Goal: Information Seeking & Learning: Learn about a topic

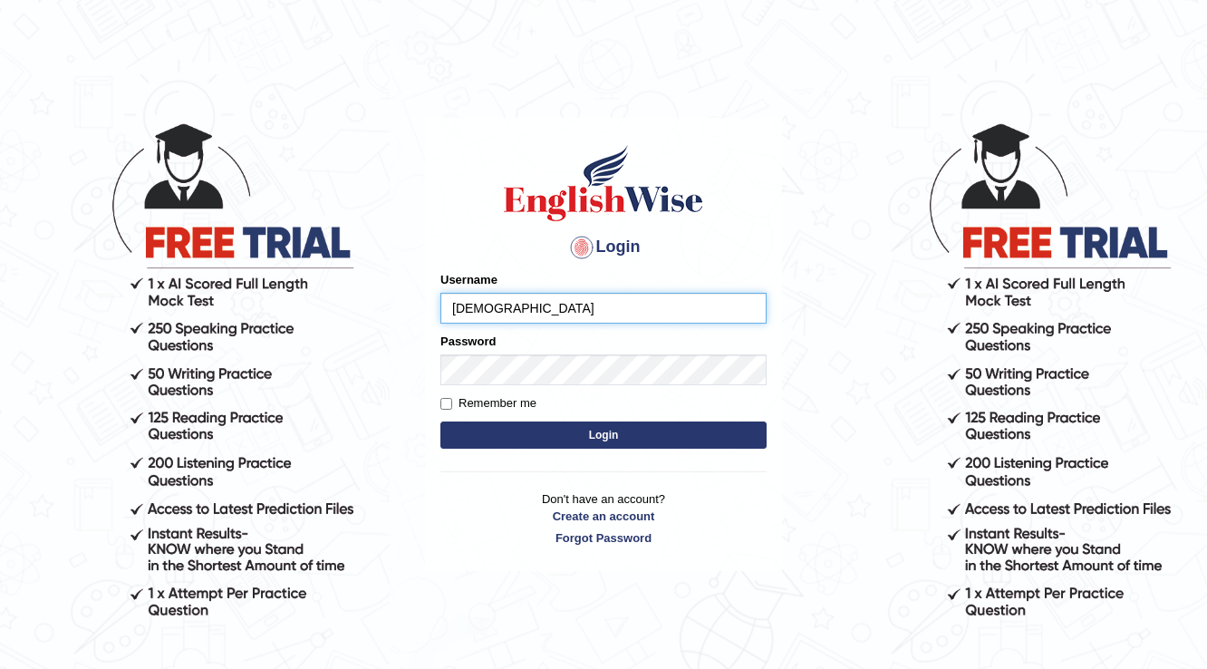
type input "surajshrestha100"
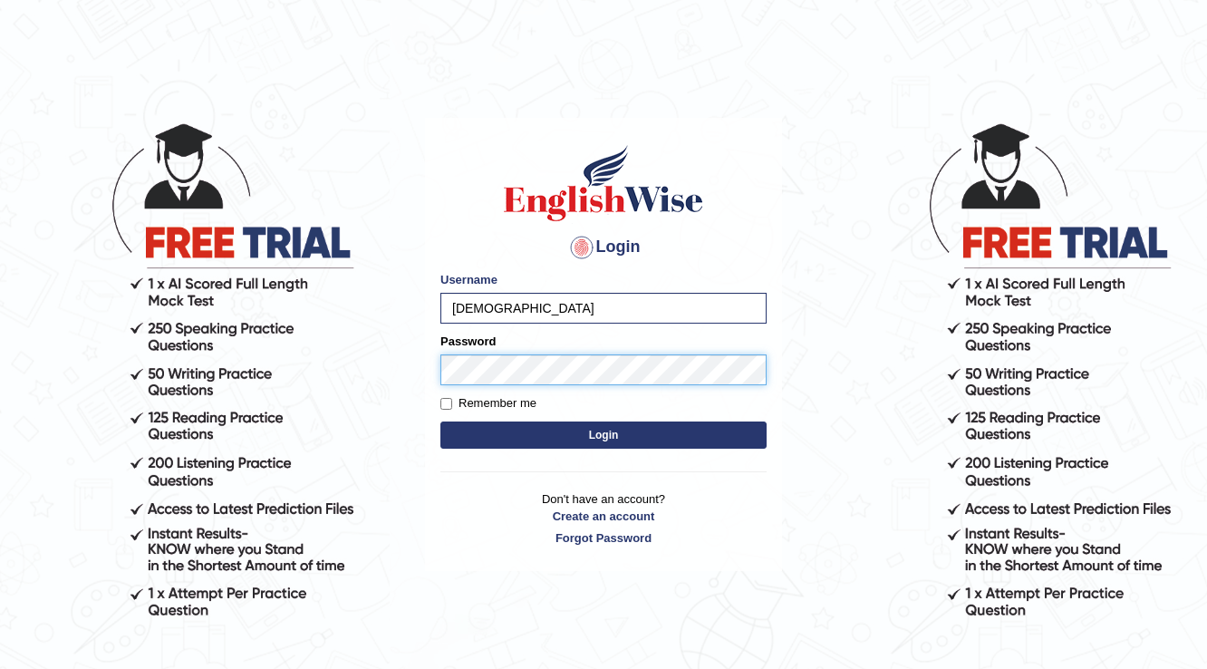
click at [440, 421] on button "Login" at bounding box center [603, 434] width 326 height 27
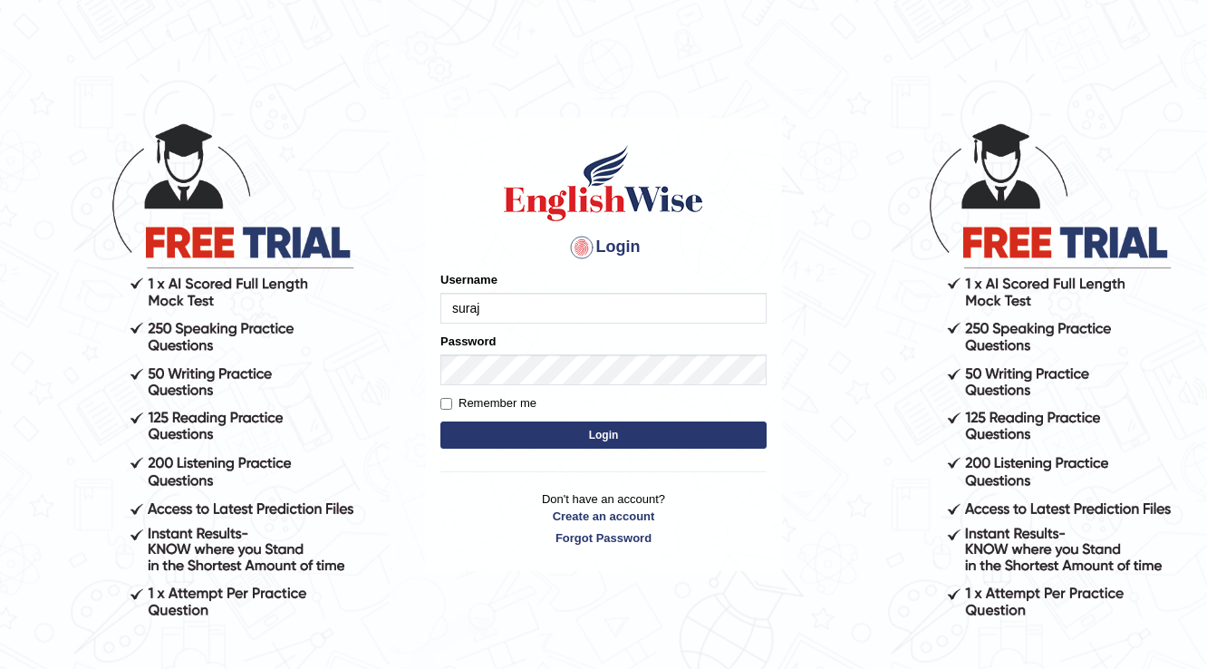
type input "[DEMOGRAPHIC_DATA]"
click at [592, 428] on button "Login" at bounding box center [603, 434] width 326 height 27
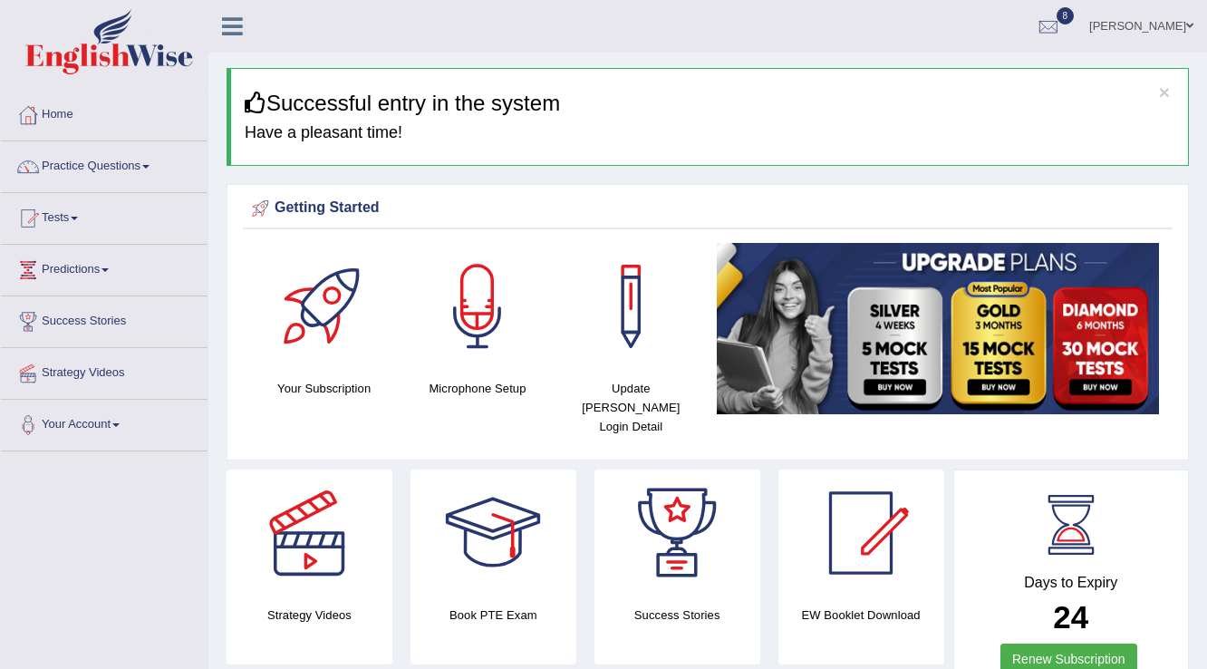
click at [138, 167] on link "Practice Questions" at bounding box center [104, 163] width 207 height 45
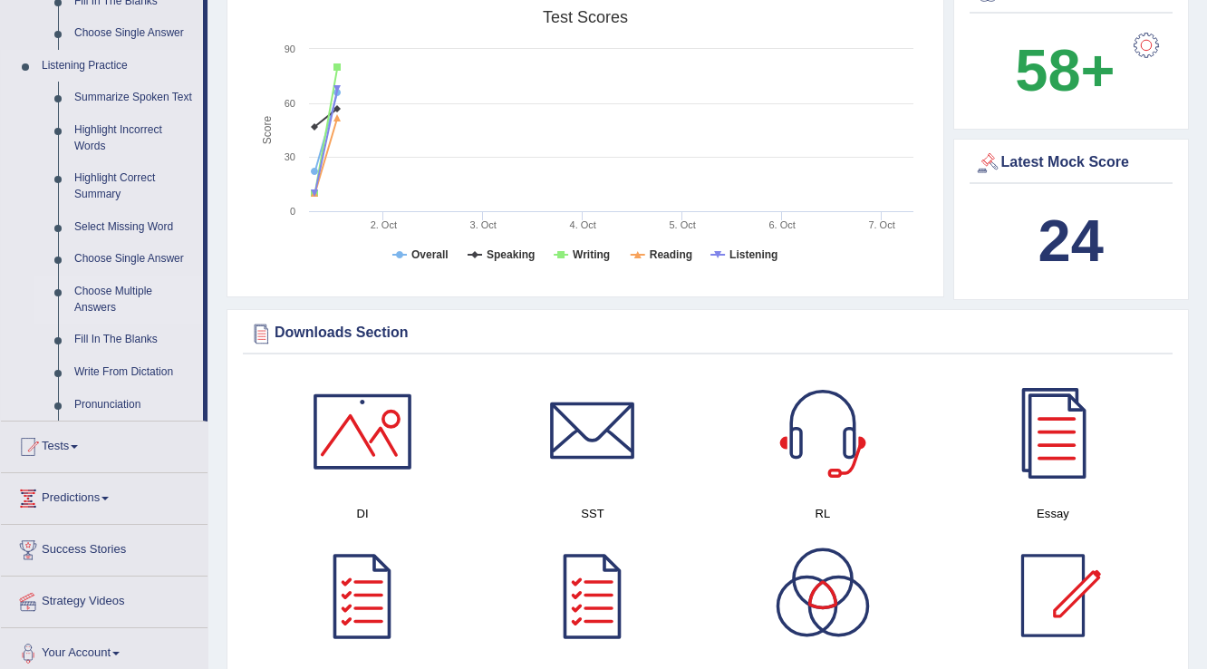
scroll to position [652, 0]
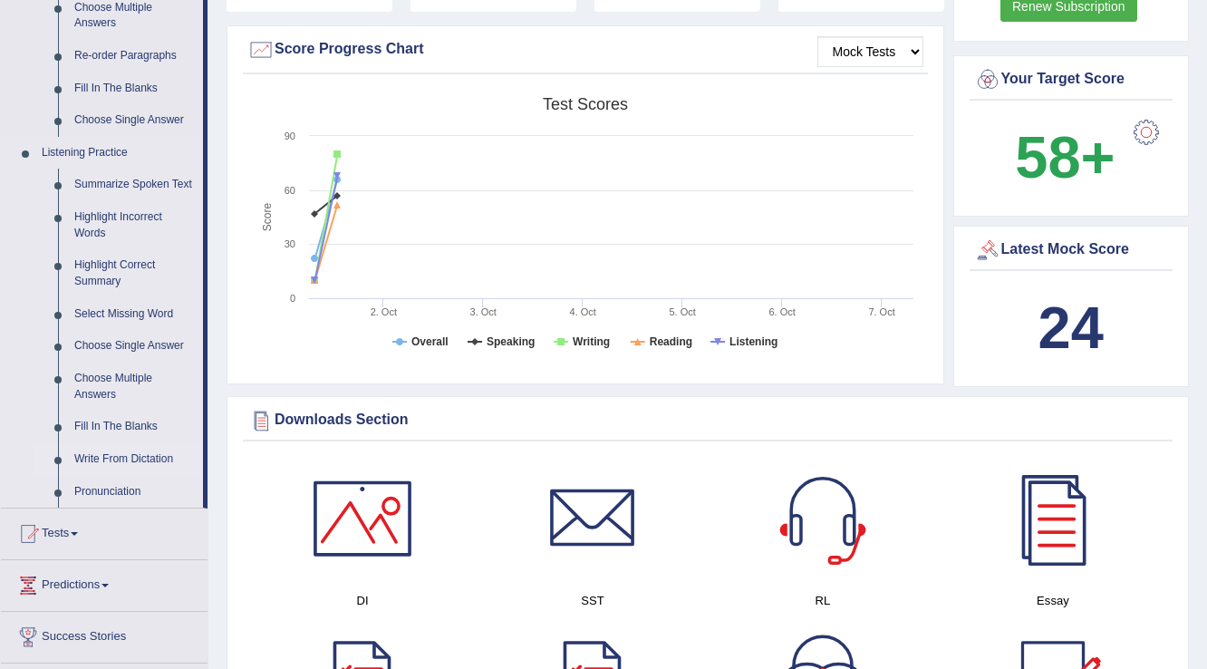
click at [153, 453] on link "Write From Dictation" at bounding box center [134, 459] width 137 height 33
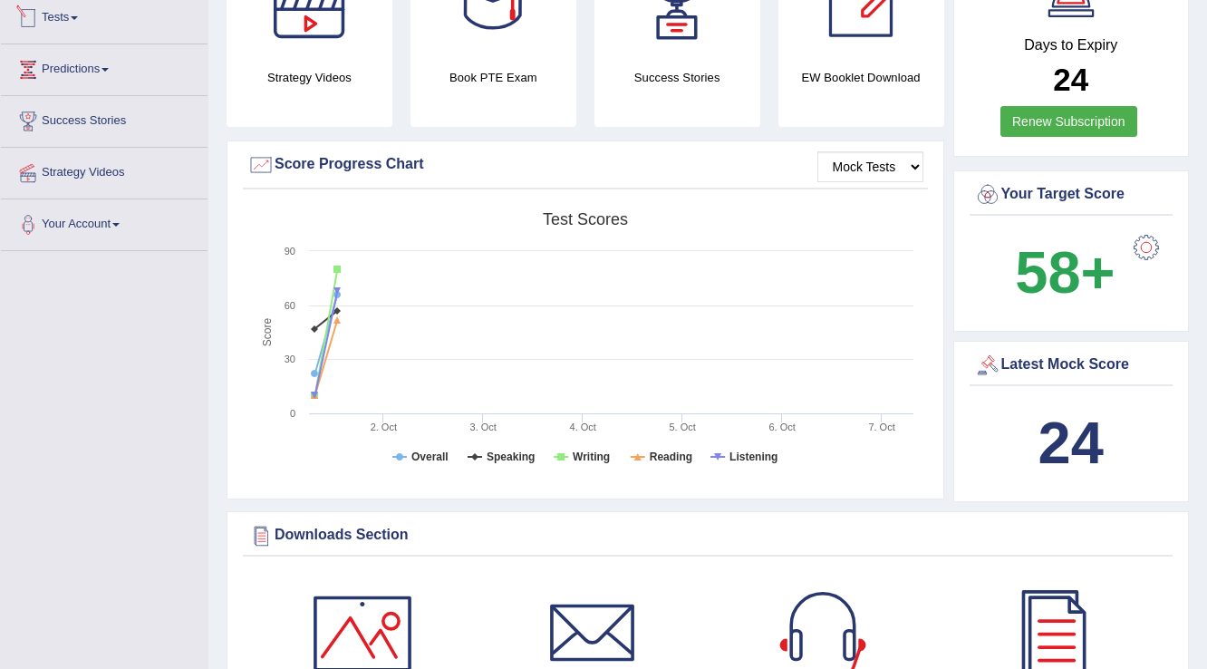
scroll to position [1215, 0]
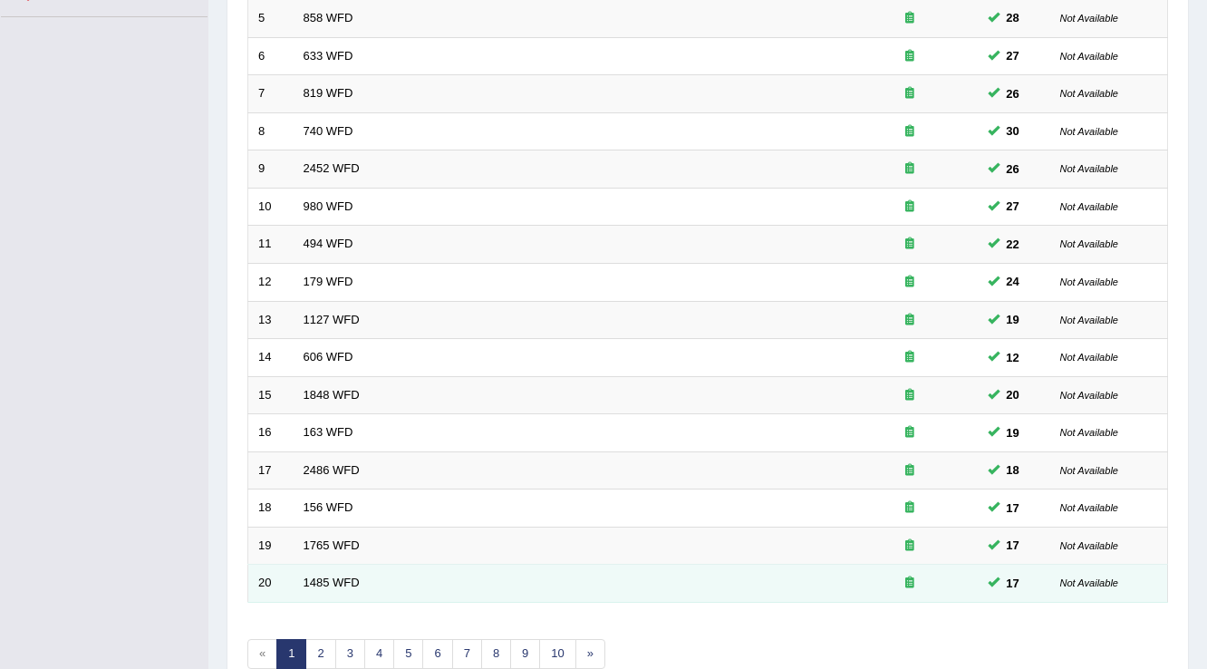
scroll to position [526, 0]
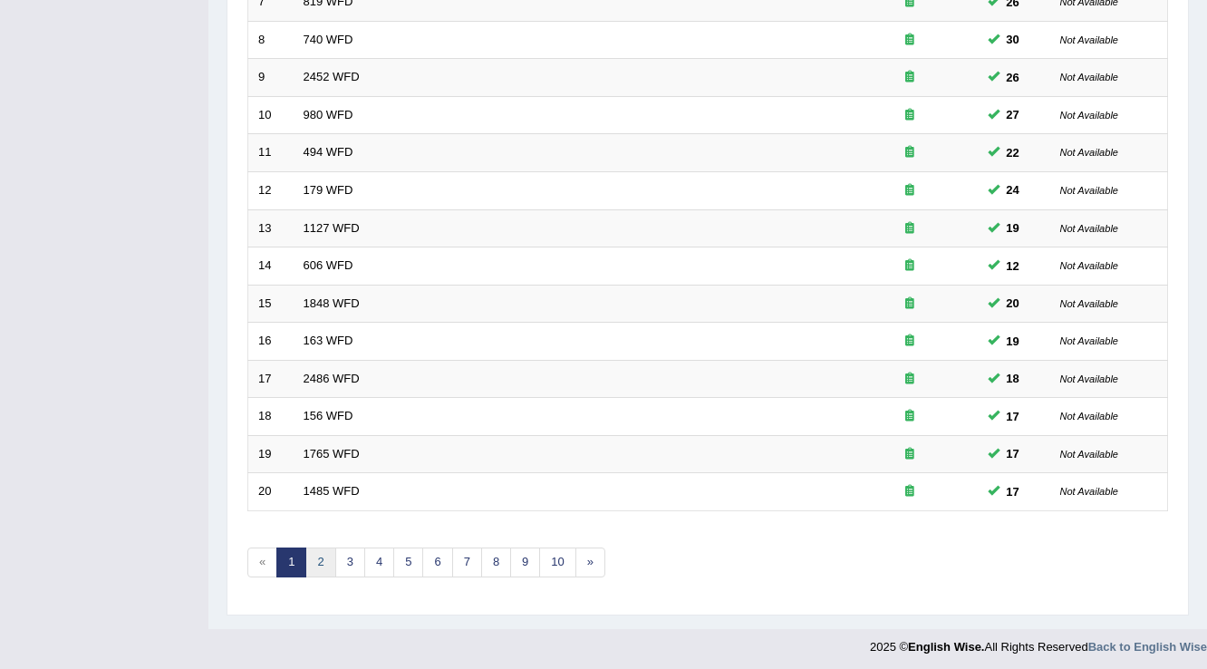
click at [316, 560] on link "2" at bounding box center [320, 562] width 30 height 30
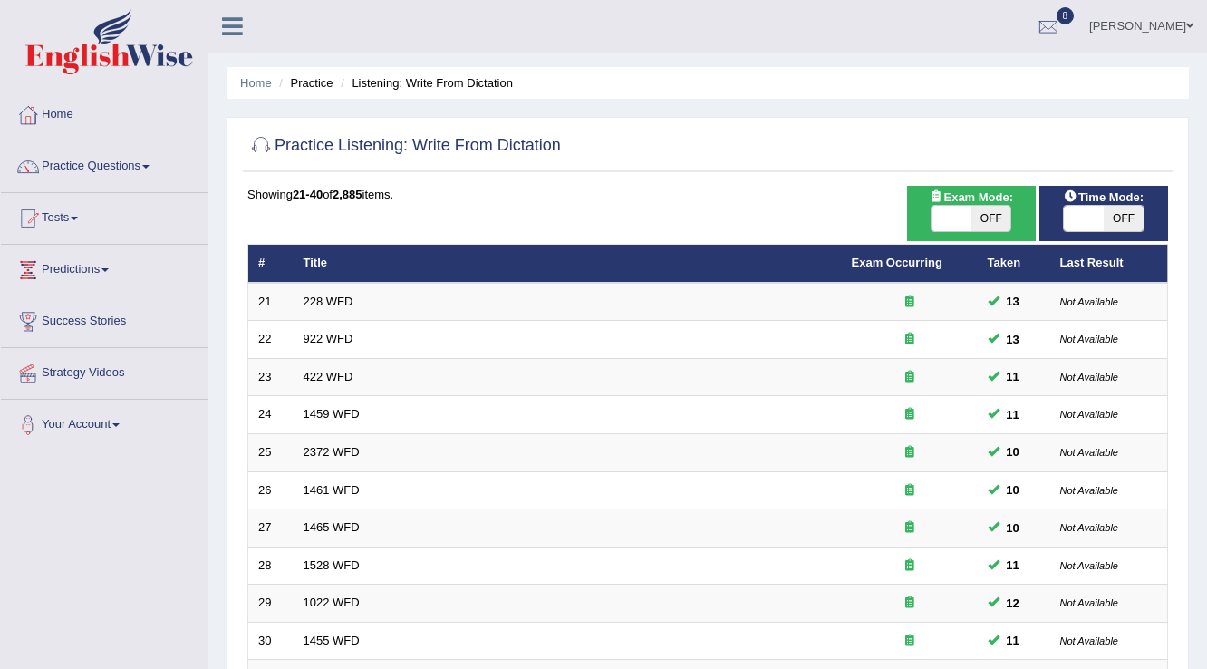
scroll to position [526, 0]
click at [942, 205] on div "ON OFF" at bounding box center [972, 218] width 82 height 27
click at [954, 221] on span at bounding box center [952, 218] width 40 height 25
checkbox input "true"
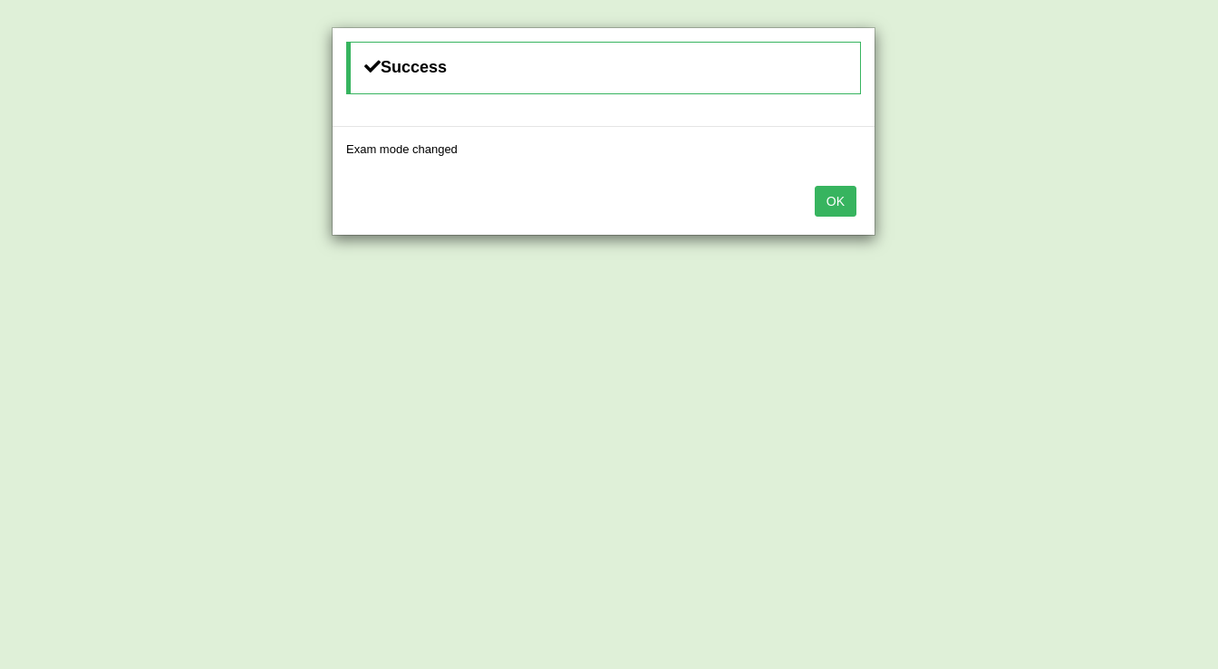
click at [848, 200] on button "OK" at bounding box center [836, 201] width 42 height 31
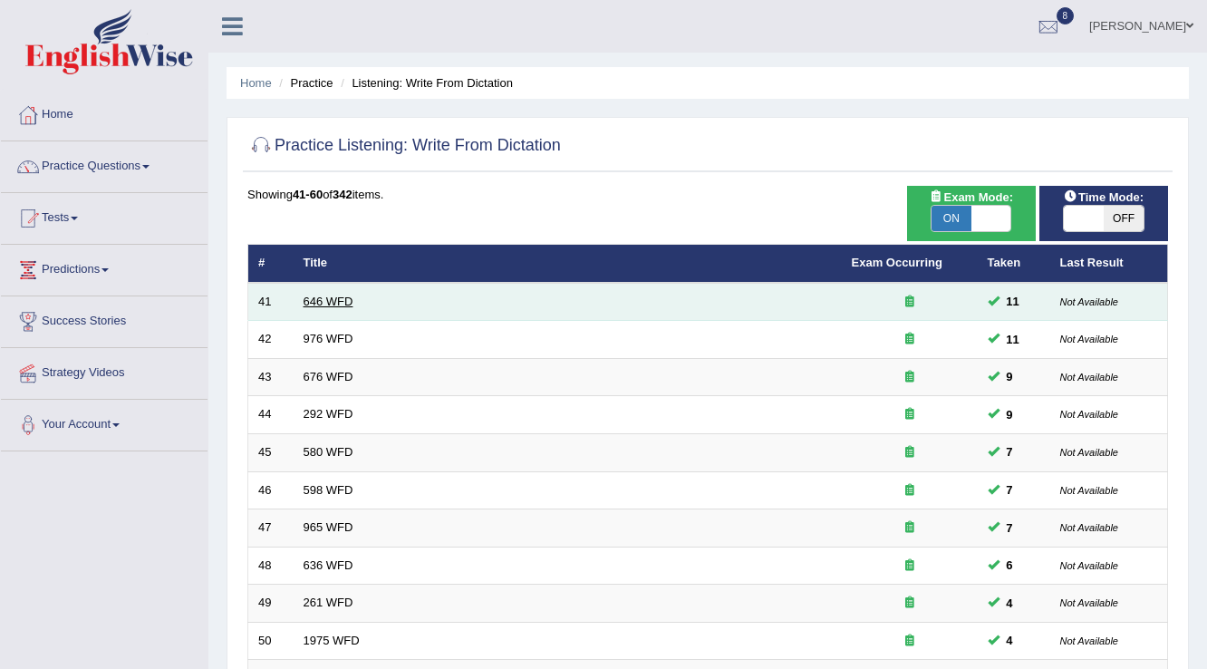
click at [335, 300] on link "646 WFD" at bounding box center [329, 302] width 50 height 14
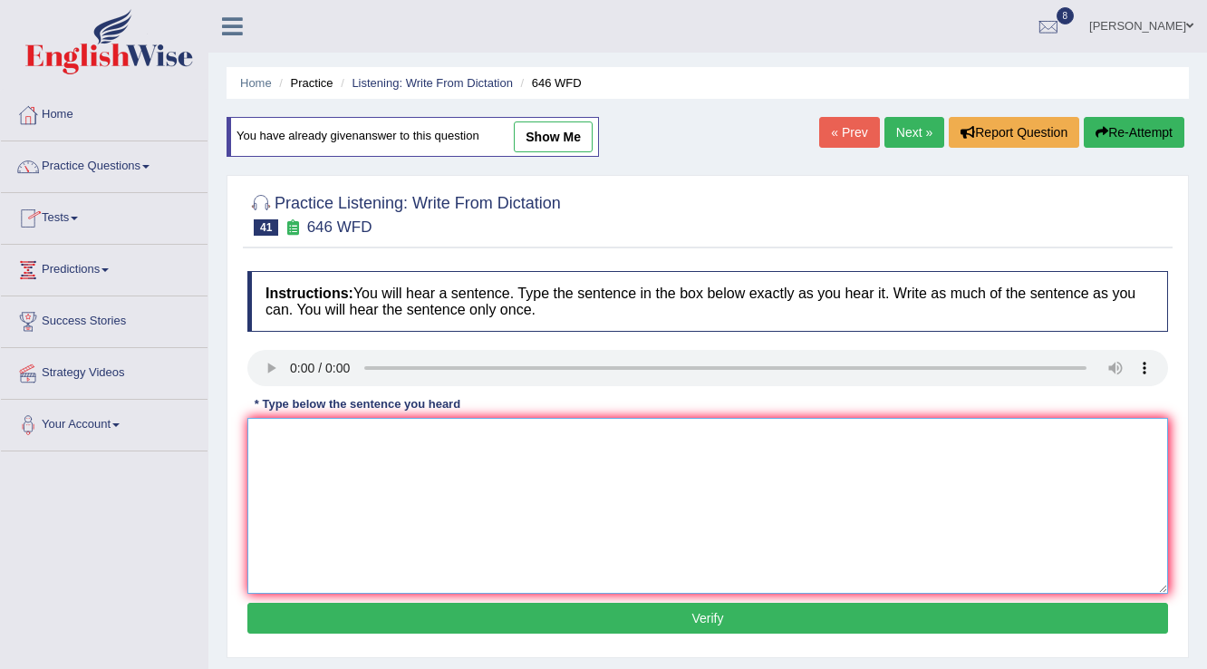
click at [396, 468] on textarea at bounding box center [707, 506] width 921 height 176
type textarea "The industrial revolution in Europe was driven by steam technology."
click at [527, 617] on button "Verify" at bounding box center [707, 618] width 921 height 31
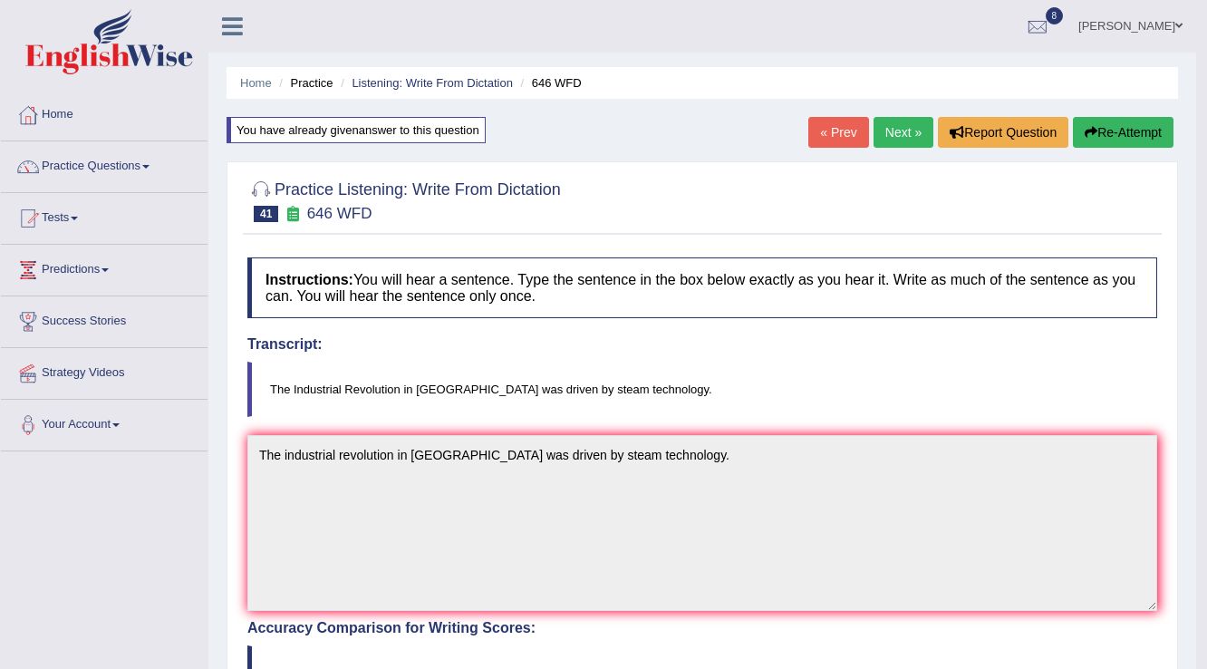
click at [891, 138] on link "Next »" at bounding box center [904, 132] width 60 height 31
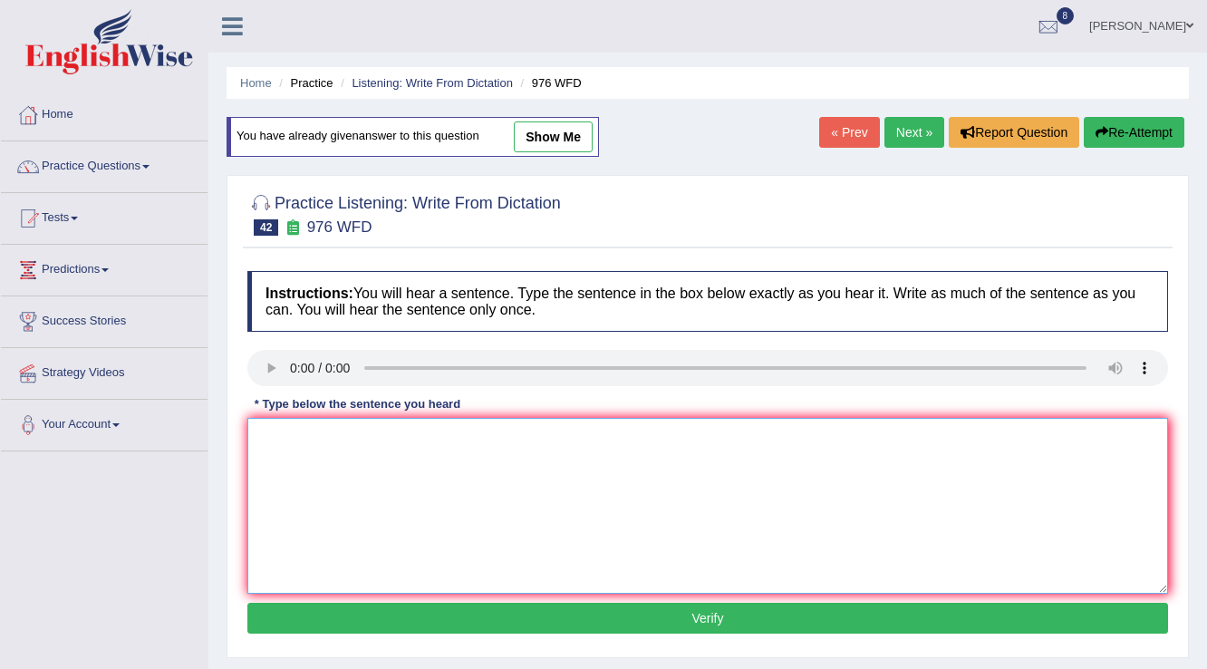
click at [338, 441] on textarea at bounding box center [707, 506] width 921 height 176
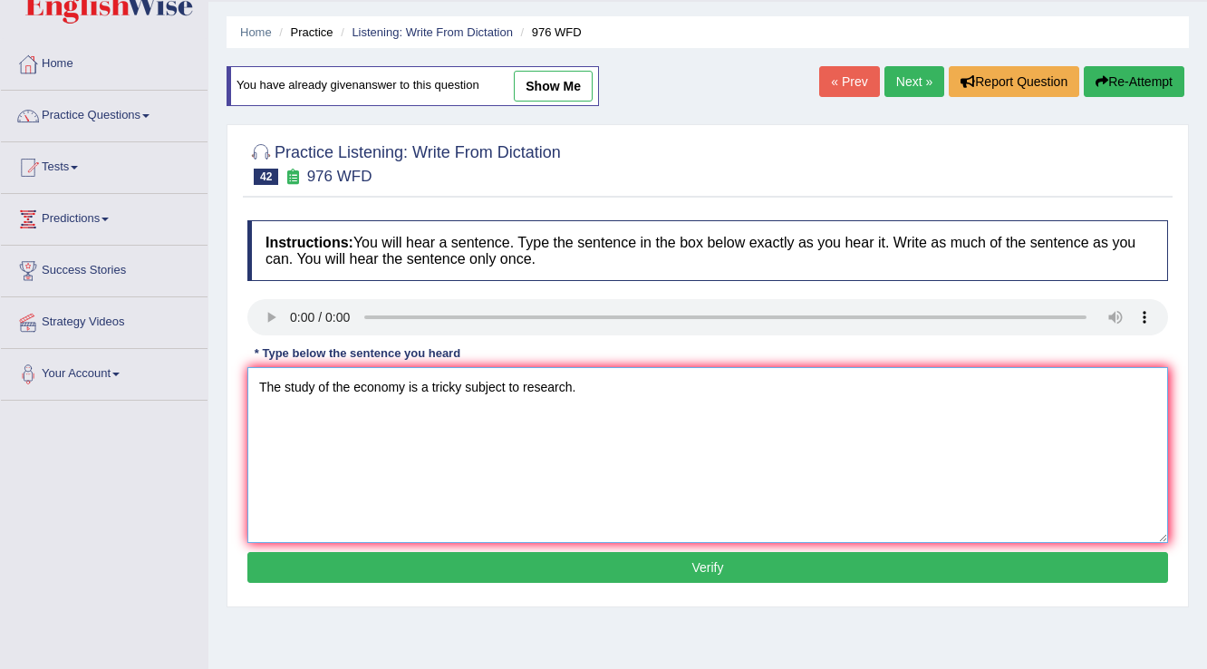
scroll to position [72, 0]
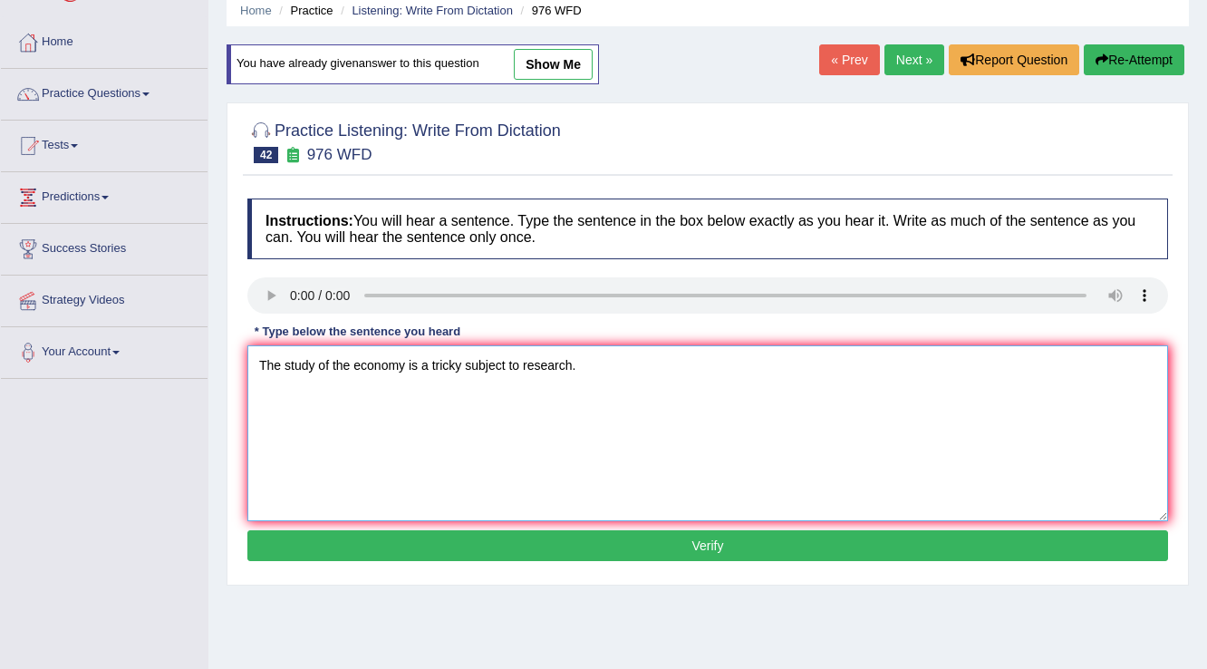
type textarea "The study of the economy is a tricky subject to research."
click at [436, 538] on button "Verify" at bounding box center [707, 545] width 921 height 31
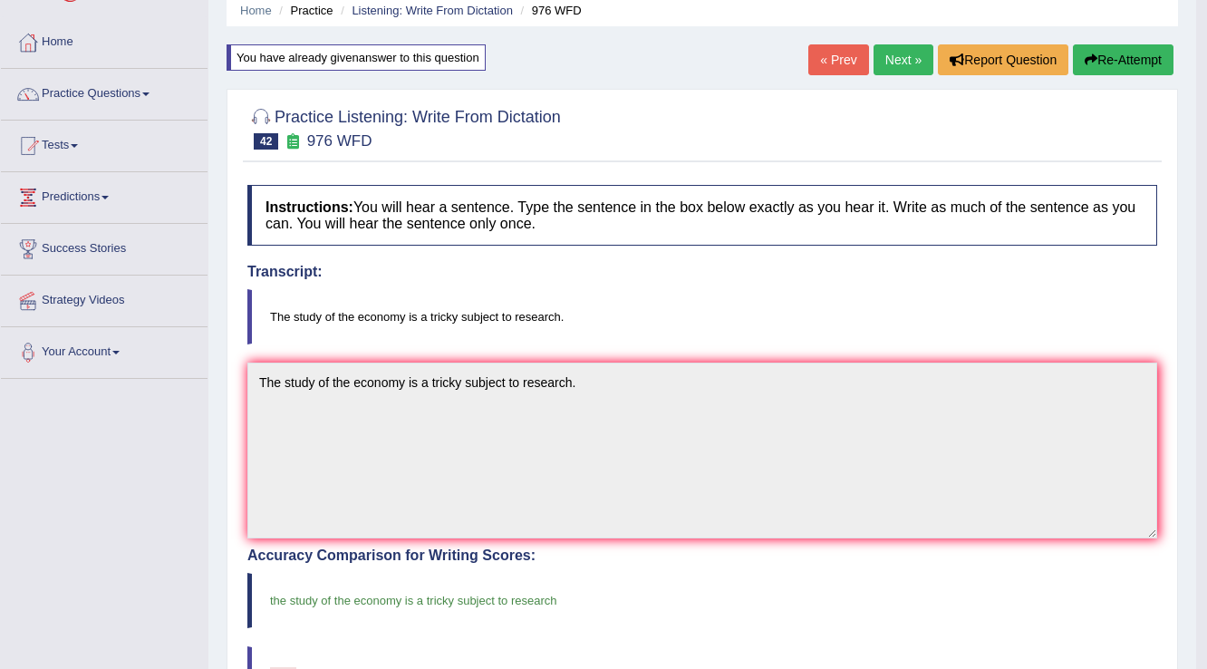
click at [896, 65] on link "Next »" at bounding box center [904, 59] width 60 height 31
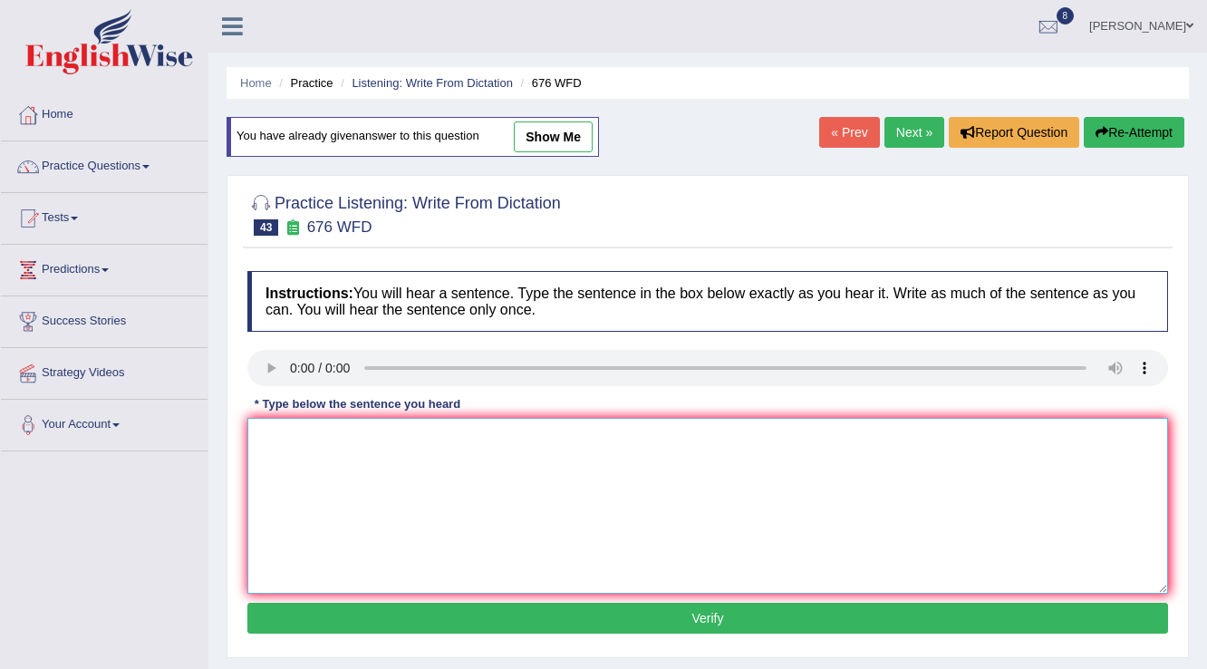
click at [334, 434] on textarea at bounding box center [707, 506] width 921 height 176
click at [544, 446] on textarea "Universities need to secure the grants for secure" at bounding box center [707, 506] width 921 height 176
type textarea "Universities need to secure the grants for research subjects."
click at [678, 607] on button "Verify" at bounding box center [707, 618] width 921 height 31
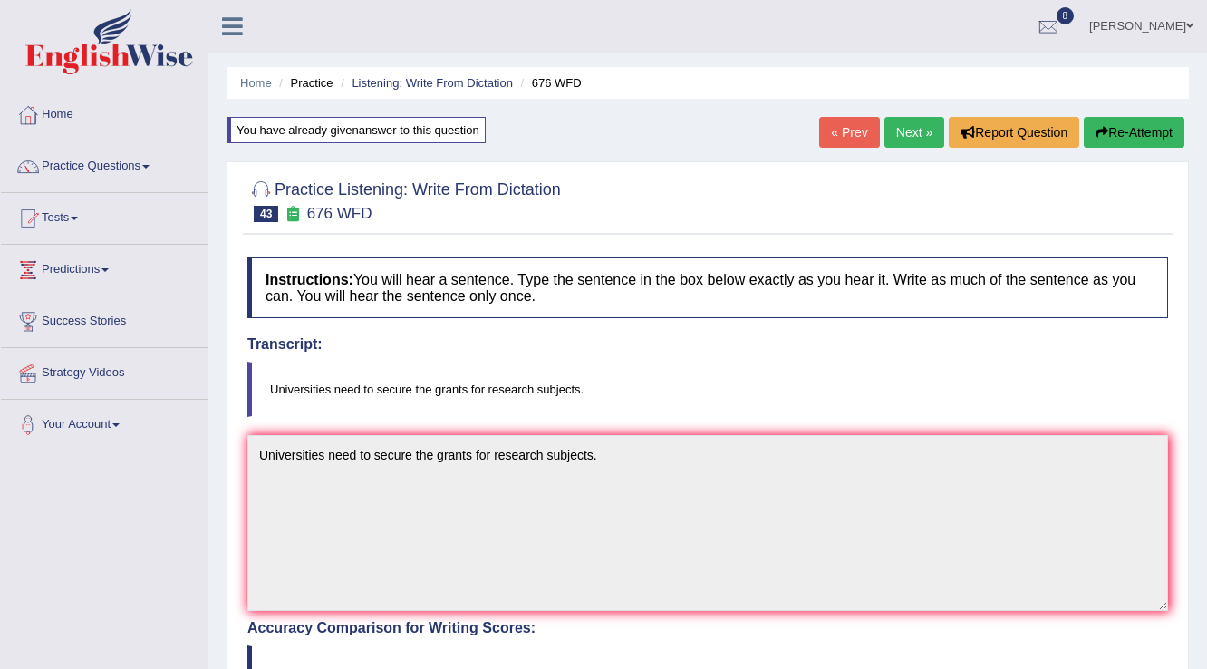
click at [893, 134] on link "Next »" at bounding box center [914, 132] width 60 height 31
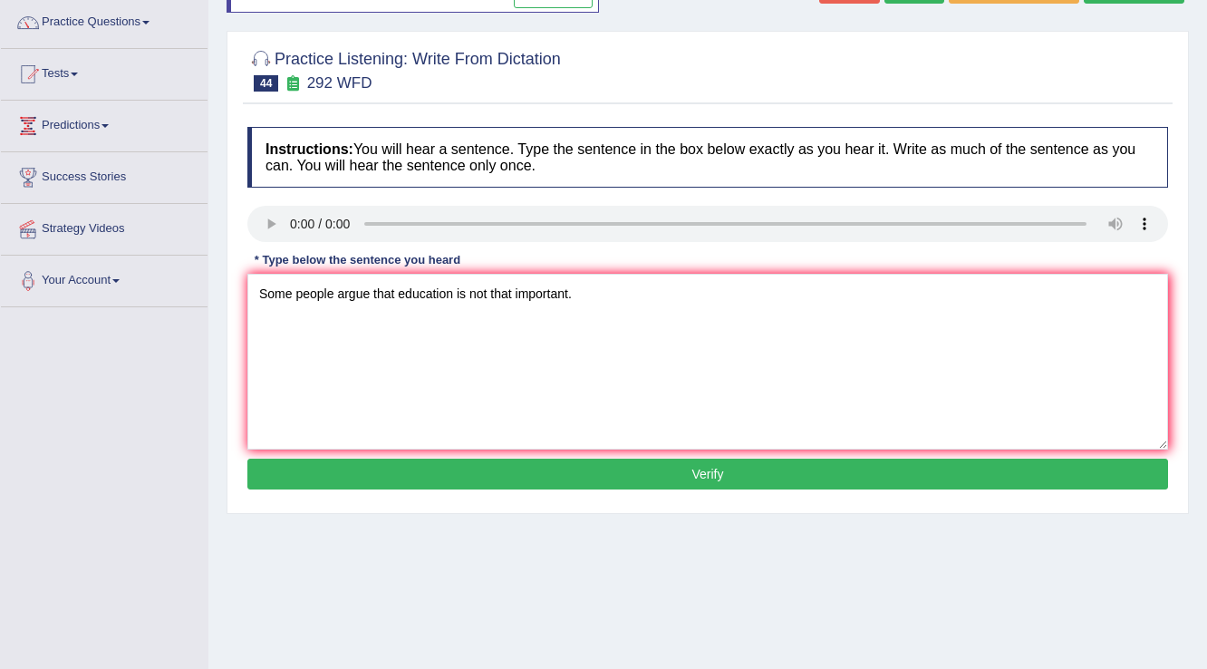
scroll to position [145, 0]
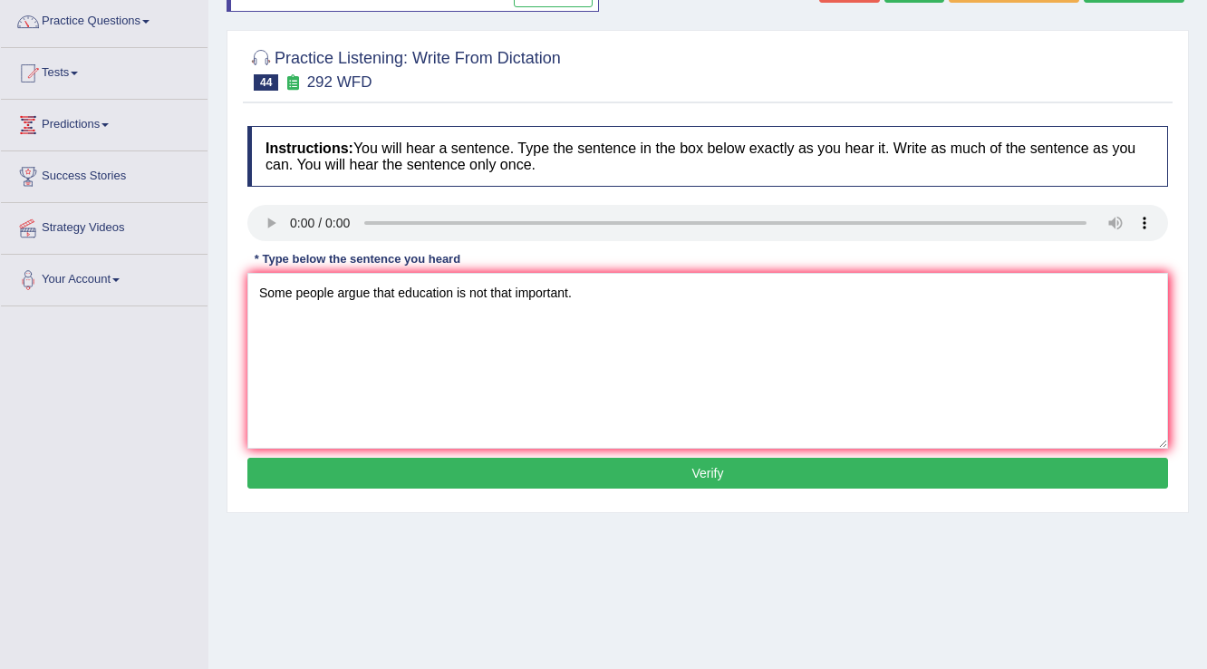
type textarea "Some people argue that education is not that important."
click at [423, 475] on button "Verify" at bounding box center [707, 473] width 921 height 31
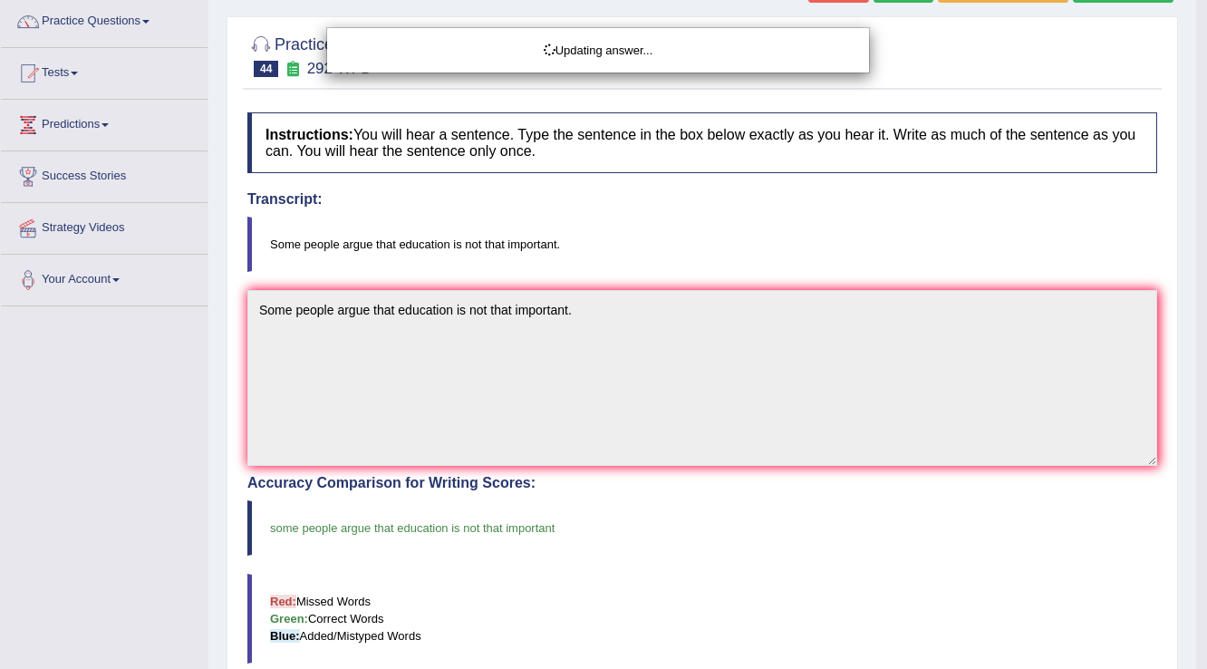
scroll to position [0, 0]
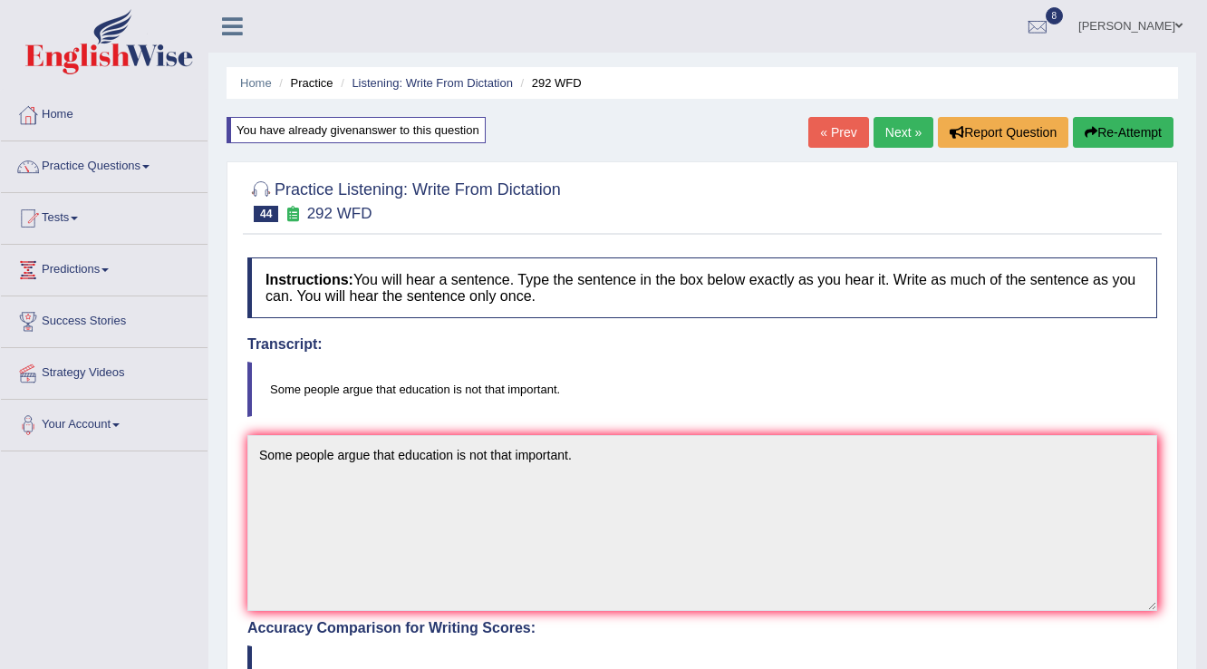
click at [888, 132] on link "Next »" at bounding box center [904, 132] width 60 height 31
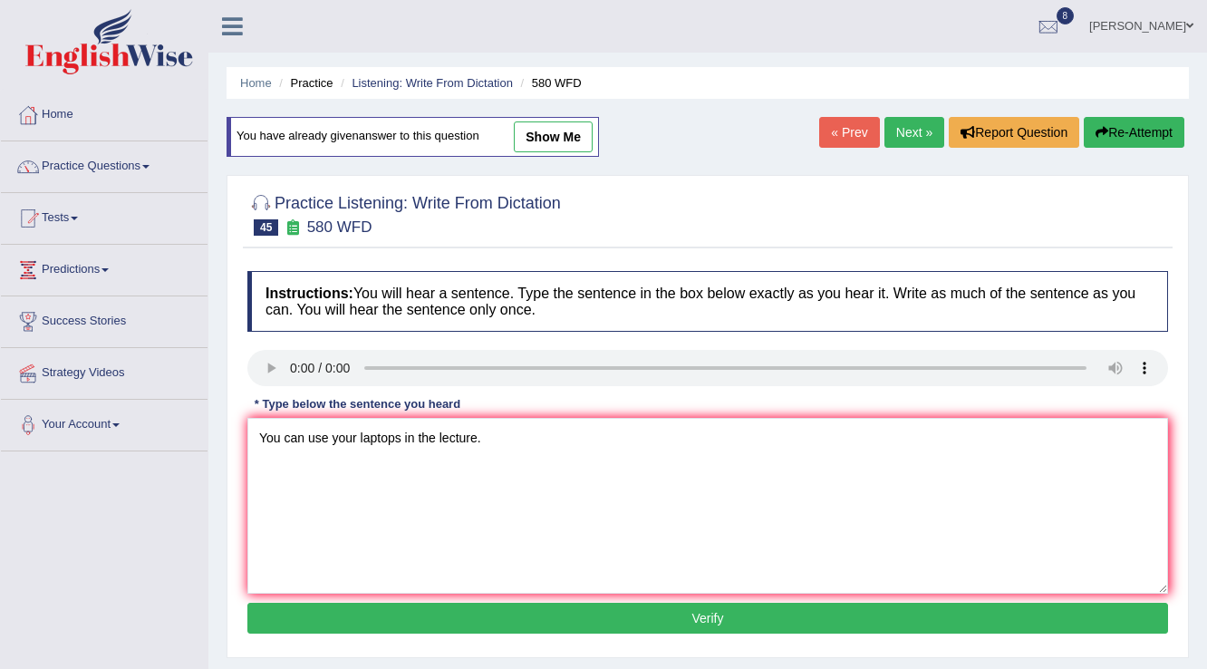
type textarea "You can use your laptops in the lecture."
click at [584, 623] on button "Verify" at bounding box center [707, 618] width 921 height 31
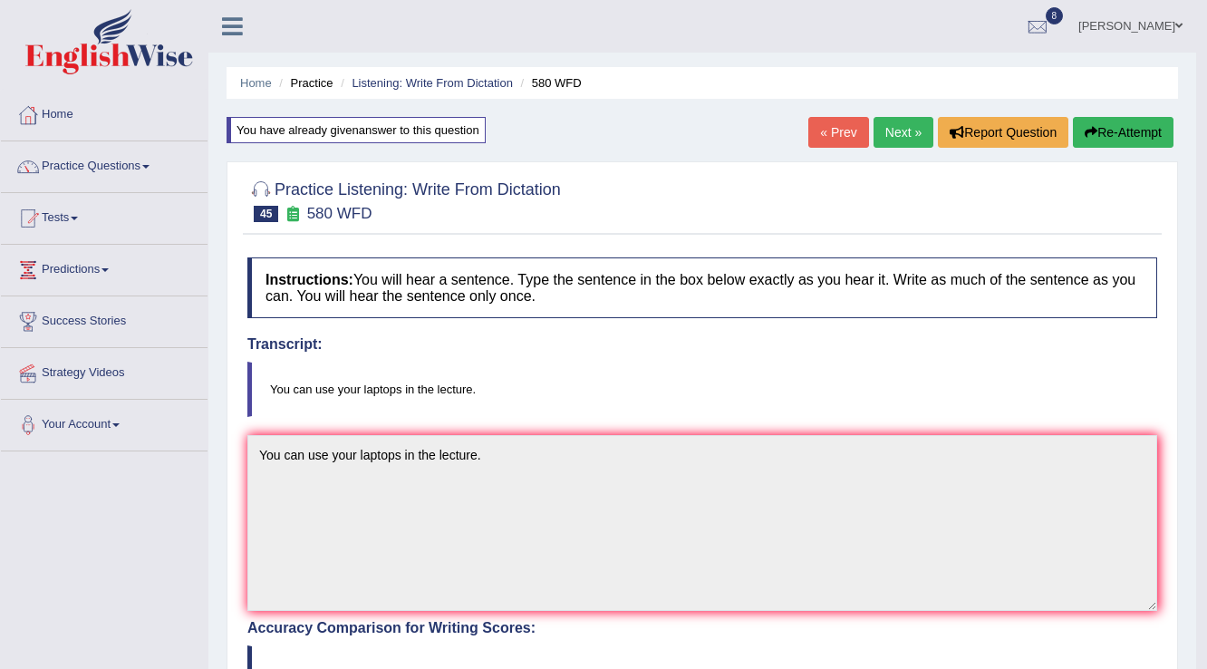
click at [891, 138] on link "Next »" at bounding box center [904, 132] width 60 height 31
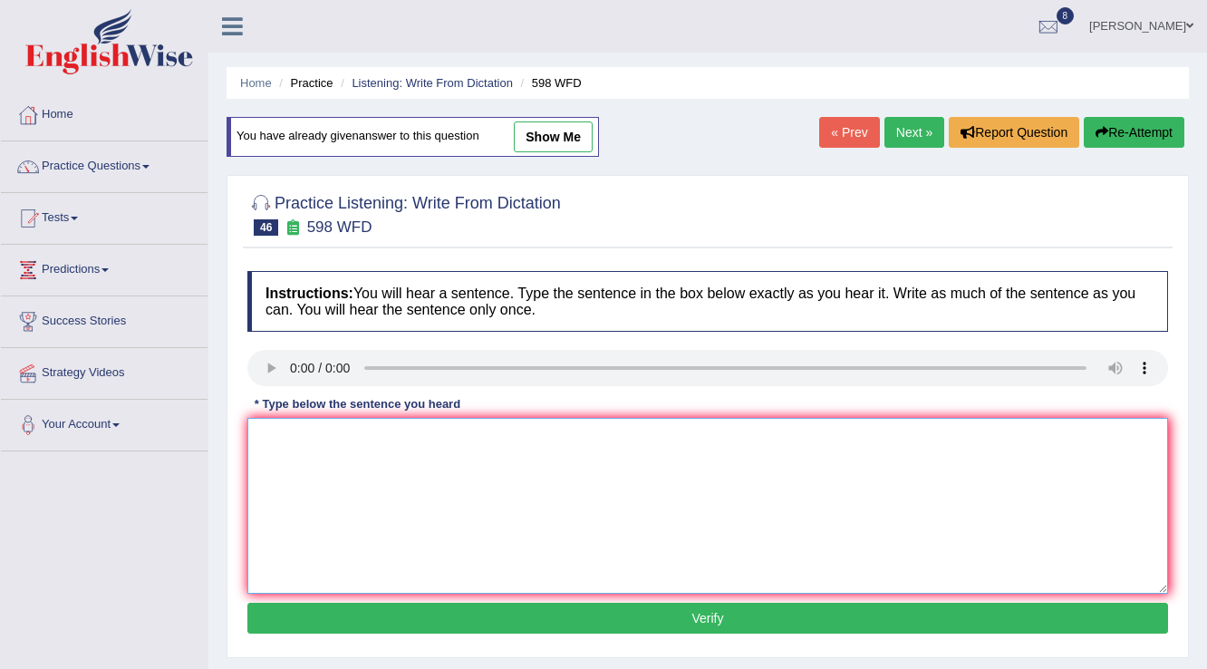
click at [324, 431] on textarea at bounding box center [707, 506] width 921 height 176
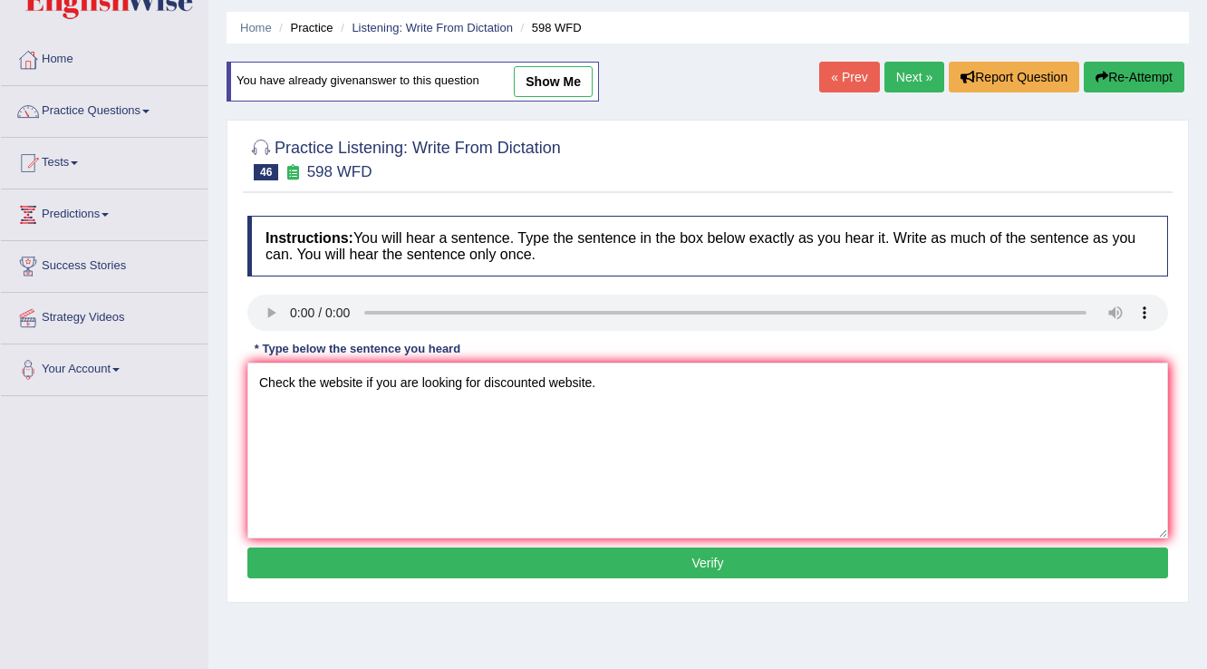
scroll to position [145, 0]
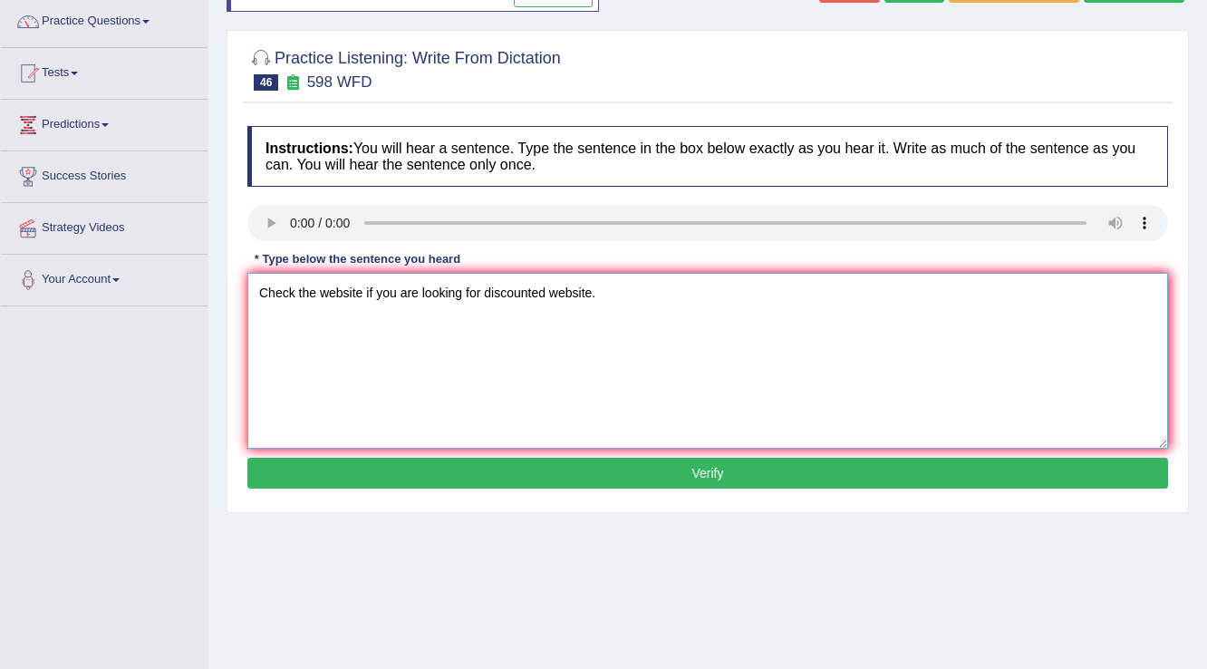
click at [604, 295] on textarea "Check the website if you are looking for discounted website." at bounding box center [707, 361] width 921 height 176
type textarea "Check the website if you are looking for discounted textbook."
click at [691, 469] on button "Verify" at bounding box center [707, 473] width 921 height 31
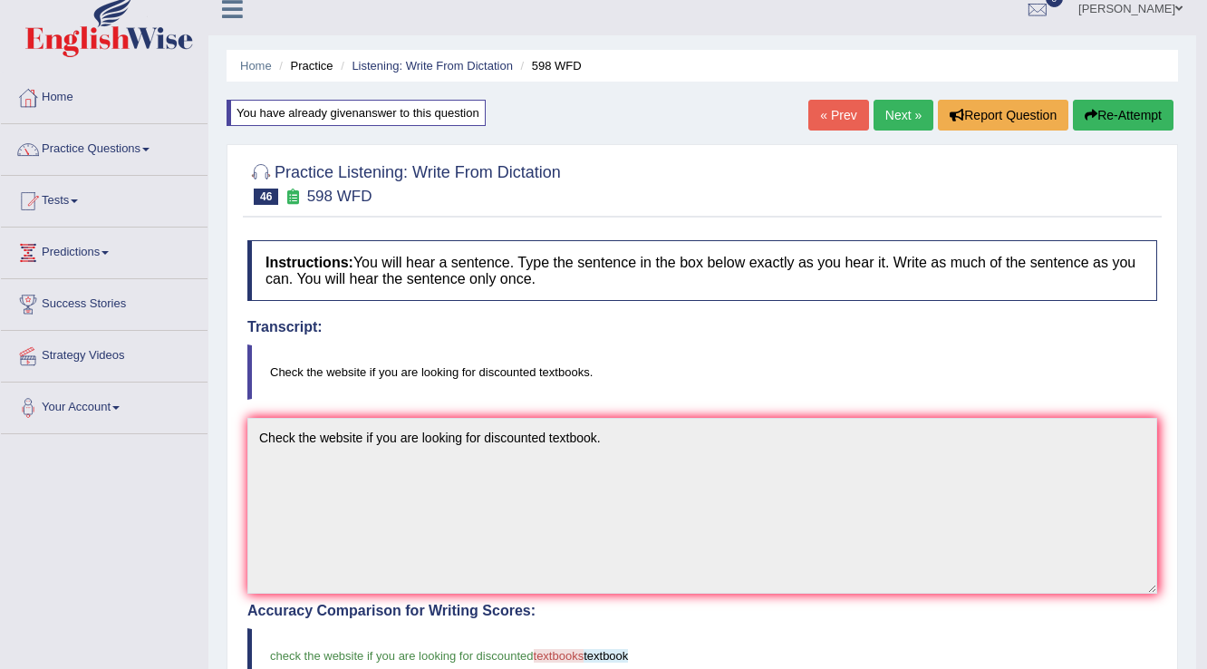
scroll to position [0, 0]
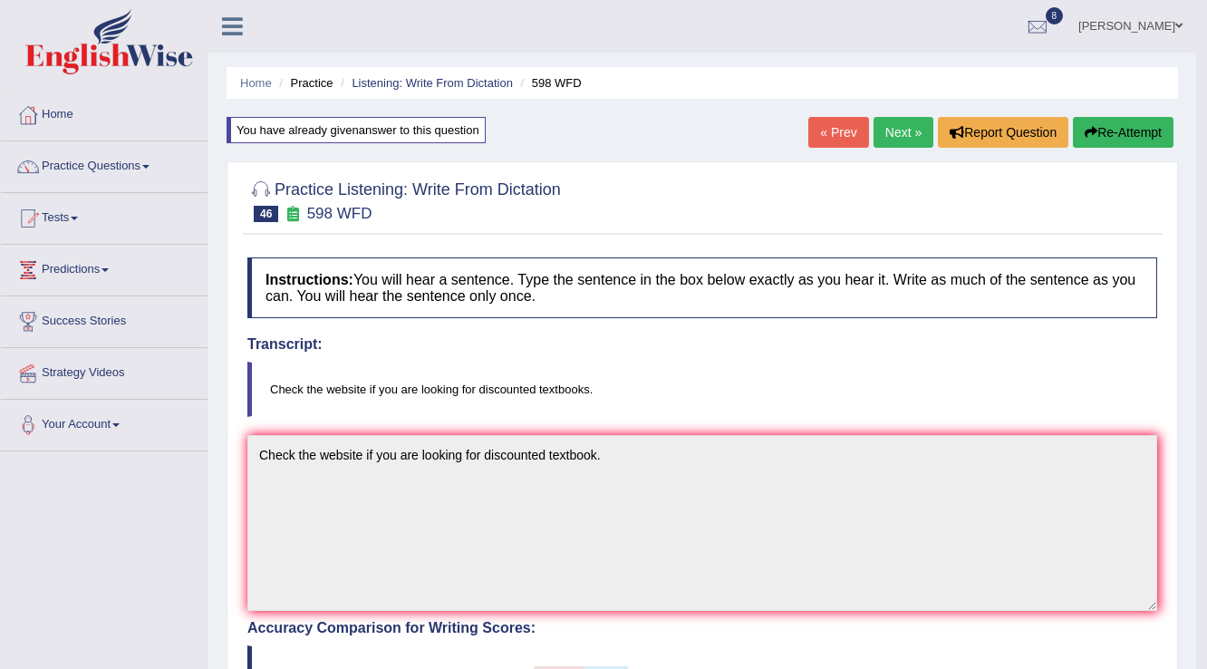
click at [893, 130] on link "Next »" at bounding box center [904, 132] width 60 height 31
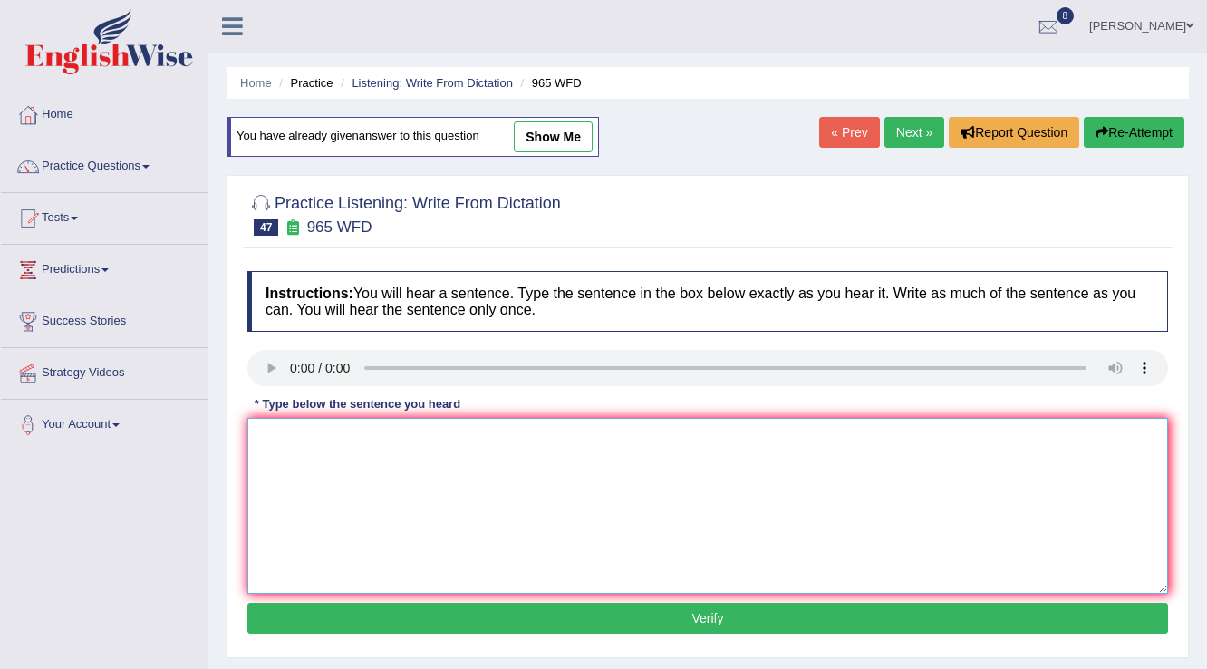
click at [313, 440] on textarea at bounding box center [707, 506] width 921 height 176
click at [368, 431] on textarea "You must answer" at bounding box center [707, 506] width 921 height 176
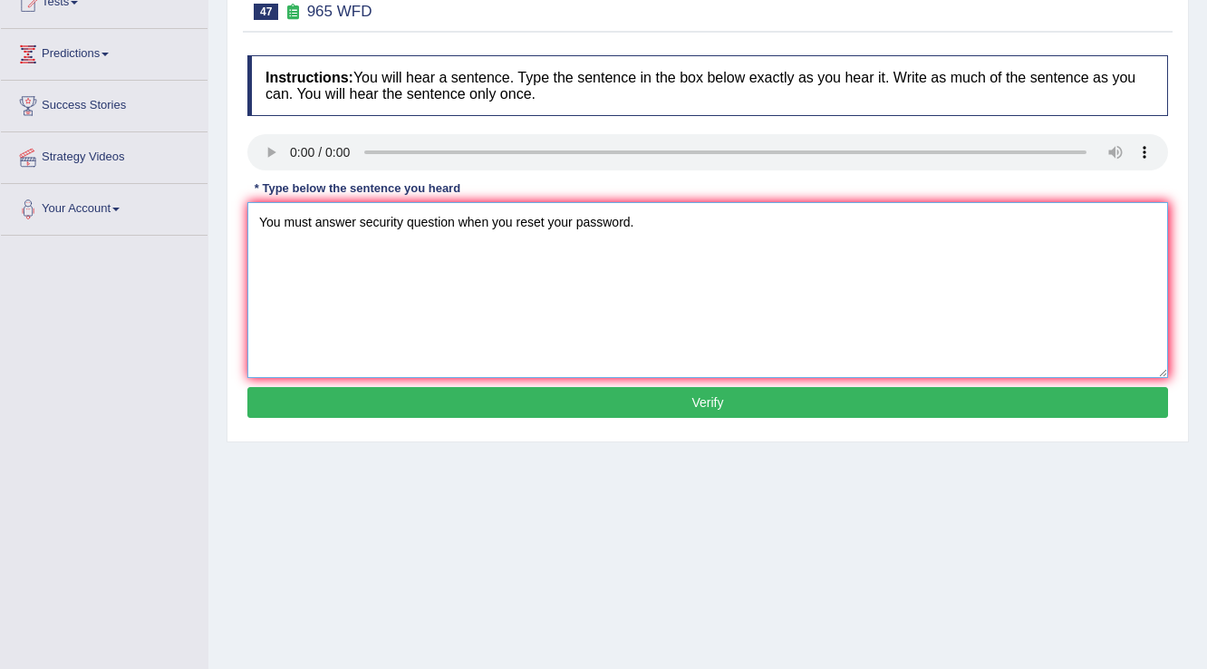
scroll to position [217, 0]
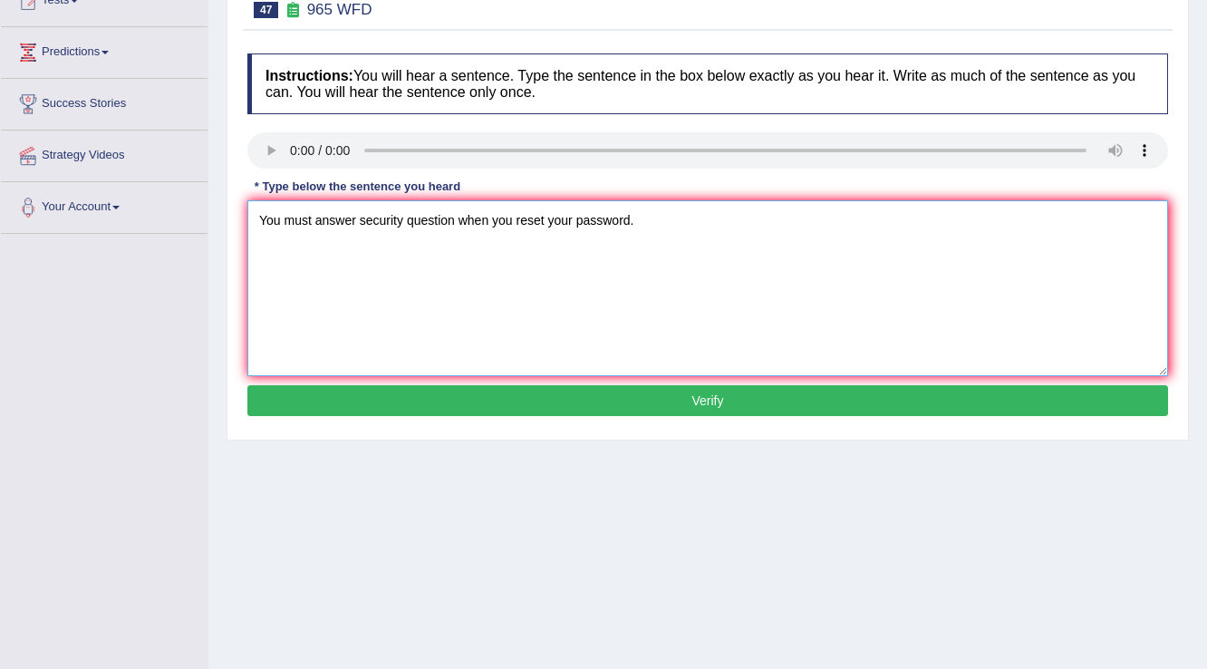
type textarea "You must answer security question when you reset your password."
click at [442, 391] on button "Verify" at bounding box center [707, 400] width 921 height 31
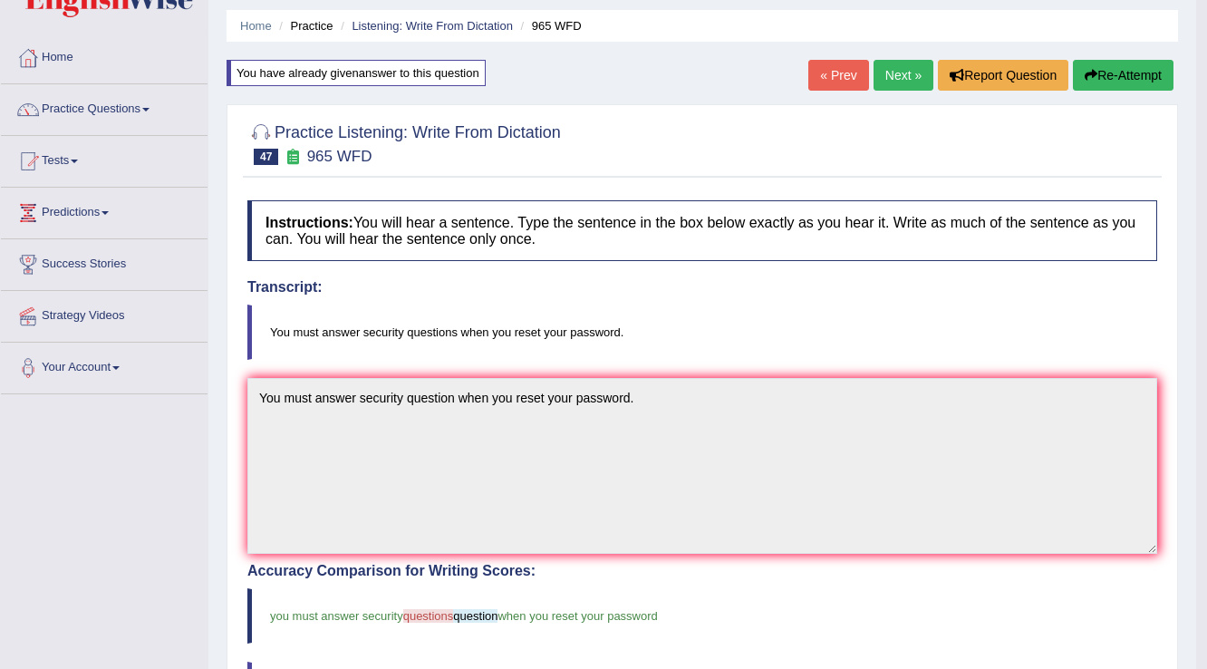
scroll to position [0, 0]
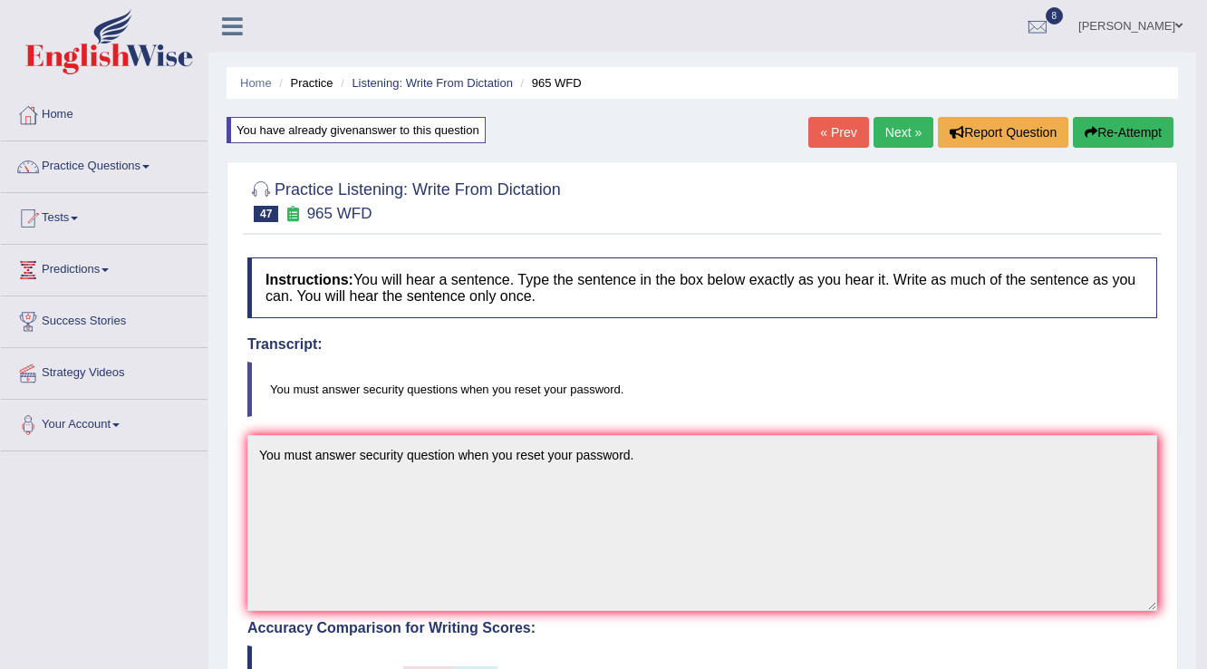
click at [900, 121] on link "Next »" at bounding box center [904, 132] width 60 height 31
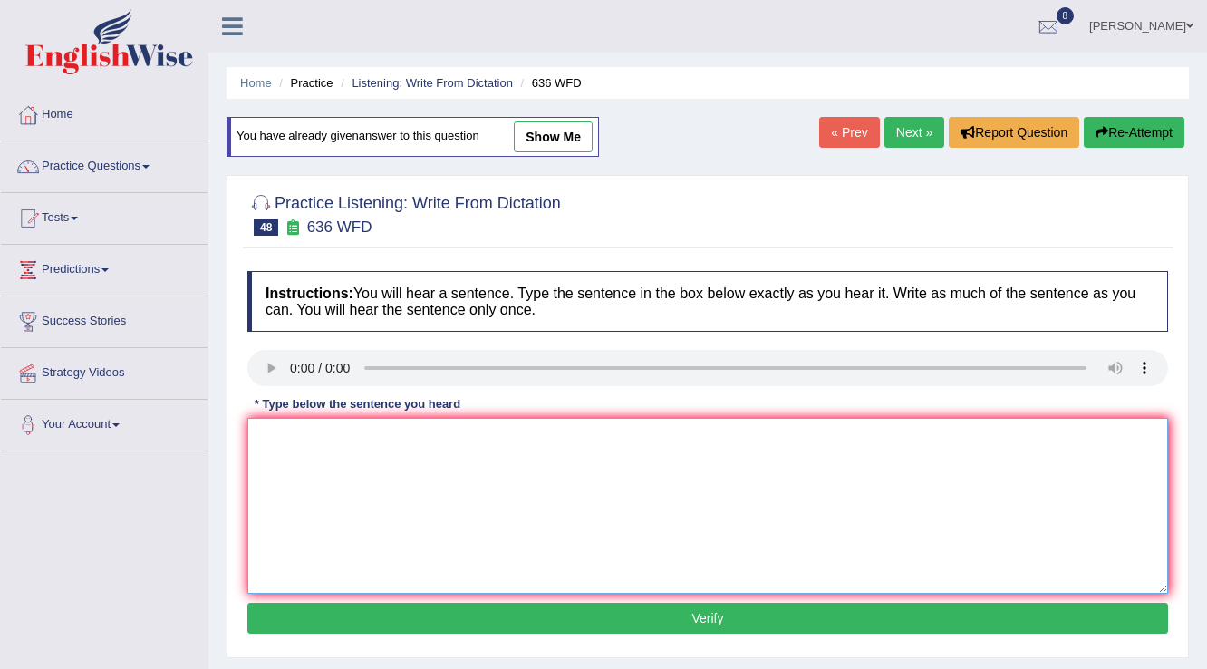
click at [372, 478] on textarea at bounding box center [707, 506] width 921 height 176
type textarea "Several candidates will be qualified as the greatest scientist of all time."
click at [708, 614] on button "Verify" at bounding box center [707, 618] width 921 height 31
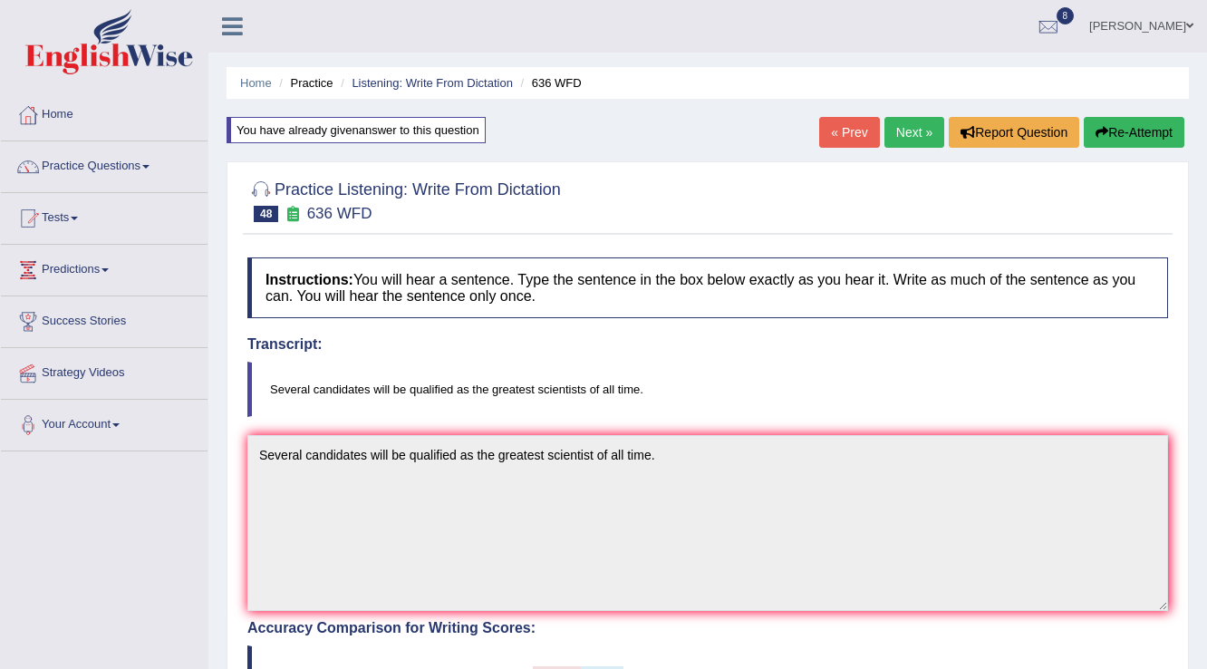
click at [894, 137] on link "Next »" at bounding box center [914, 132] width 60 height 31
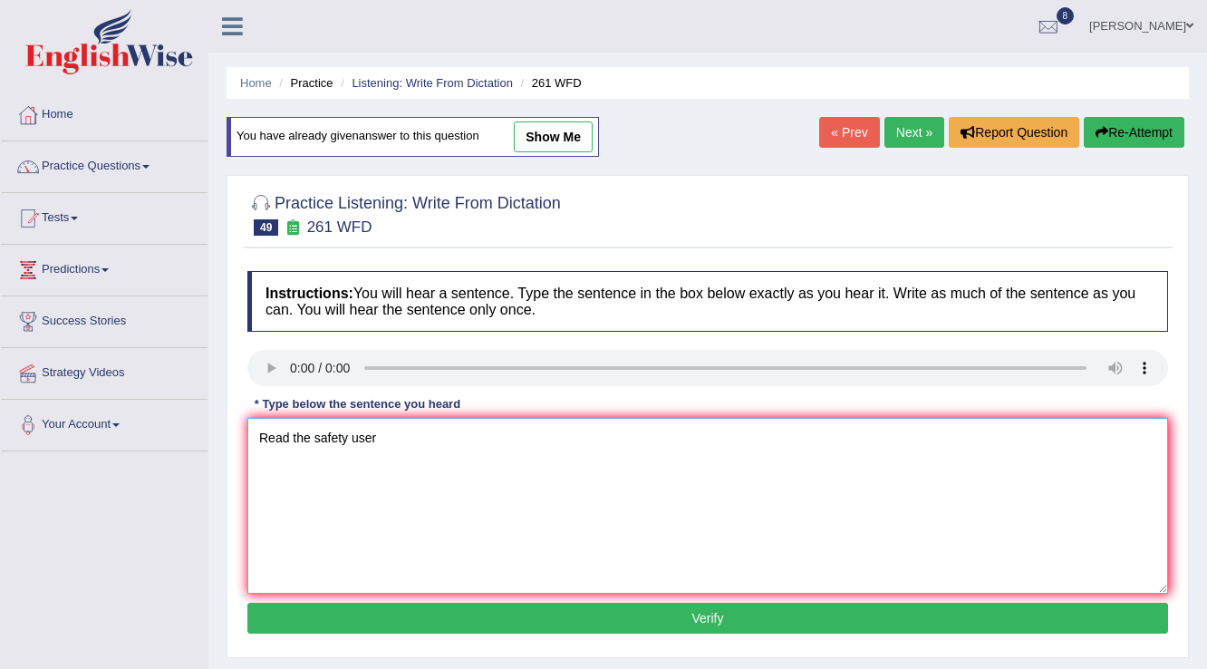
click at [414, 440] on textarea "Read the safety user" at bounding box center [707, 506] width 921 height 176
click at [526, 433] on textarea "Read the students safety instructions bedore" at bounding box center [707, 506] width 921 height 176
click at [630, 435] on textarea "Read the students safety instructions before using any equipments in the worksh…" at bounding box center [707, 506] width 921 height 176
click at [637, 432] on textarea "Read the students safety instructions before using any equipments in the worksh…" at bounding box center [707, 506] width 921 height 176
type textarea "Read the students safety instructions before using any equipment in the worksho…"
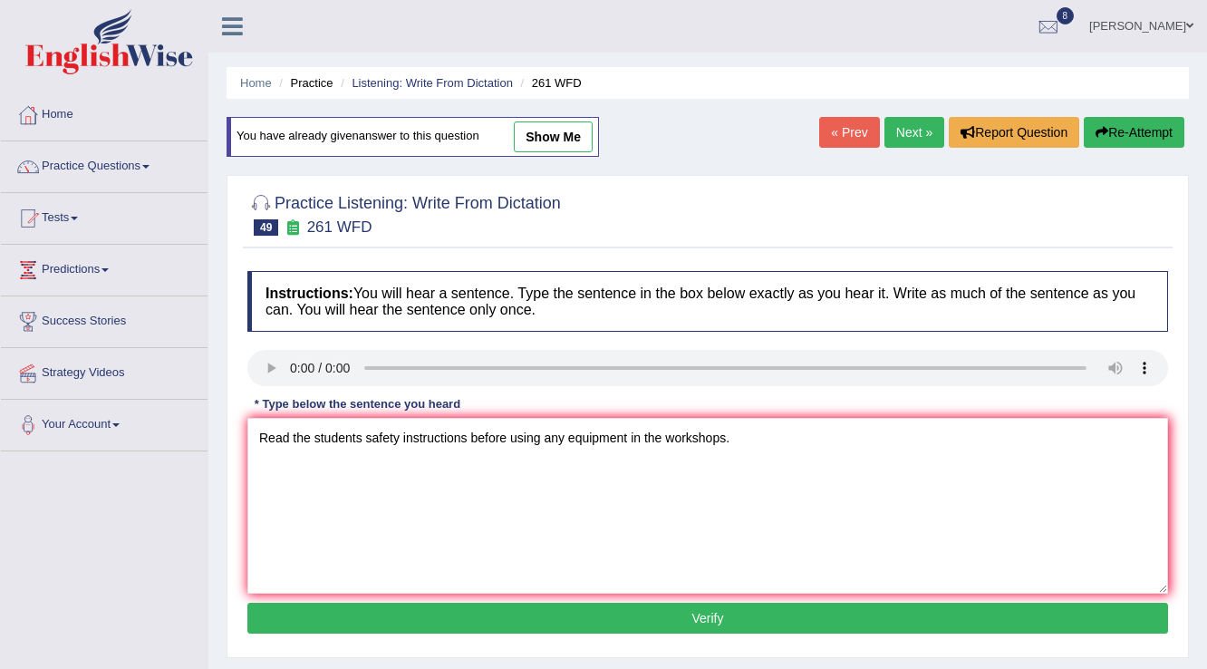
click at [666, 606] on button "Verify" at bounding box center [707, 618] width 921 height 31
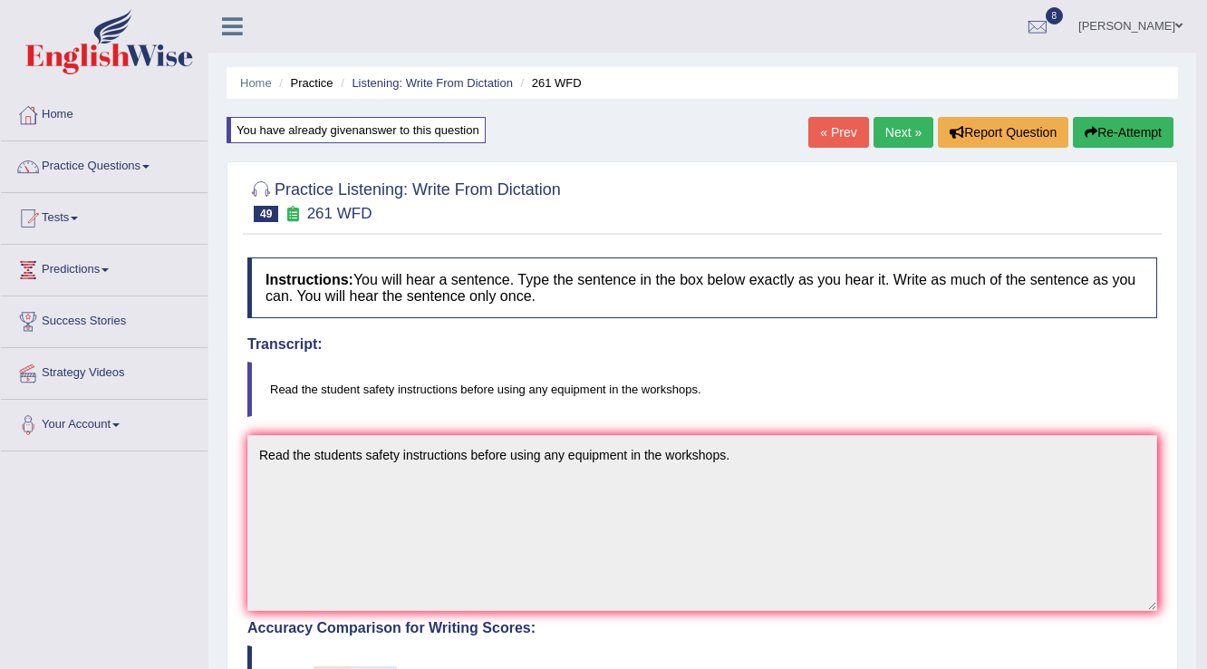
click at [909, 130] on link "Next »" at bounding box center [904, 132] width 60 height 31
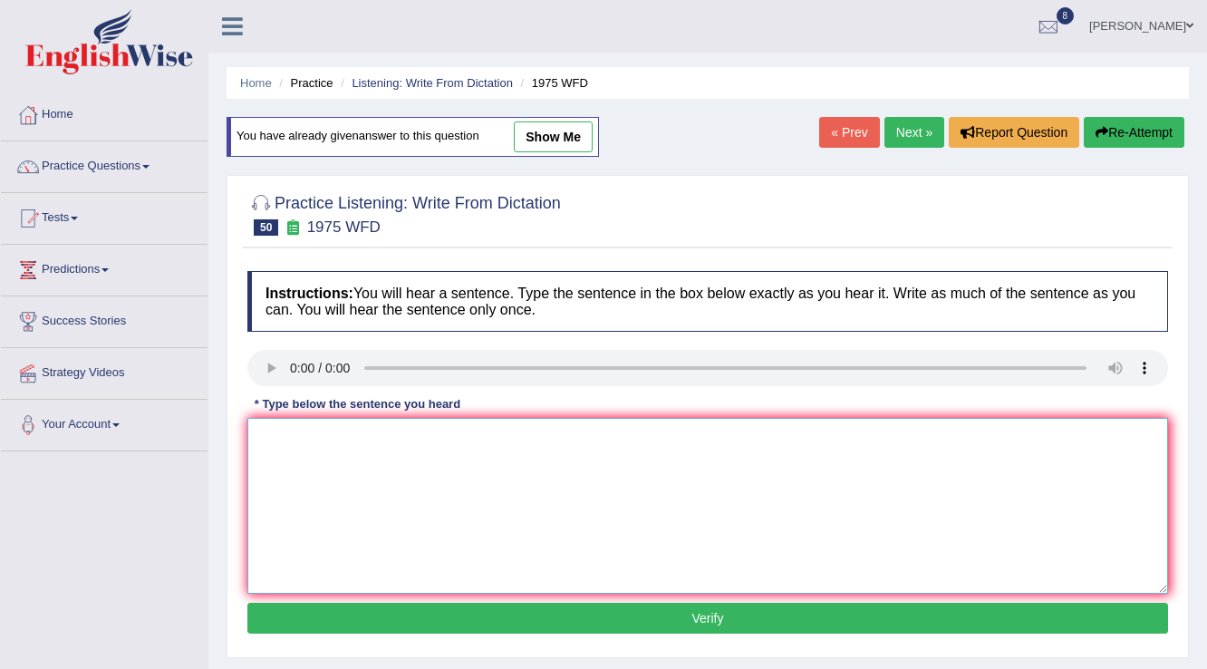
click at [346, 460] on textarea at bounding box center [707, 506] width 921 height 176
click at [362, 423] on textarea "His analysis i" at bounding box center [707, 506] width 921 height 176
click at [497, 432] on textarea "His analysis study appears to be based on false premise." at bounding box center [707, 506] width 921 height 176
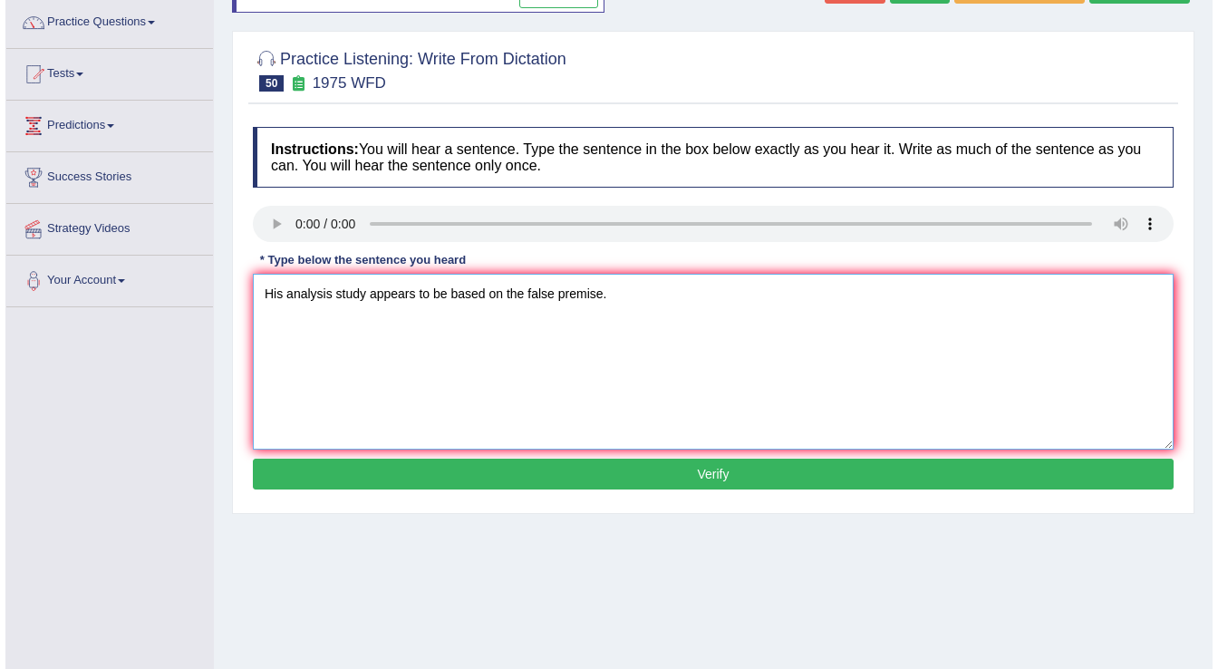
scroll to position [145, 0]
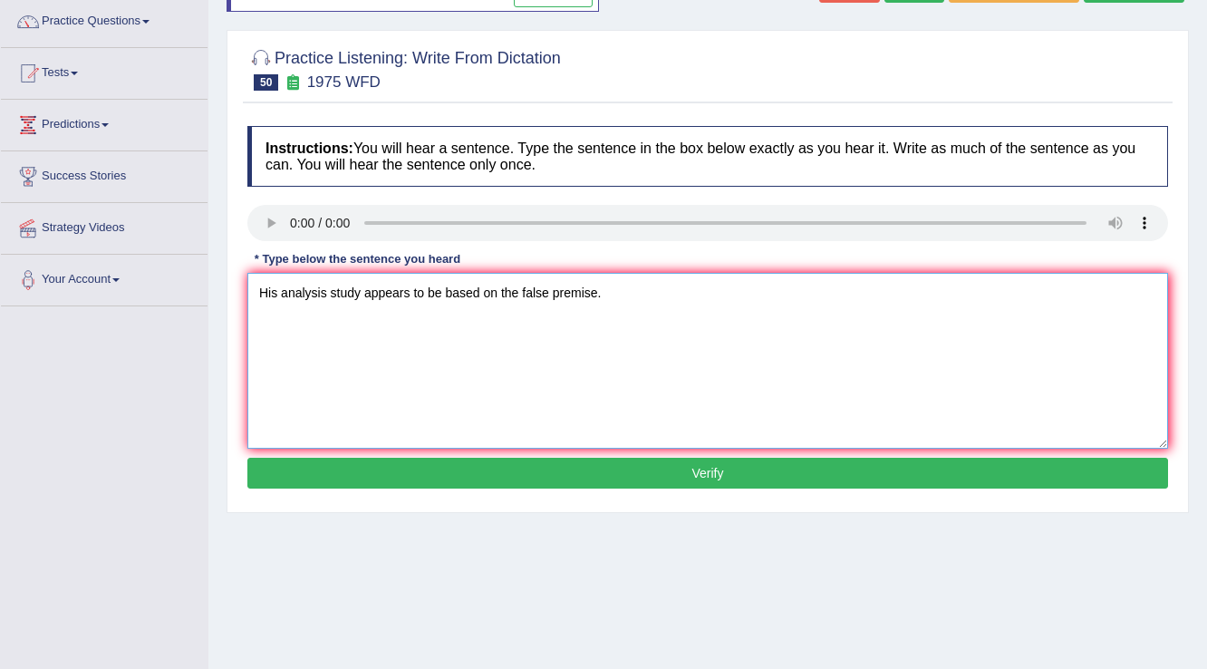
type textarea "His analysis study appears to be based on the false premise."
click at [537, 468] on button "Verify" at bounding box center [707, 473] width 921 height 31
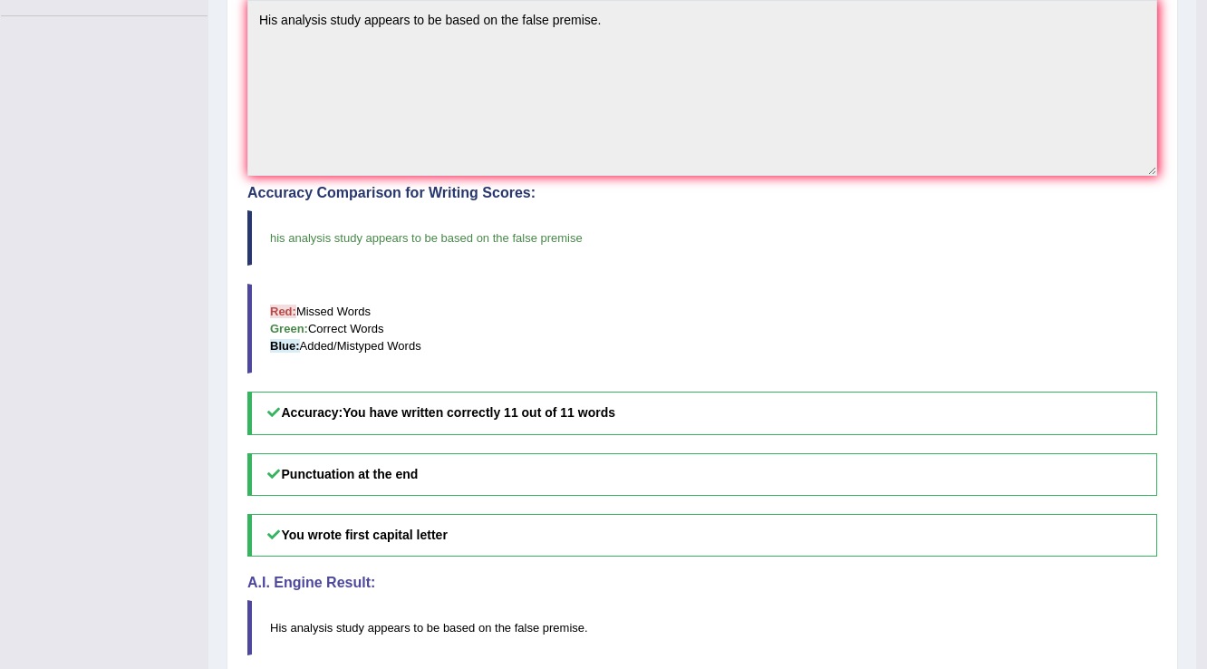
scroll to position [0, 0]
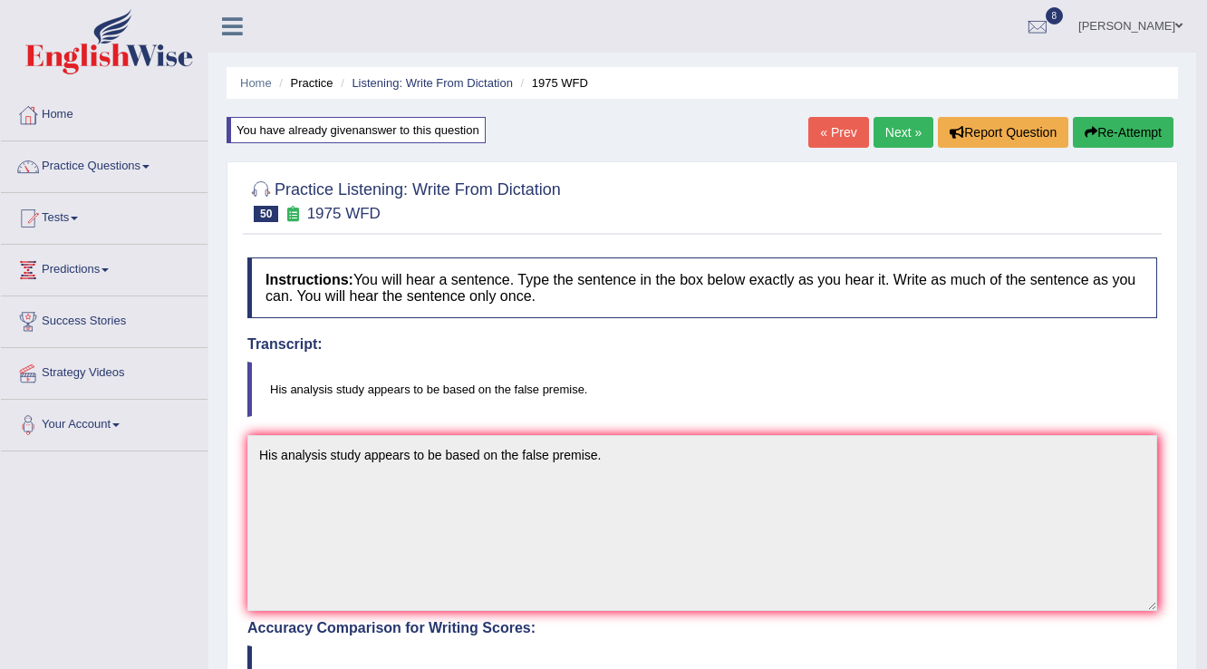
click at [913, 118] on link "Next »" at bounding box center [904, 132] width 60 height 31
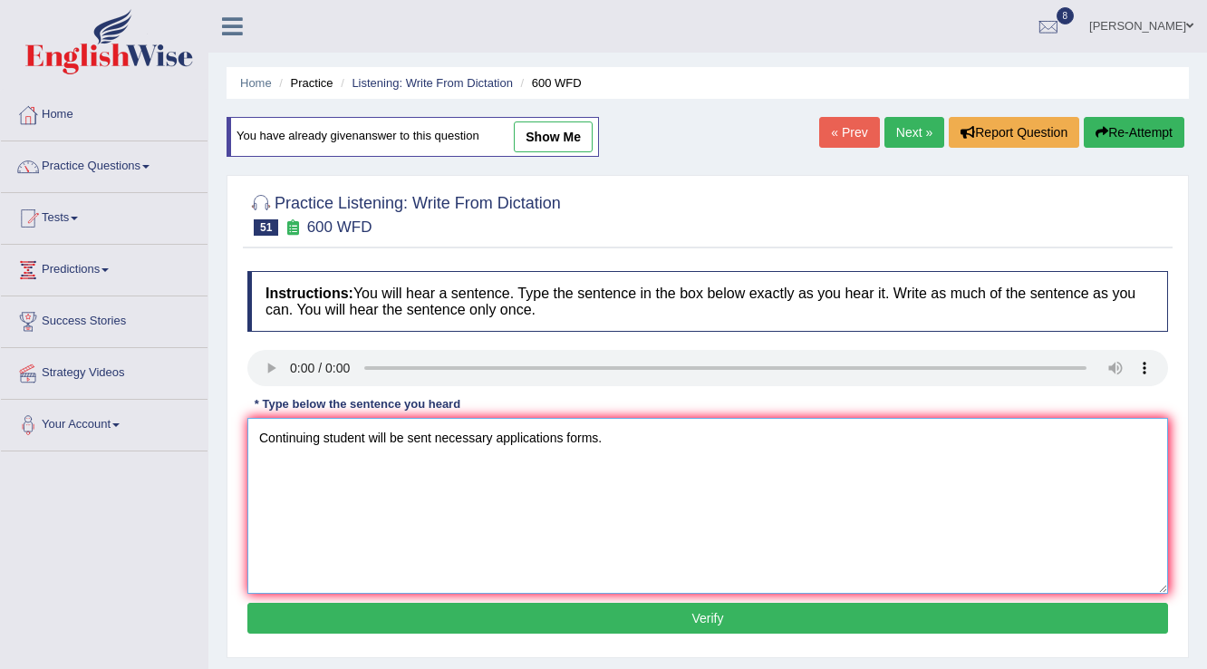
click at [363, 428] on textarea "Continuing student will be sent necessary applications forms." at bounding box center [707, 506] width 921 height 176
type textarea "Continuing students will be sent necessary applications forms."
click at [527, 615] on button "Verify" at bounding box center [707, 618] width 921 height 31
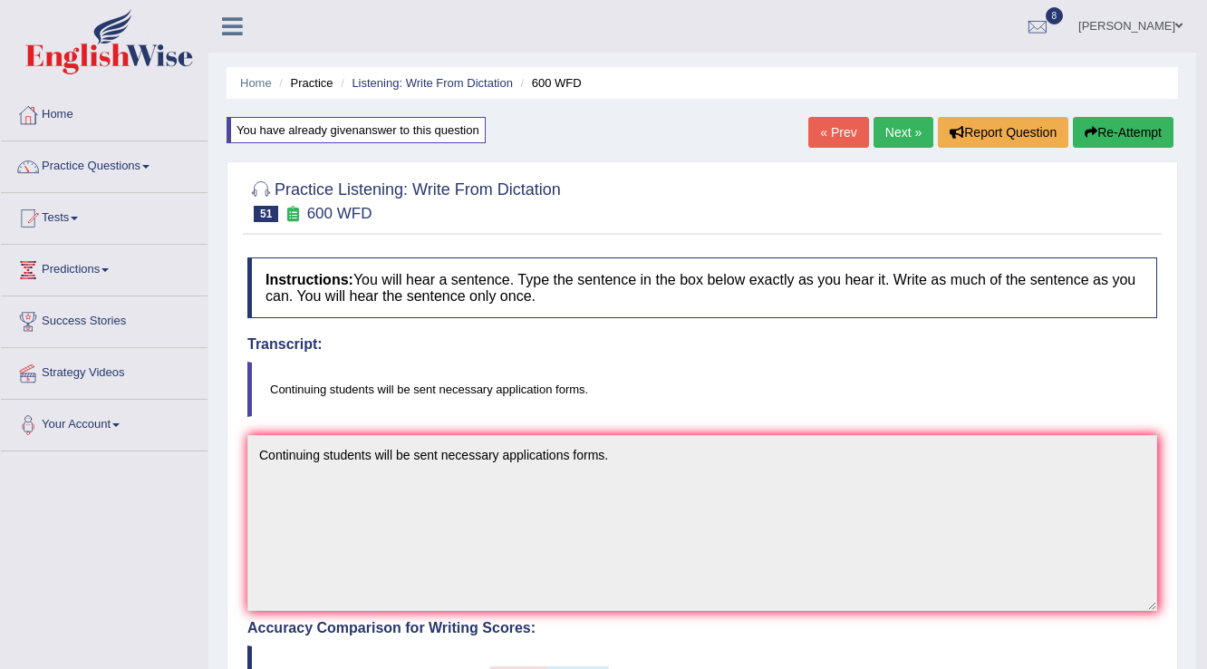
click at [889, 132] on link "Next »" at bounding box center [904, 132] width 60 height 31
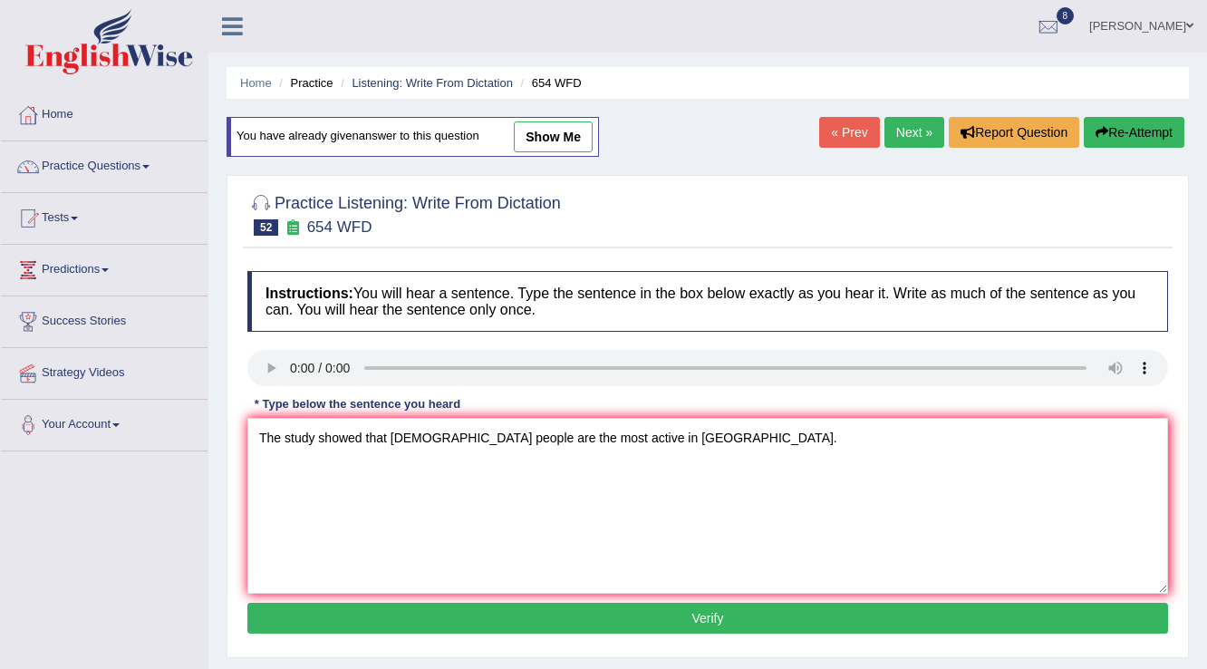
type textarea "The study showed that hongkong people are the most active in Asia."
drag, startPoint x: 588, startPoint y: 623, endPoint x: 567, endPoint y: 585, distance: 43.4
click at [588, 623] on button "Verify" at bounding box center [707, 618] width 921 height 31
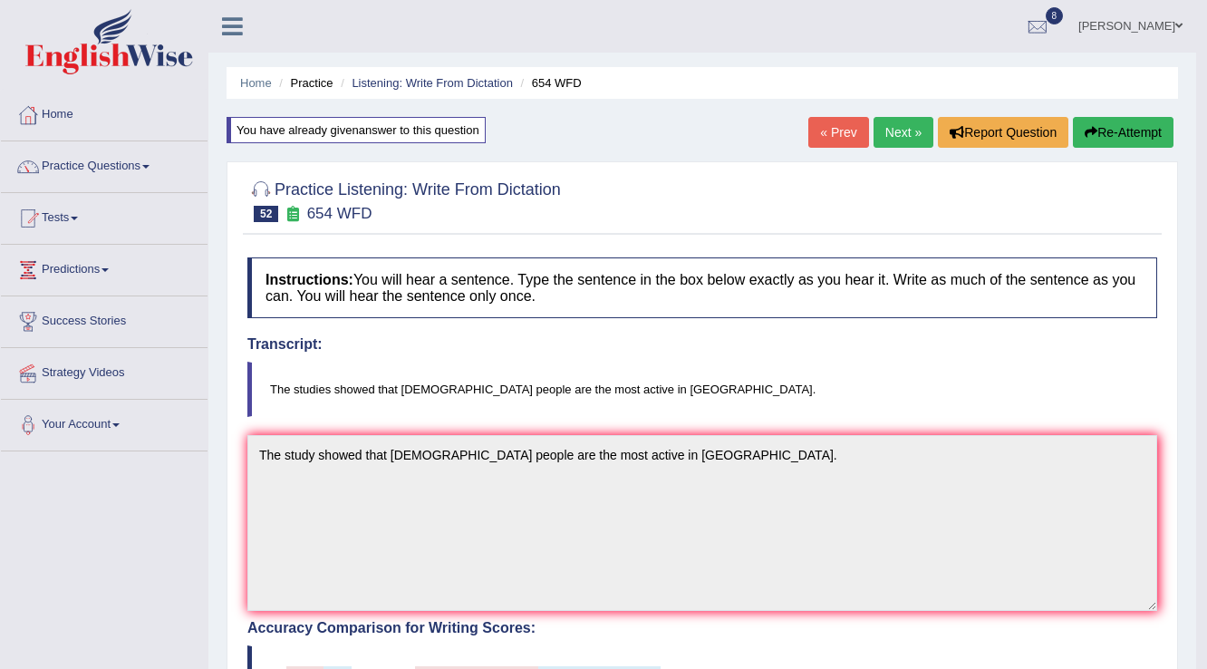
click at [900, 122] on link "Next »" at bounding box center [904, 132] width 60 height 31
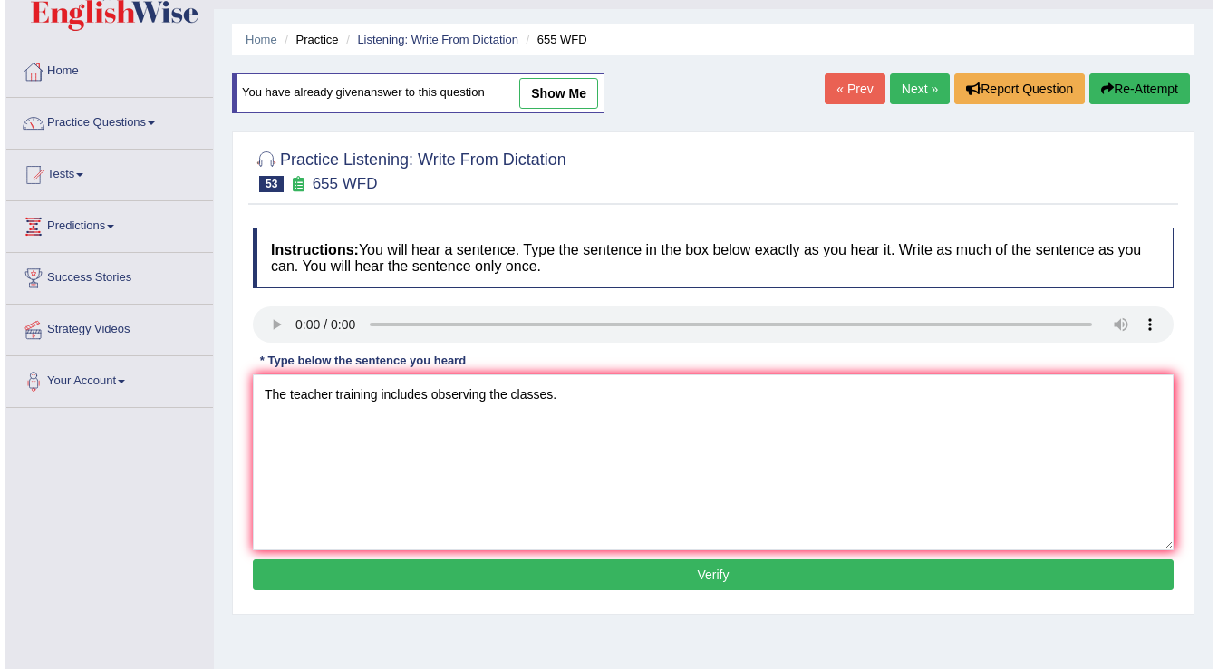
scroll to position [145, 0]
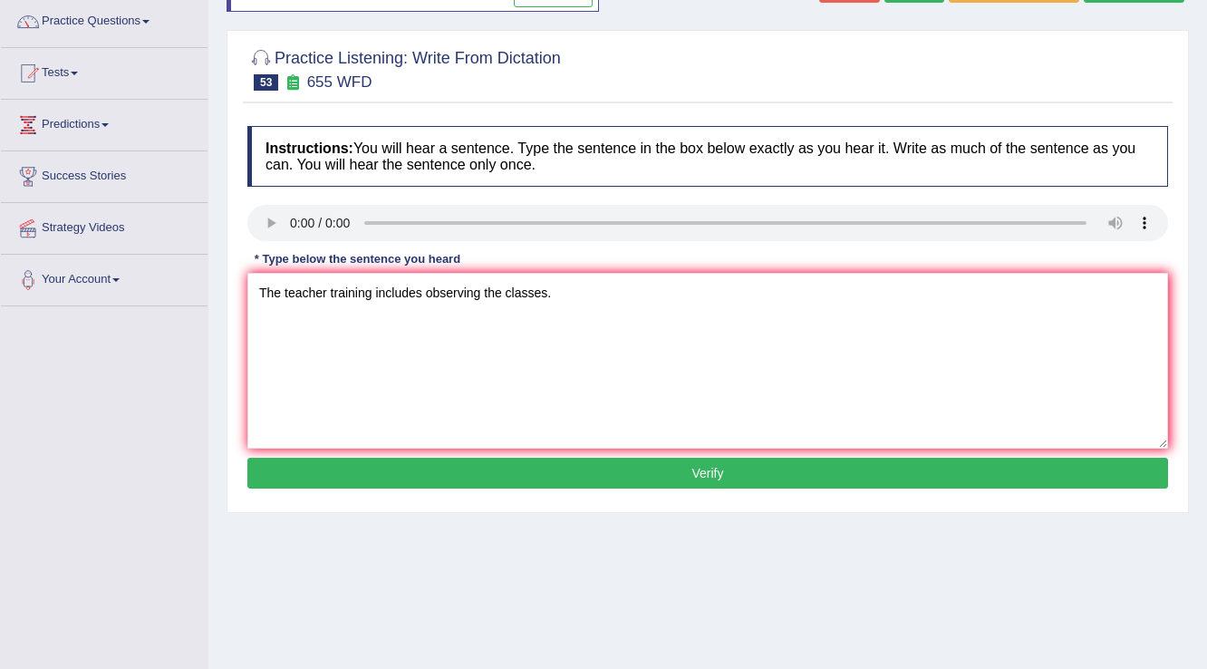
type textarea "The teacher training includes observing the classes."
click at [375, 478] on button "Verify" at bounding box center [707, 473] width 921 height 31
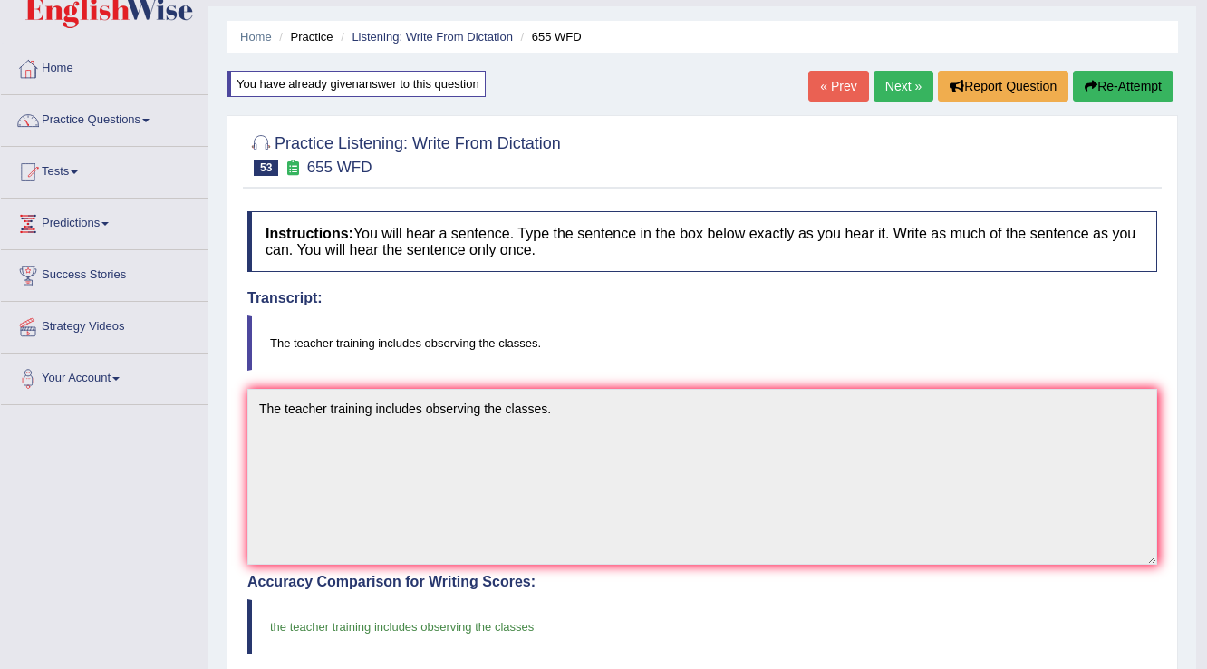
scroll to position [0, 0]
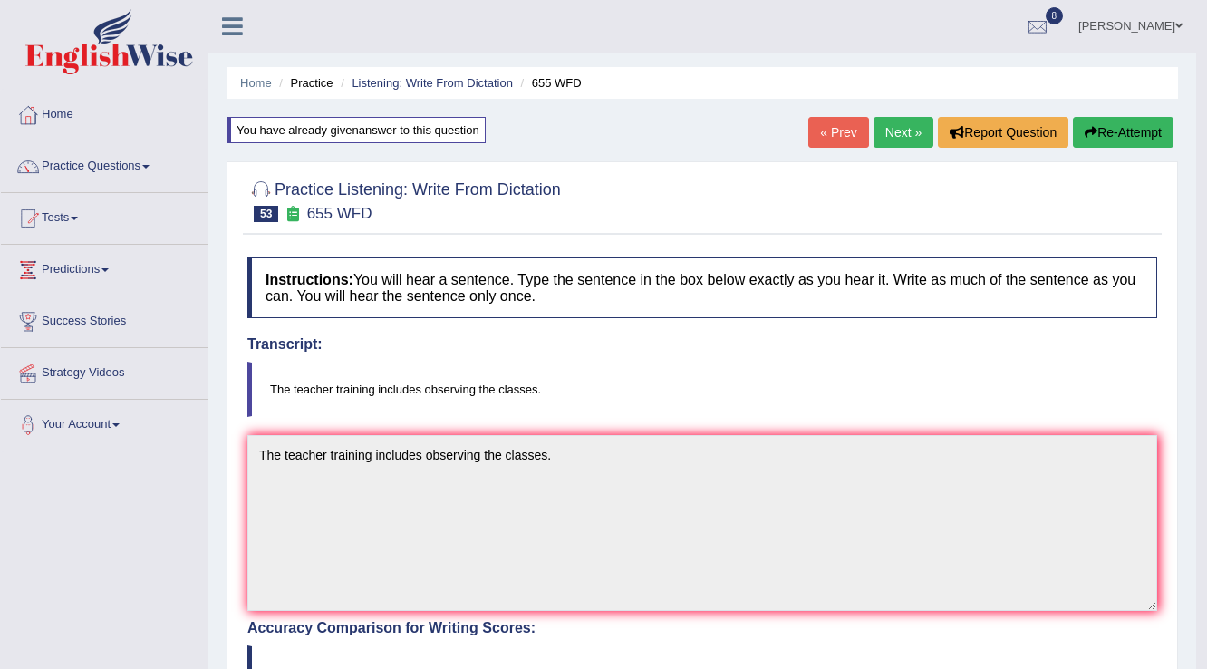
click at [902, 134] on link "Next »" at bounding box center [904, 132] width 60 height 31
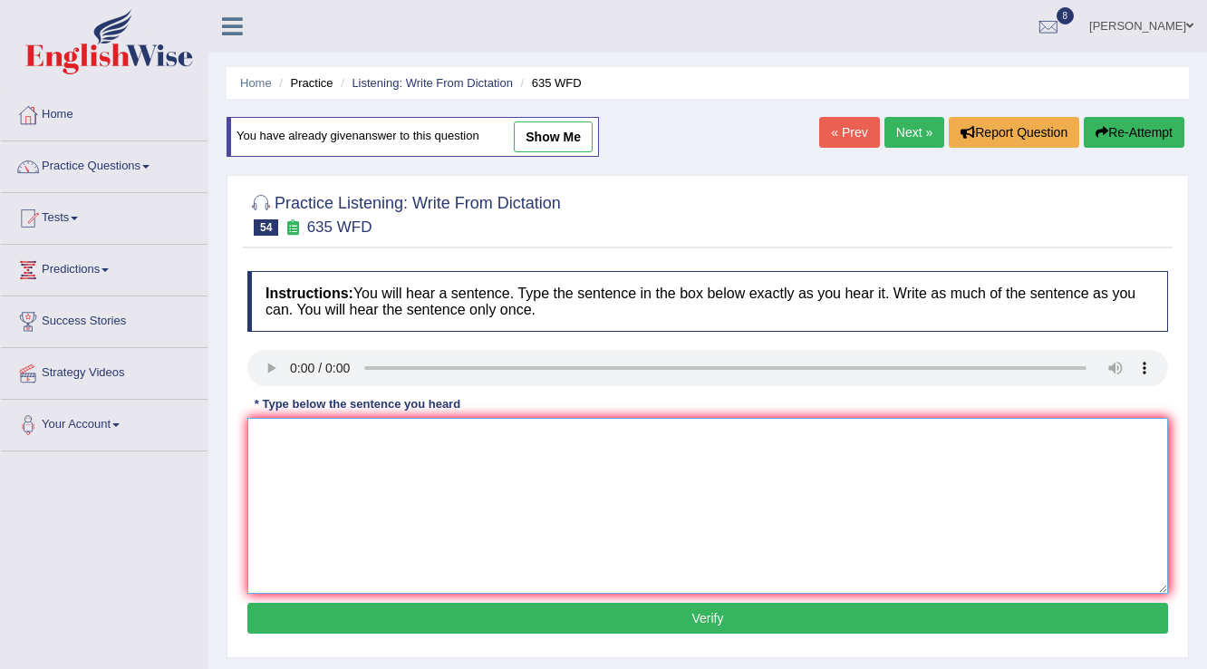
click at [324, 428] on textarea at bounding box center [707, 506] width 921 height 176
type textarea "The science library is currently located on the ground floor of the library."
click at [678, 614] on button "Verify" at bounding box center [707, 618] width 921 height 31
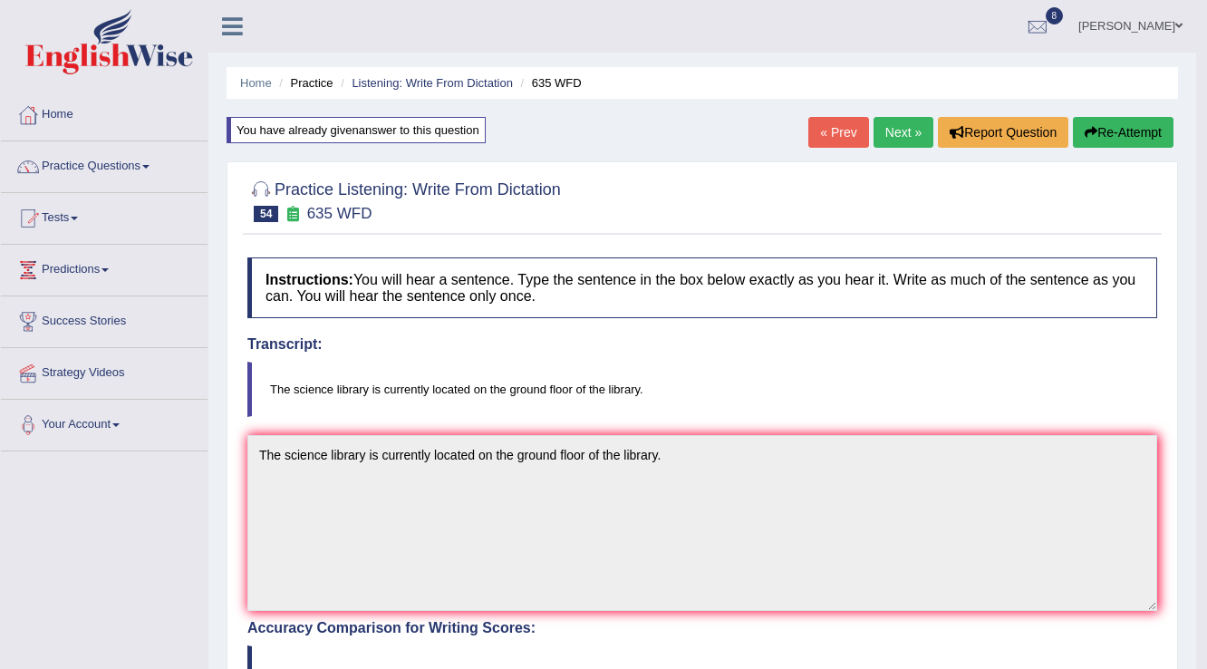
click at [896, 136] on link "Next »" at bounding box center [904, 132] width 60 height 31
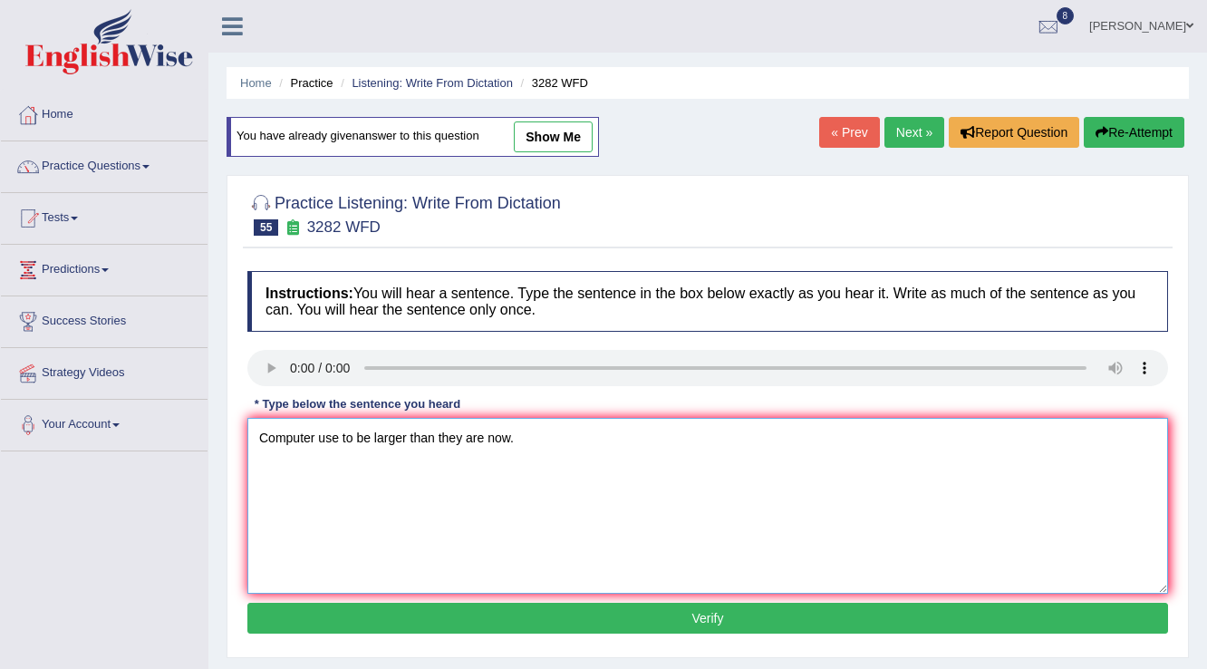
click at [314, 431] on textarea "Computer use to be larger than they are now." at bounding box center [707, 506] width 921 height 176
type textarea "Computers use to be larger than they are now."
click at [584, 611] on button "Verify" at bounding box center [707, 618] width 921 height 31
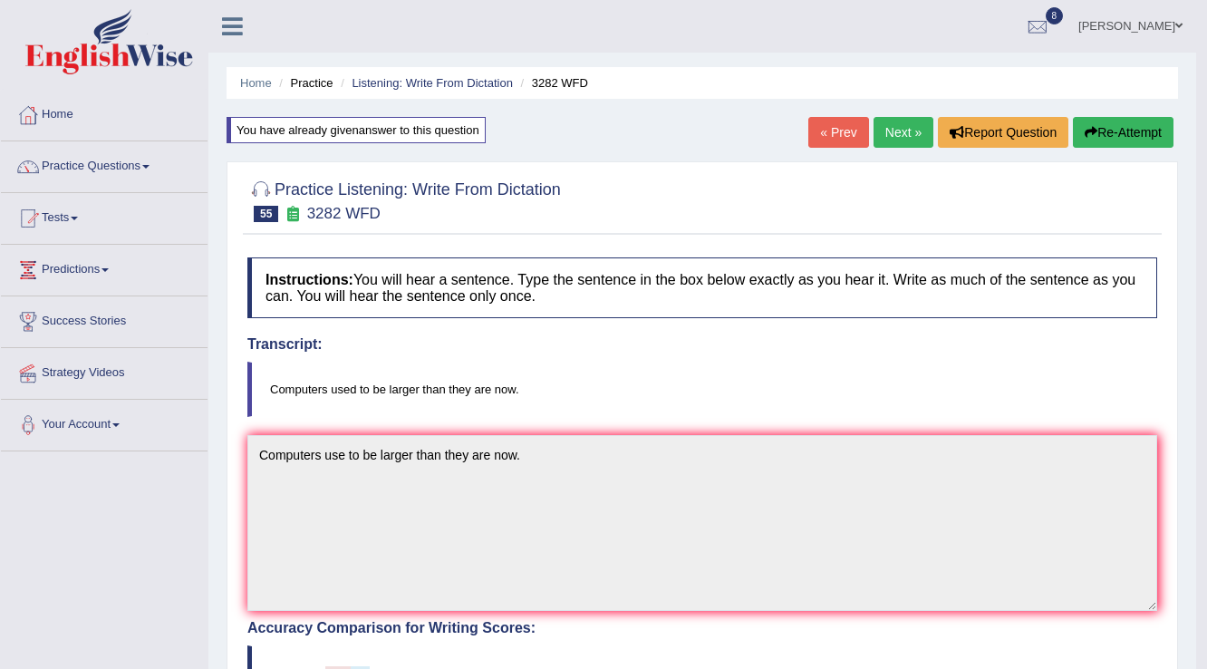
click at [875, 139] on link "Next »" at bounding box center [904, 132] width 60 height 31
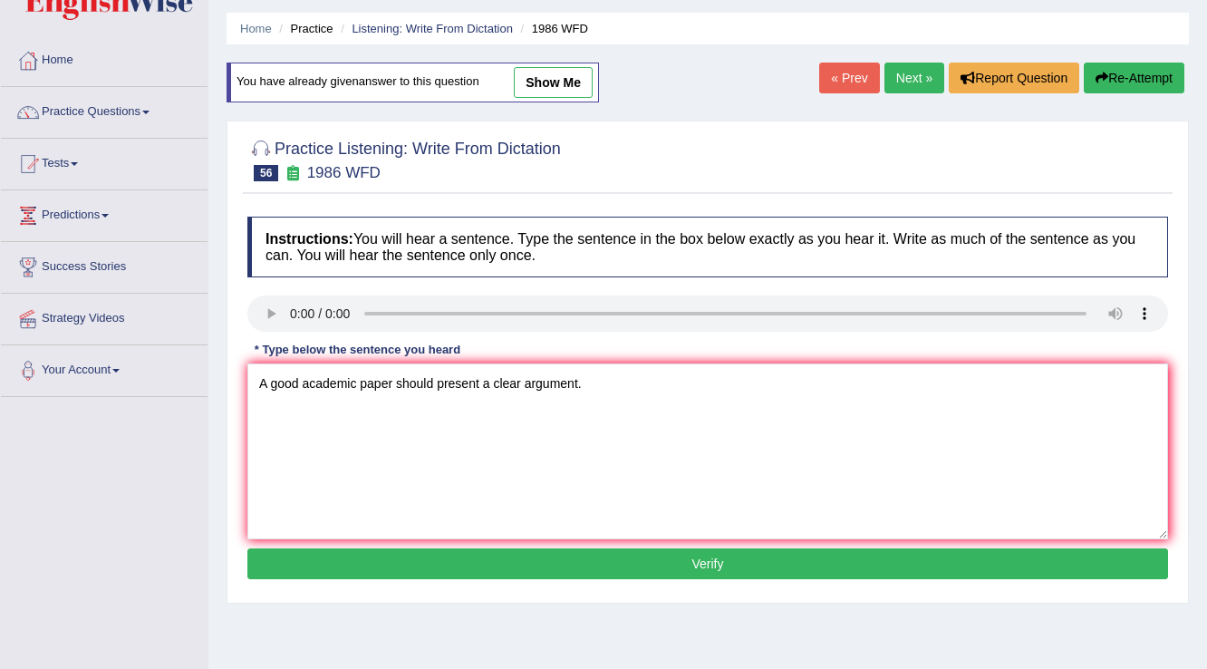
scroll to position [145, 0]
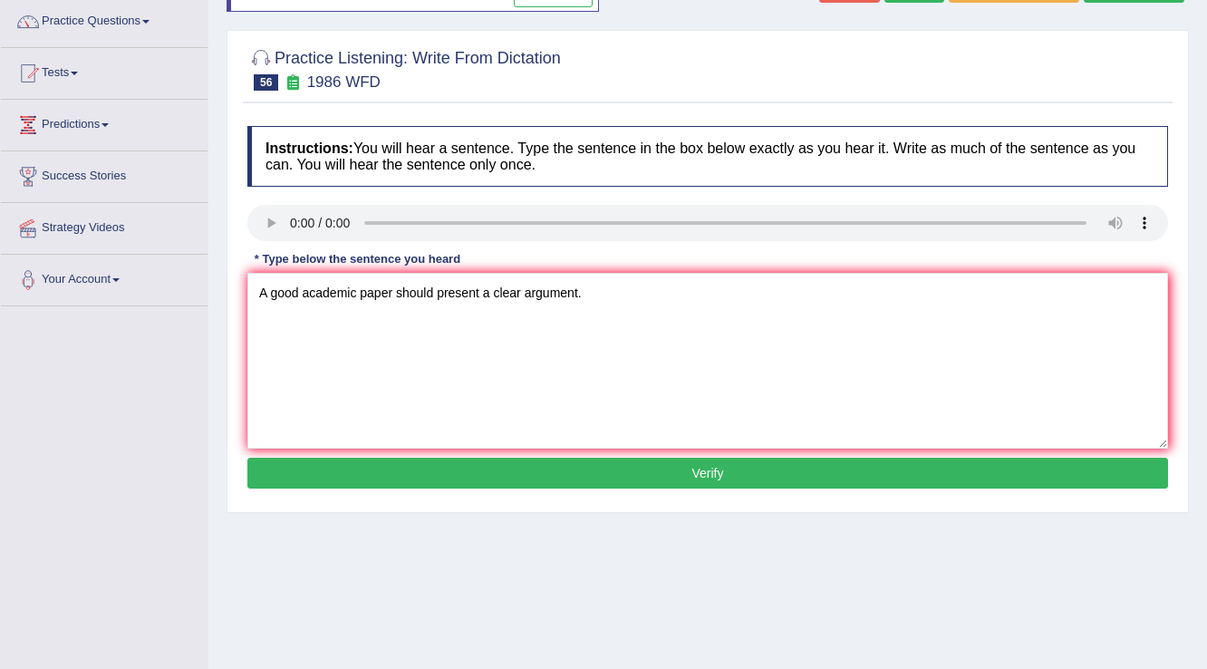
type textarea "A good academic paper should present a clear argument."
click at [449, 467] on button "Verify" at bounding box center [707, 473] width 921 height 31
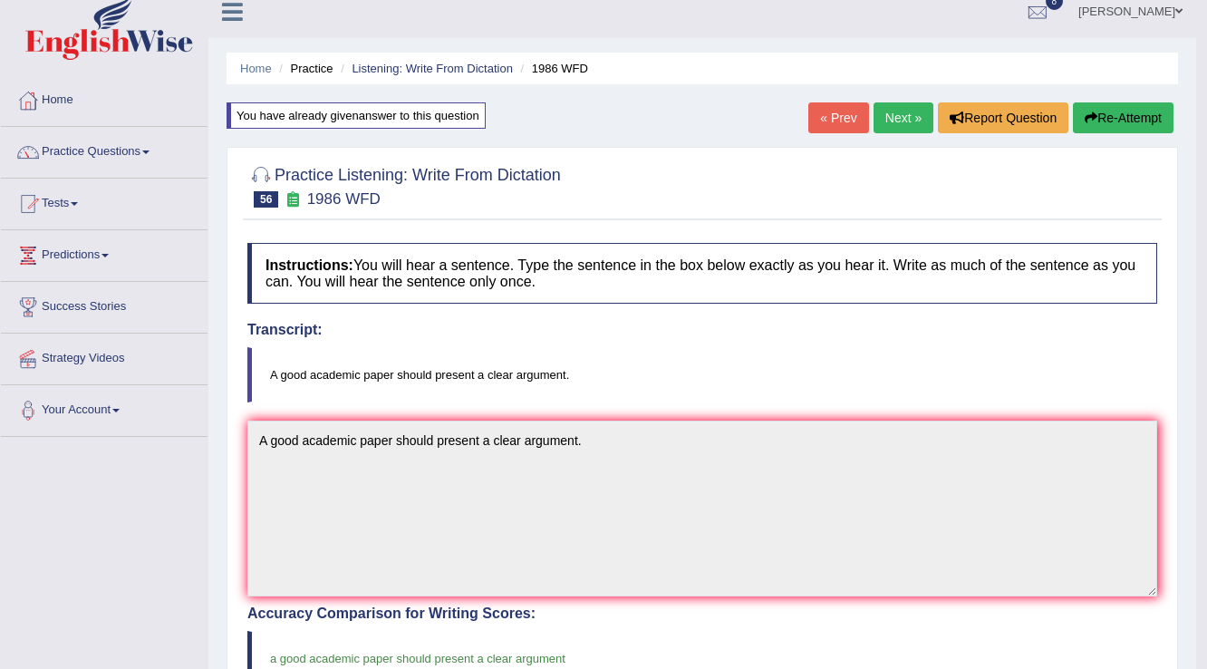
scroll to position [0, 0]
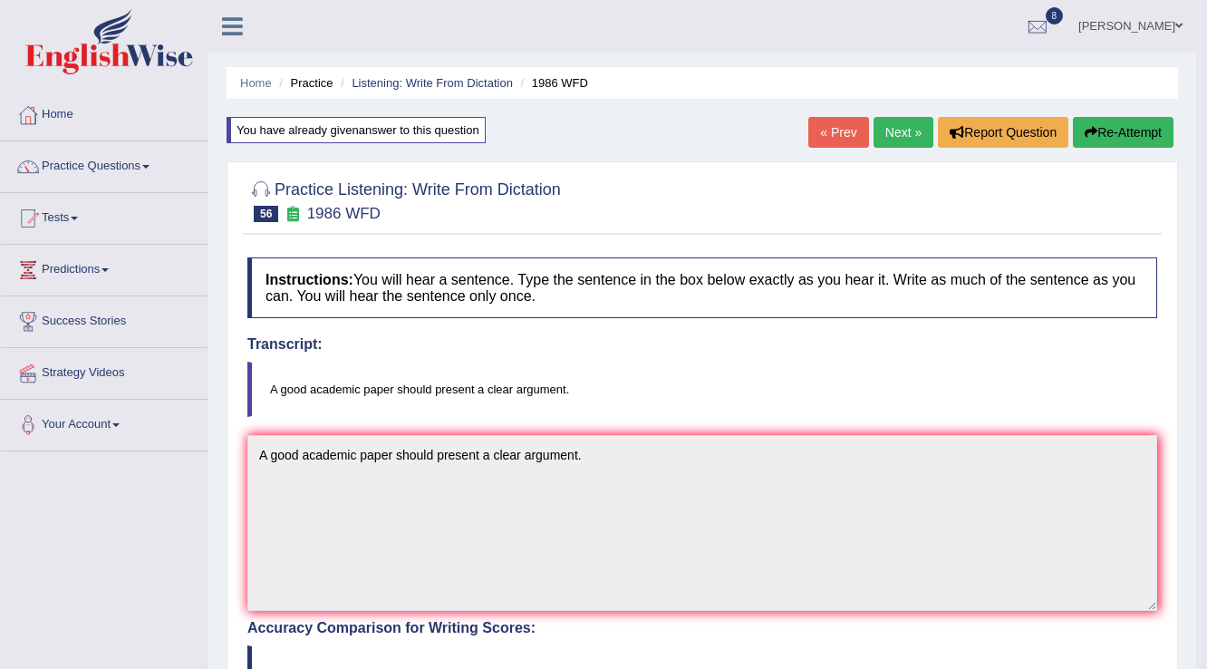
click at [902, 125] on link "Next »" at bounding box center [904, 132] width 60 height 31
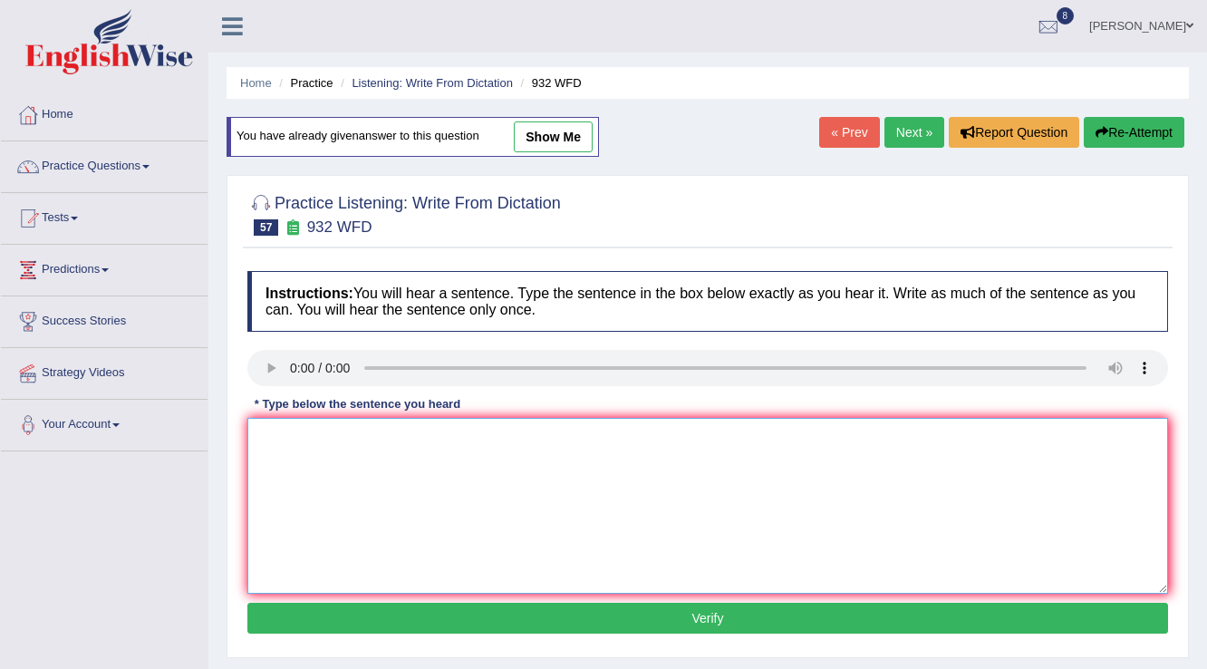
click at [343, 442] on textarea at bounding box center [707, 506] width 921 height 176
type textarea "Take the first step by applying for the university scholarship now."
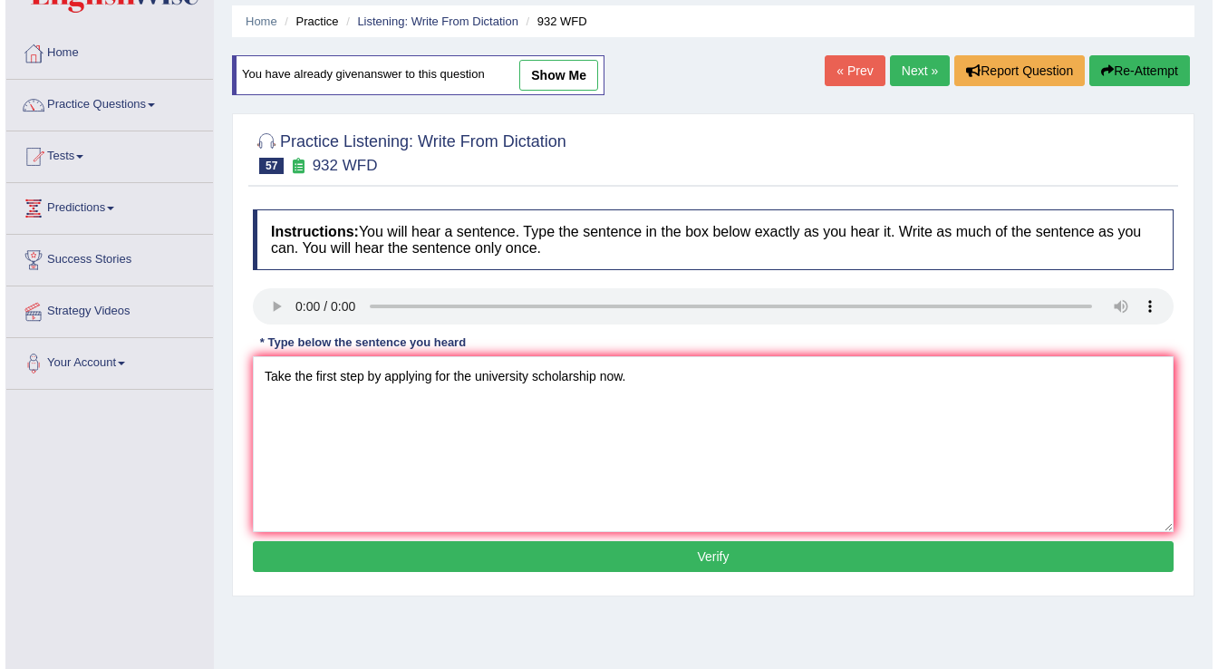
scroll to position [145, 0]
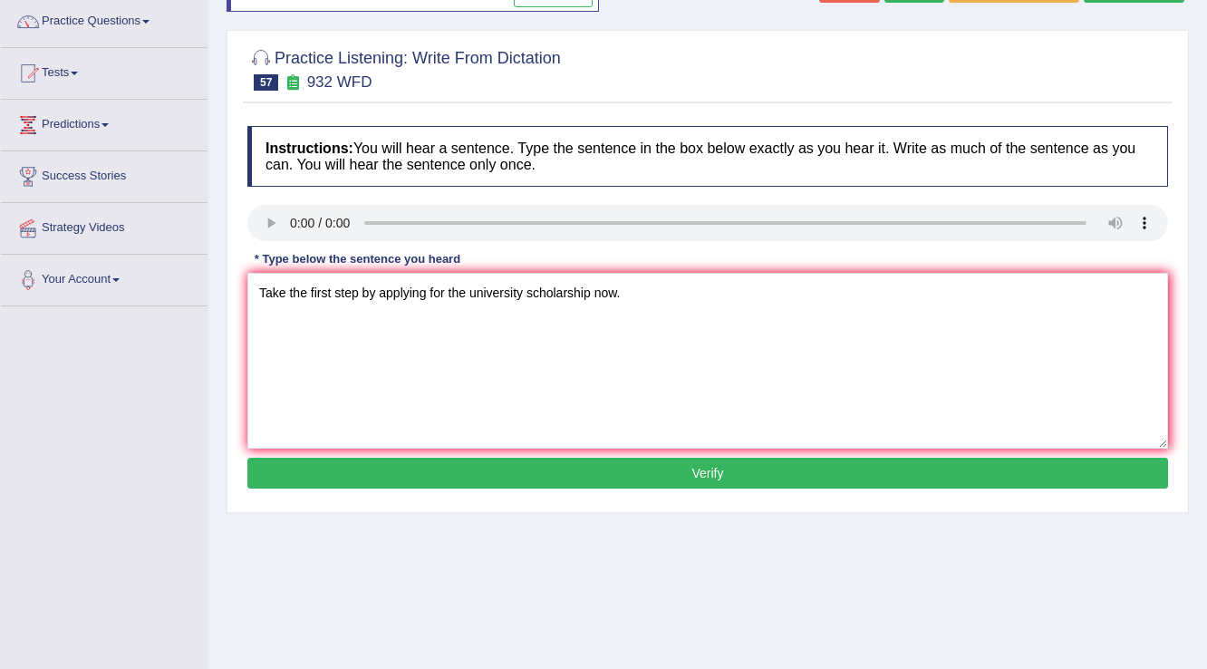
click at [575, 477] on button "Verify" at bounding box center [707, 473] width 921 height 31
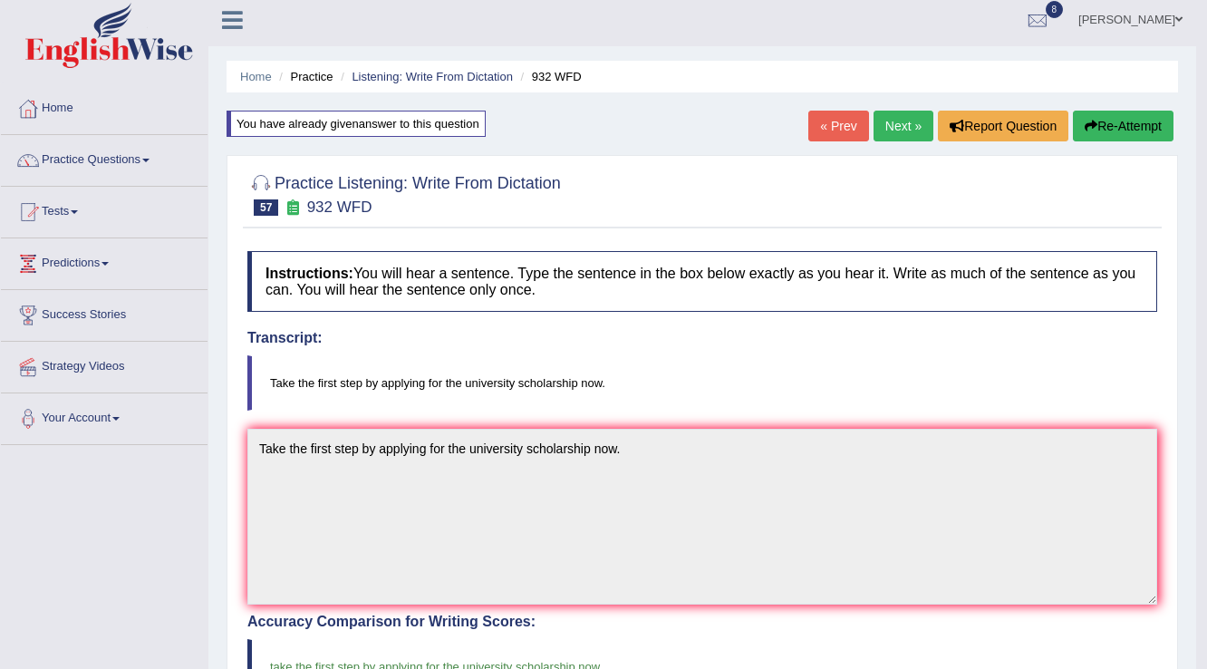
scroll to position [0, 0]
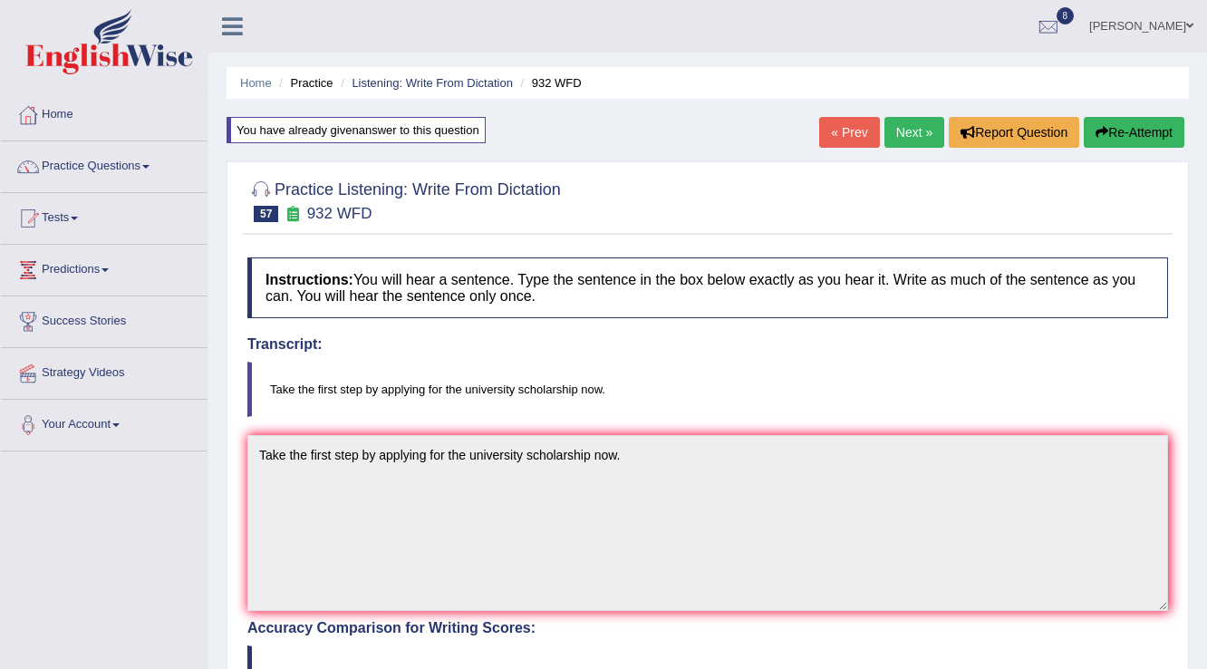
click at [910, 130] on link "Next »" at bounding box center [914, 132] width 60 height 31
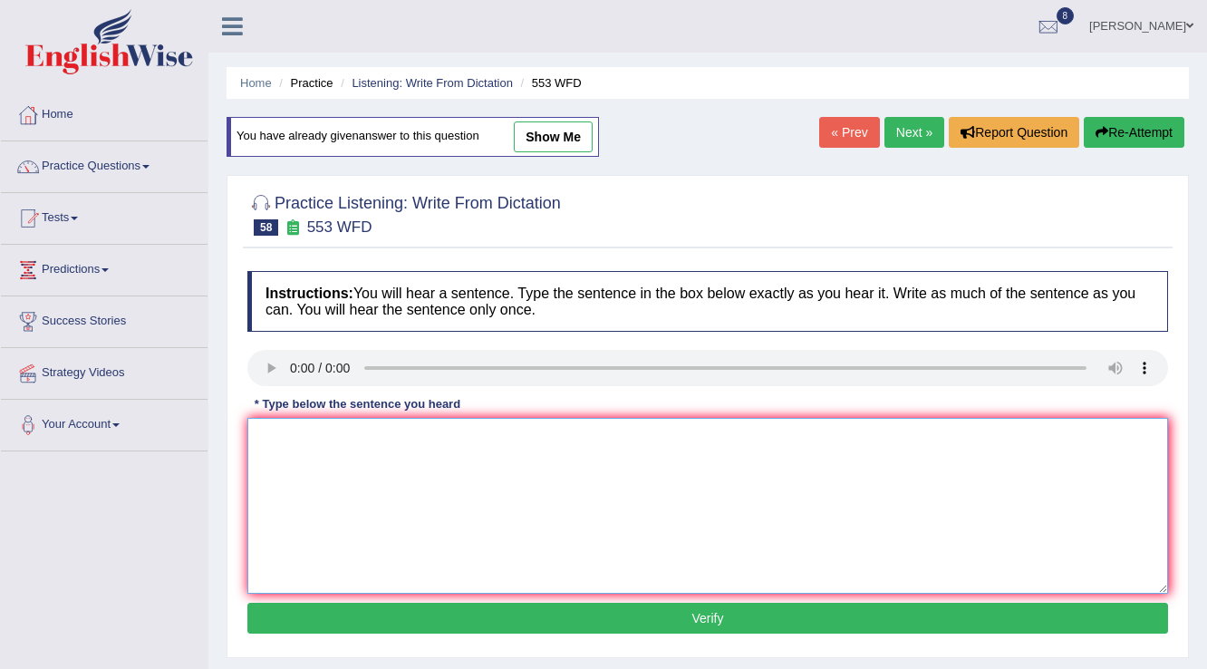
click at [351, 431] on textarea at bounding box center [707, 506] width 921 height 176
click at [475, 430] on textarea "Water filter on campus will discourage unnecessary use of plastic bottles." at bounding box center [707, 506] width 921 height 176
click at [316, 439] on textarea "Water filter on campus will discourage the unnecessary use of plastic bottles." at bounding box center [707, 506] width 921 height 176
click at [318, 439] on textarea "Water filter on campus will discourage the unnecessary use of plastic bottles." at bounding box center [707, 506] width 921 height 176
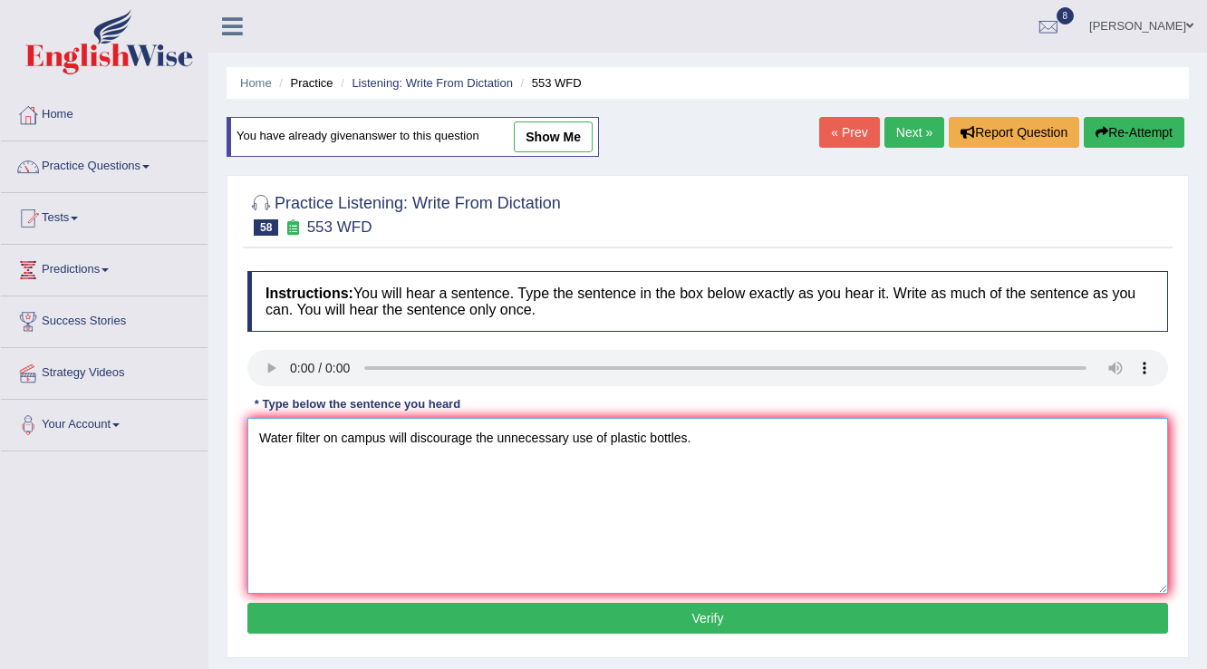
click at [318, 439] on textarea "Water filter on campus will discourage the unnecessary use of plastic bottles." at bounding box center [707, 506] width 921 height 176
click at [318, 435] on textarea "Water filter on campus will discourage the unnecessary use of plastic bottles." at bounding box center [707, 506] width 921 height 176
type textarea "Water filters on campus will discourage the unnecessary use of plastic bottles."
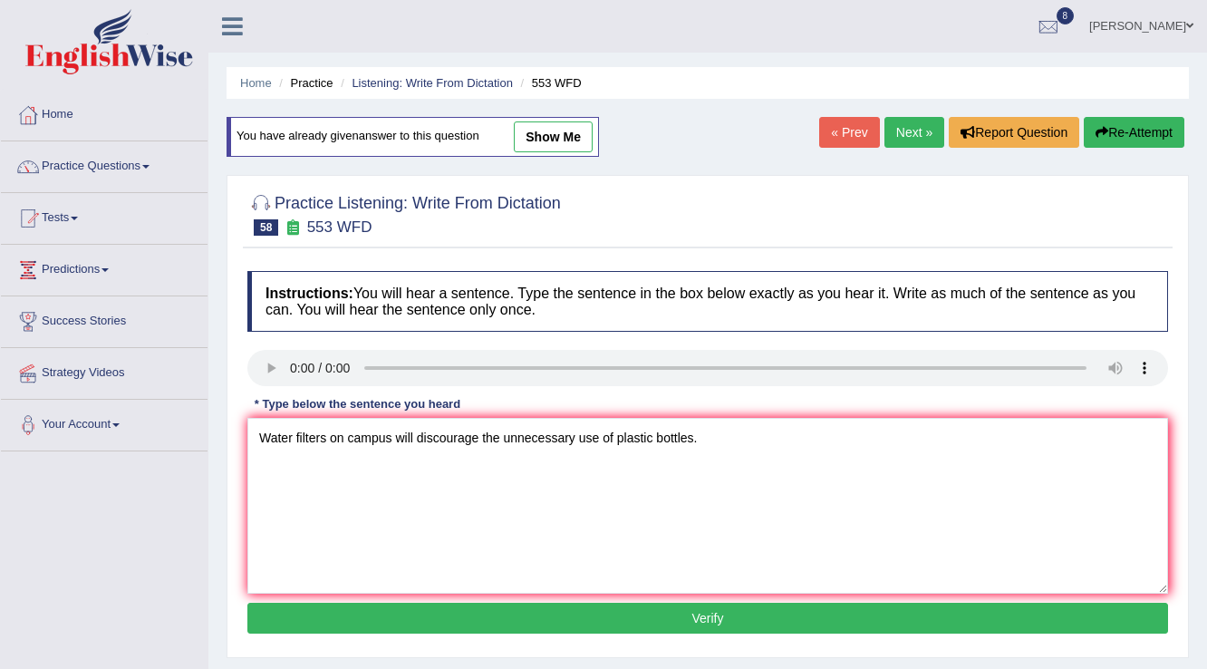
click at [500, 612] on button "Verify" at bounding box center [707, 618] width 921 height 31
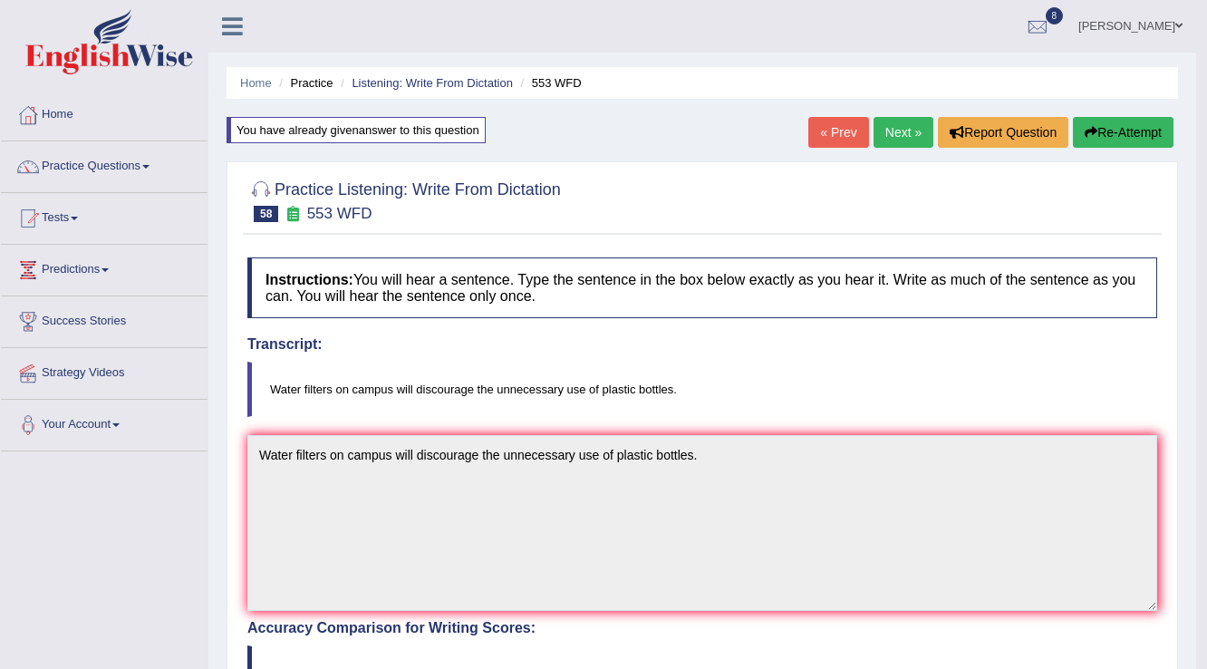
click at [877, 136] on link "Next »" at bounding box center [904, 132] width 60 height 31
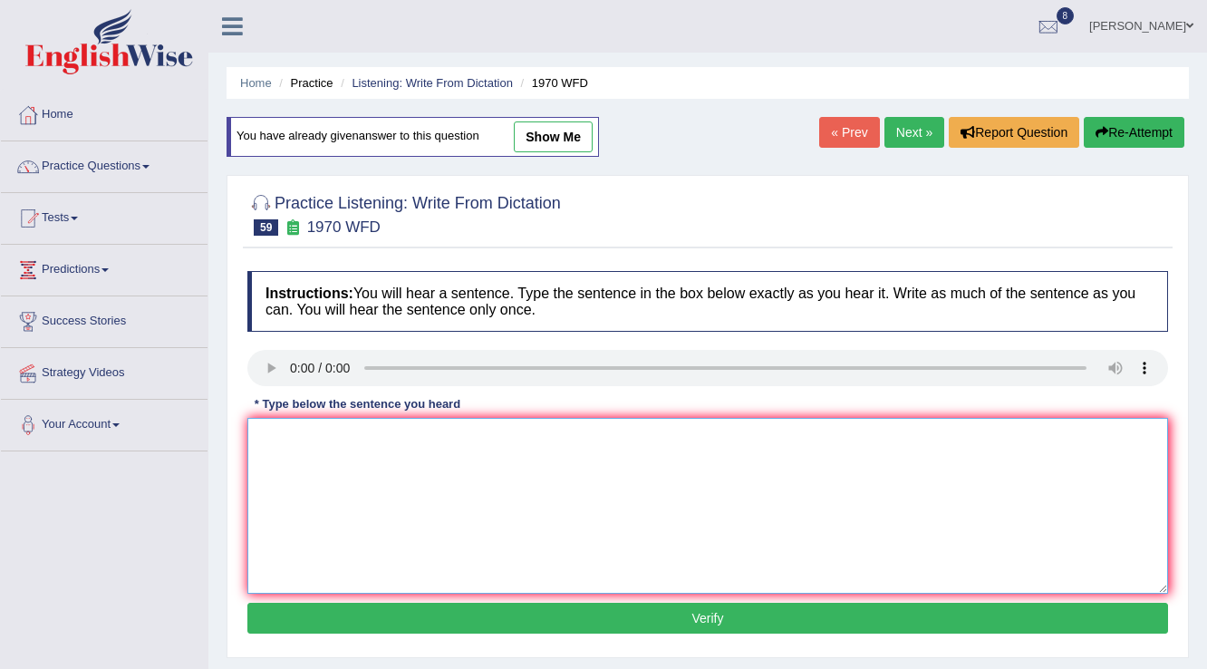
click at [322, 446] on textarea at bounding box center [707, 506] width 921 height 176
type textarea "One student representative will be selected from each class."
click at [500, 609] on button "Verify" at bounding box center [707, 618] width 921 height 31
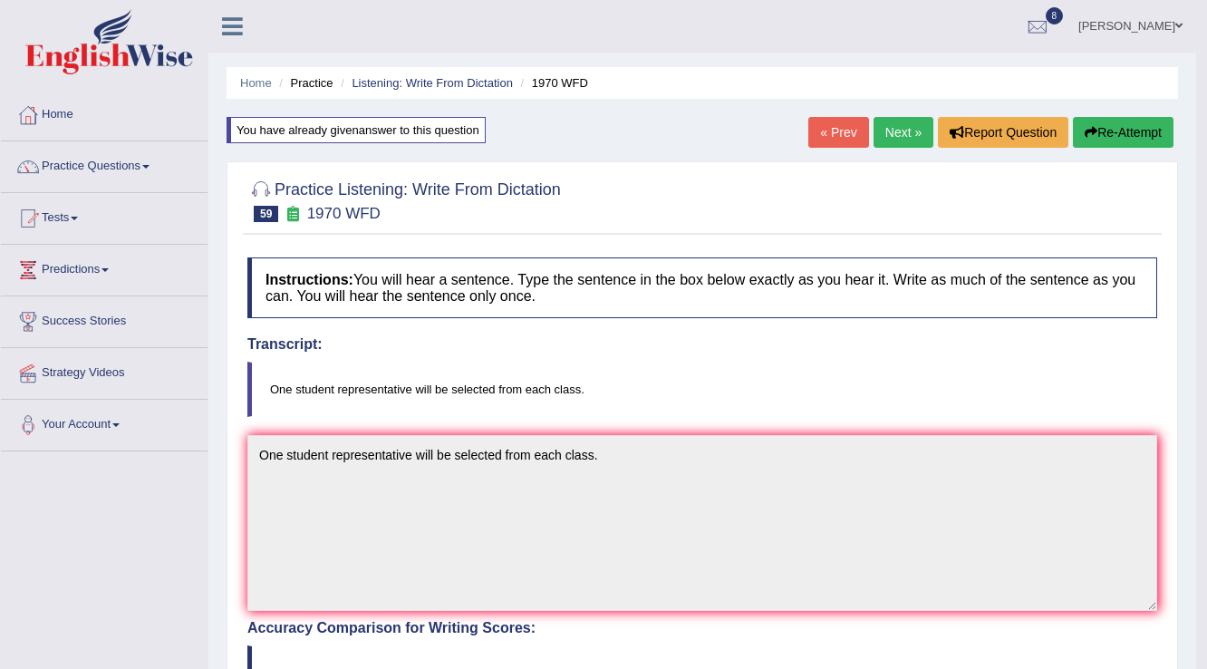
click at [888, 133] on link "Next »" at bounding box center [904, 132] width 60 height 31
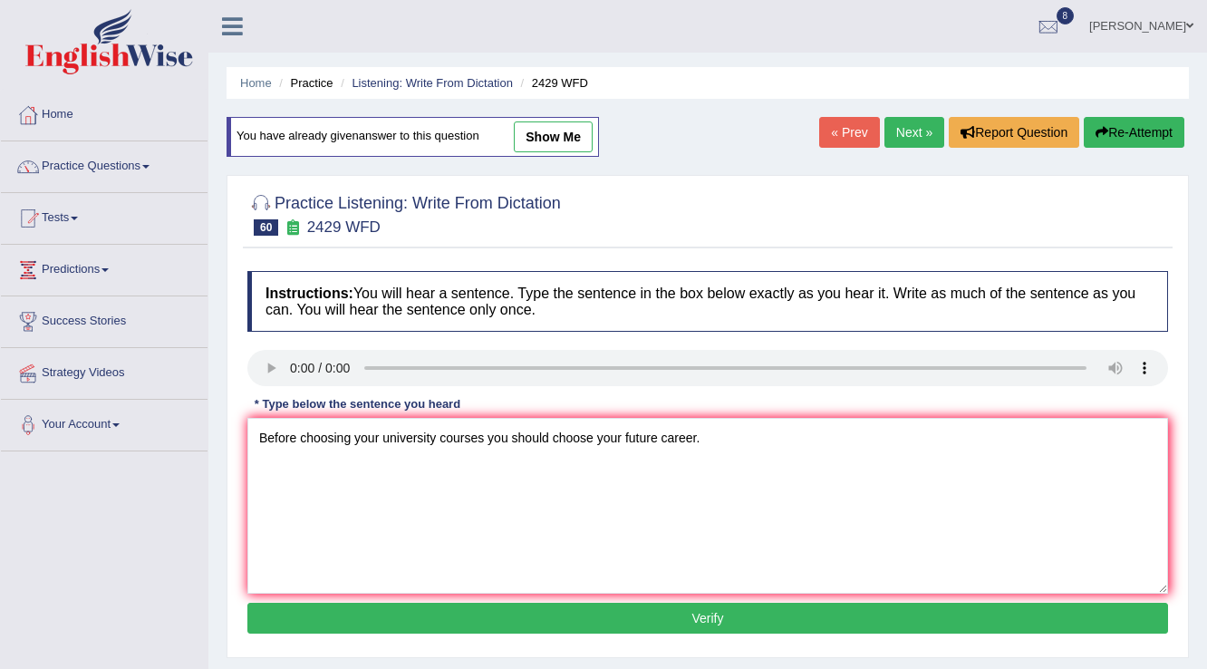
type textarea "Before choosing your university courses you should choose your future career."
click at [588, 610] on button "Verify" at bounding box center [707, 618] width 921 height 31
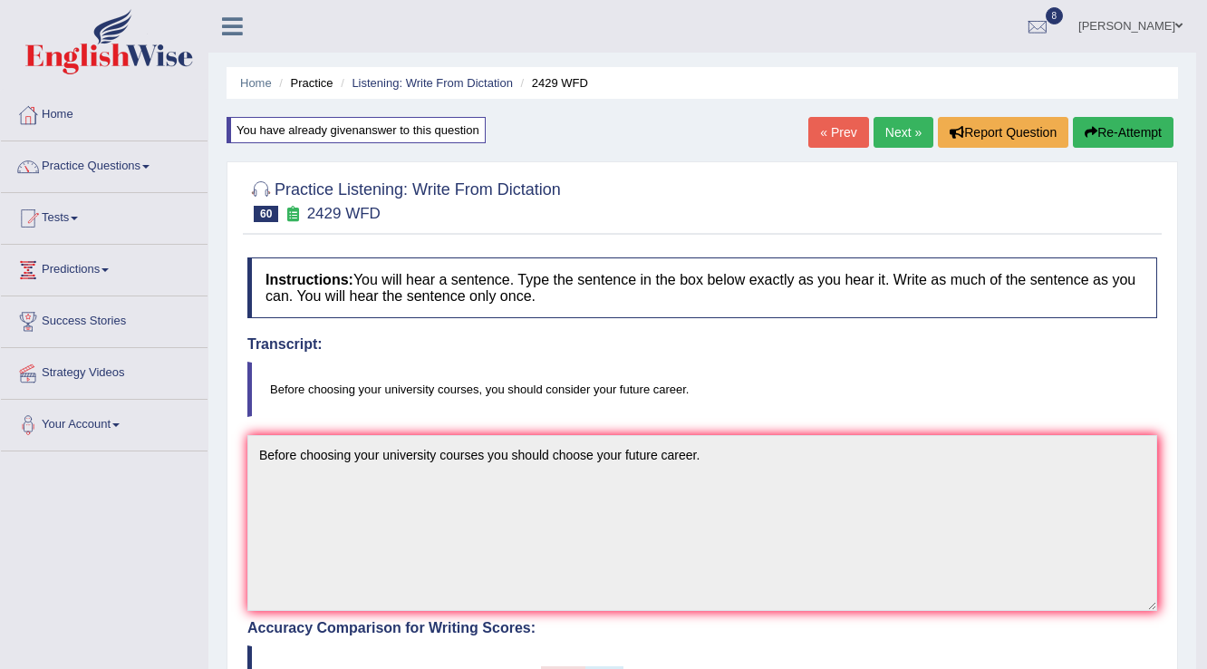
click at [893, 129] on link "Next »" at bounding box center [904, 132] width 60 height 31
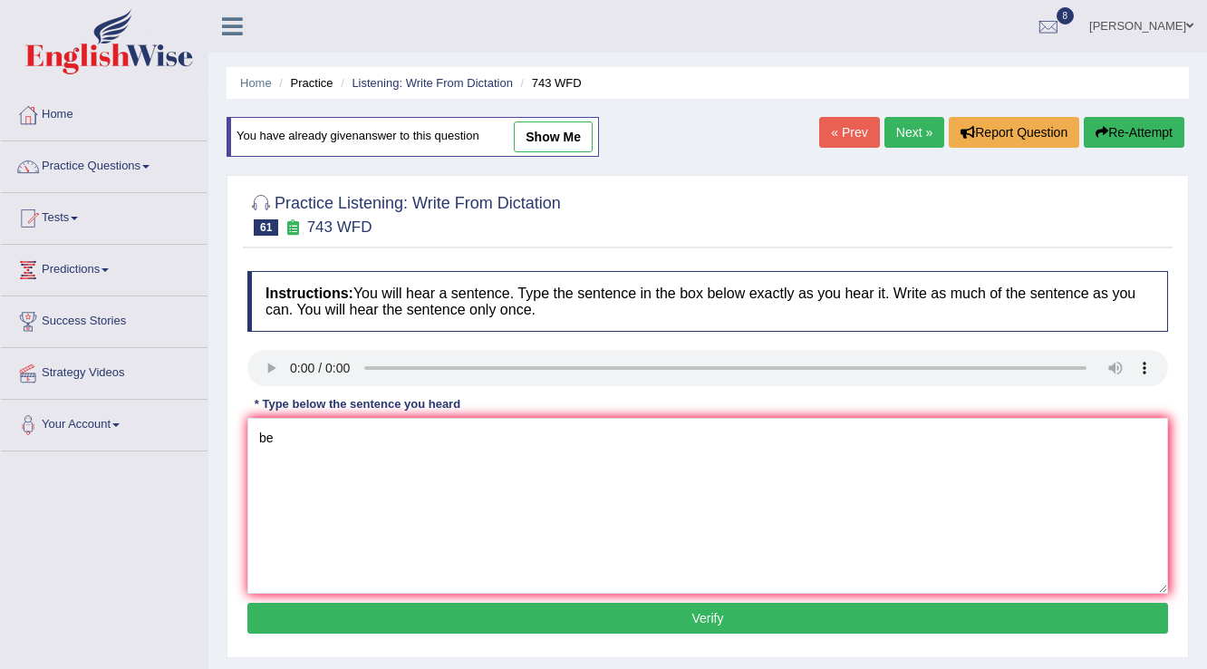
type textarea "b"
click at [416, 430] on textarea "being bilingual does not" at bounding box center [707, 506] width 921 height 176
click at [539, 437] on textarea "being bilingual does not necessarily mean having ability to analyze the languag…" at bounding box center [707, 506] width 921 height 176
type textarea "being bilingual does not necessarily mean having the ability to analyze the lan…"
click at [568, 613] on button "Verify" at bounding box center [707, 618] width 921 height 31
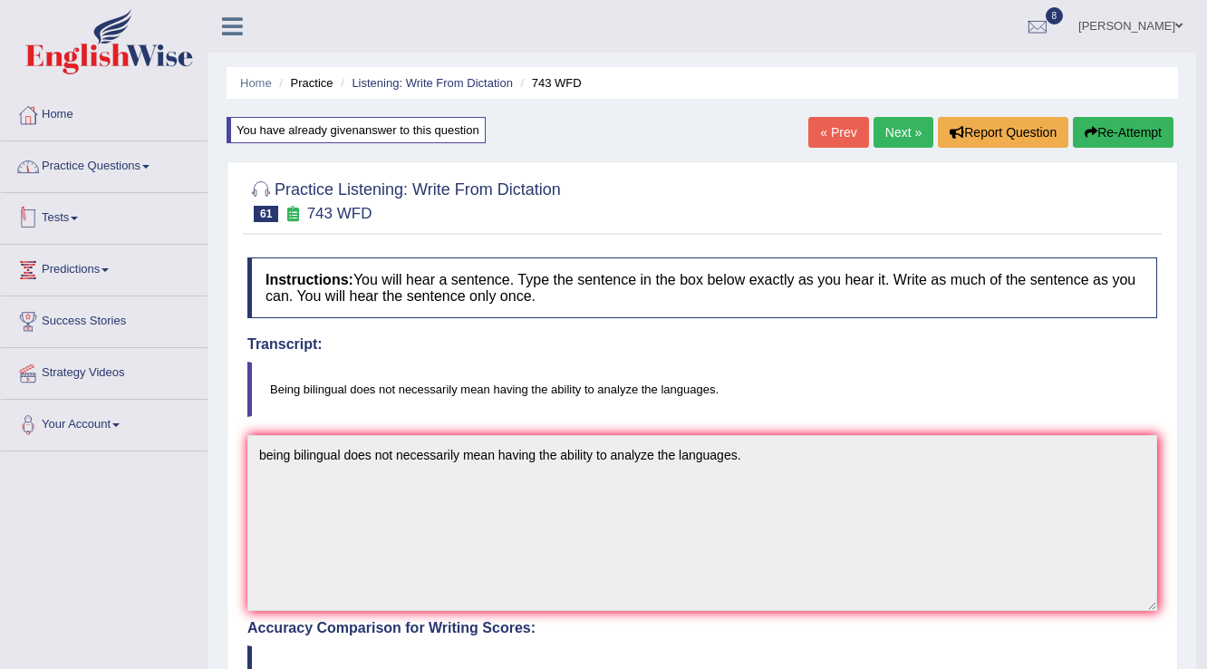
click at [138, 167] on link "Practice Questions" at bounding box center [104, 163] width 207 height 45
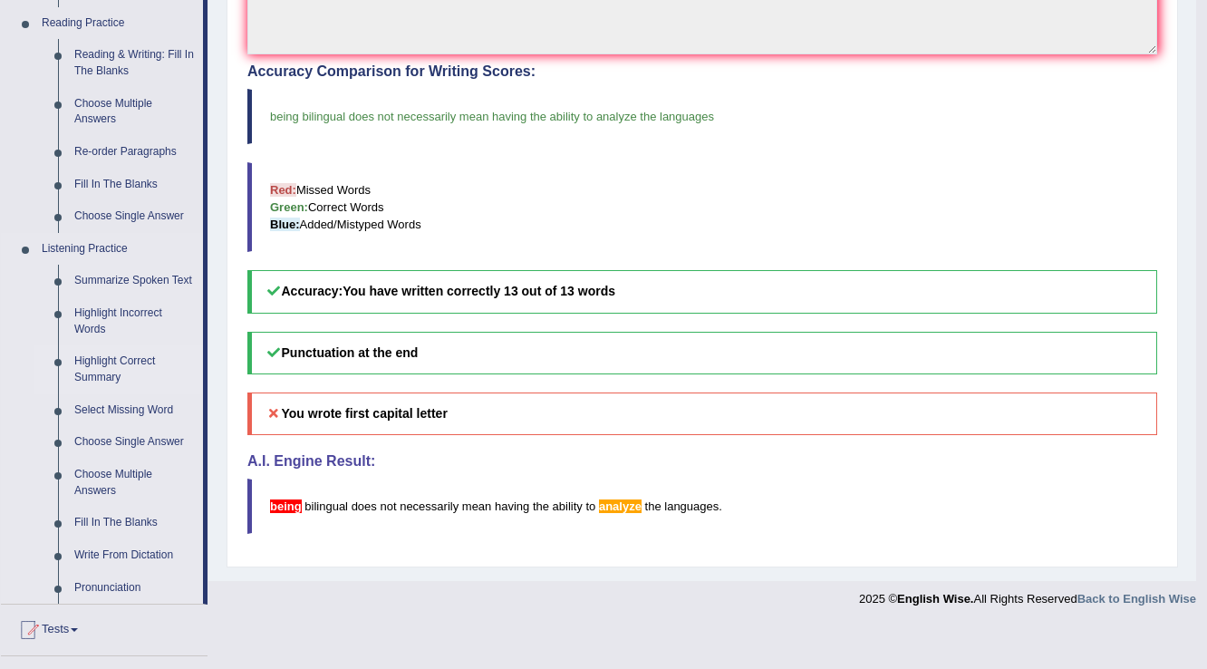
scroll to position [580, 0]
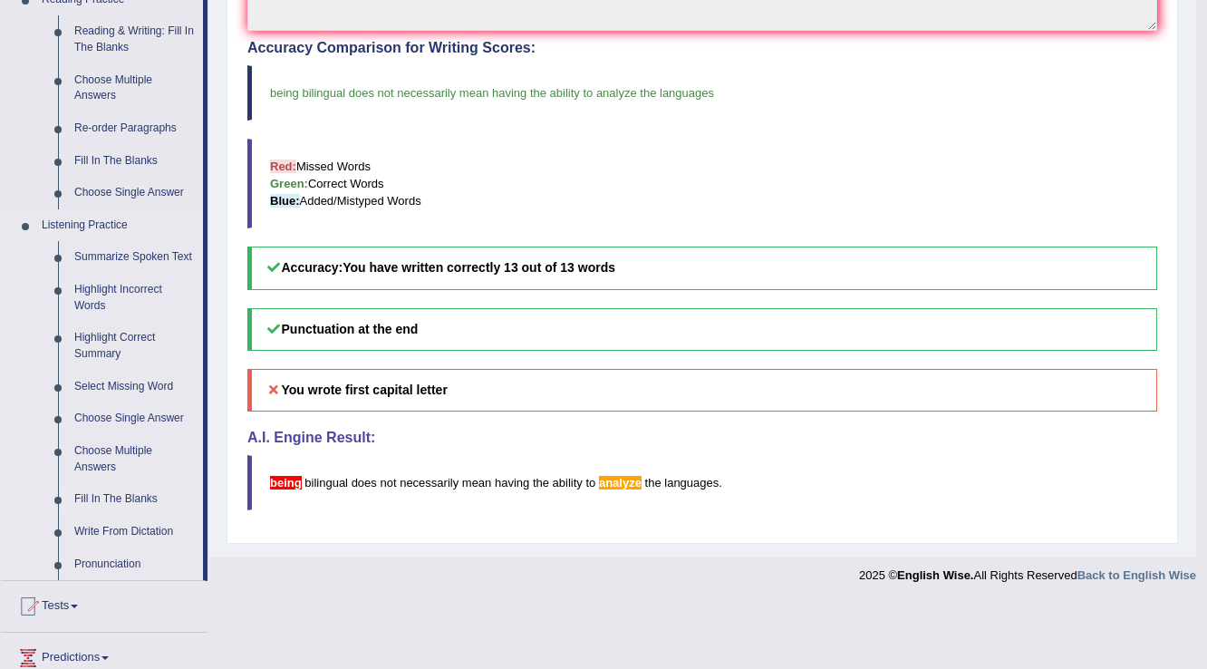
click at [132, 494] on link "Fill In The Blanks" at bounding box center [134, 499] width 137 height 33
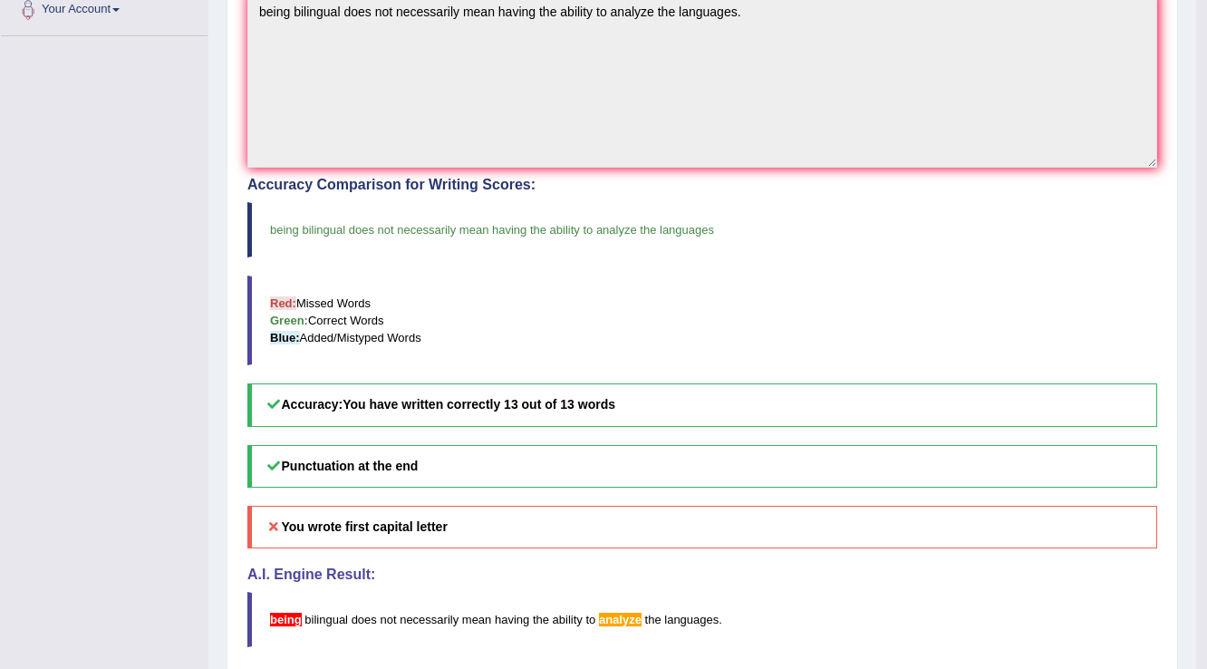
scroll to position [491, 0]
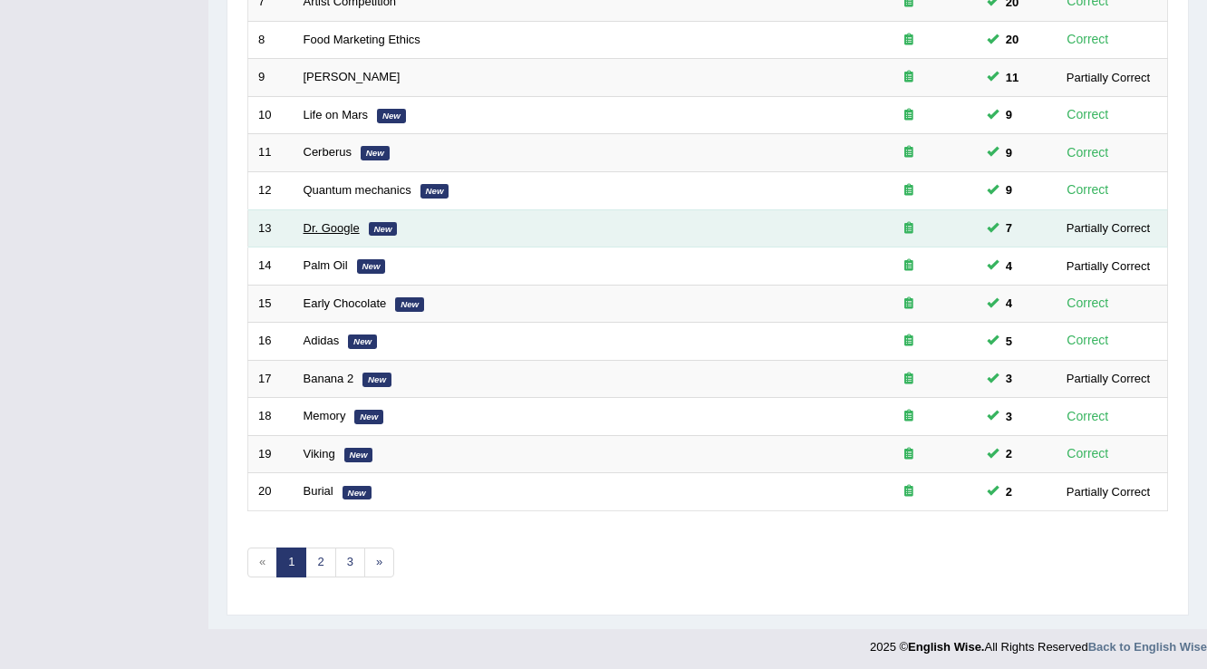
click at [312, 226] on link "Dr. Google" at bounding box center [332, 228] width 56 height 14
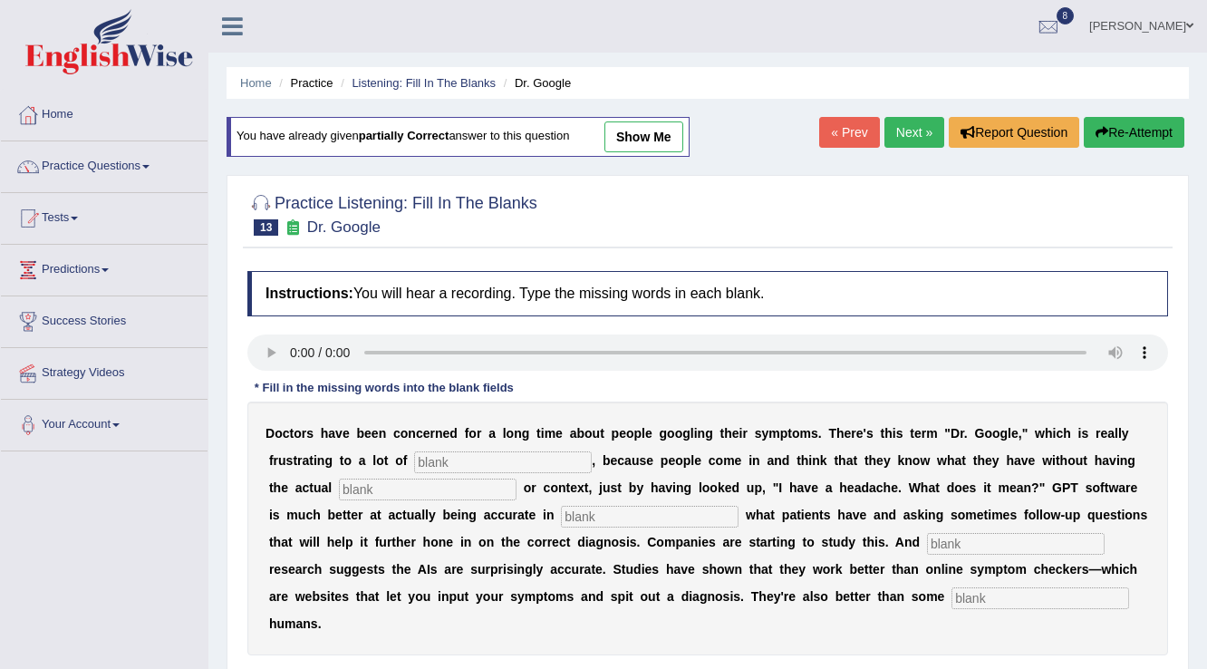
click at [440, 457] on input "text" at bounding box center [503, 462] width 178 height 22
click at [457, 457] on input "text" at bounding box center [503, 462] width 178 height 22
type input "o"
type input "physician"
type input "expertise"
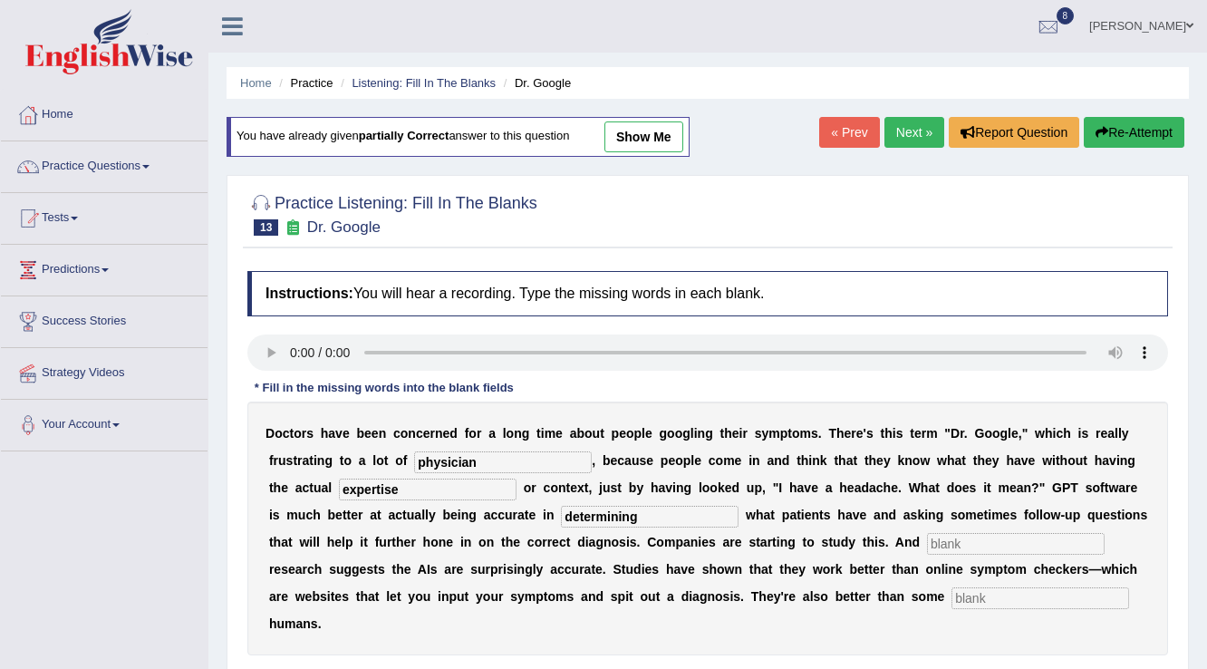
type input "determining"
type input "preliminary"
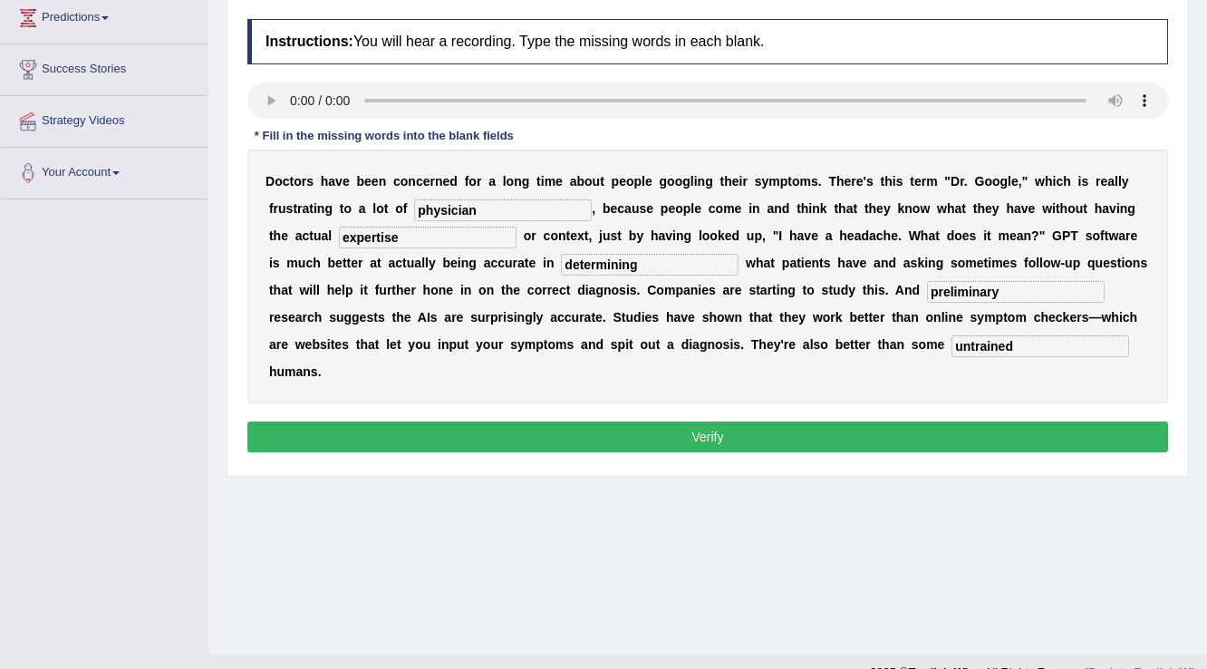
scroll to position [283, 0]
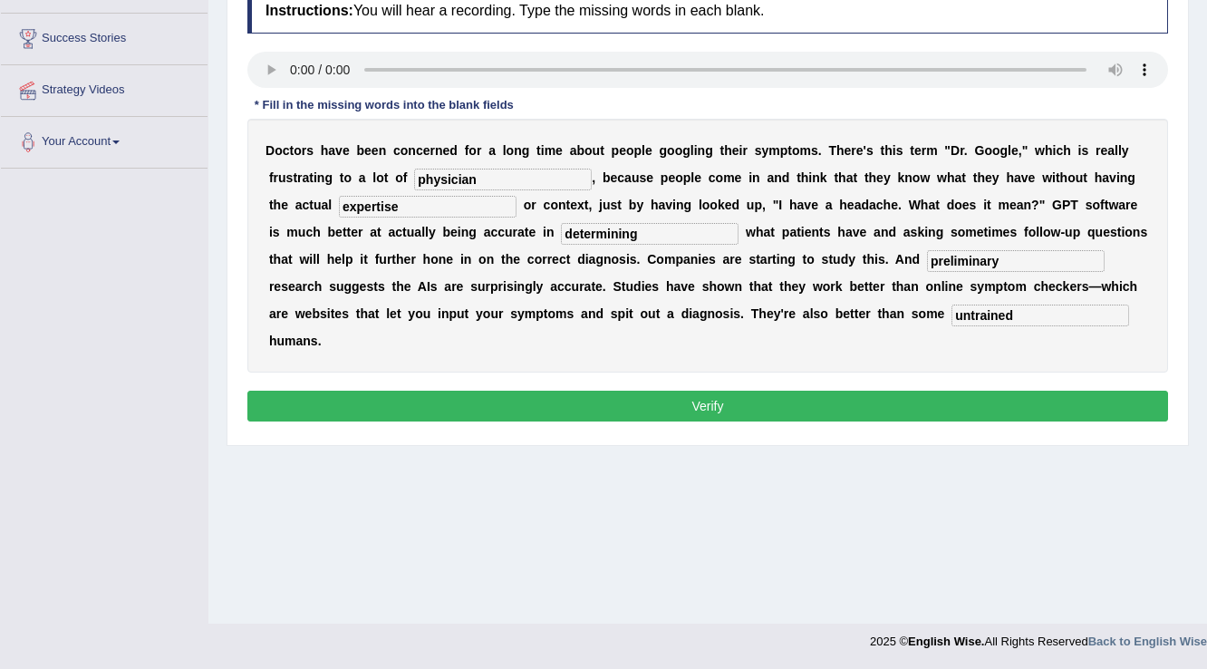
type input "untrained"
click at [772, 402] on button "Verify" at bounding box center [707, 406] width 921 height 31
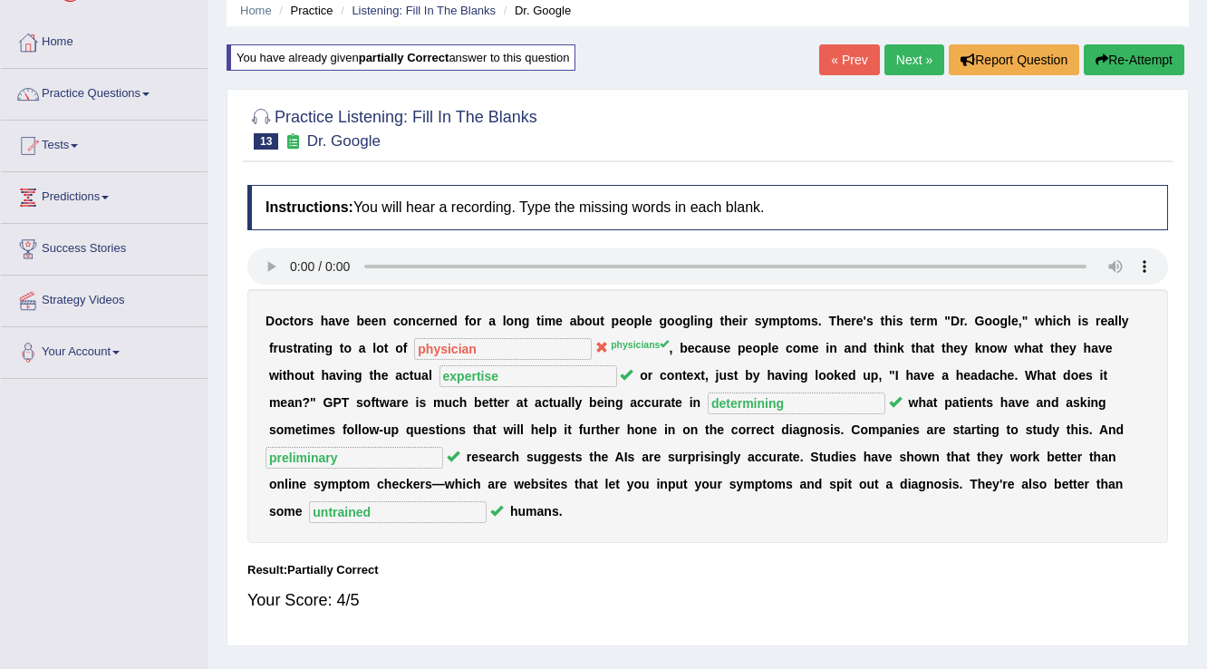
scroll to position [65, 0]
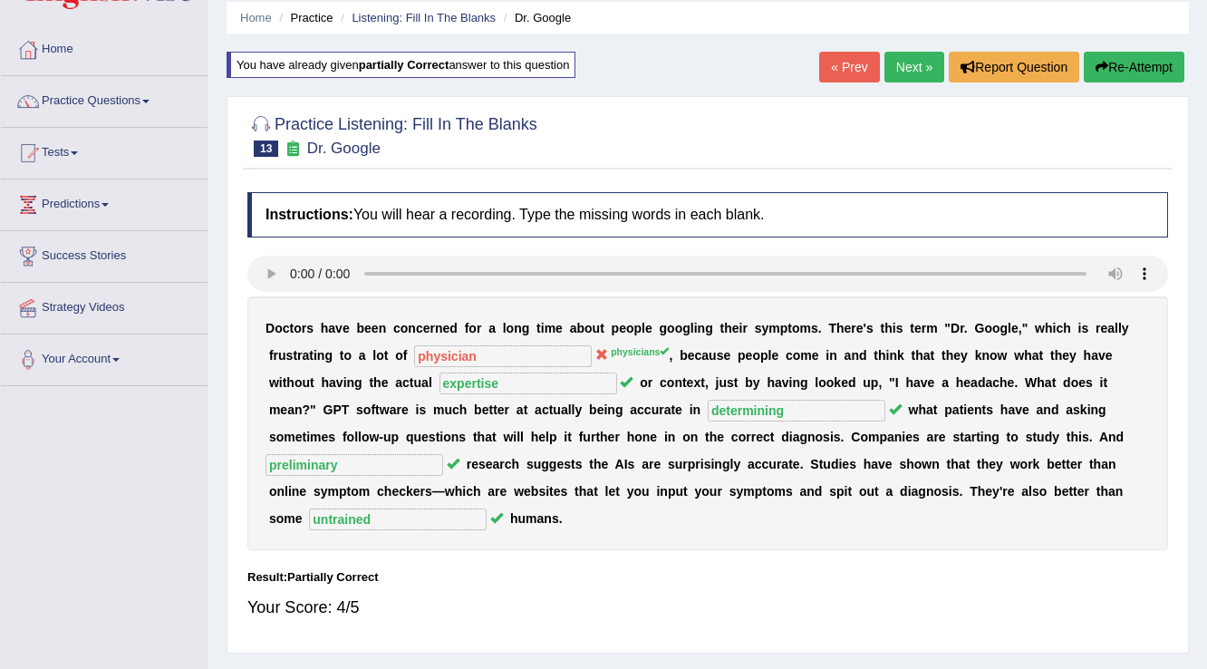
click at [891, 64] on link "Next »" at bounding box center [914, 67] width 60 height 31
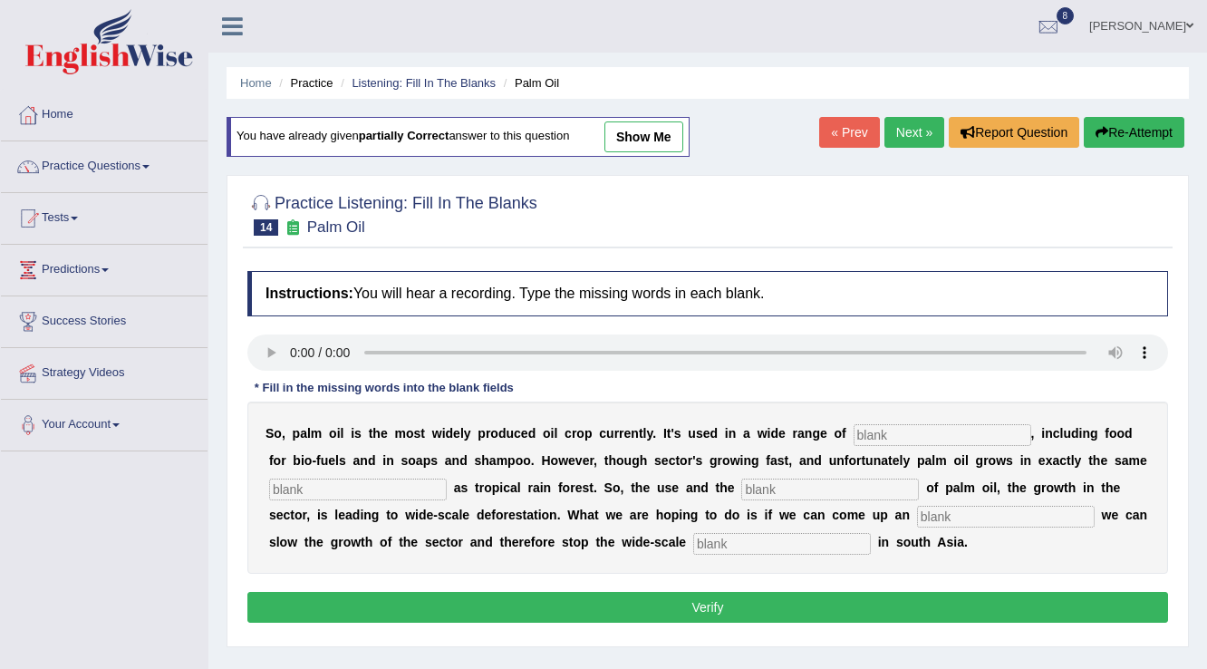
click at [895, 435] on input "text" at bounding box center [943, 435] width 178 height 22
type input "industries"
type input "environment"
type input "development"
type input "l"
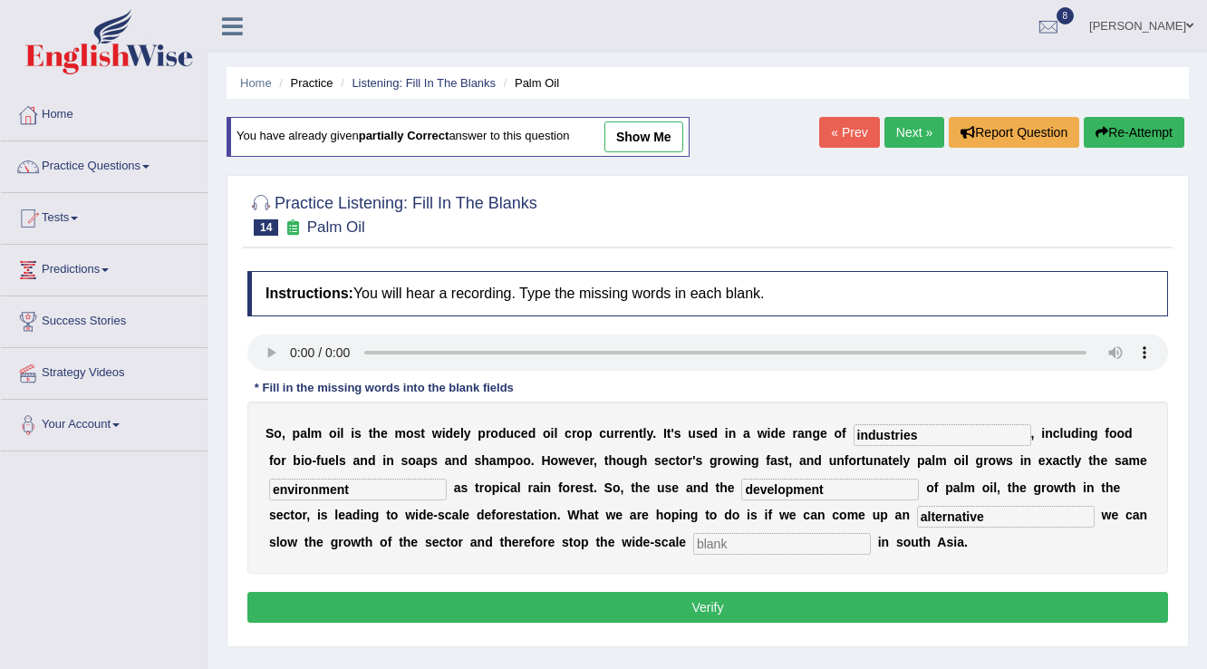
type input "alternative"
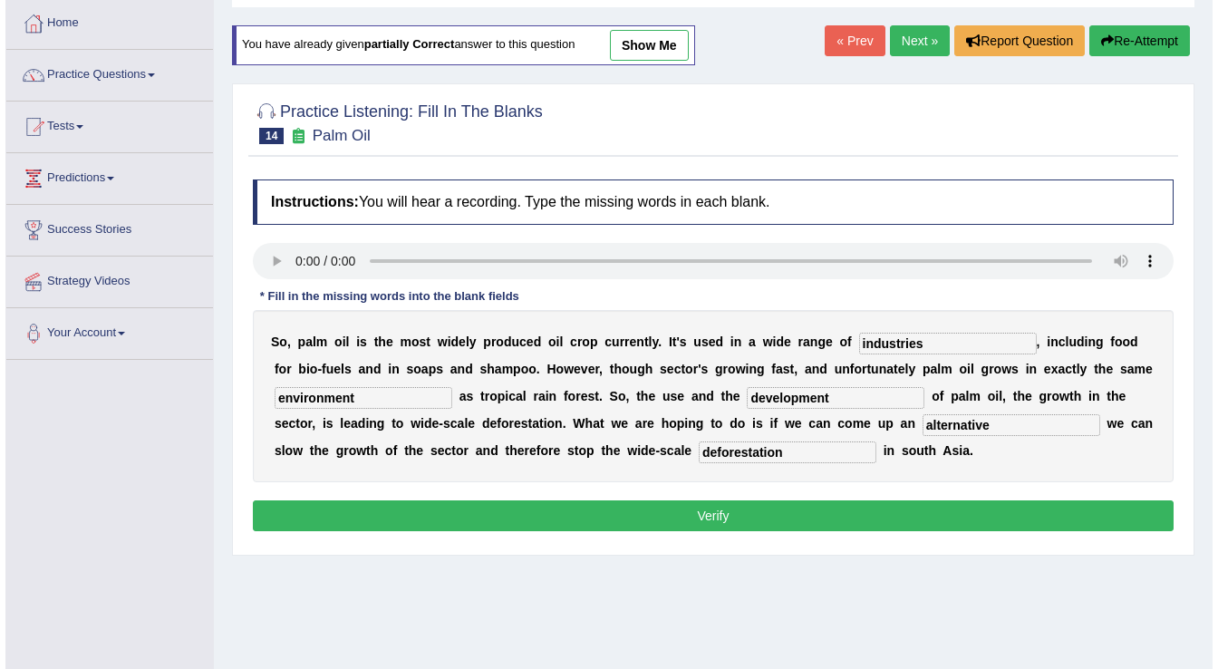
scroll to position [283, 0]
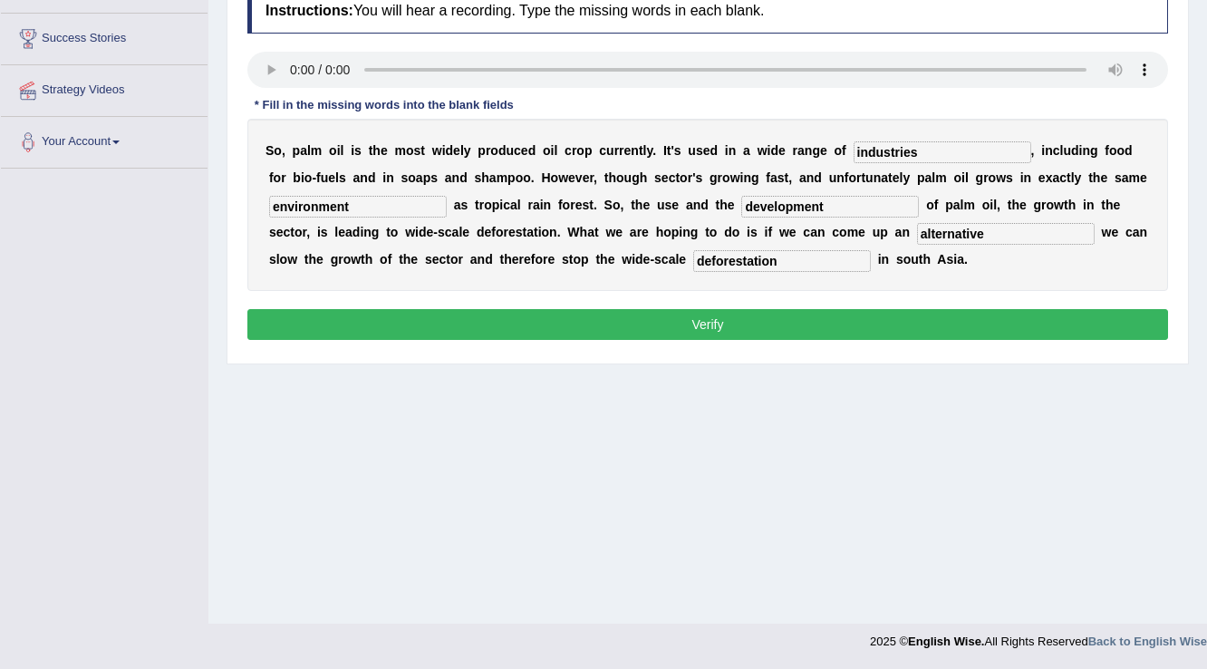
type input "deforestation"
click at [747, 326] on button "Verify" at bounding box center [707, 324] width 921 height 31
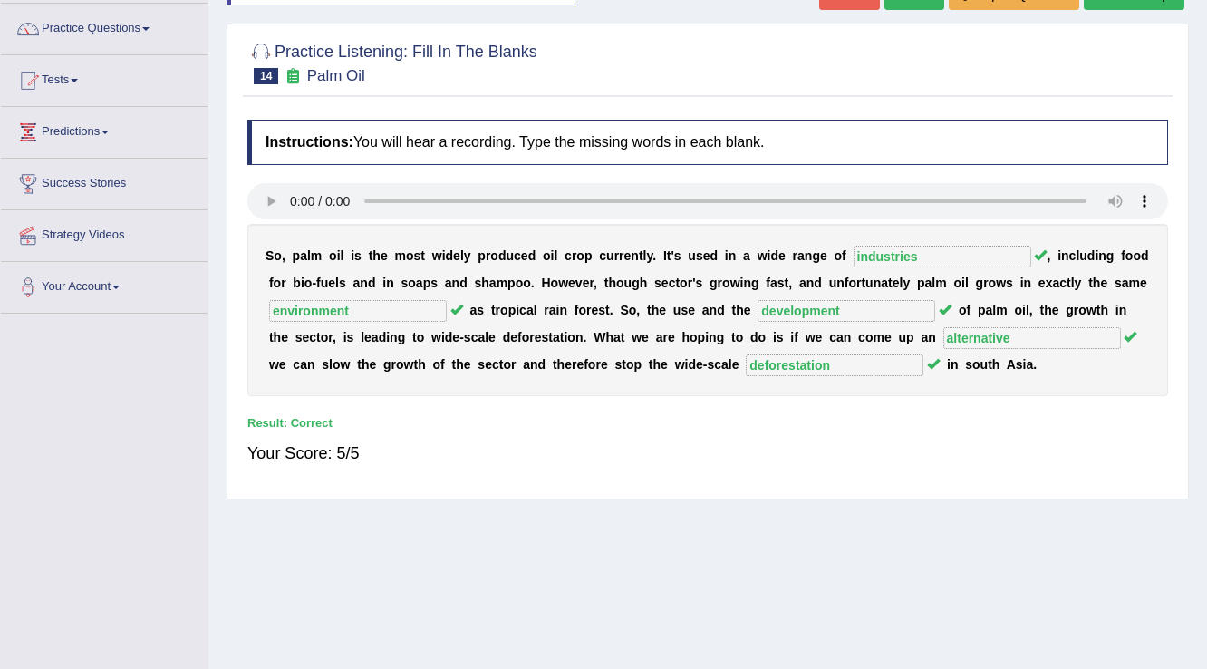
scroll to position [0, 0]
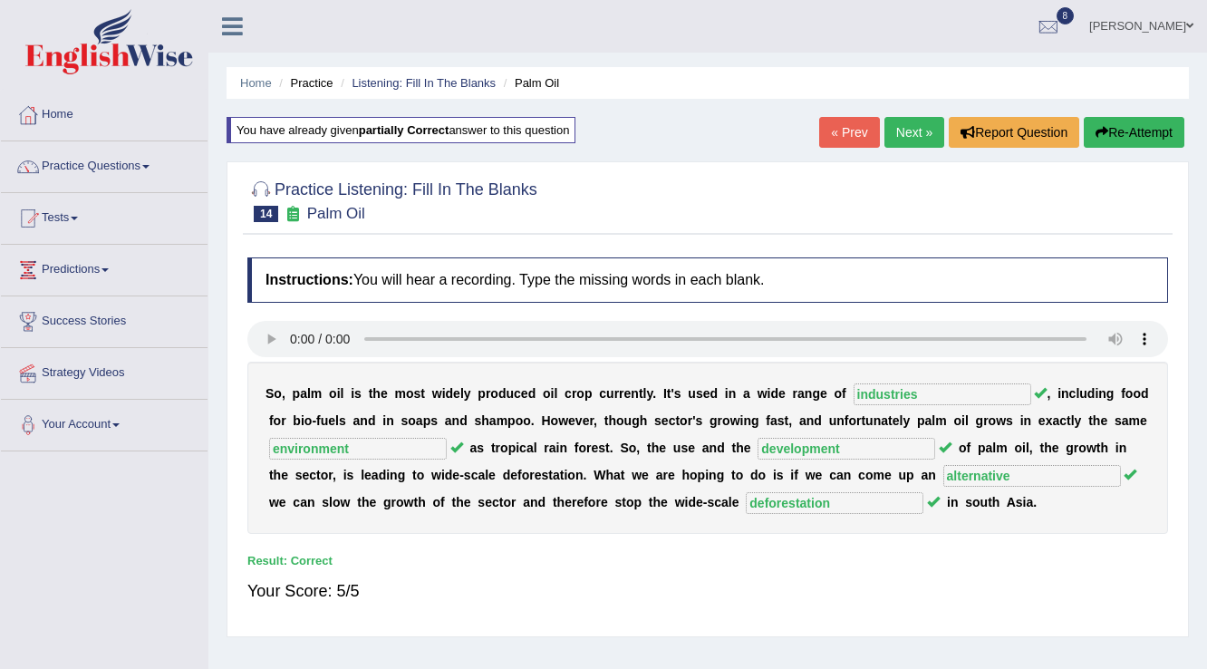
click at [901, 138] on link "Next »" at bounding box center [914, 132] width 60 height 31
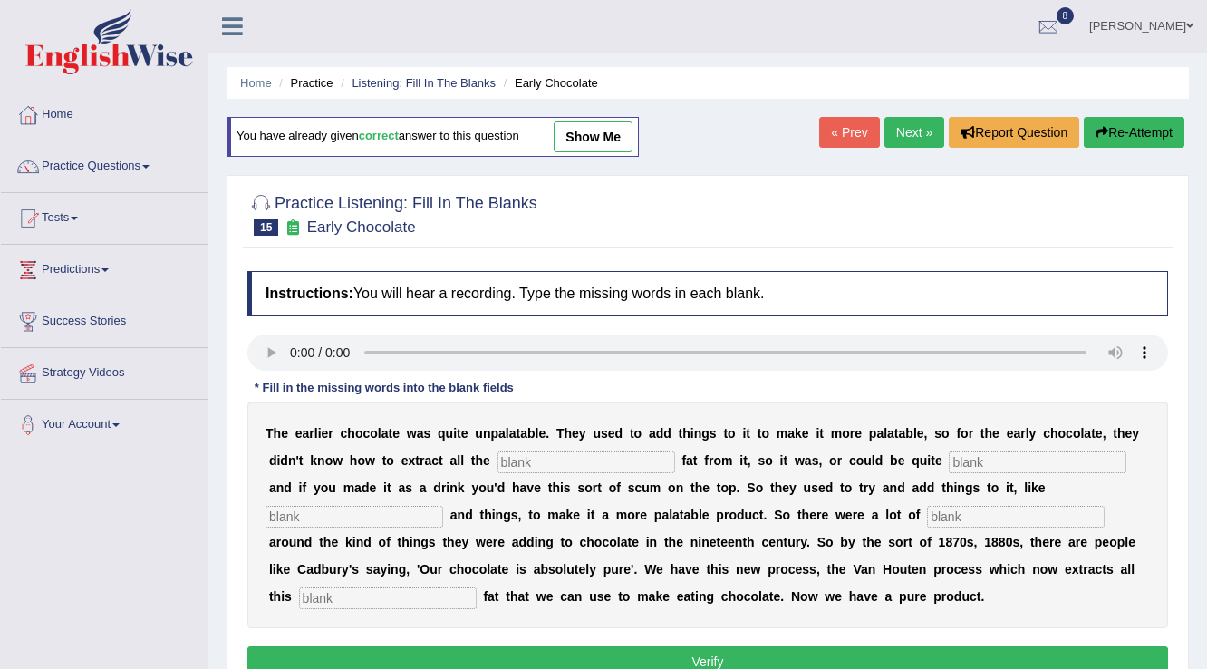
click at [537, 451] on input "text" at bounding box center [587, 462] width 178 height 22
type input "cocoa"
type input "greasy"
type input "starch"
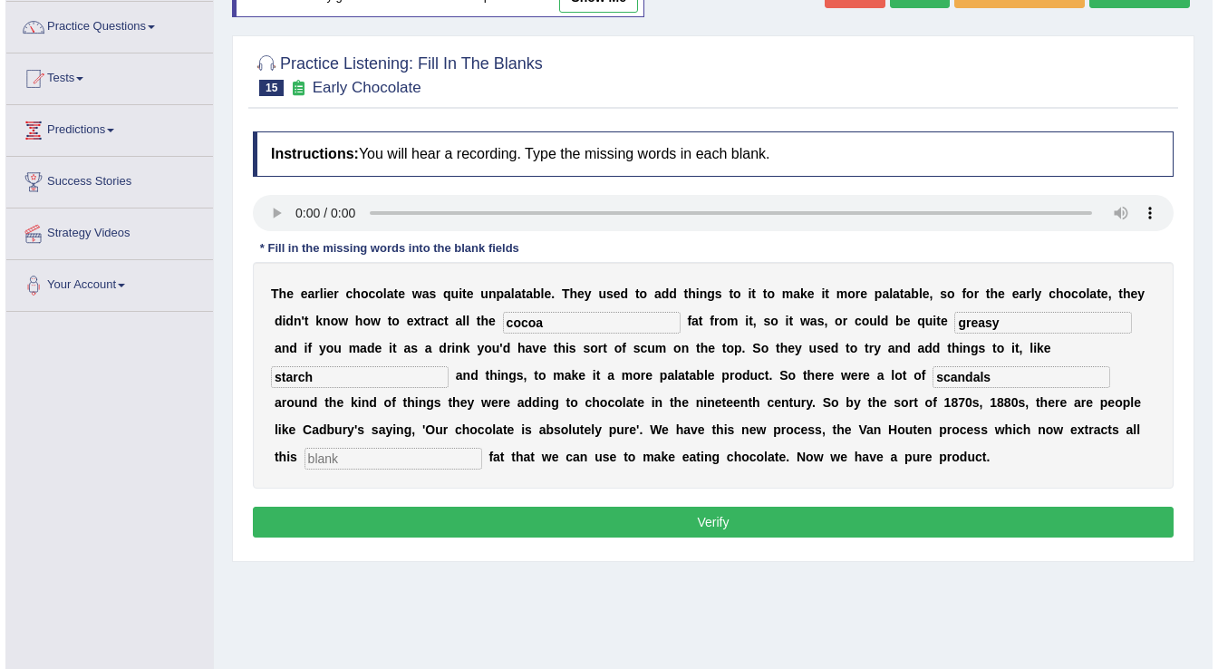
scroll to position [217, 0]
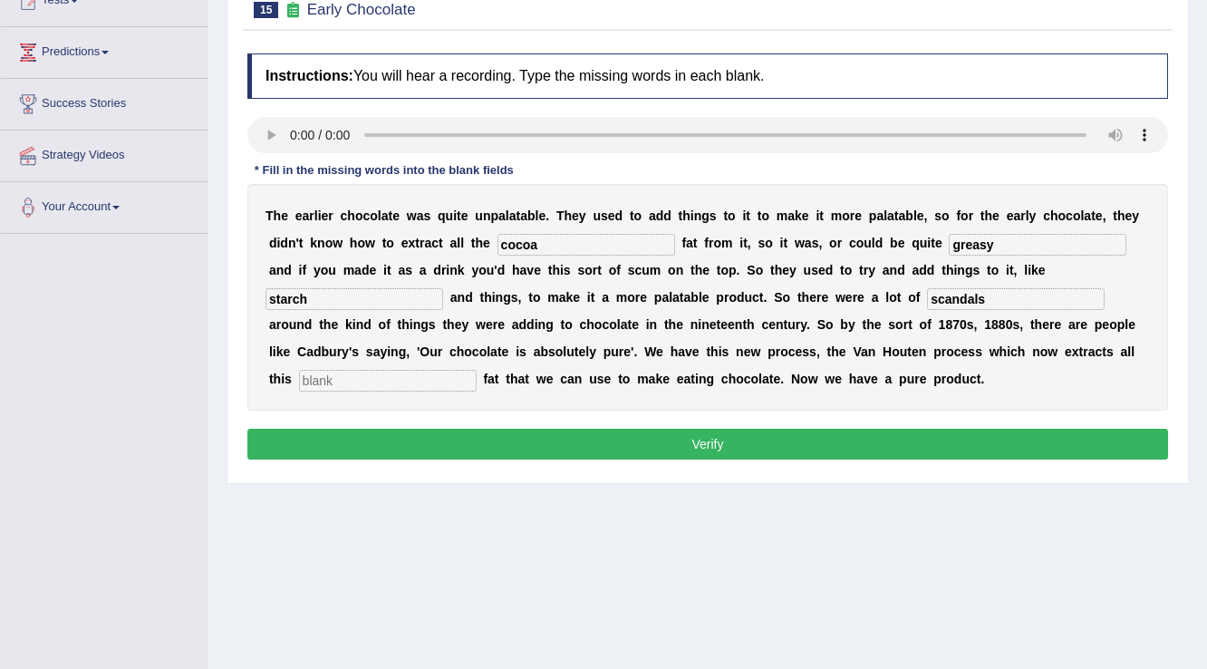
type input "scandals"
click at [385, 401] on div "T h e e a r l i e r c h o c o l a t e w a s q u i t e u n p a l a t a b l e . T…" at bounding box center [707, 297] width 921 height 227
click at [382, 389] on div "T h e e a r l i e r c h o c o l a t e w a s q u i t e u n p a l a t a b l e . T…" at bounding box center [707, 297] width 921 height 227
click at [377, 384] on input "text" at bounding box center [388, 381] width 178 height 22
type input "horrible"
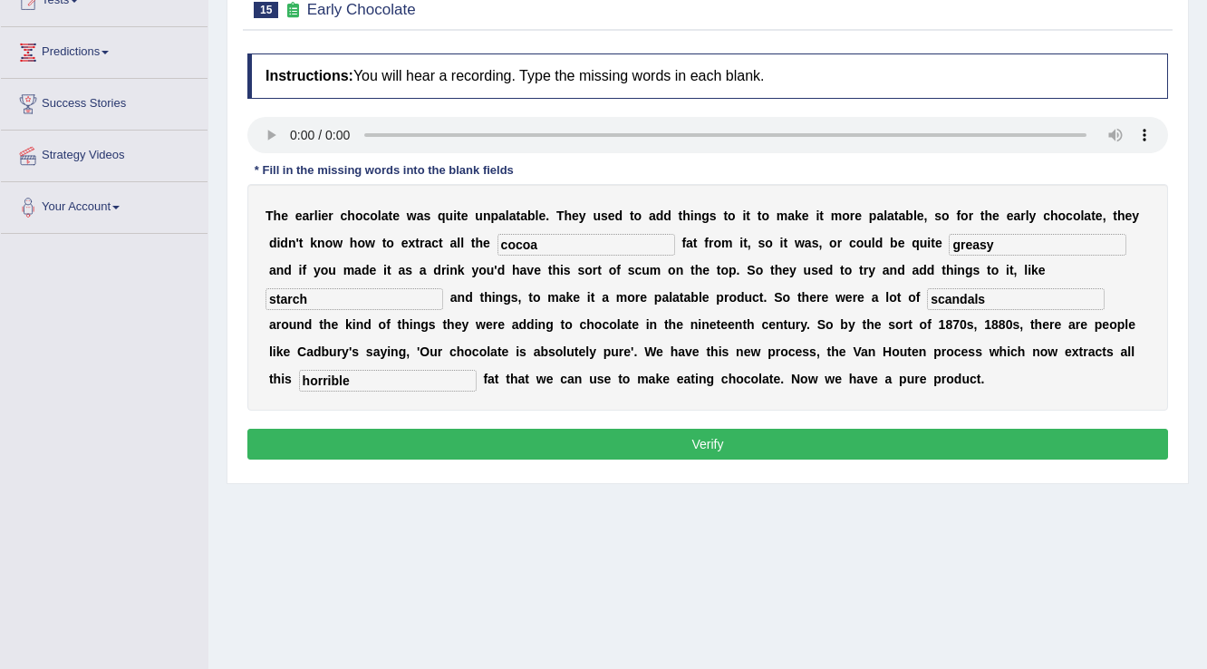
click at [526, 444] on button "Verify" at bounding box center [707, 444] width 921 height 31
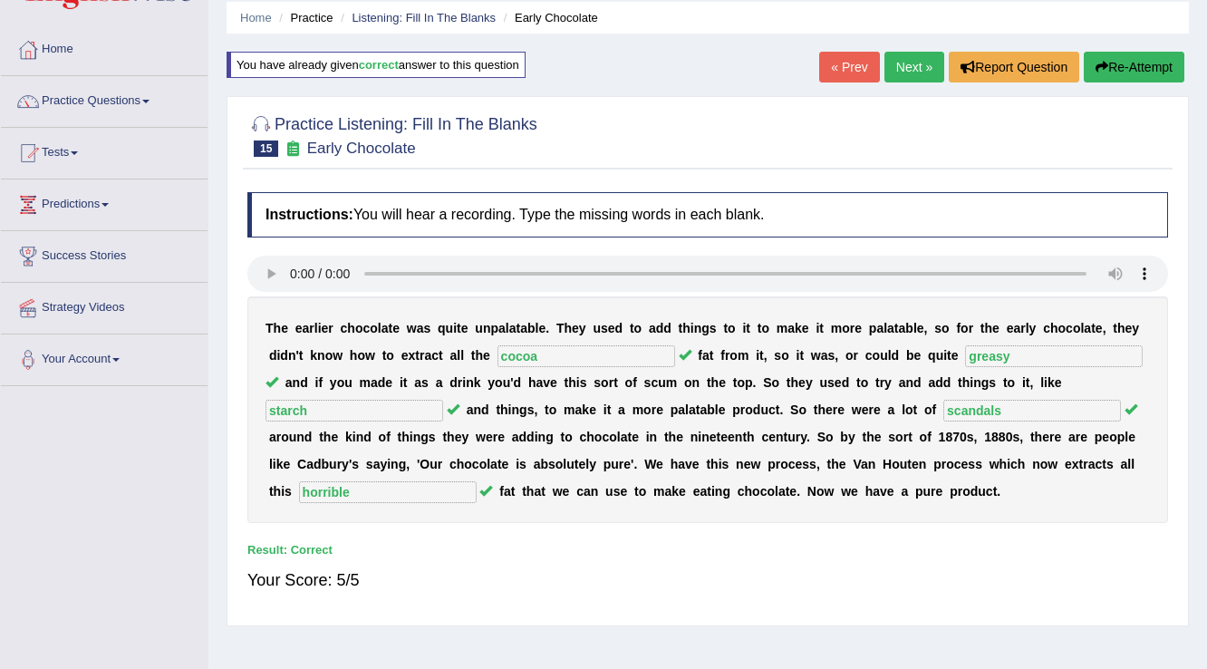
scroll to position [0, 0]
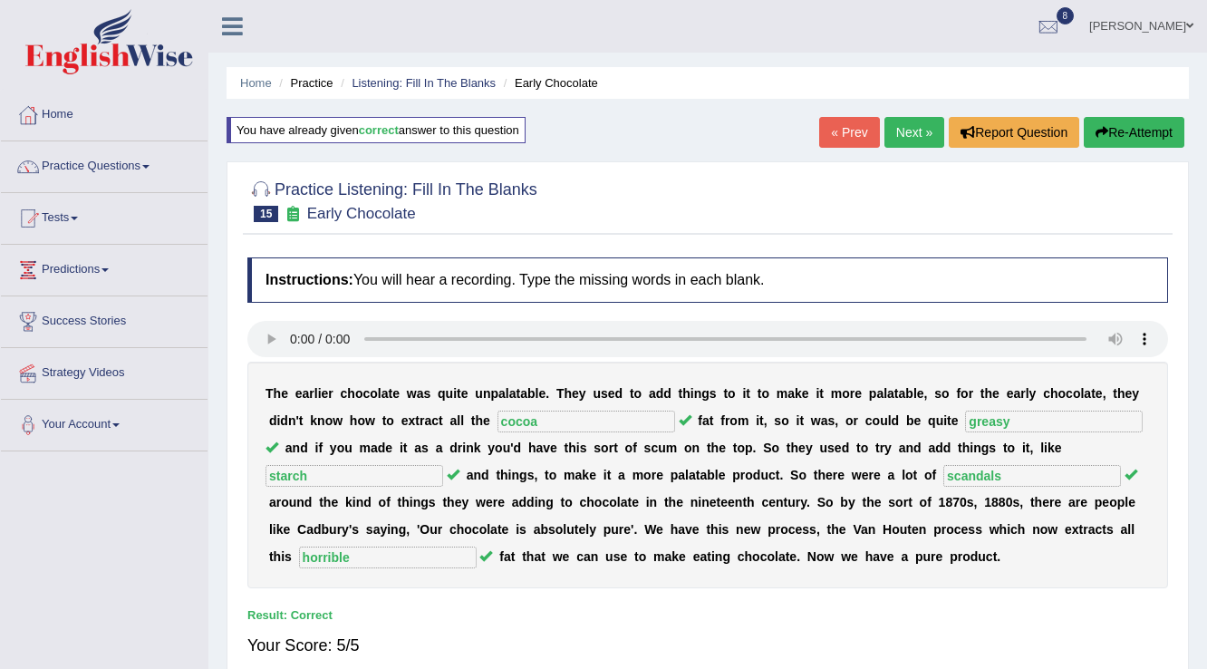
click at [903, 134] on link "Next »" at bounding box center [914, 132] width 60 height 31
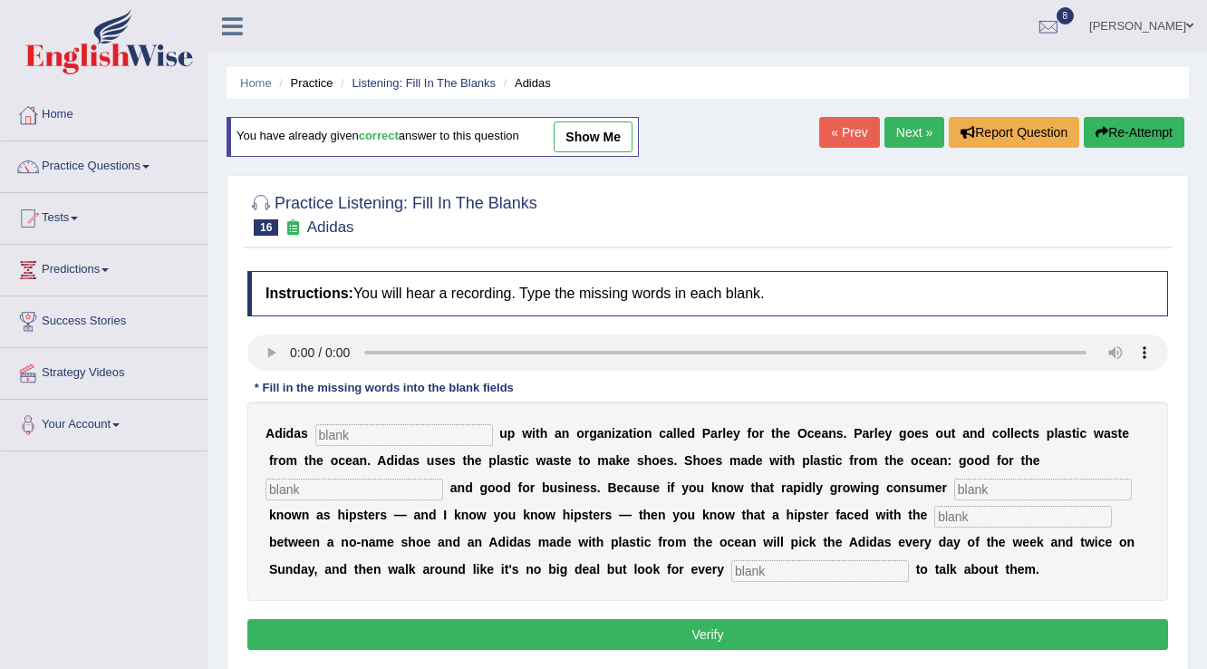
click at [355, 424] on input "text" at bounding box center [404, 435] width 178 height 22
type input "t"
click at [355, 424] on input "tea" at bounding box center [404, 435] width 178 height 22
type input "teamed"
type input "environment"
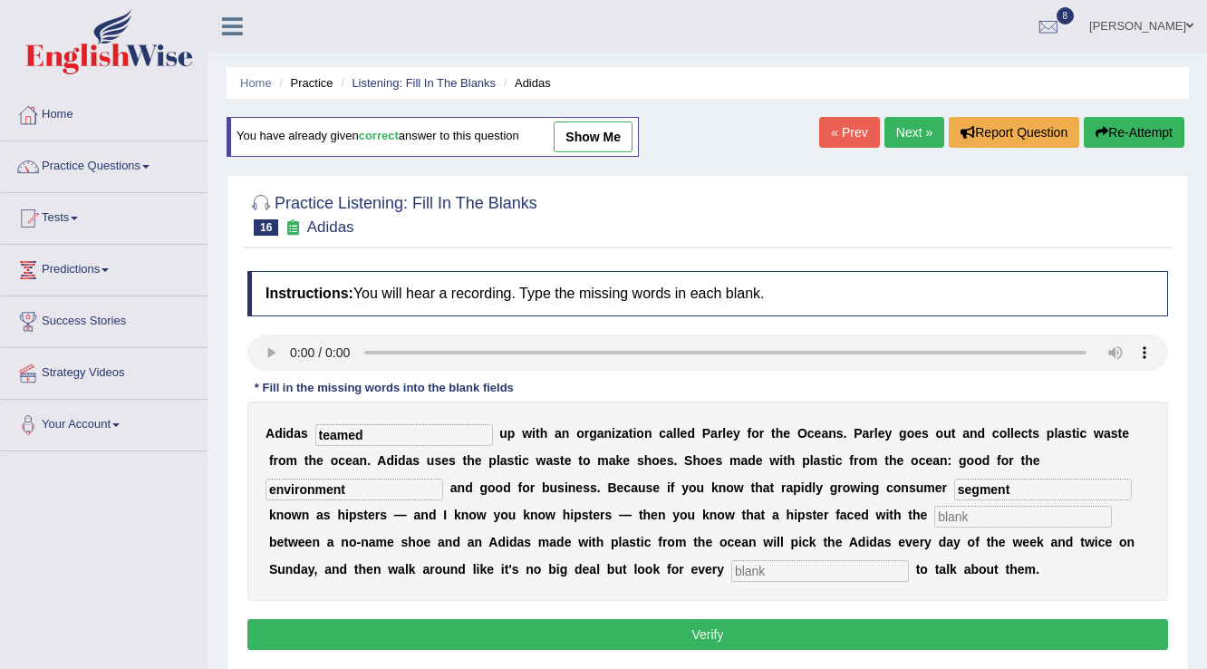
type input "segment"
type input "choice"
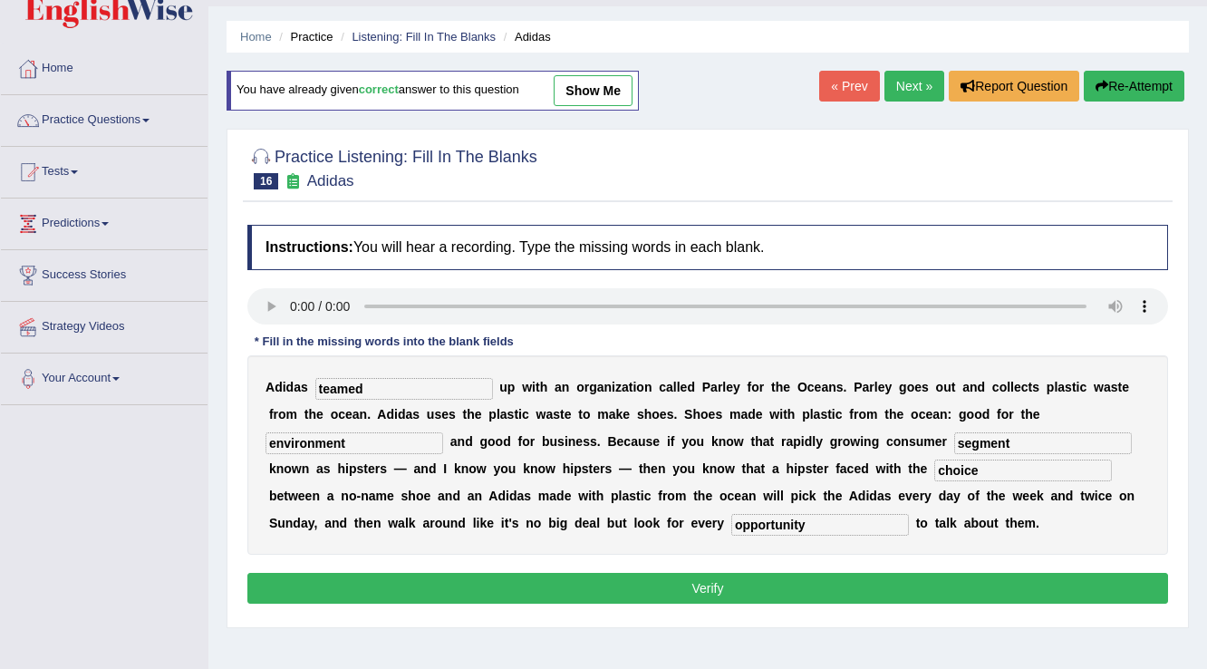
scroll to position [72, 0]
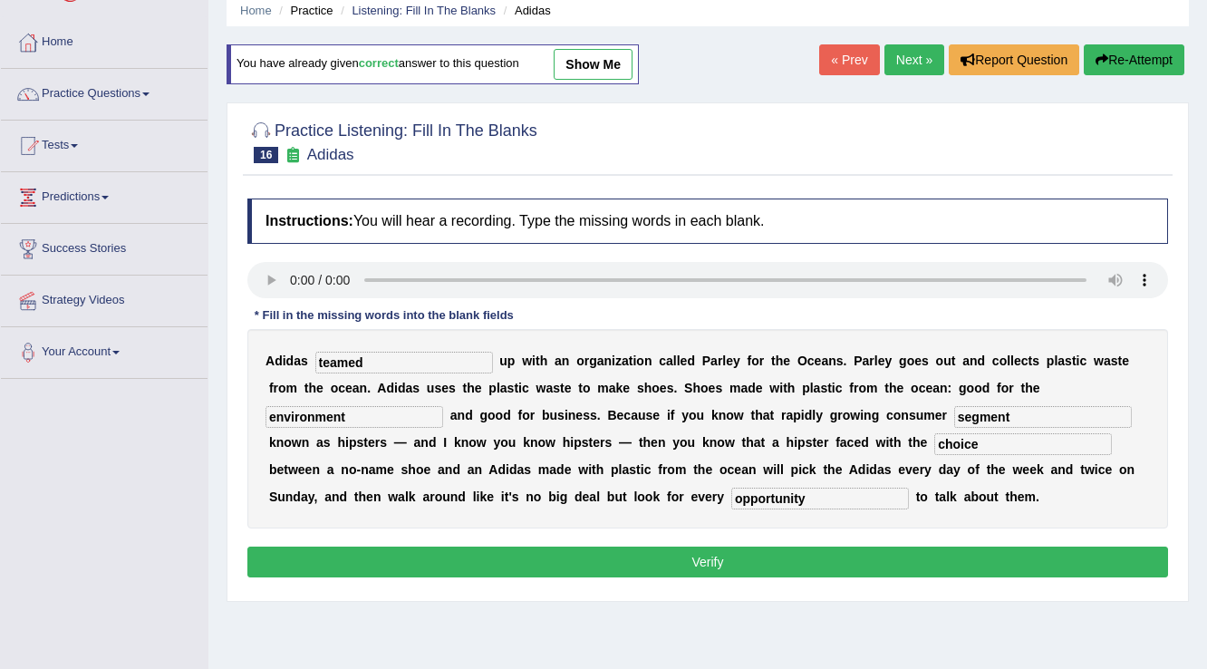
type input "opportunity"
click at [628, 562] on button "Verify" at bounding box center [707, 561] width 921 height 31
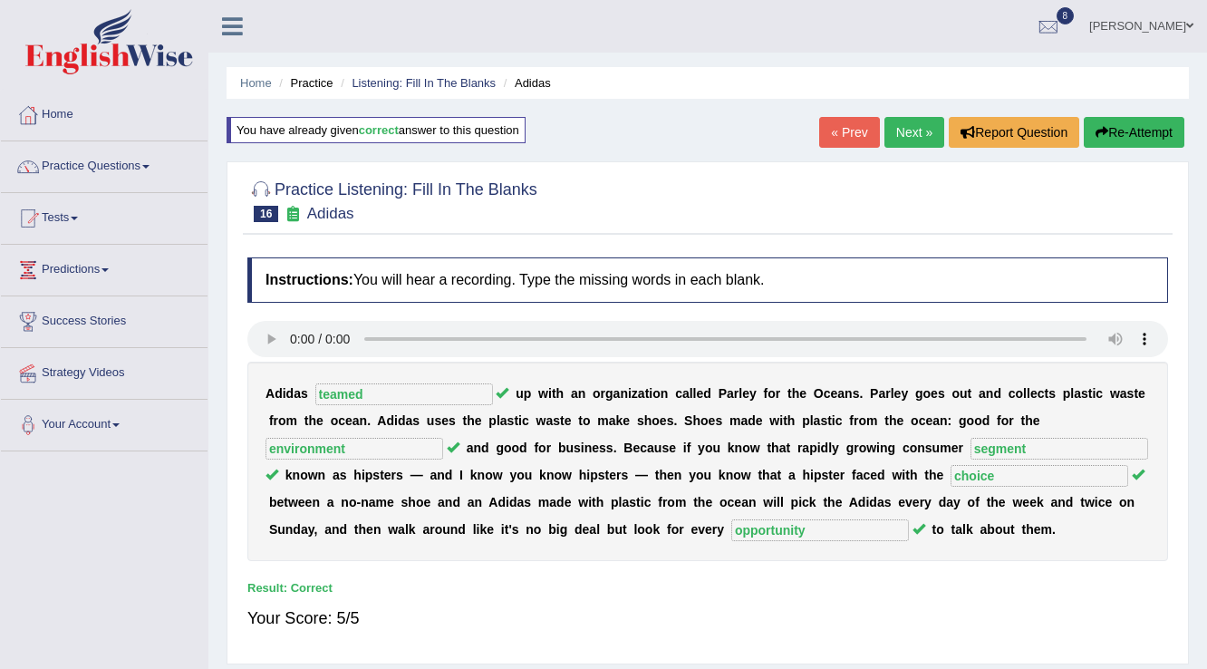
scroll to position [0, 0]
click at [905, 136] on link "Next »" at bounding box center [914, 132] width 60 height 31
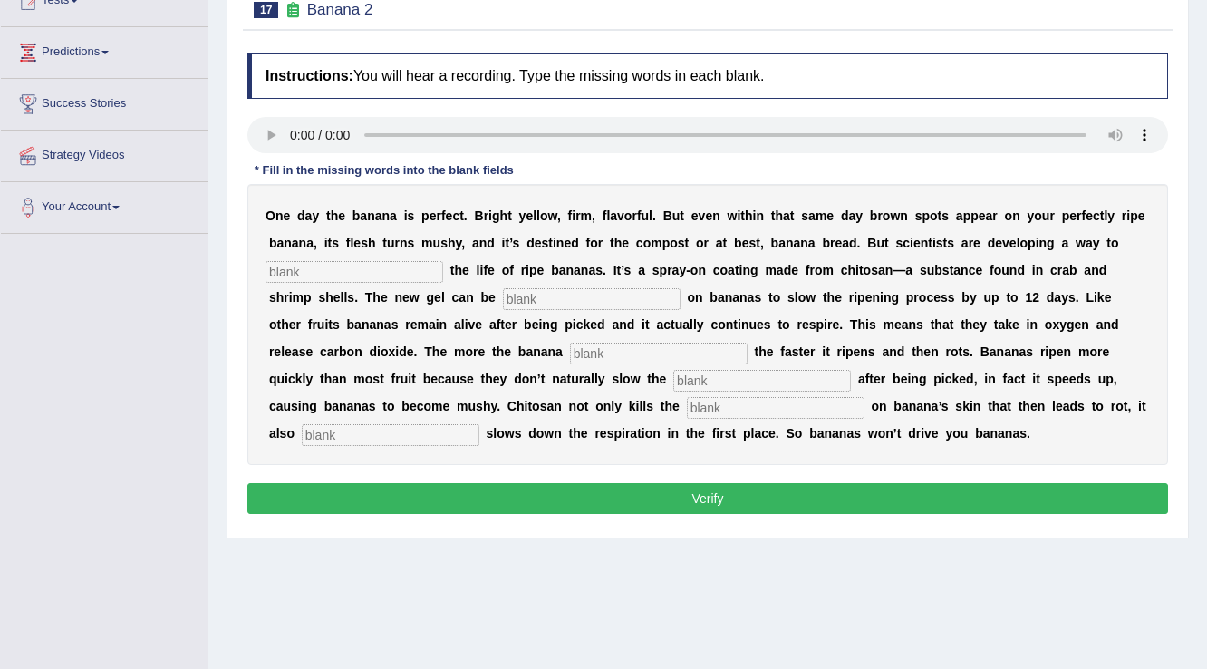
click at [320, 264] on input "text" at bounding box center [355, 272] width 178 height 22
type input "extend"
type input "sprayed"
type input "breathes"
type input "respiration"
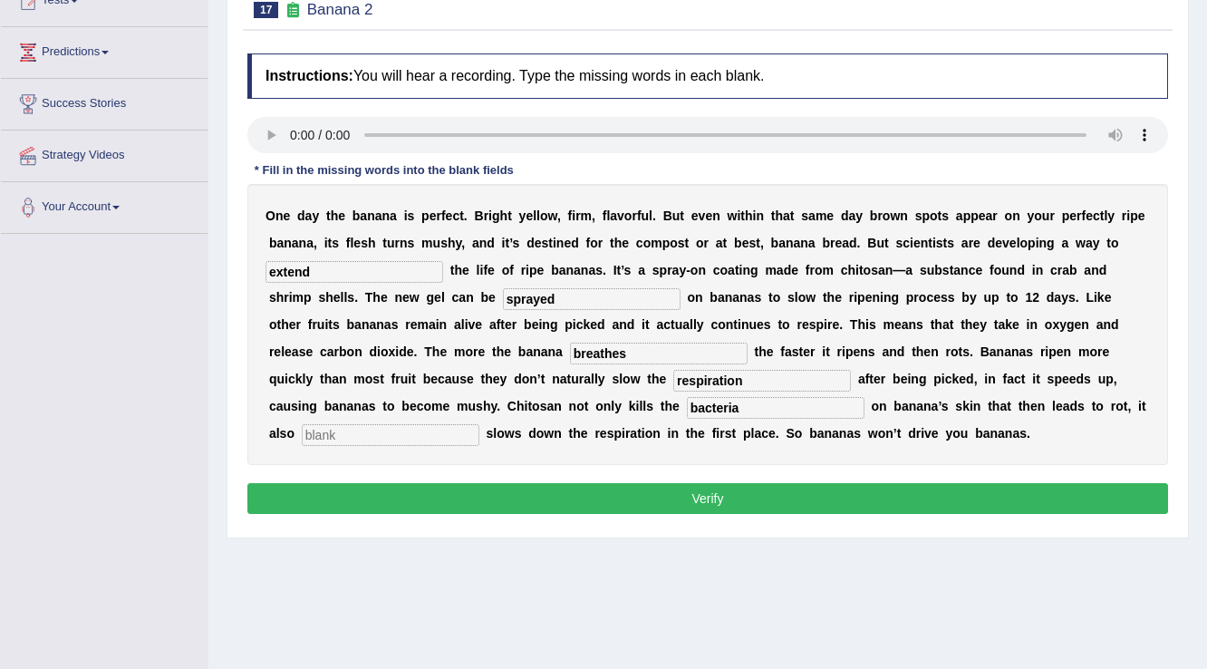
type input "bacteria"
type input "significantly"
click at [613, 350] on input "breathes" at bounding box center [659, 354] width 178 height 22
type input "braze"
click at [656, 504] on button "Verify" at bounding box center [707, 498] width 921 height 31
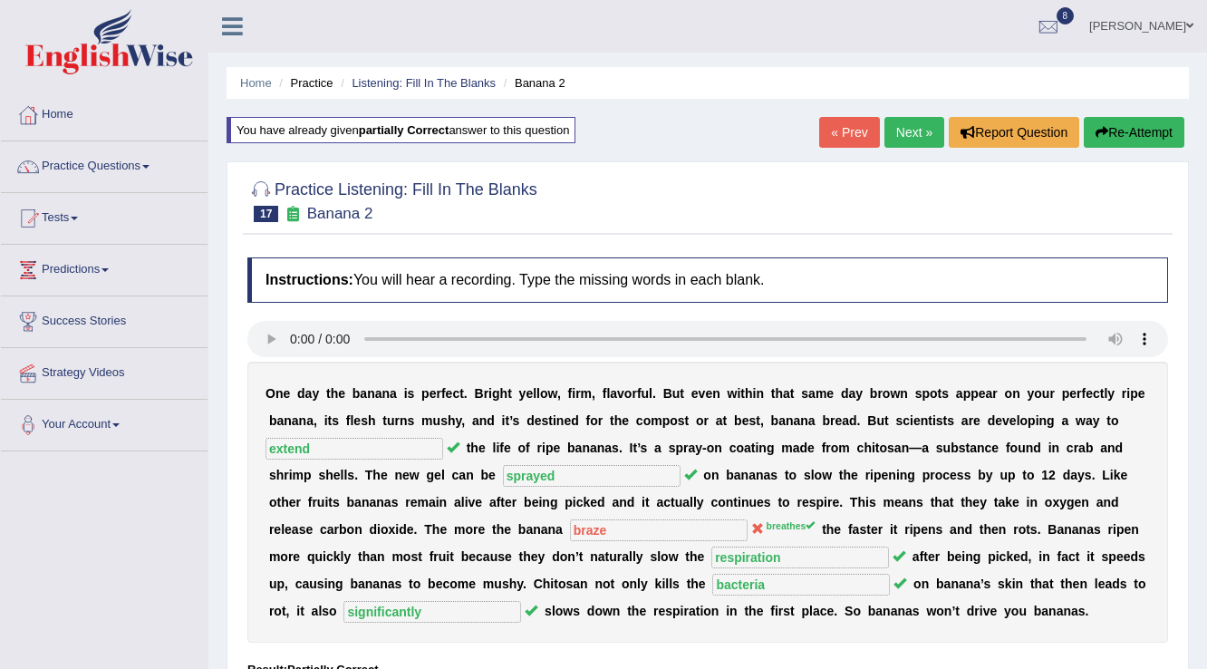
click at [907, 134] on link "Next »" at bounding box center [914, 132] width 60 height 31
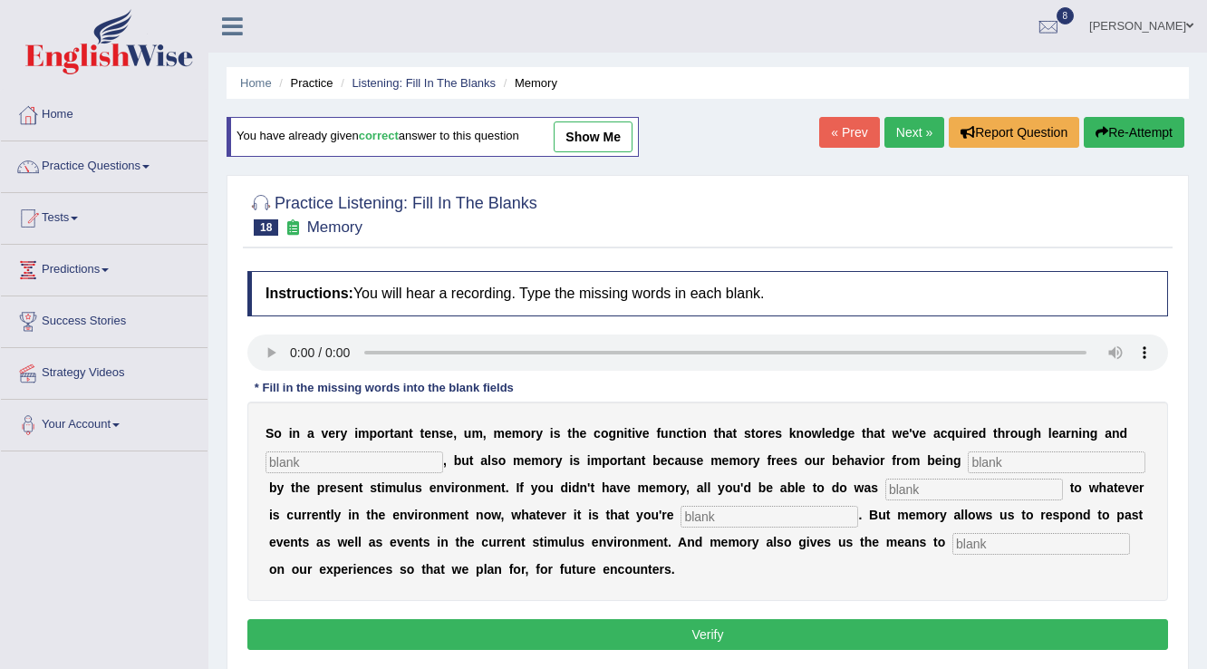
click at [343, 457] on input "text" at bounding box center [355, 462] width 178 height 22
type input "perception"
type input "controlled"
type input "react"
type input "experiencing"
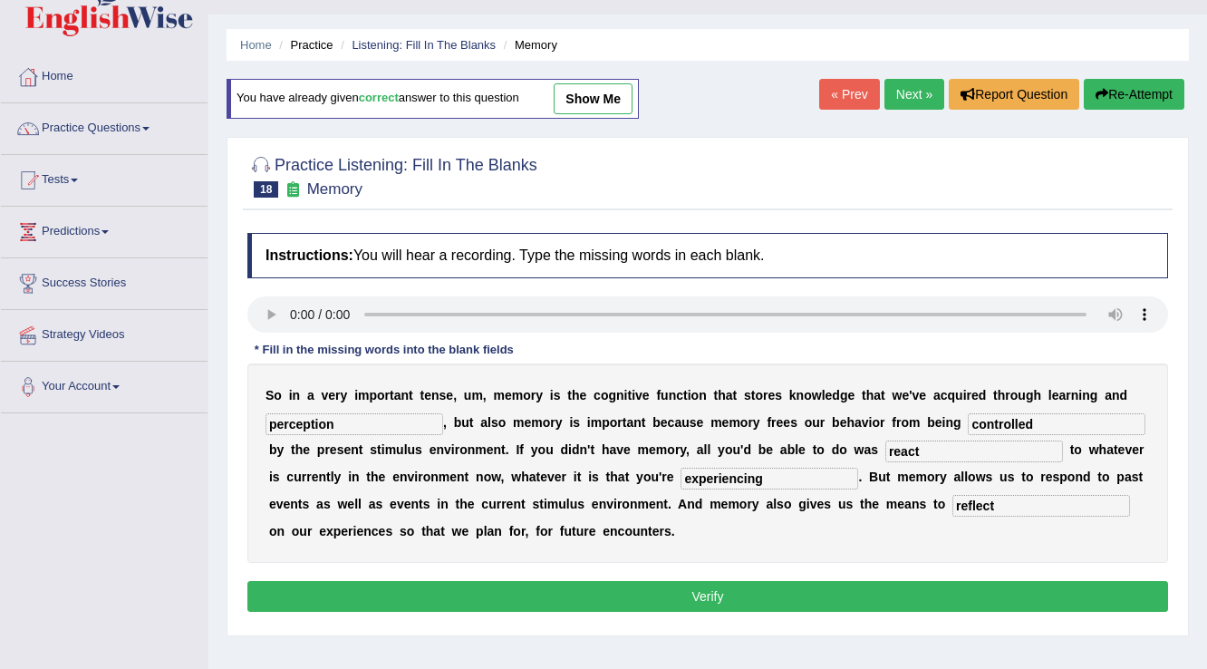
scroll to position [72, 0]
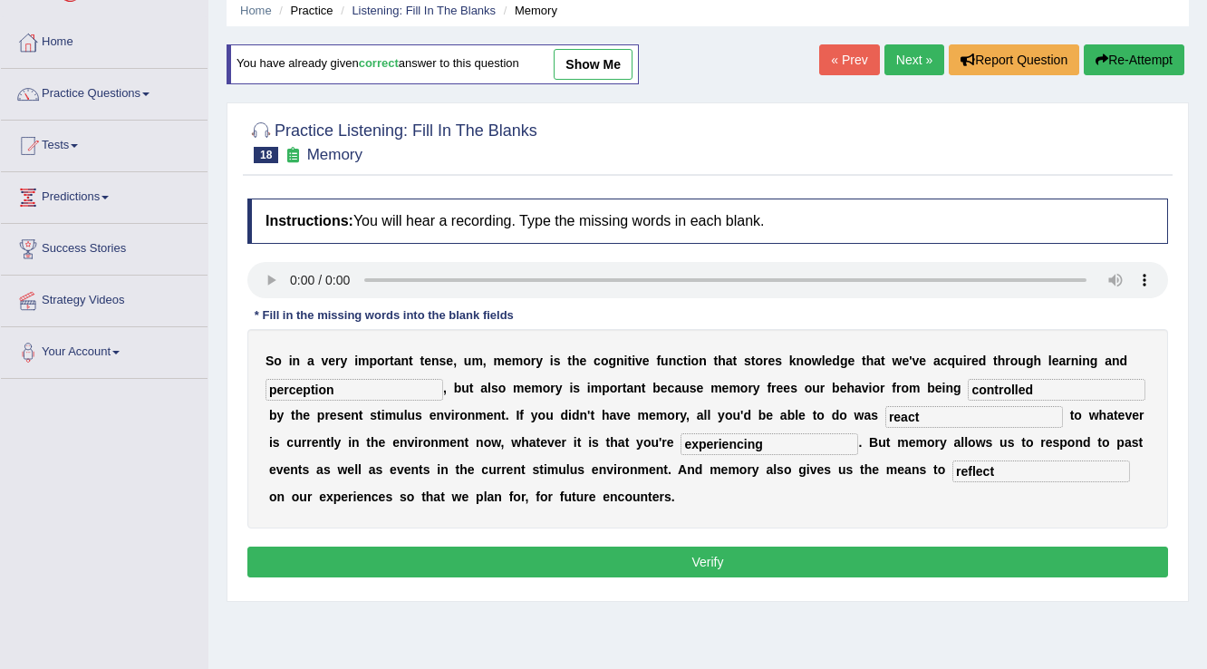
type input "reflect"
click at [662, 565] on button "Verify" at bounding box center [707, 561] width 921 height 31
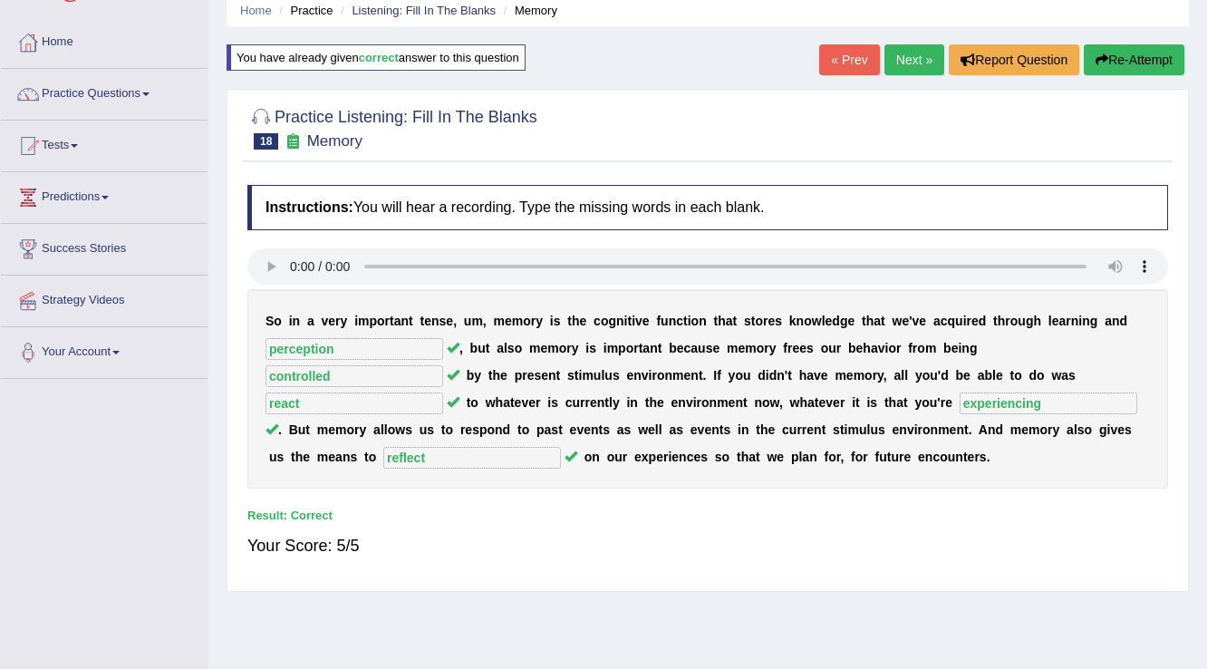
click at [909, 59] on link "Next »" at bounding box center [914, 59] width 60 height 31
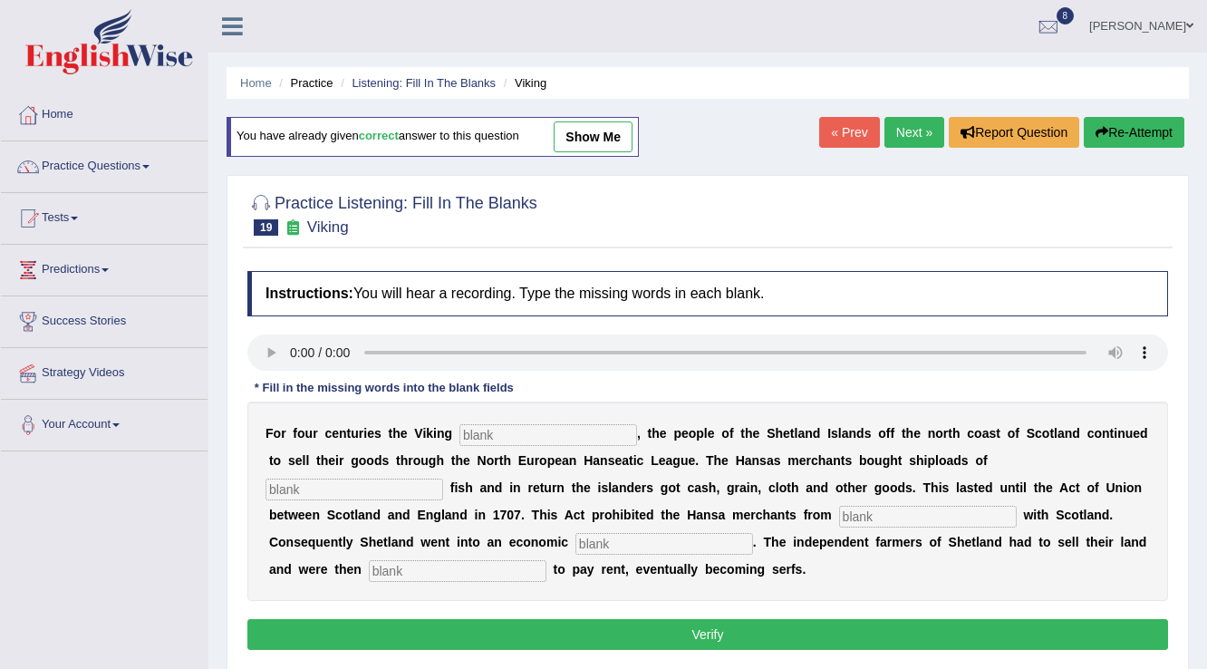
click at [493, 426] on input "text" at bounding box center [548, 435] width 178 height 22
type input "declined"
type input "salted"
type input "trading"
type input "depression"
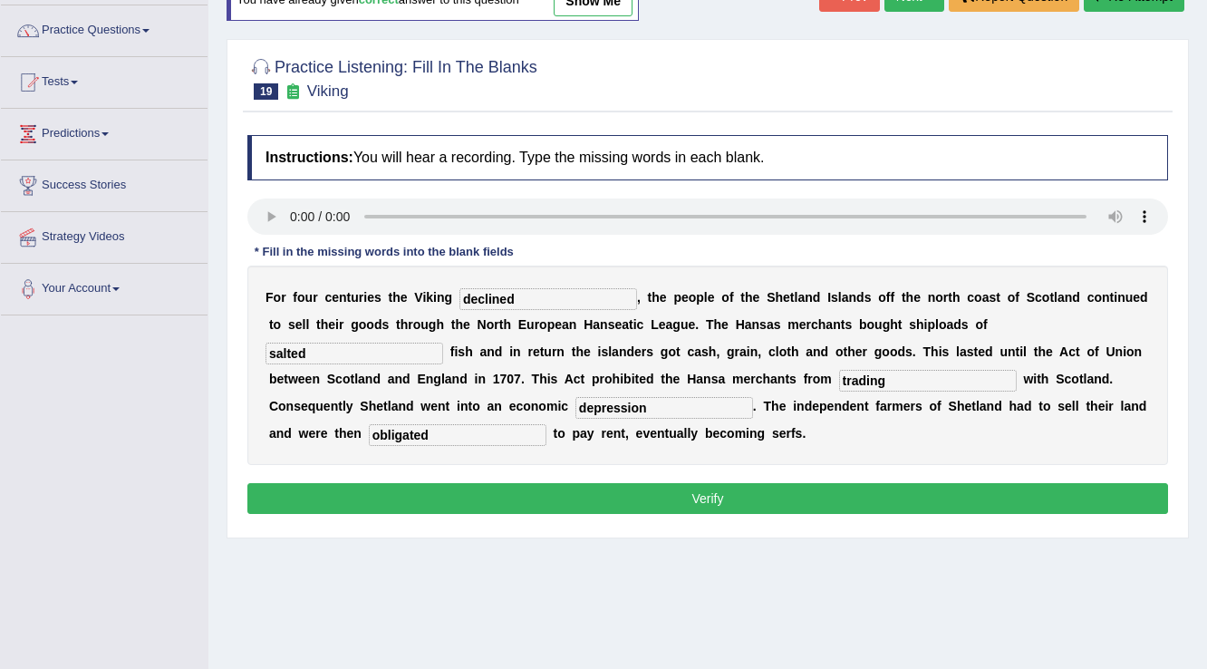
scroll to position [145, 0]
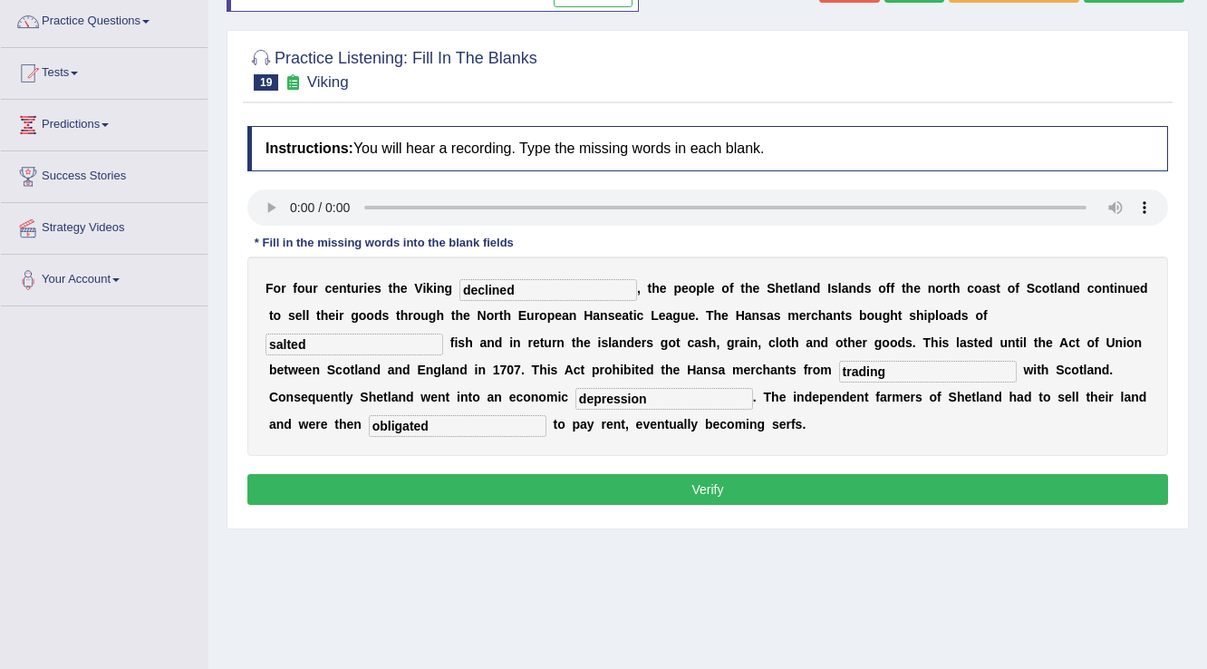
type input "obligated"
click at [536, 489] on button "Verify" at bounding box center [707, 489] width 921 height 31
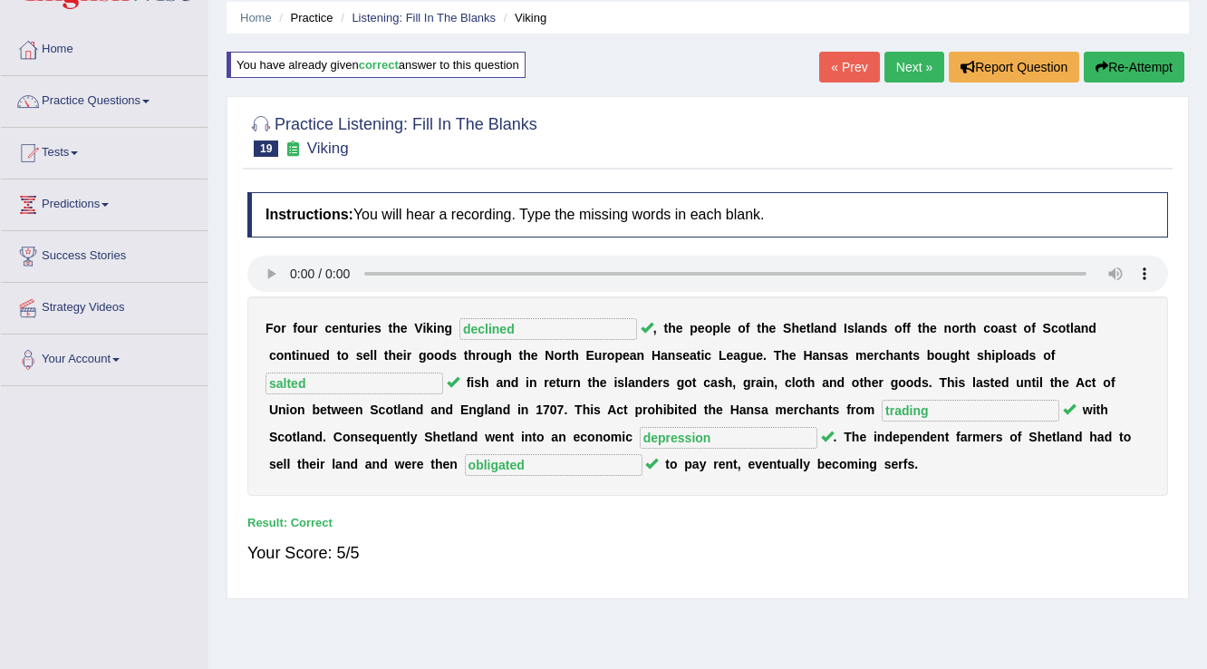
scroll to position [0, 0]
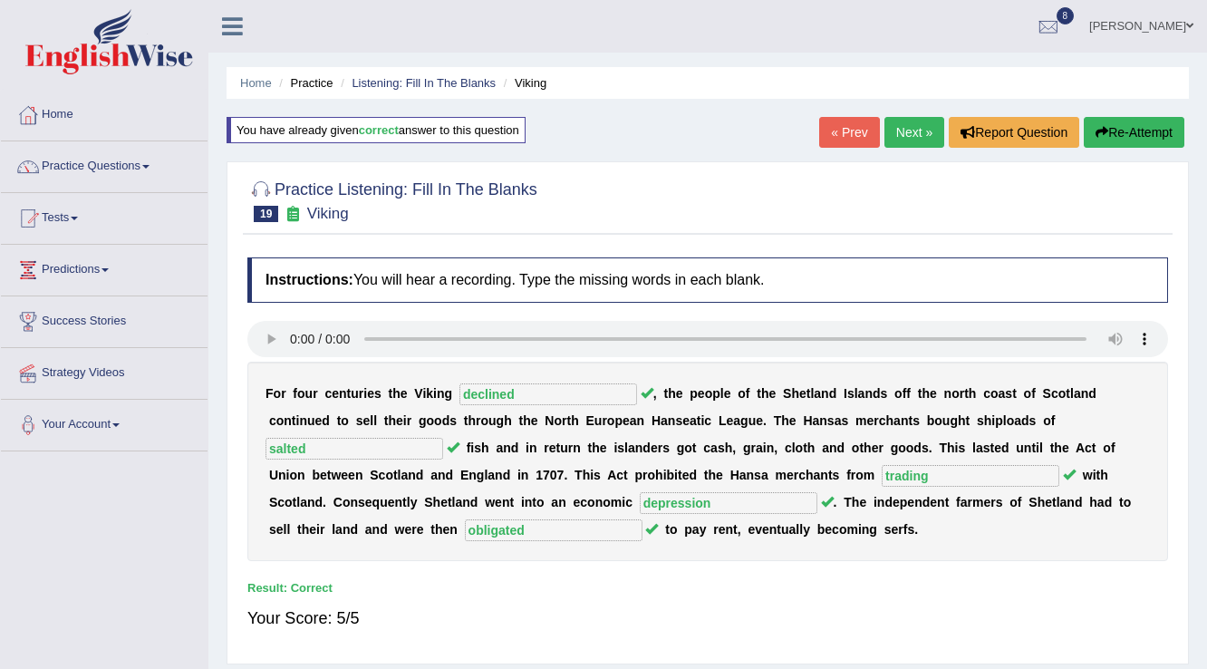
click at [889, 135] on link "Next »" at bounding box center [914, 132] width 60 height 31
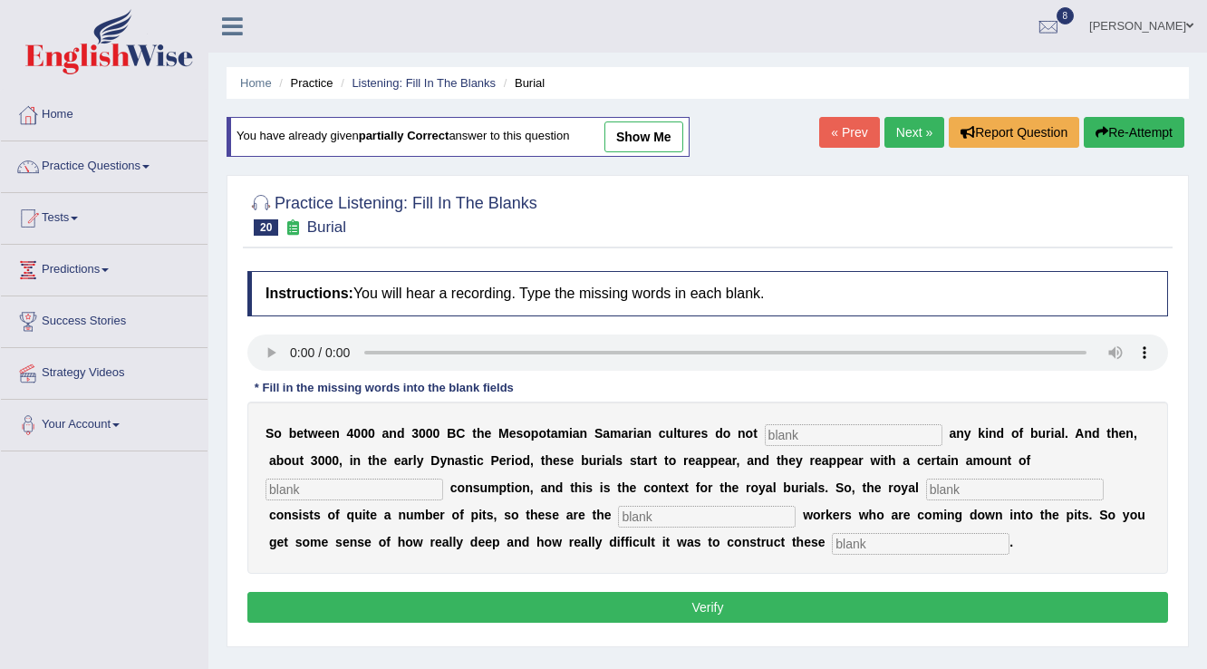
click at [806, 428] on input "text" at bounding box center [854, 435] width 178 height 22
type input "practice"
type input "conspicious"
type input "cemetary"
type input "excavation"
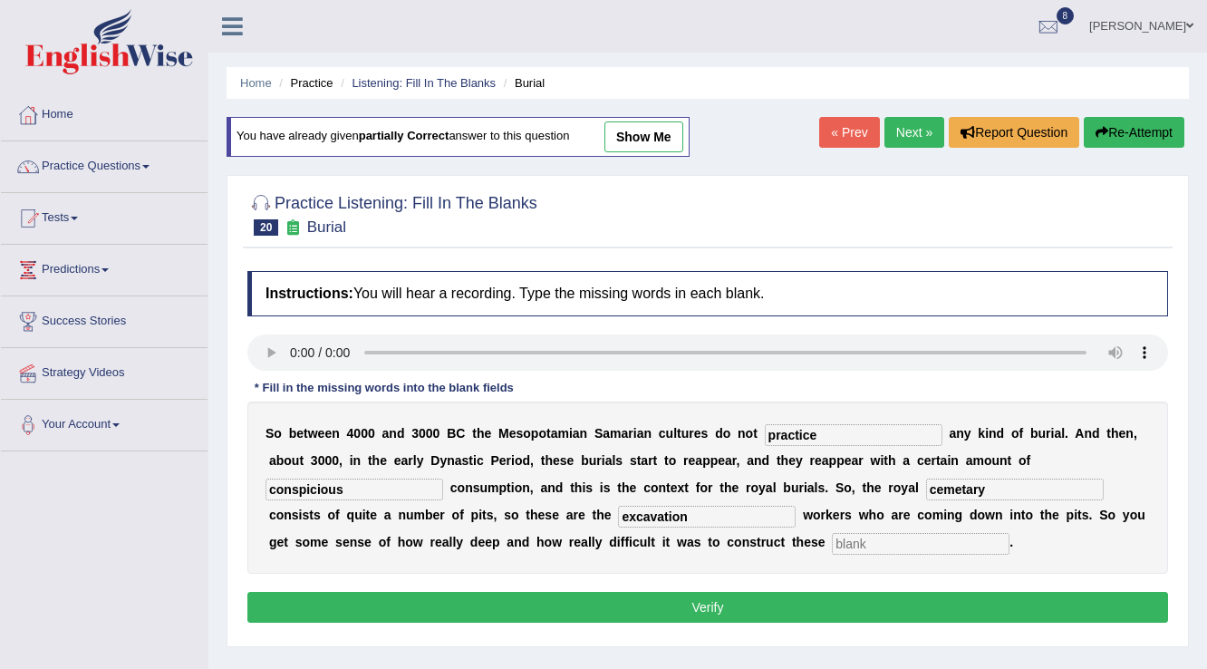
click at [863, 538] on input "text" at bounding box center [921, 544] width 178 height 22
type input "[PERSON_NAME]"
click at [741, 594] on button "Verify" at bounding box center [707, 607] width 921 height 31
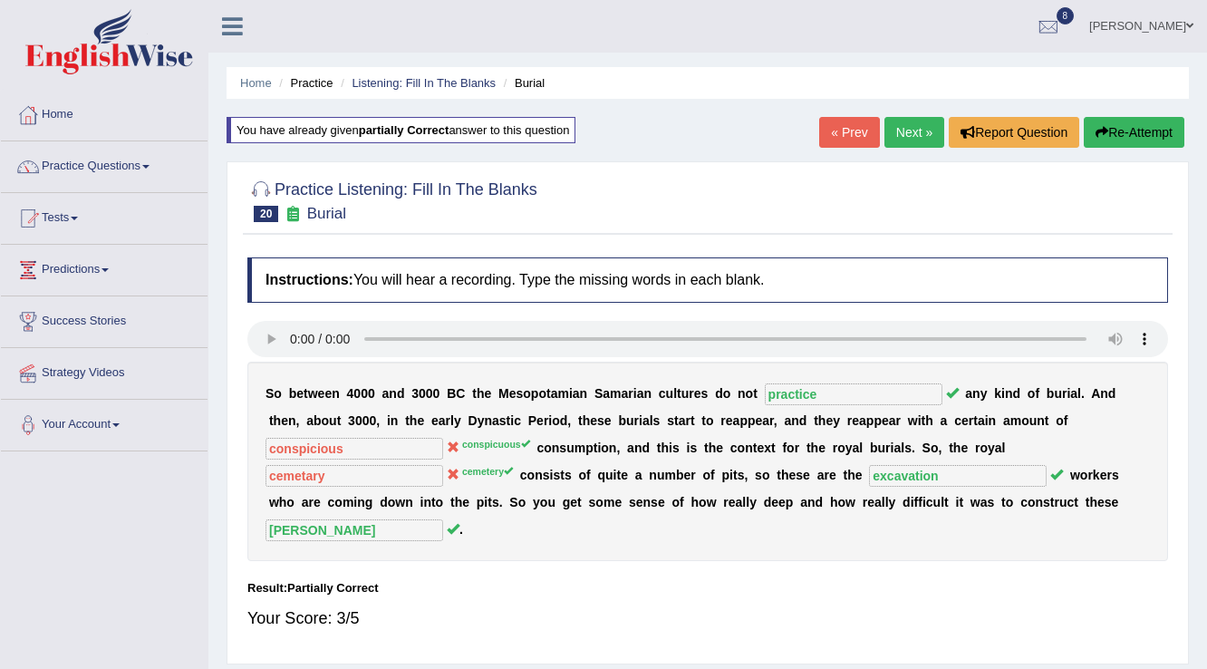
click at [913, 129] on link "Next »" at bounding box center [914, 132] width 60 height 31
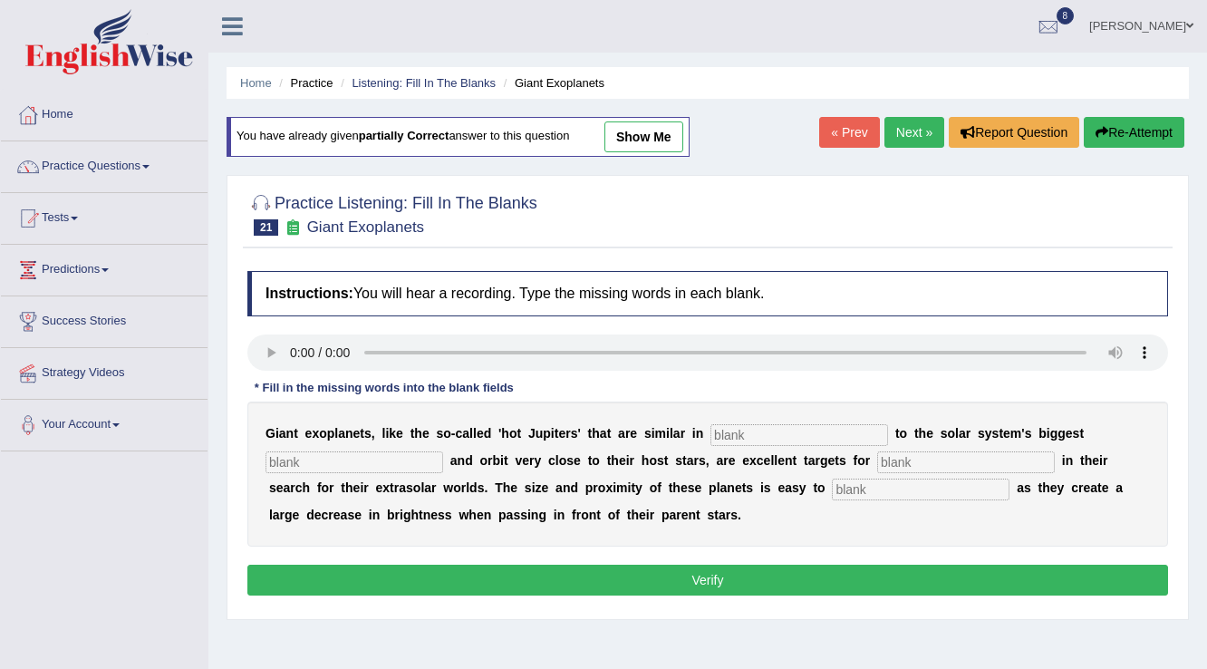
click at [768, 431] on input "text" at bounding box center [799, 435] width 178 height 22
type input "charact"
type input "planets"
click at [399, 451] on input "planets" at bounding box center [355, 462] width 178 height 22
type input "planet"
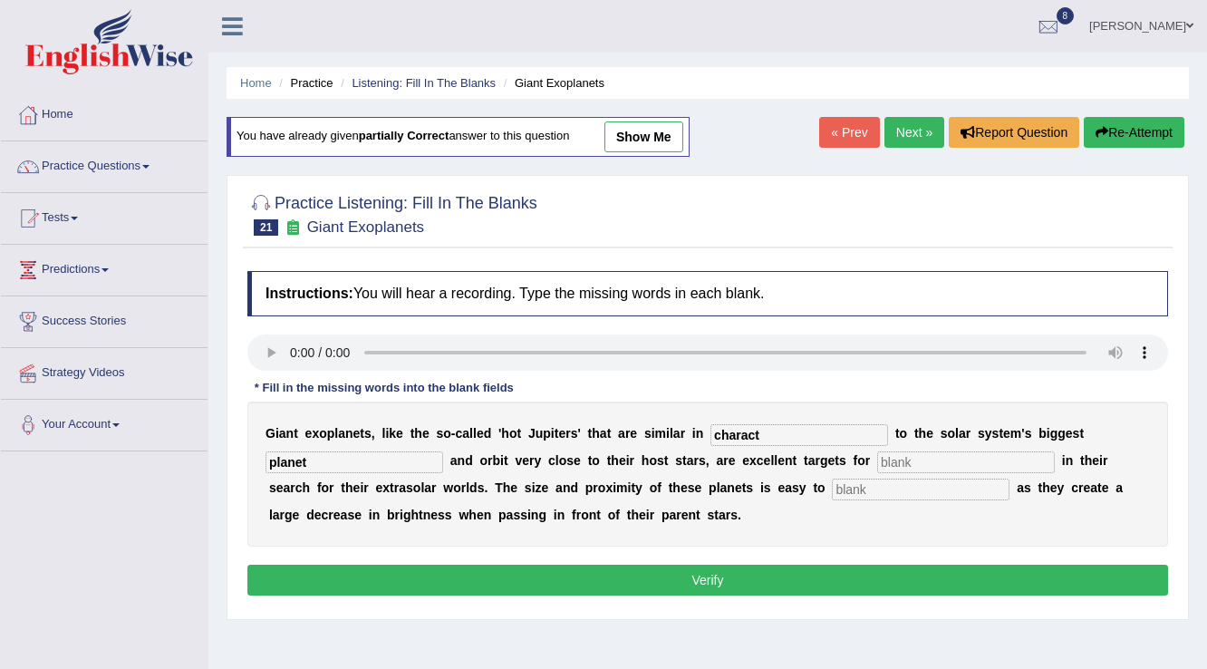
click at [908, 456] on input "text" at bounding box center [966, 462] width 178 height 22
type input "astronomers"
type input "detect"
click at [792, 430] on input "charact" at bounding box center [799, 435] width 178 height 22
type input "characteristics"
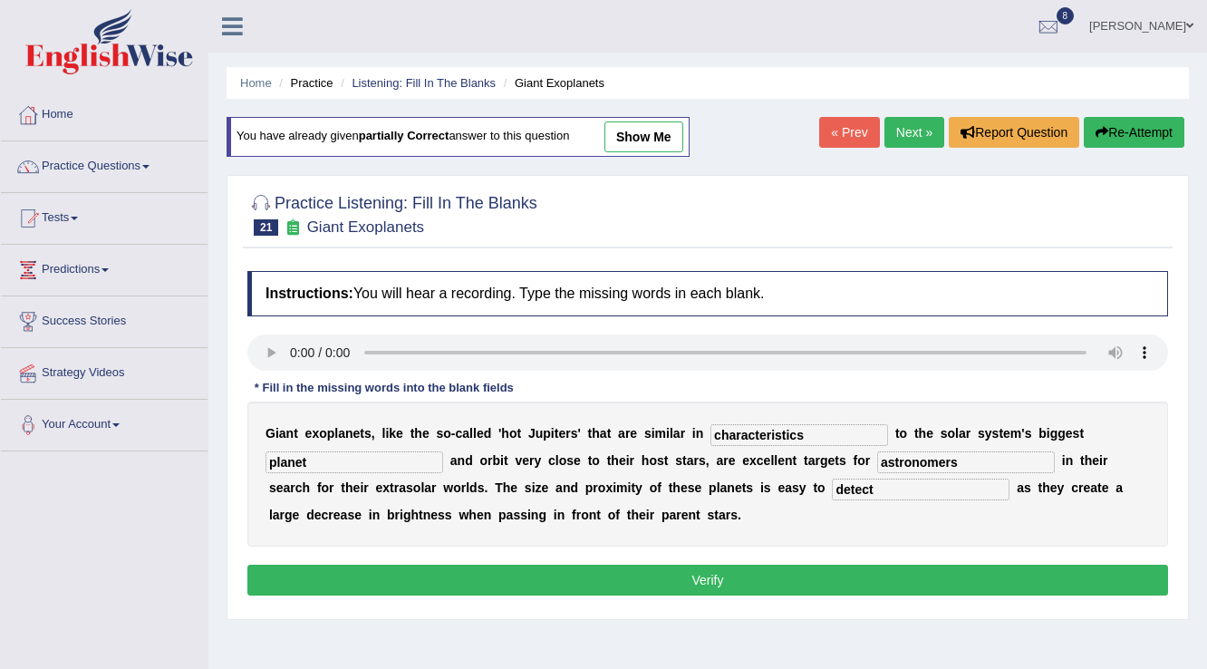
click at [837, 573] on button "Verify" at bounding box center [707, 580] width 921 height 31
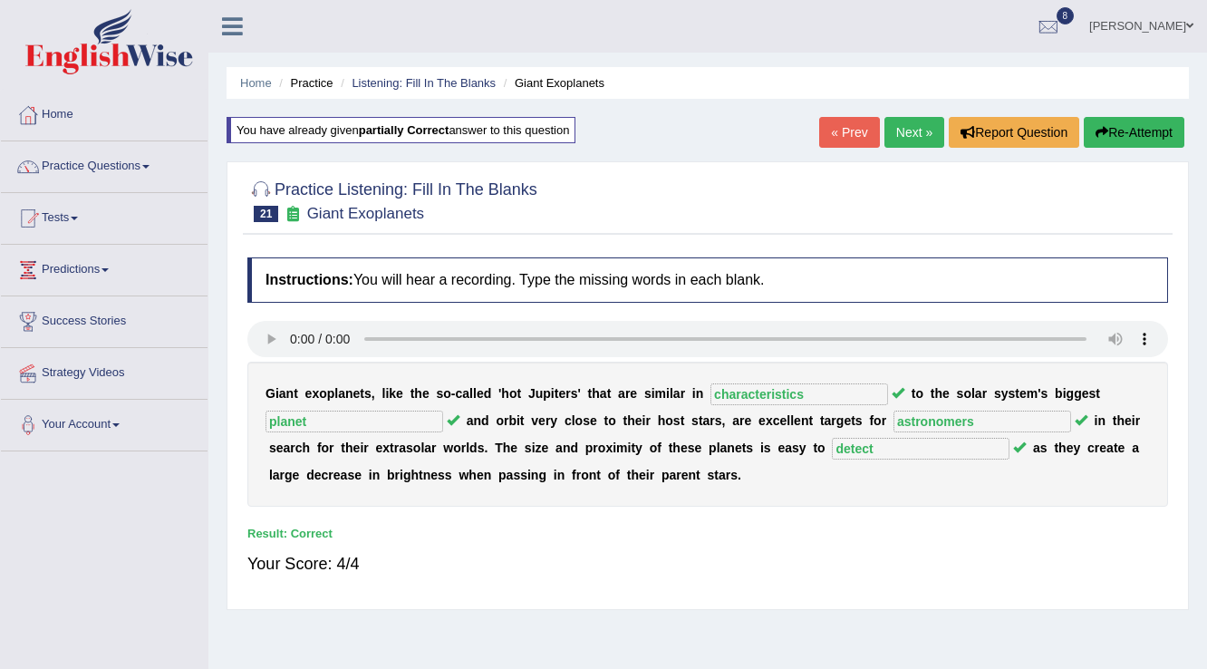
click at [897, 134] on link "Next »" at bounding box center [914, 132] width 60 height 31
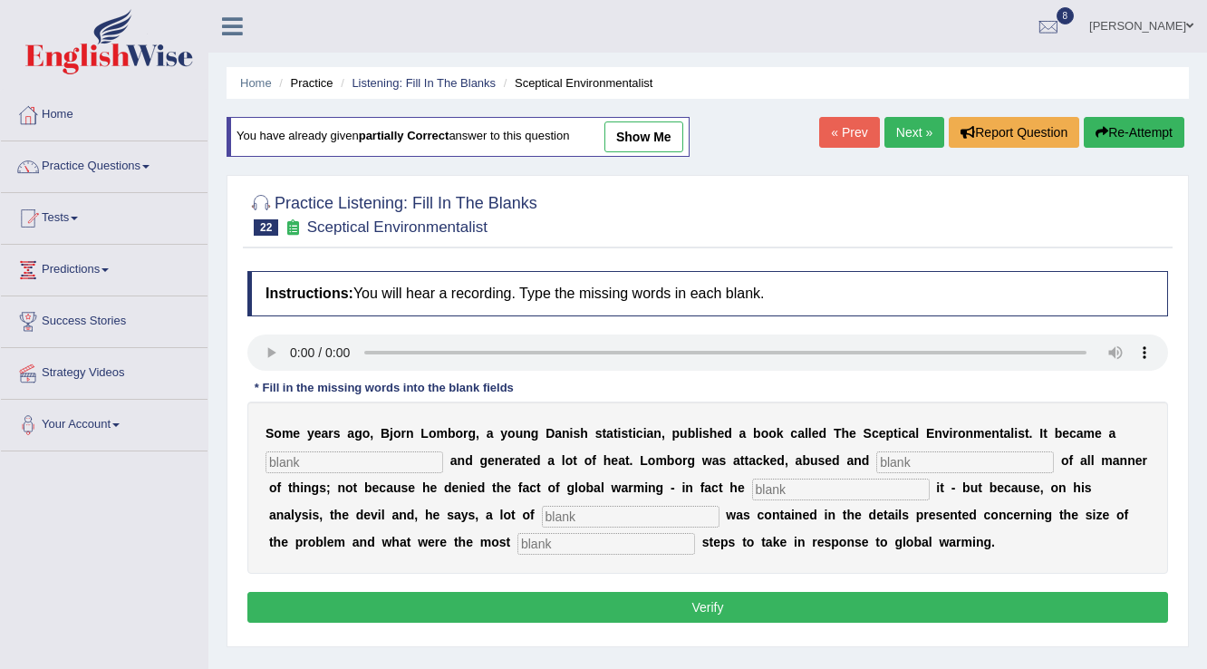
click at [328, 460] on input "text" at bounding box center [355, 462] width 178 height 22
type input "best"
type input "accused"
click at [826, 484] on input "text" at bounding box center [841, 489] width 178 height 22
type input "affirmed"
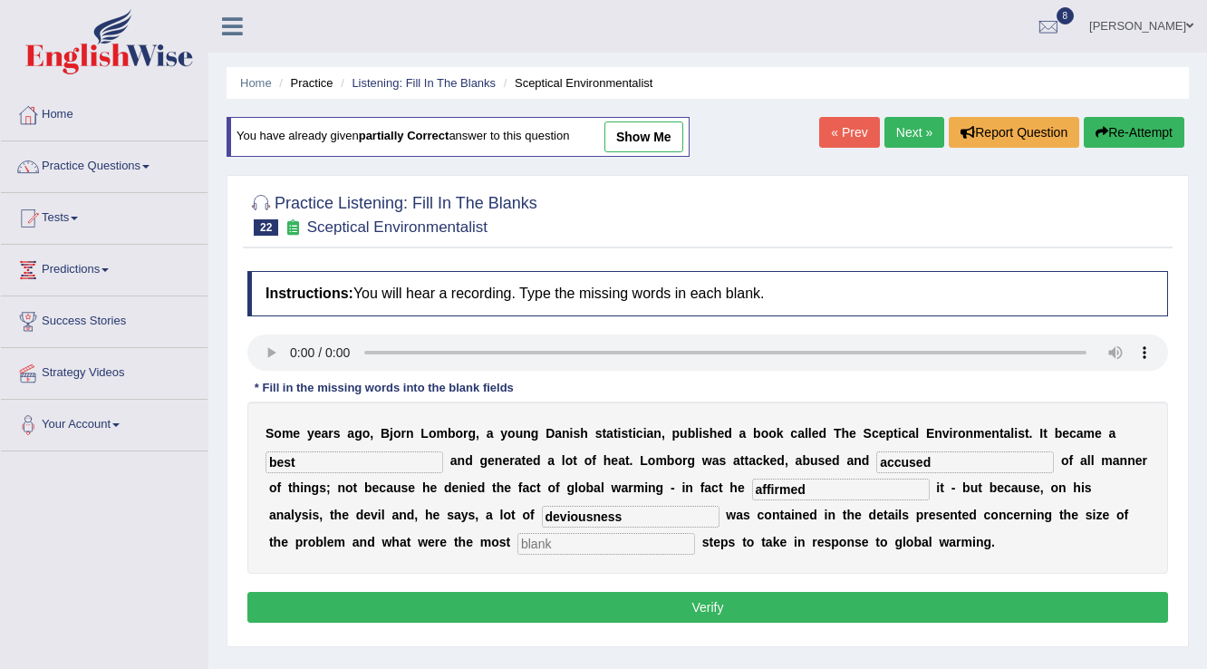
type input "deviousness"
type input "responsible"
click at [772, 609] on button "Verify" at bounding box center [707, 607] width 921 height 31
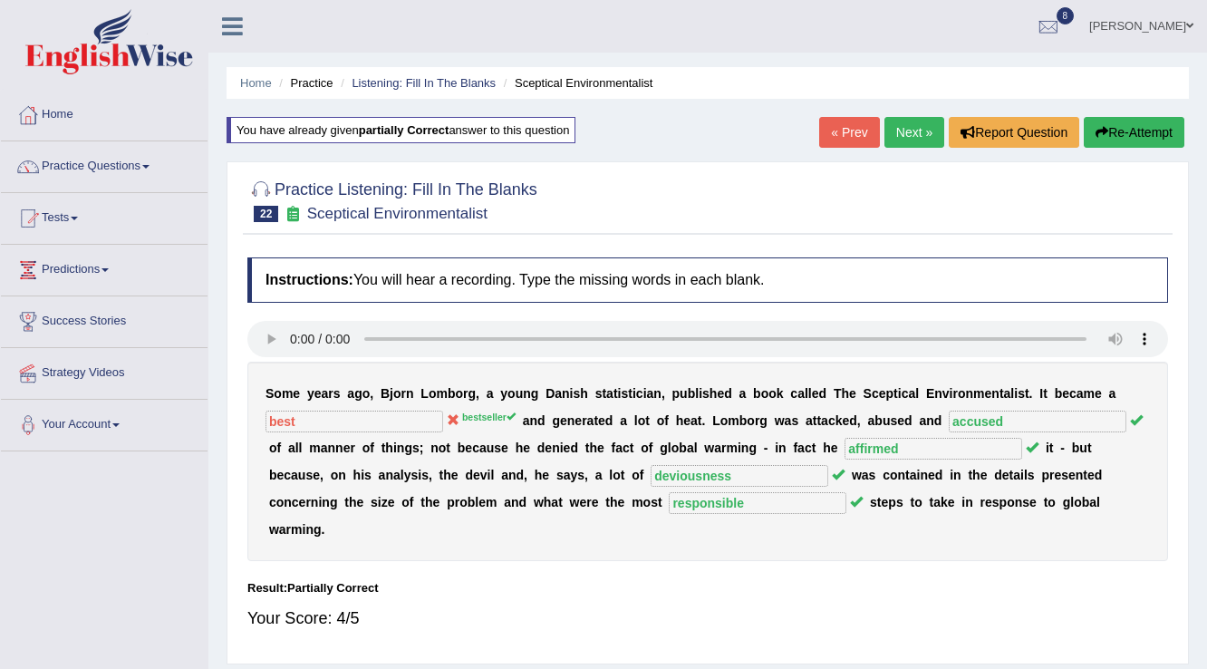
click at [909, 127] on link "Next »" at bounding box center [914, 132] width 60 height 31
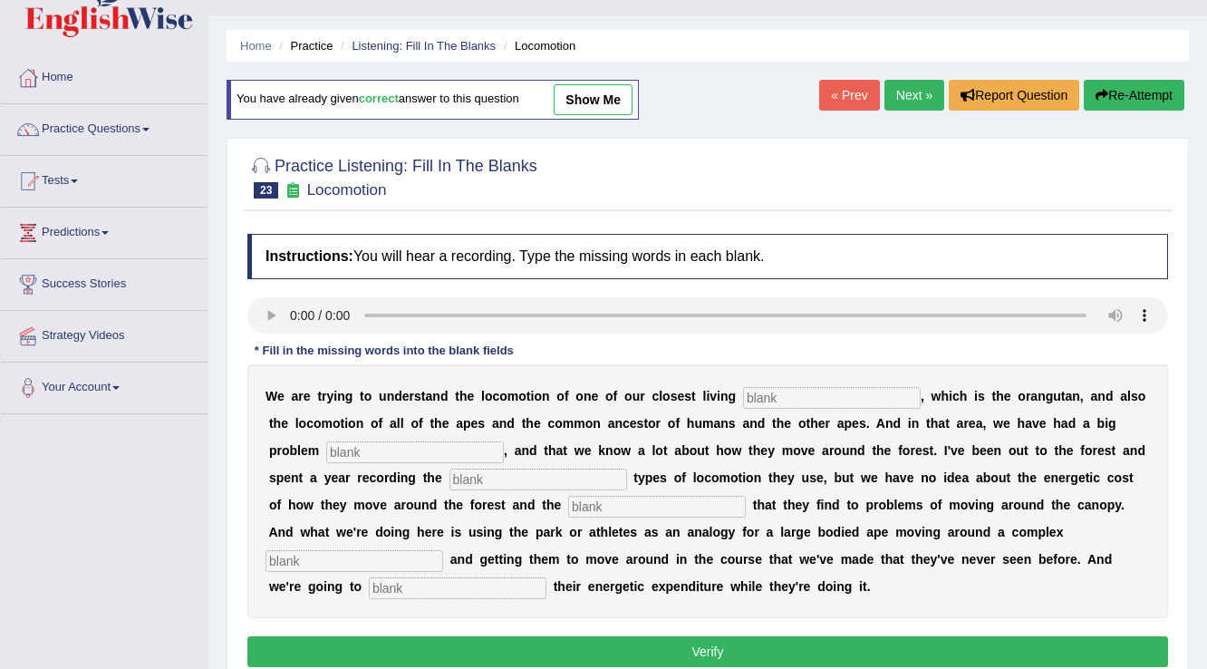
scroll to position [72, 0]
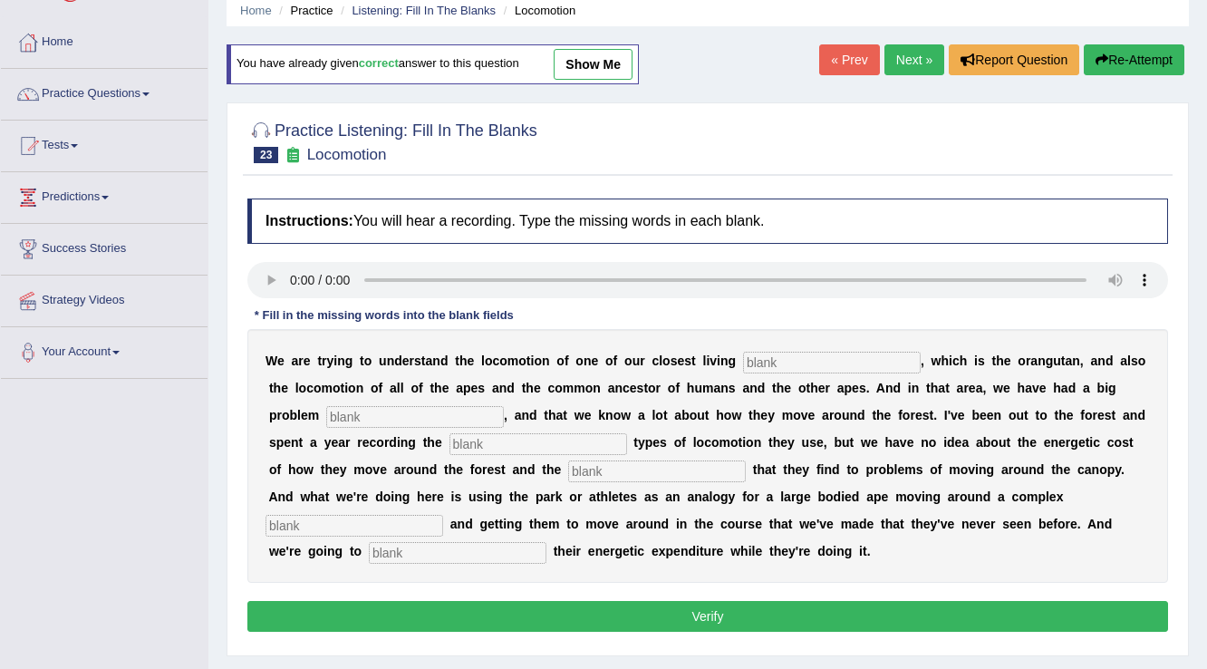
click at [762, 359] on input "text" at bounding box center [832, 363] width 178 height 22
type input "relatives"
type input "traditionally"
type input "different"
type input "solutions"
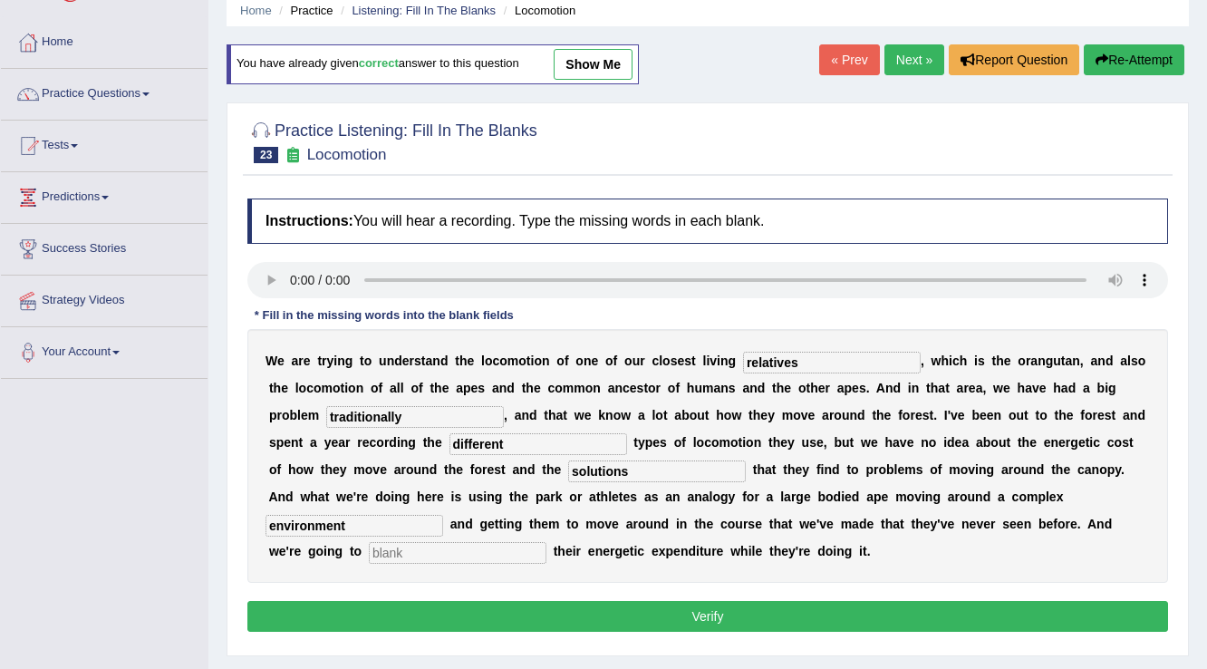
type input "environment"
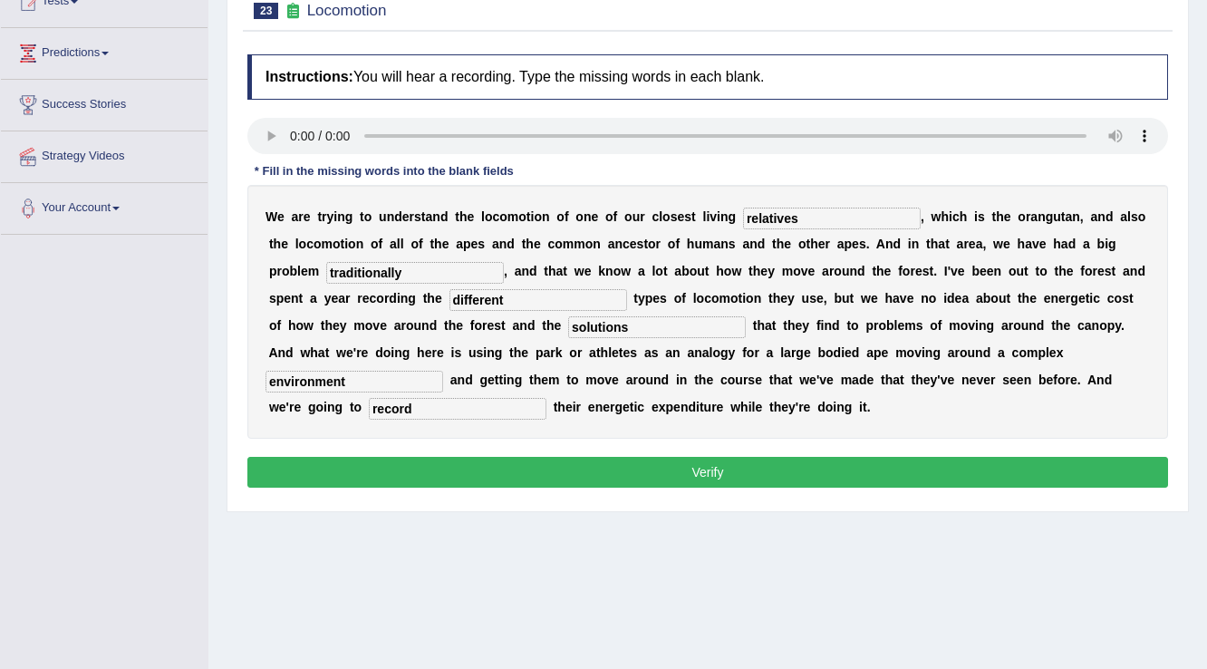
scroll to position [217, 0]
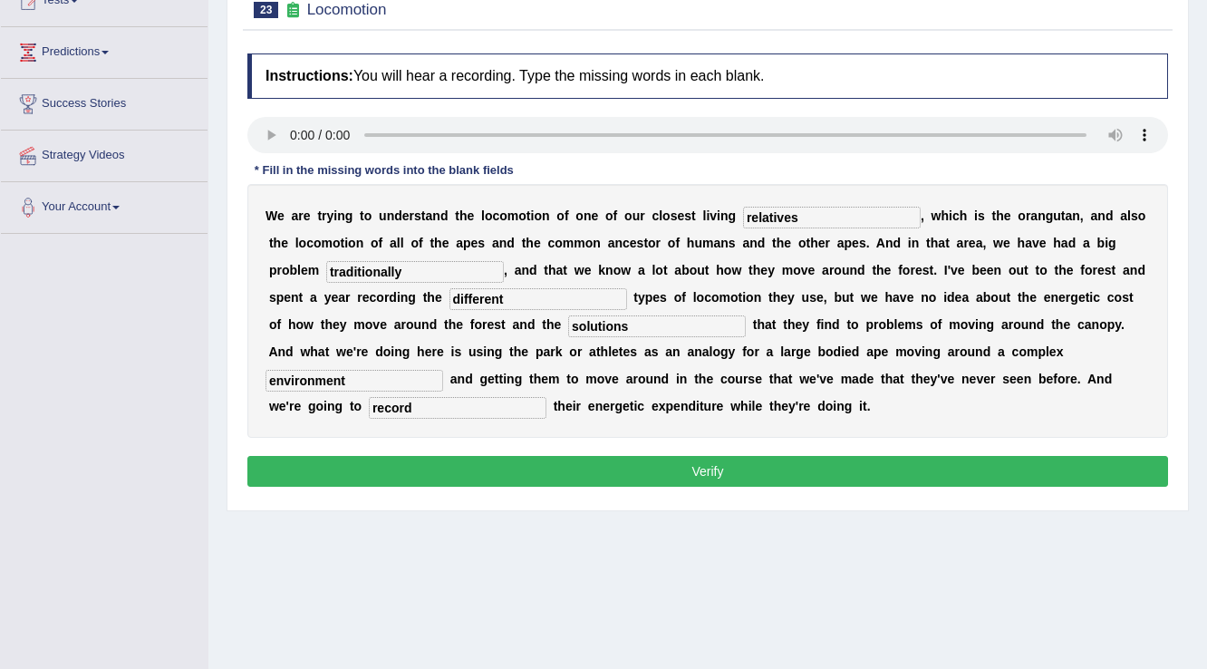
type input "record"
click at [664, 487] on div "Instructions: You will hear a recording. Type the missing words in each blank. …" at bounding box center [708, 272] width 930 height 457
click at [662, 474] on button "Verify" at bounding box center [707, 471] width 921 height 31
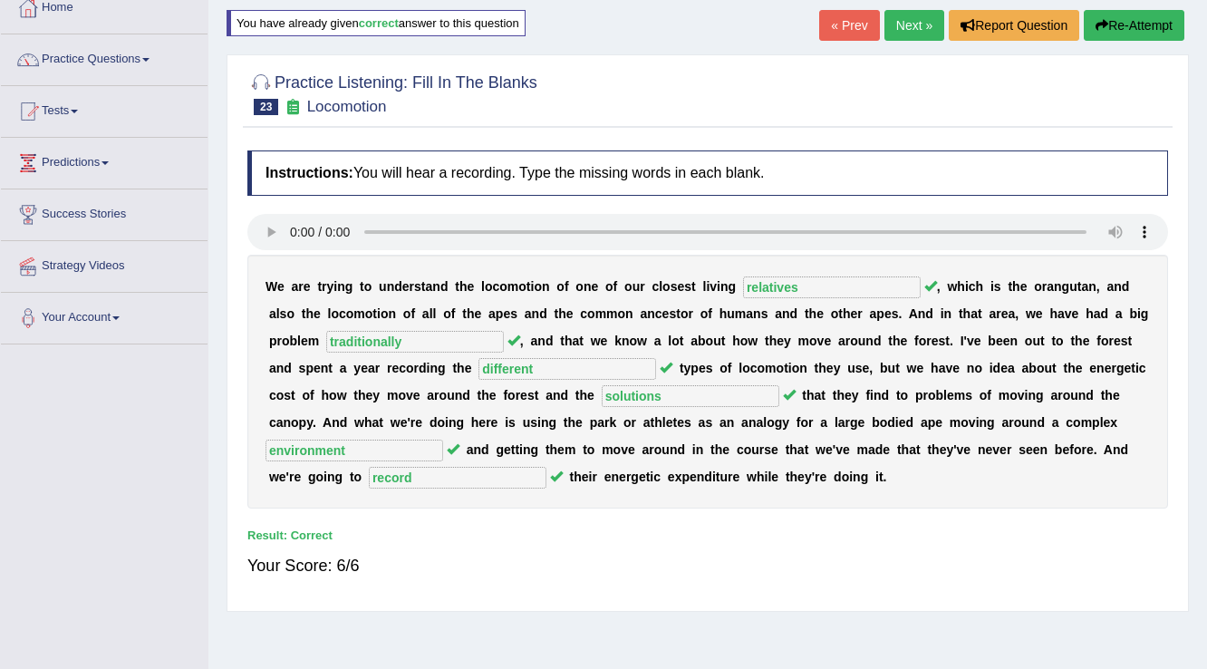
scroll to position [0, 0]
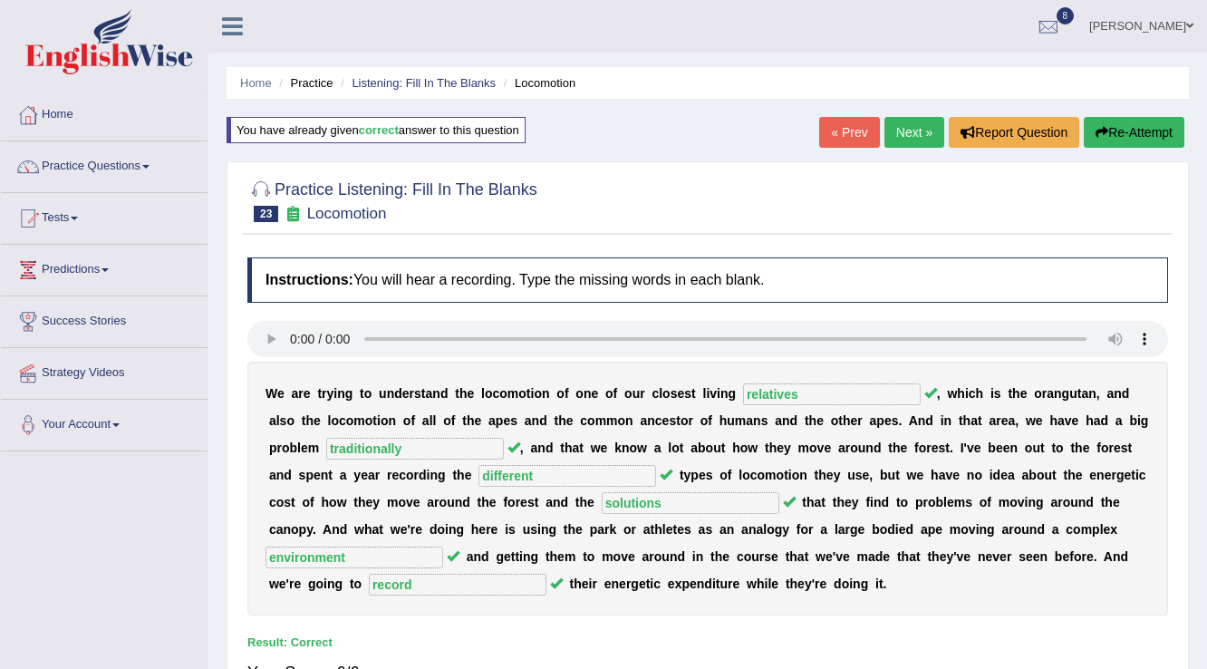
click at [897, 144] on link "Next »" at bounding box center [914, 132] width 60 height 31
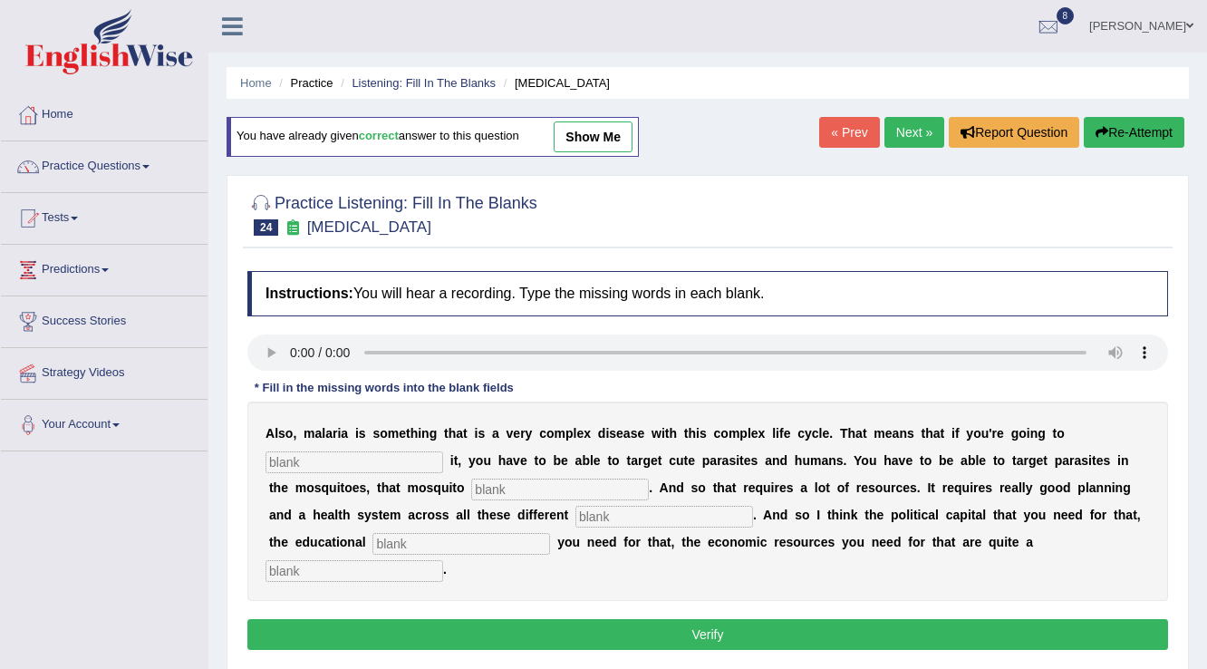
click at [376, 457] on input "text" at bounding box center [355, 462] width 178 height 22
type input "eliminate"
type input "population"
click at [628, 508] on input "level" at bounding box center [664, 517] width 178 height 22
type input "levels"
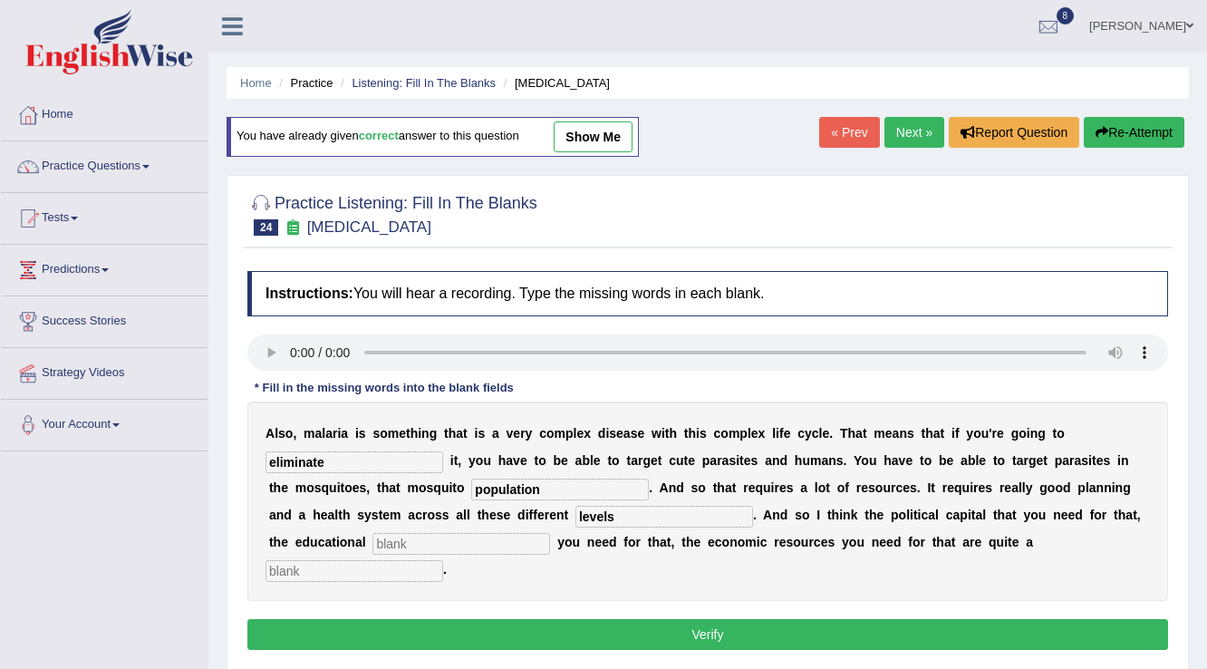
click at [497, 539] on input "text" at bounding box center [461, 544] width 178 height 22
type input "inst"
type input "a"
type input "challenge"
click at [497, 539] on input "inst" at bounding box center [461, 544] width 178 height 22
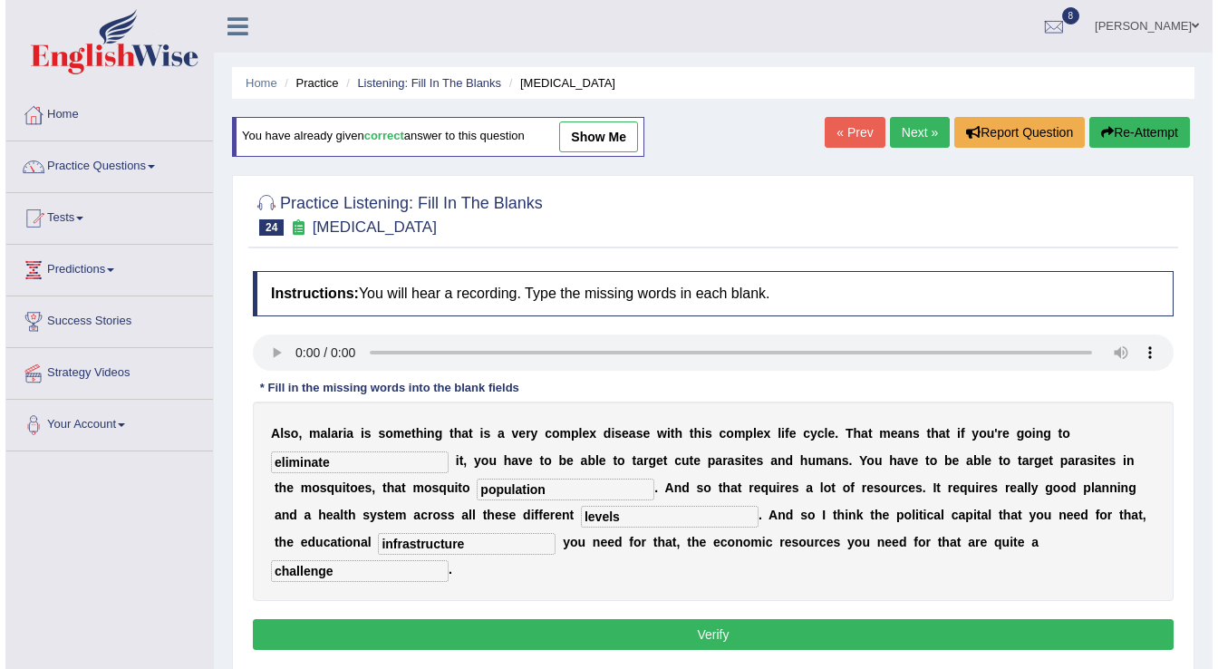
scroll to position [72, 0]
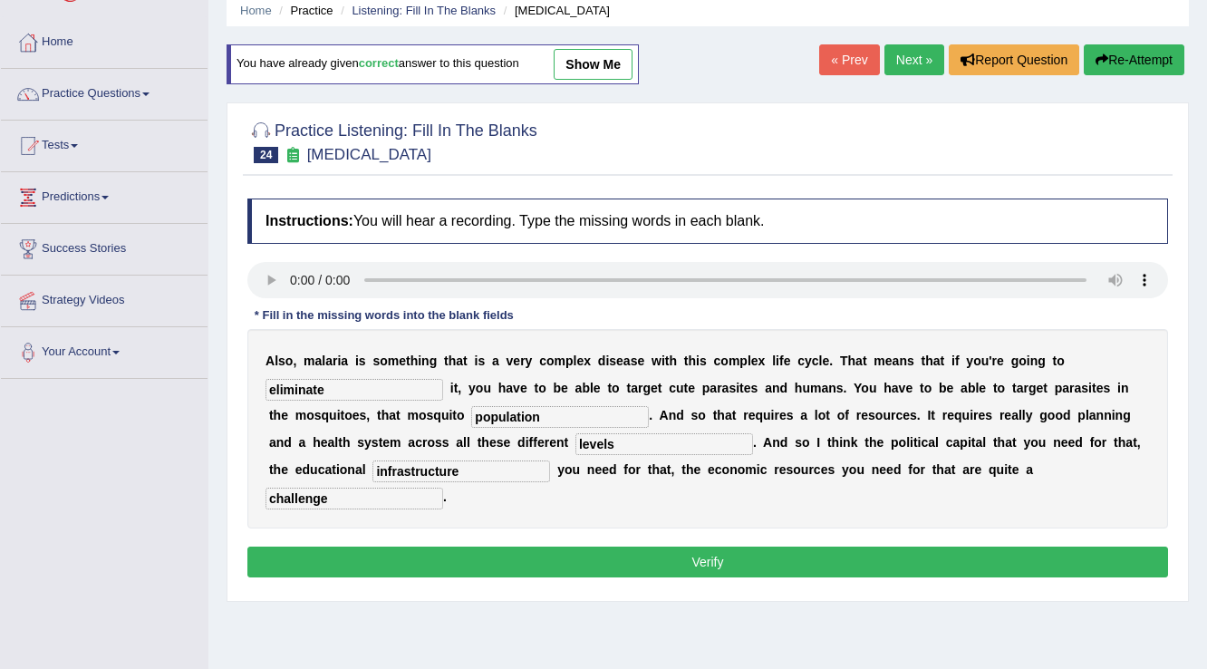
type input "infrastructure"
click at [546, 555] on button "Verify" at bounding box center [707, 561] width 921 height 31
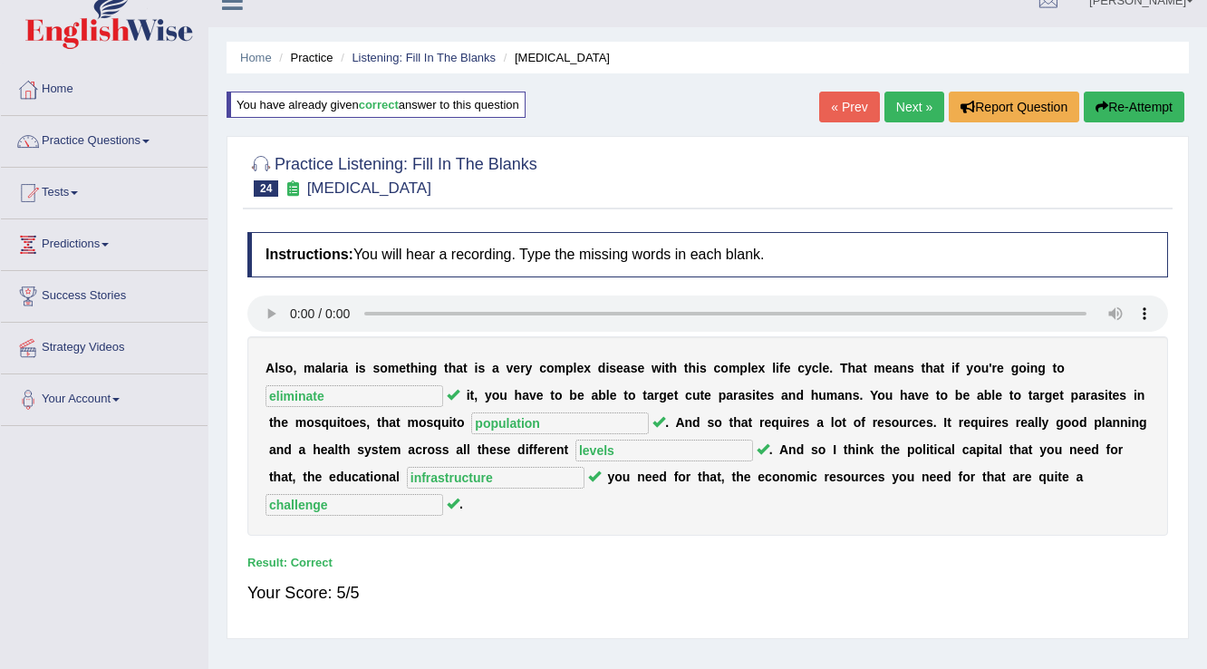
scroll to position [0, 0]
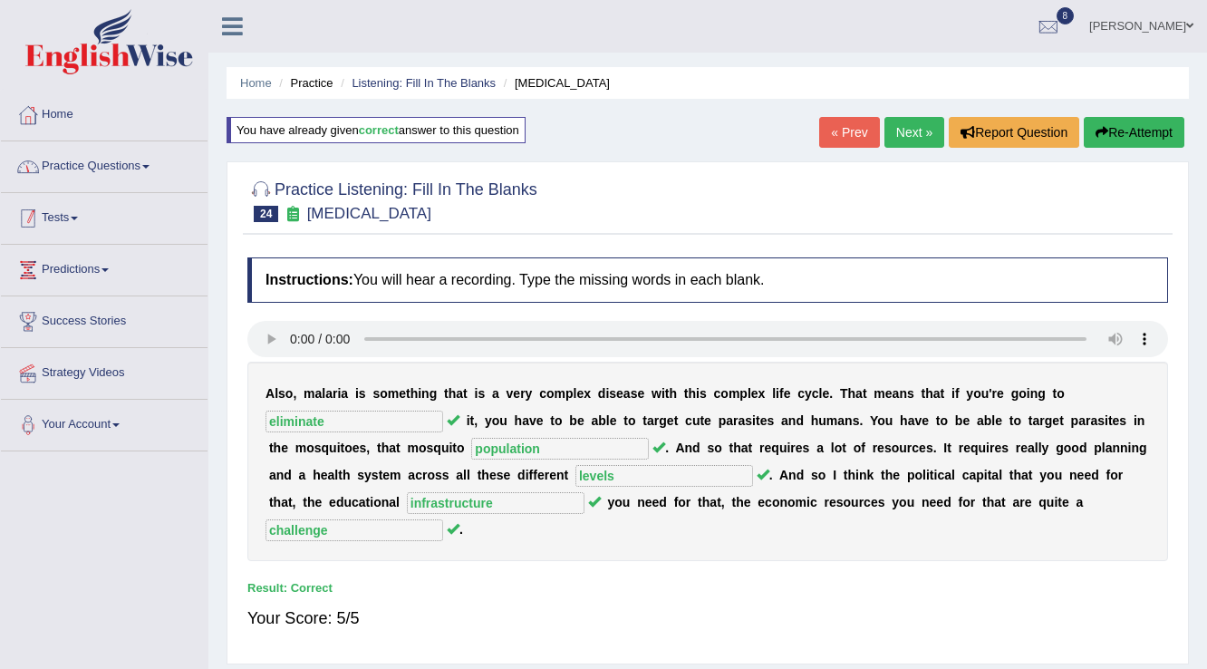
click at [95, 170] on link "Practice Questions" at bounding box center [104, 163] width 207 height 45
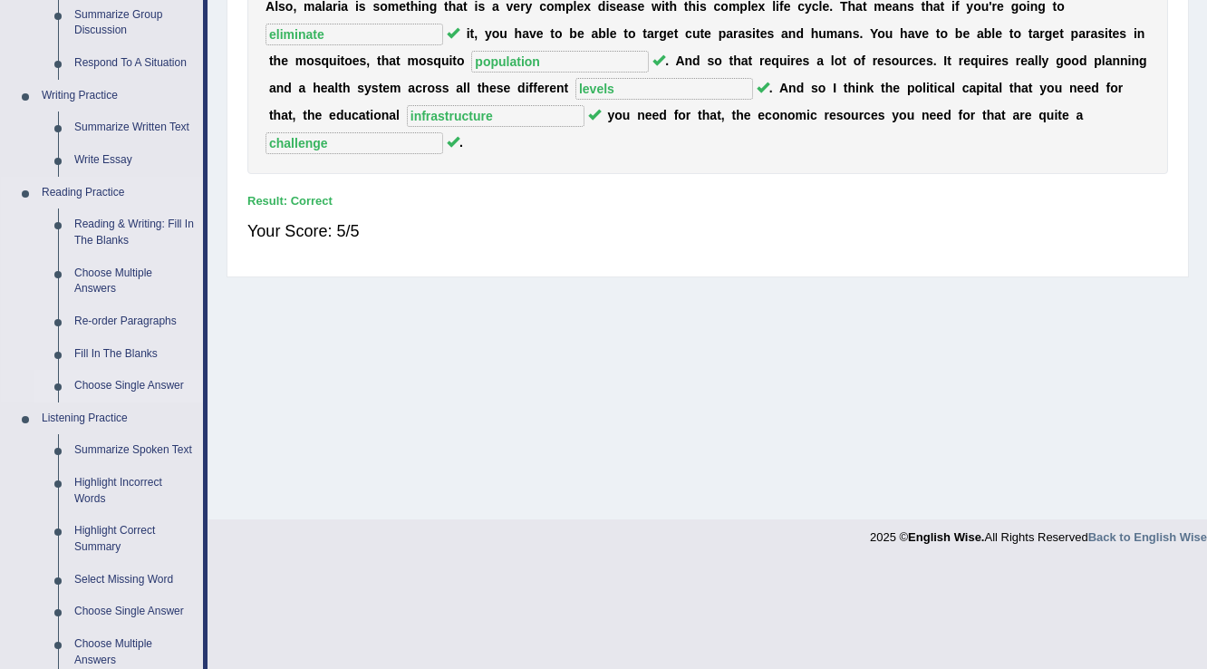
scroll to position [459, 0]
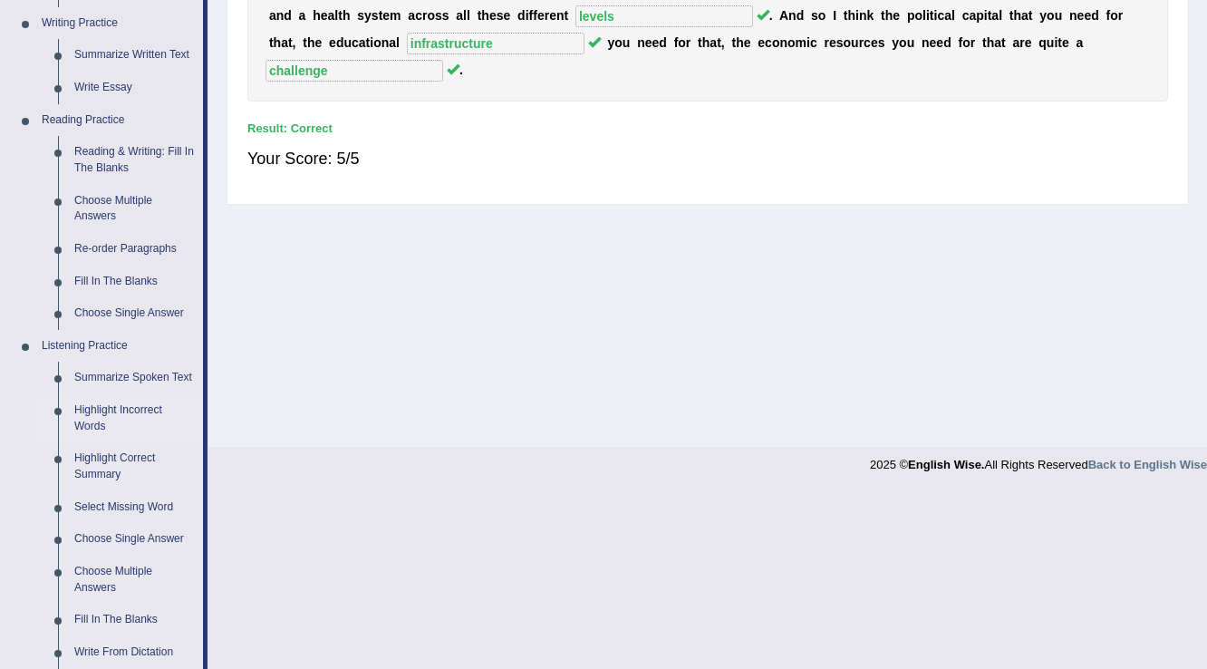
click at [107, 413] on link "Highlight Incorrect Words" at bounding box center [134, 418] width 137 height 48
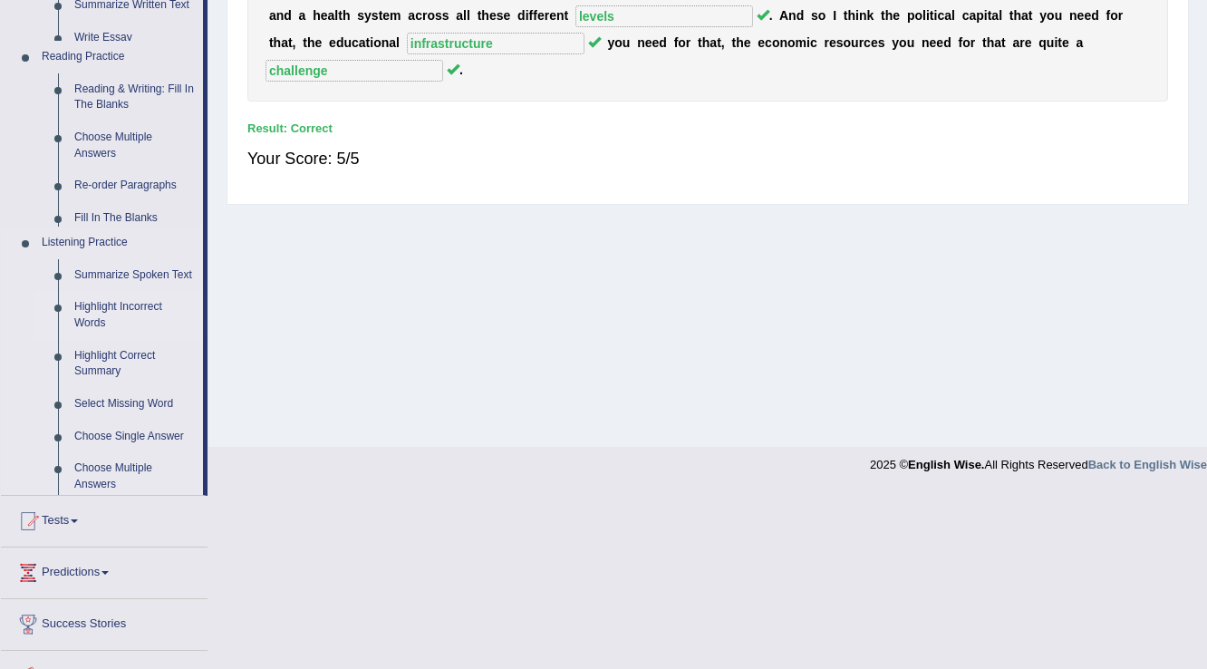
scroll to position [283, 0]
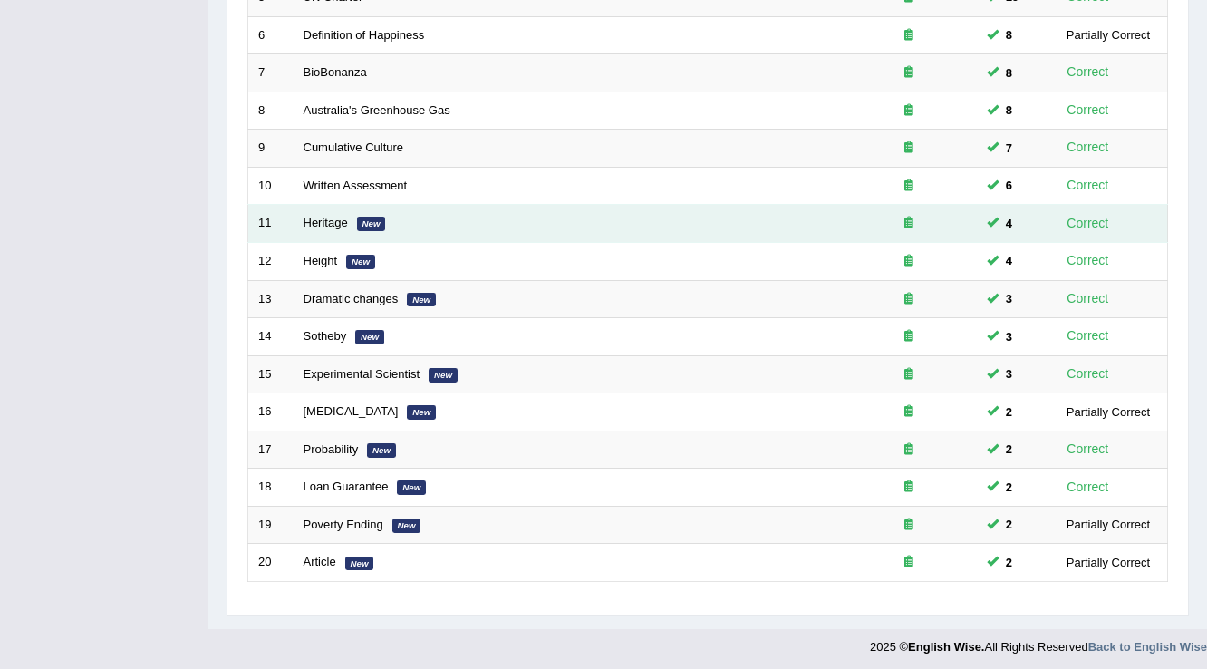
click at [316, 223] on link "Heritage" at bounding box center [326, 223] width 44 height 14
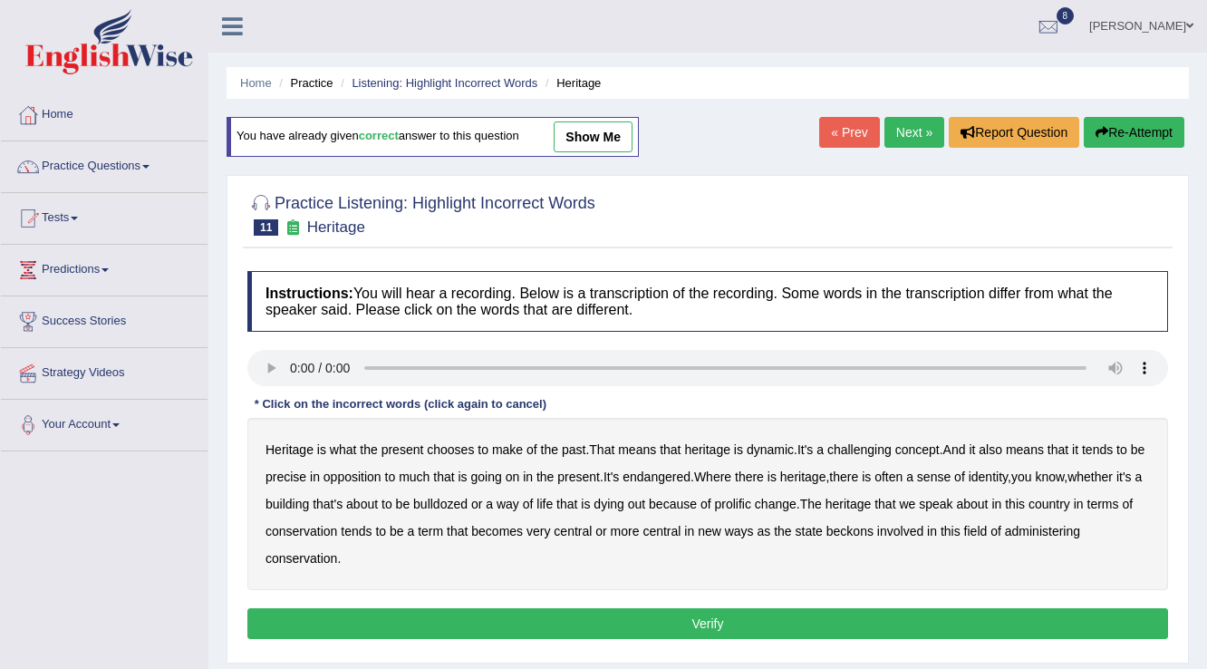
click at [869, 452] on b "challenging" at bounding box center [859, 449] width 64 height 14
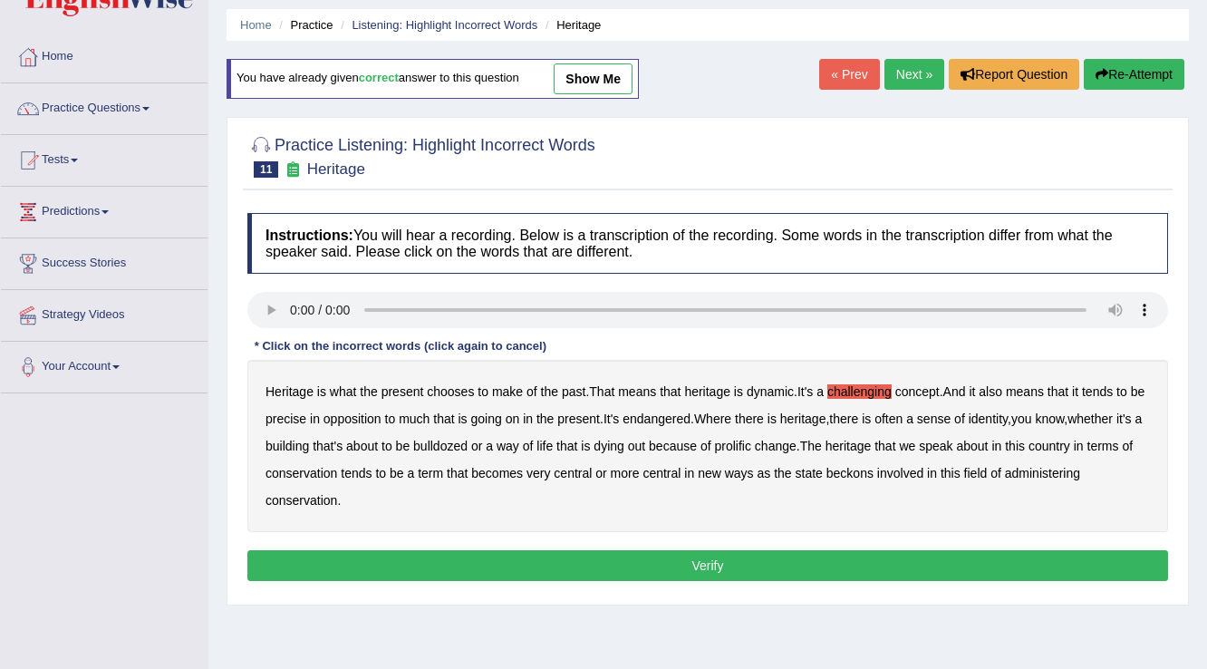
scroll to position [145, 0]
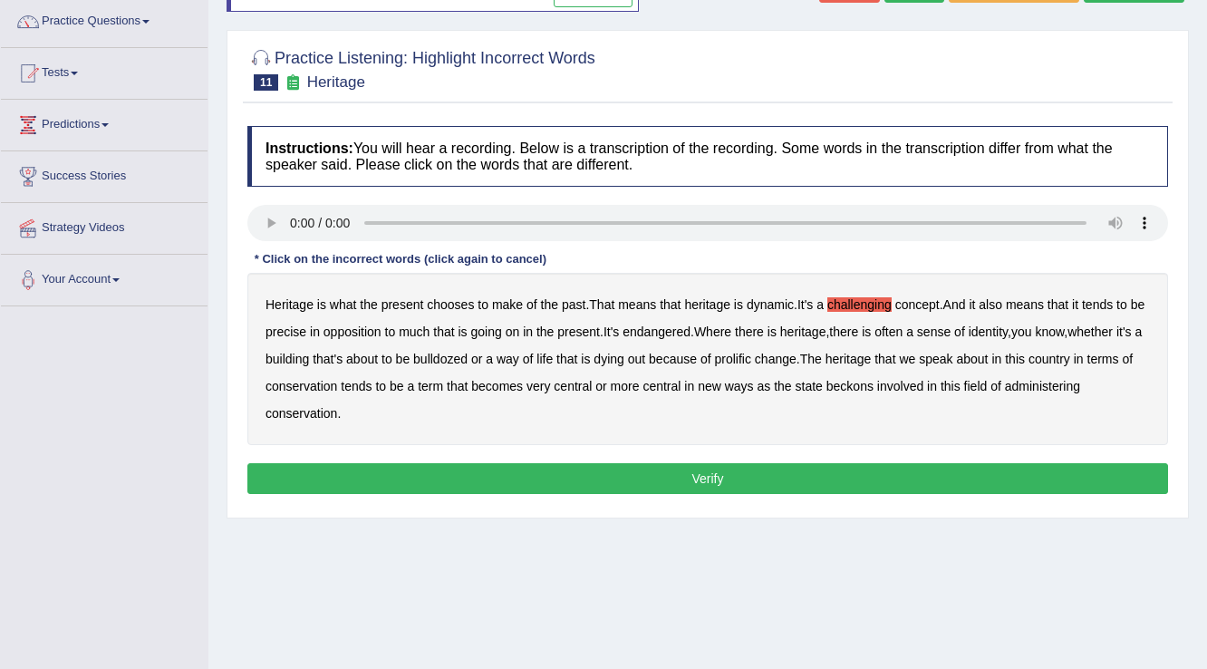
click at [306, 324] on b "precise" at bounding box center [286, 331] width 41 height 14
click at [1008, 328] on b "identity" at bounding box center [988, 331] width 39 height 14
click at [750, 357] on b "prolific" at bounding box center [732, 359] width 36 height 14
click at [532, 478] on button "Verify" at bounding box center [707, 478] width 921 height 31
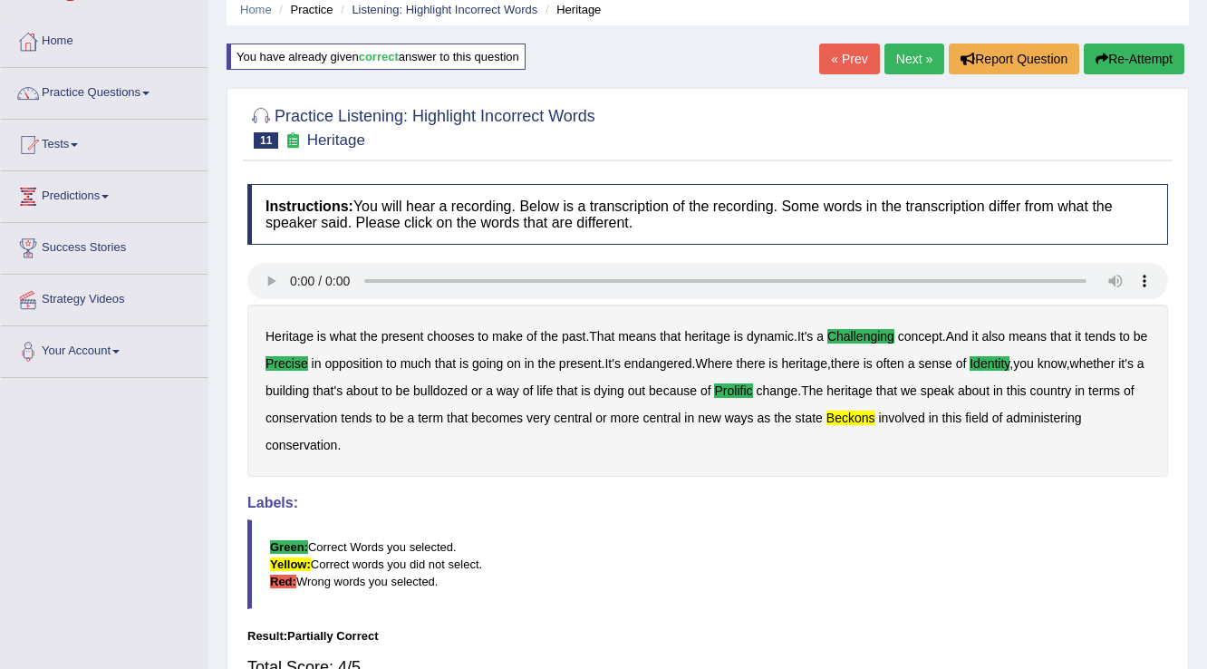
scroll to position [0, 0]
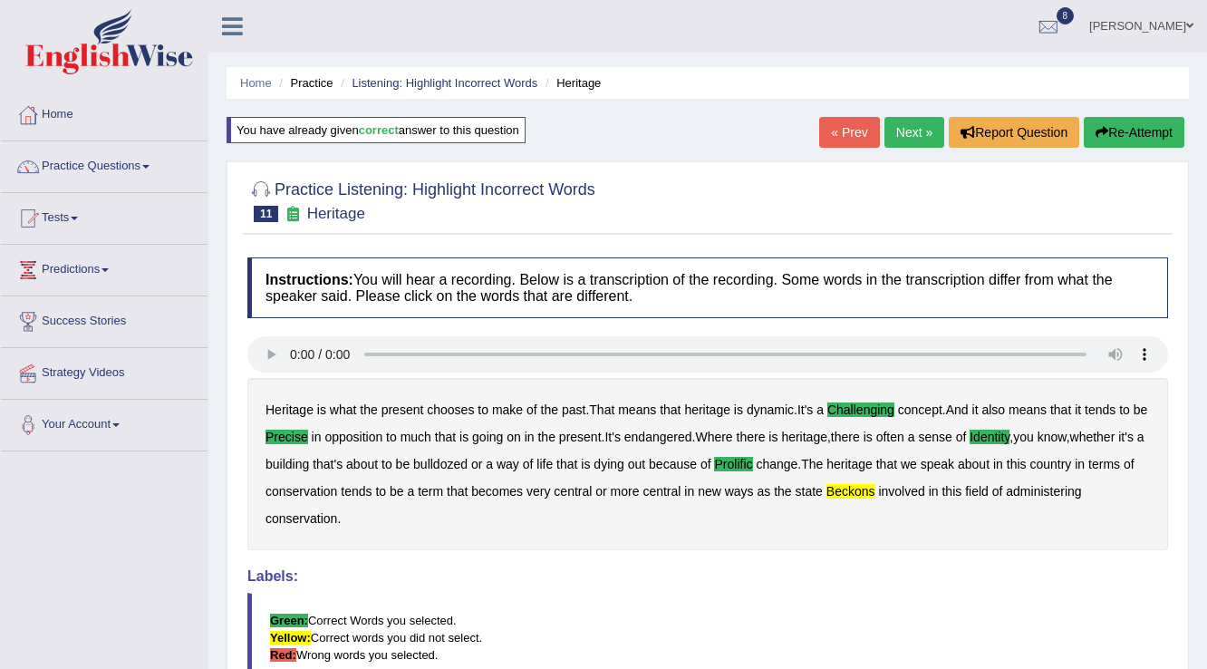
click at [903, 127] on link "Next »" at bounding box center [914, 132] width 60 height 31
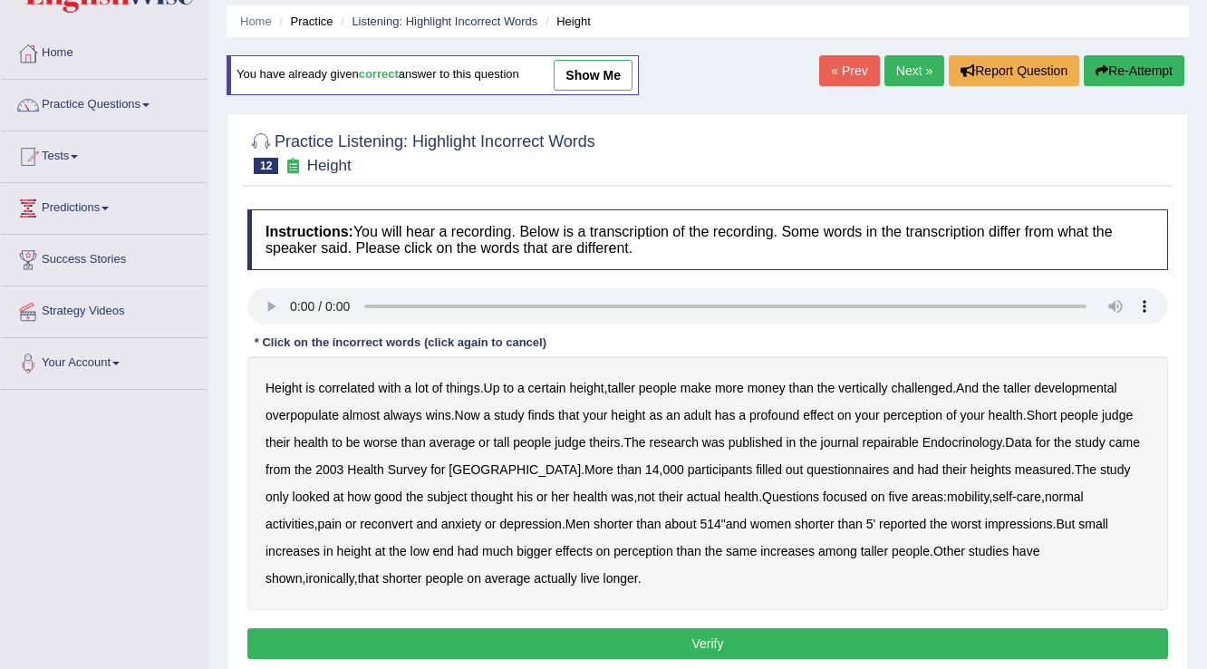
scroll to position [217, 0]
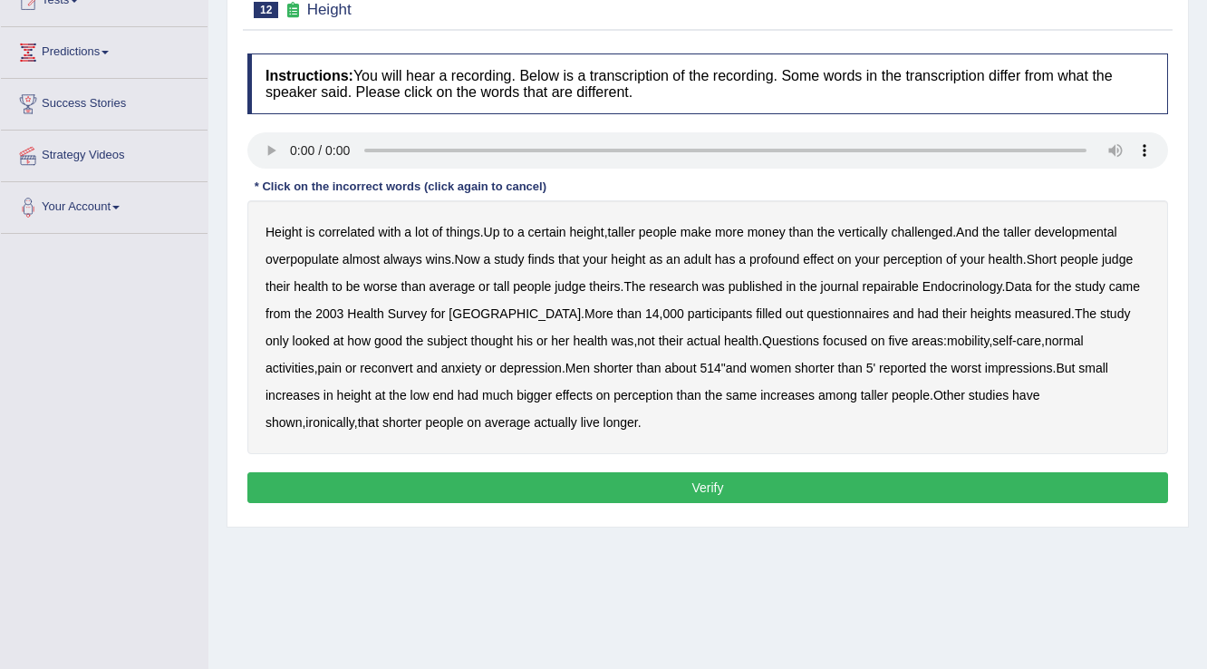
click at [1067, 225] on b "developmental" at bounding box center [1076, 232] width 82 height 14
click at [326, 254] on b "overpopulate" at bounding box center [302, 259] width 73 height 14
click at [884, 283] on b "repairable" at bounding box center [891, 286] width 56 height 14
click at [360, 364] on b "reconvert" at bounding box center [386, 368] width 53 height 14
click at [491, 477] on button "Verify" at bounding box center [707, 487] width 921 height 31
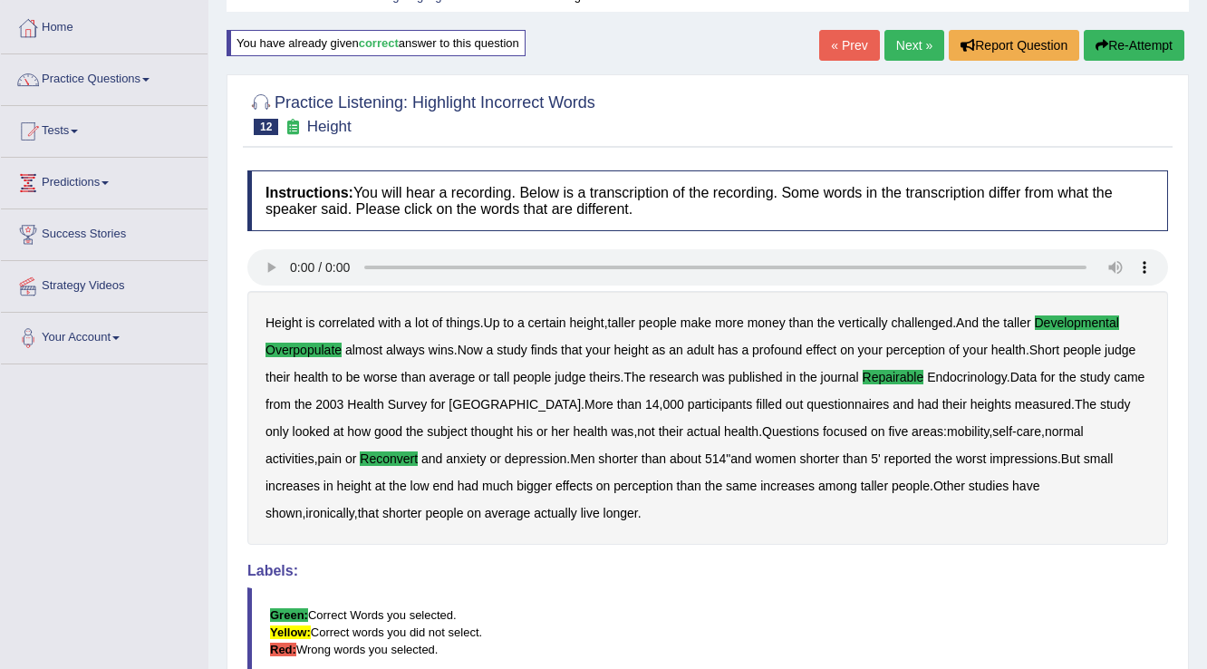
scroll to position [0, 0]
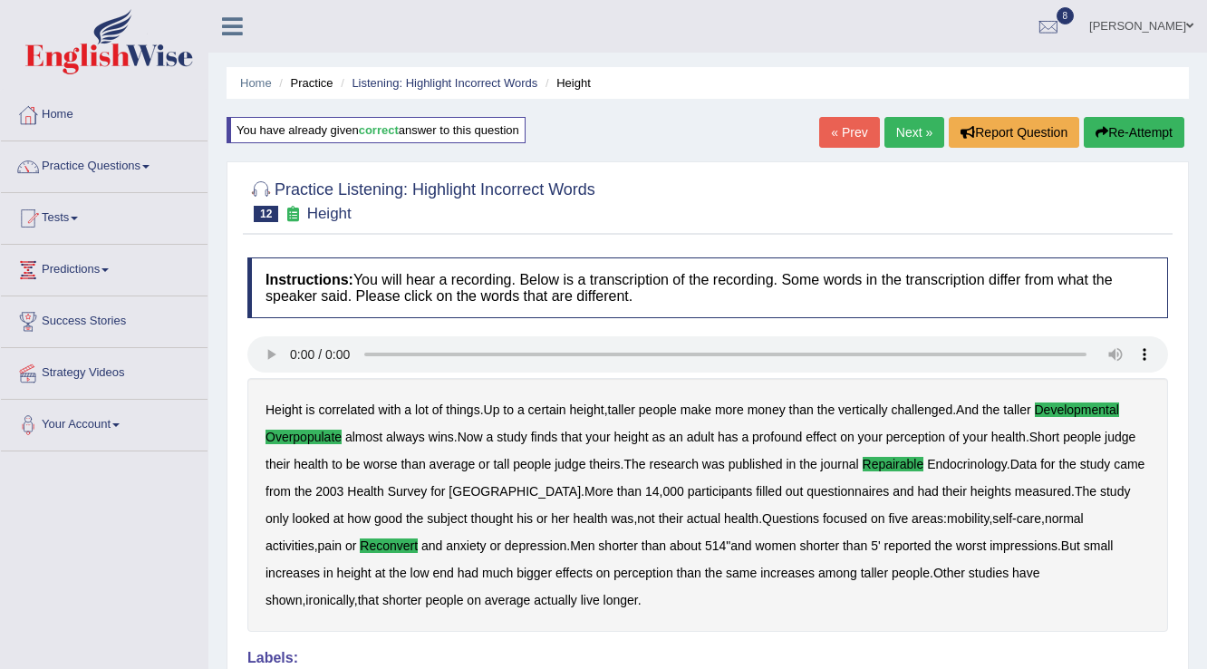
click at [908, 124] on link "Next »" at bounding box center [914, 132] width 60 height 31
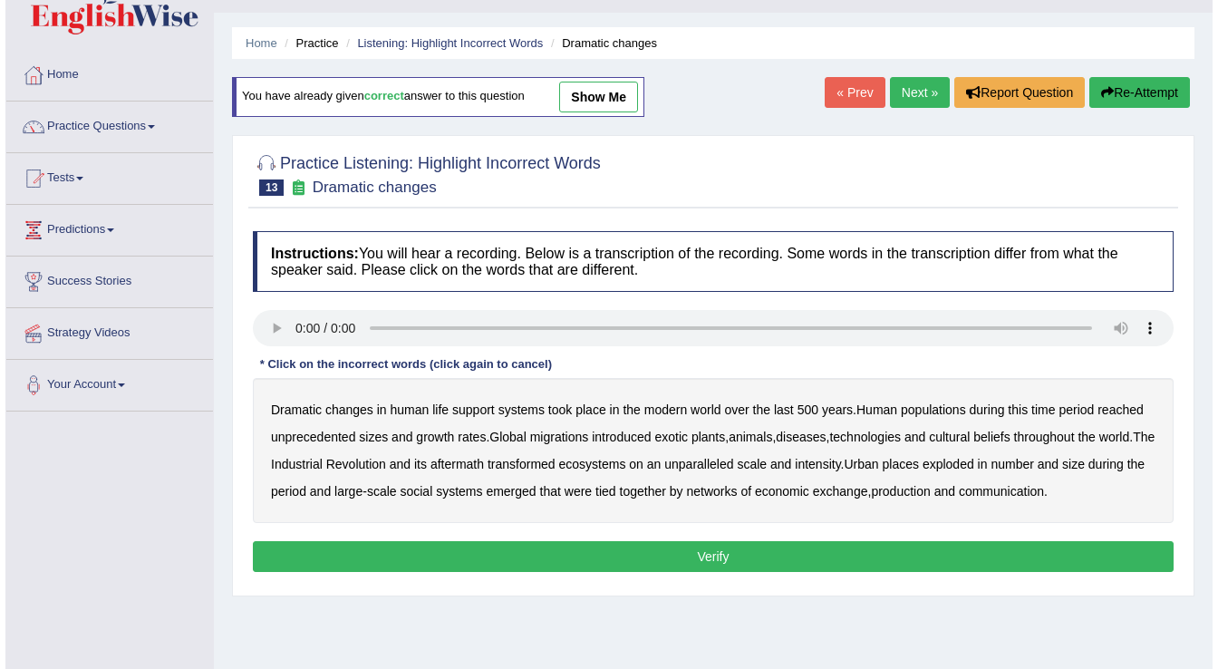
scroll to position [72, 0]
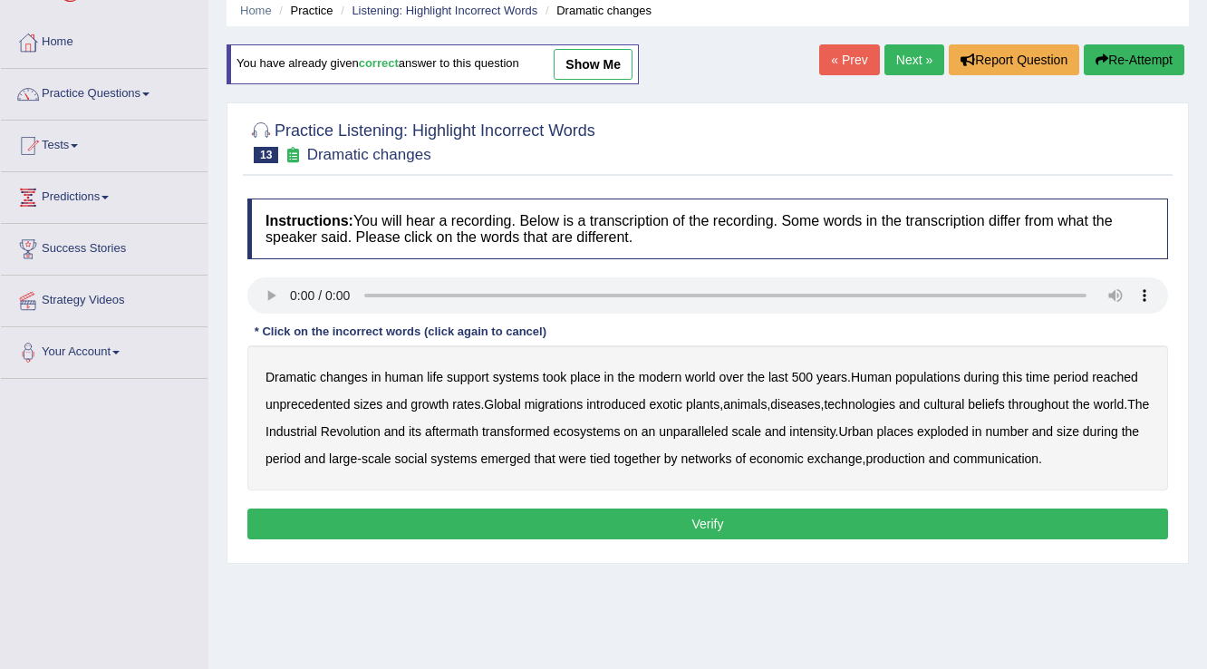
click at [946, 384] on div "Dramatic changes in human life support systems took place in the modern world o…" at bounding box center [707, 417] width 921 height 145
click at [939, 373] on b "populations" at bounding box center [927, 377] width 65 height 14
click at [815, 401] on b "diseases" at bounding box center [795, 404] width 50 height 14
click at [620, 430] on b "ecosystems" at bounding box center [587, 431] width 67 height 14
click at [913, 430] on b "places" at bounding box center [895, 431] width 36 height 14
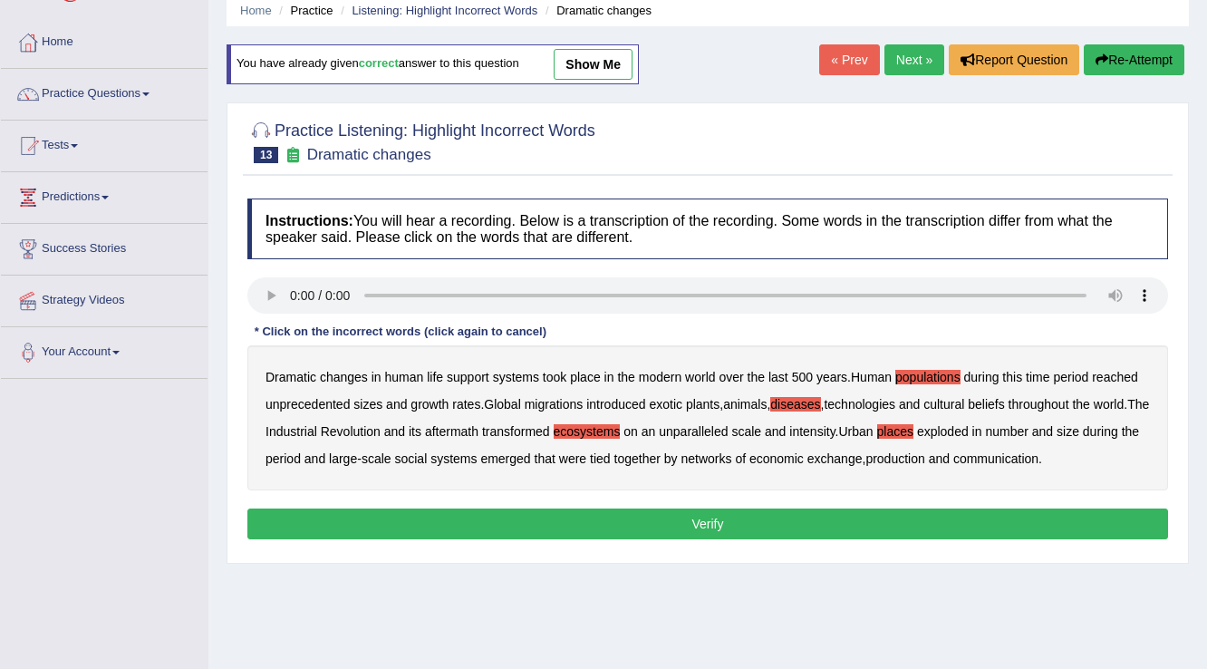
click at [903, 460] on b "production" at bounding box center [894, 458] width 59 height 14
click at [803, 521] on button "Verify" at bounding box center [707, 523] width 921 height 31
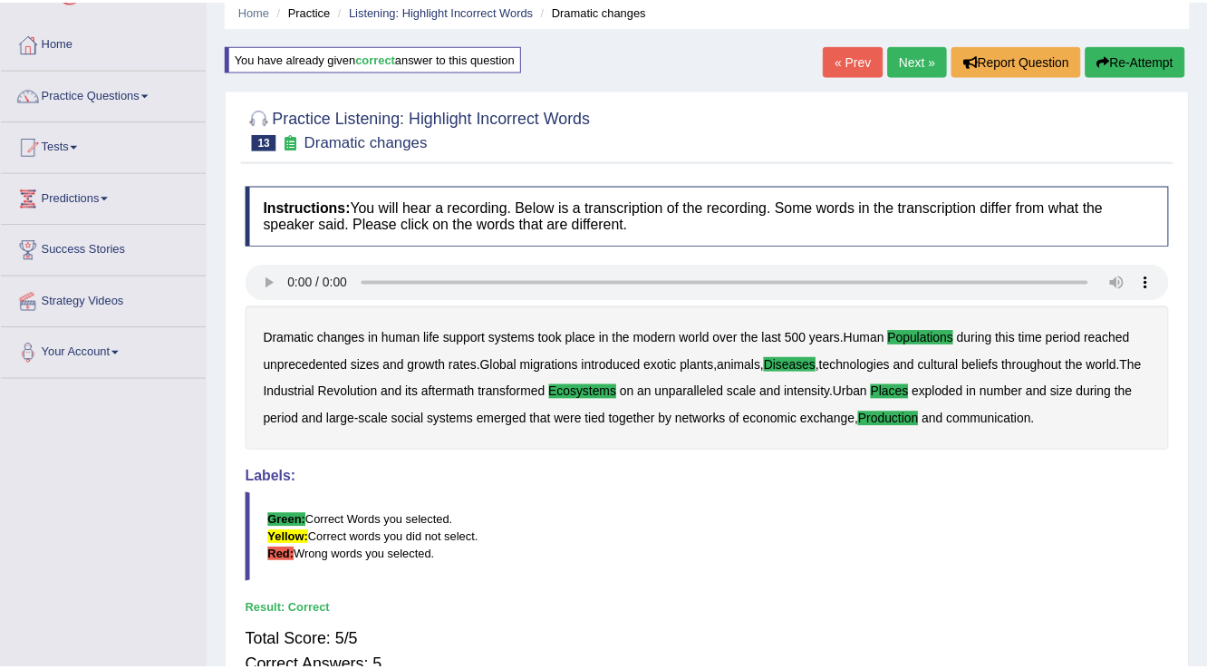
scroll to position [0, 0]
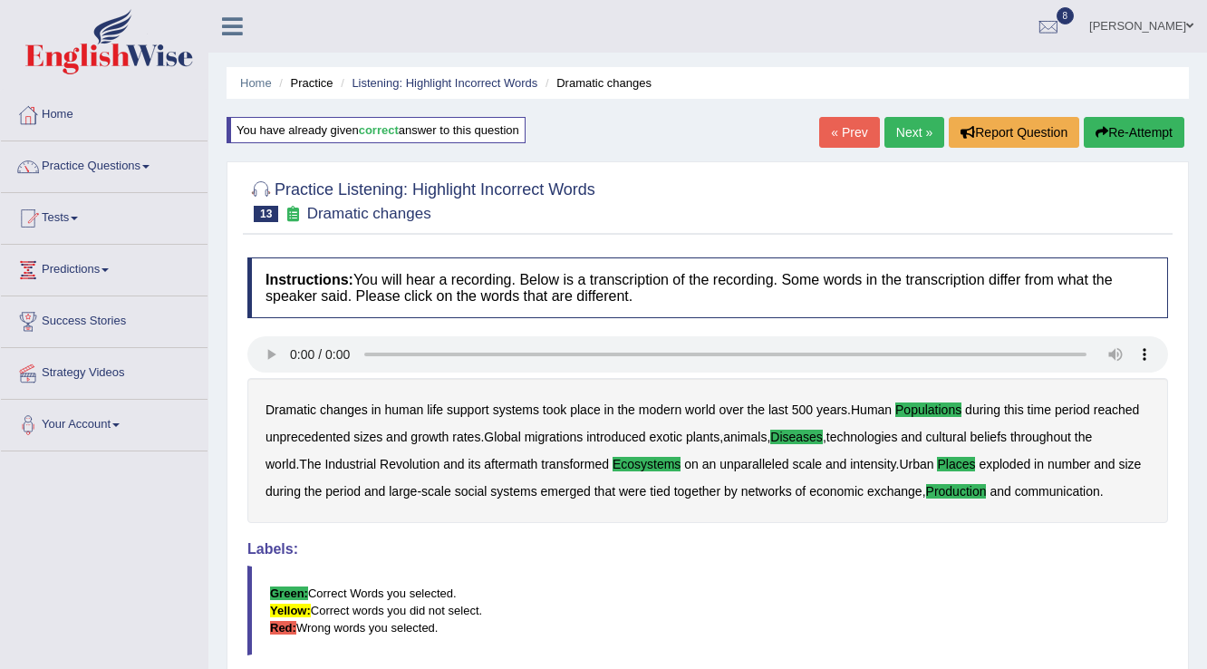
click at [905, 124] on link "Next »" at bounding box center [914, 132] width 60 height 31
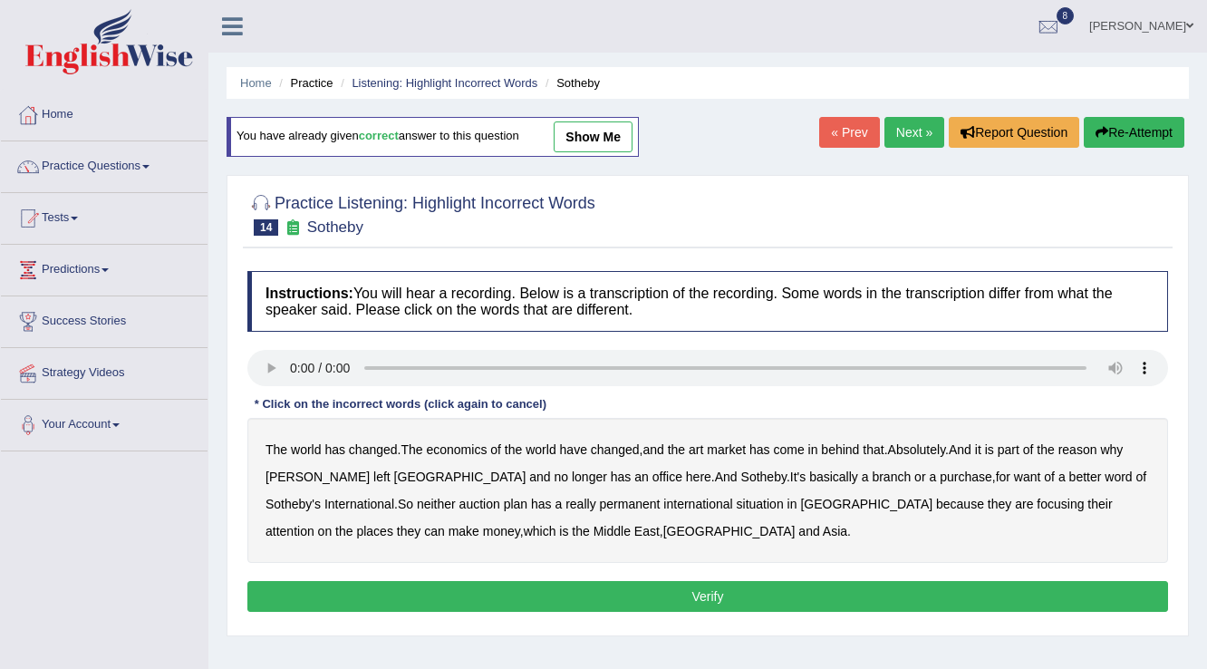
click at [940, 474] on b "purchase" at bounding box center [966, 476] width 53 height 14
click at [504, 503] on b "plan" at bounding box center [516, 504] width 24 height 14
click at [737, 504] on b "situation" at bounding box center [760, 504] width 47 height 14
click at [617, 596] on button "Verify" at bounding box center [707, 596] width 921 height 31
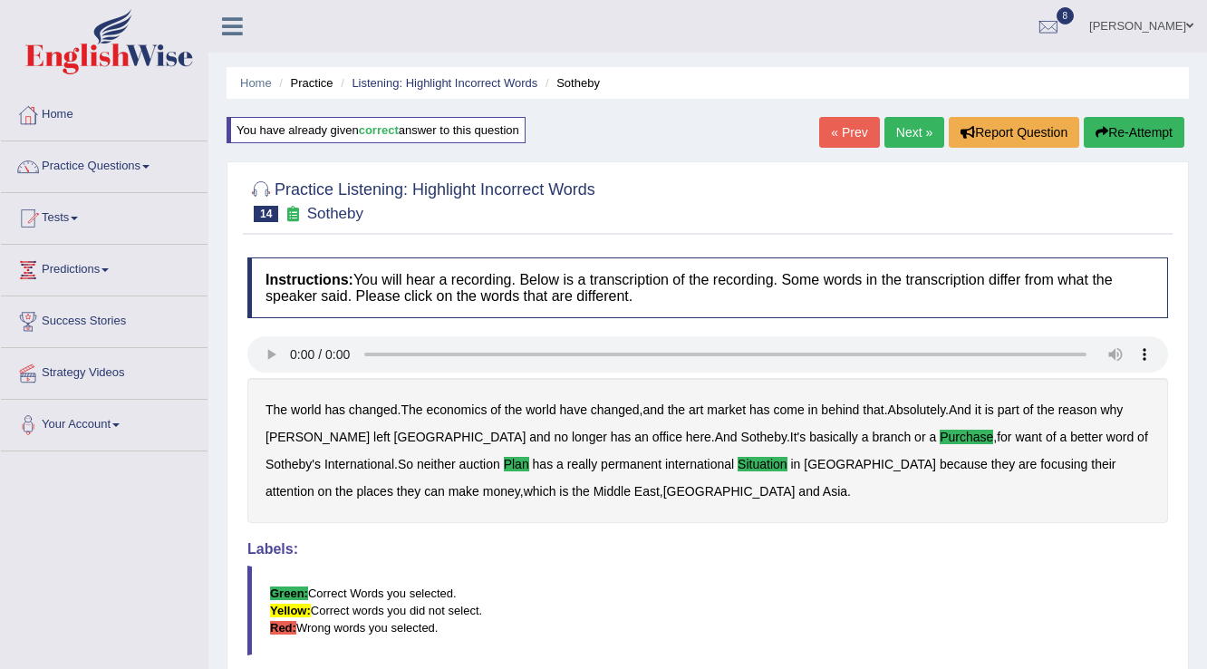
click at [895, 131] on link "Next »" at bounding box center [914, 132] width 60 height 31
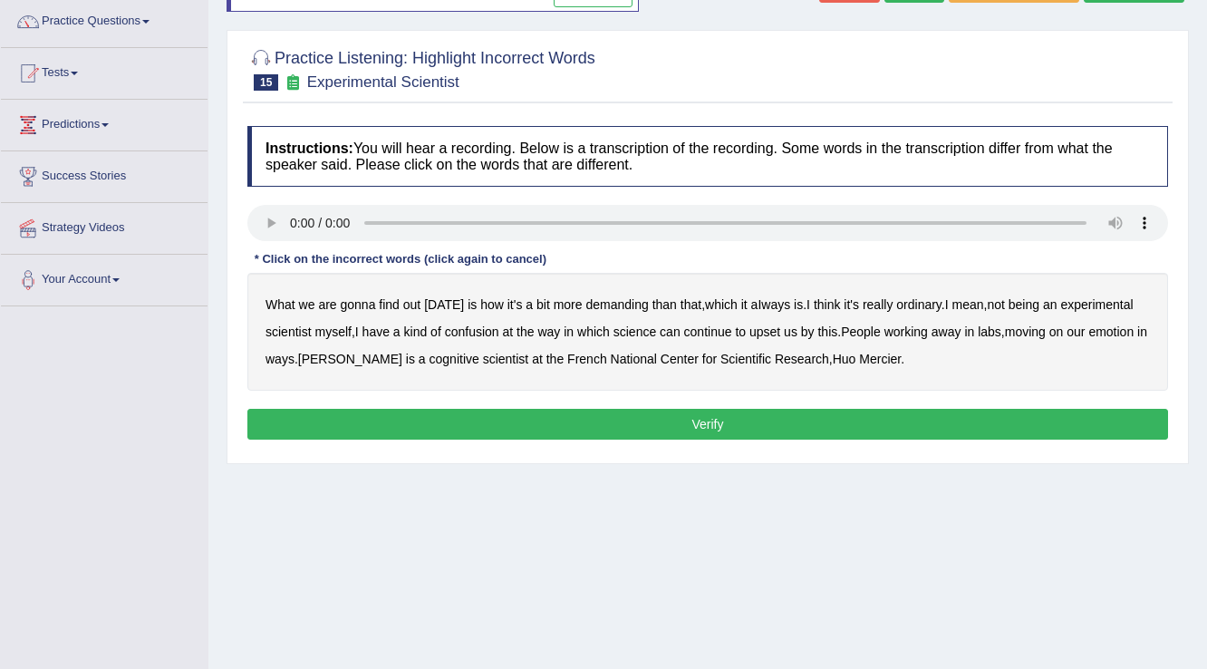
scroll to position [145, 0]
click at [622, 301] on b "demanding" at bounding box center [616, 304] width 63 height 14
click at [924, 301] on b "ordinary" at bounding box center [918, 304] width 45 height 14
click at [488, 333] on b "confusion" at bounding box center [472, 331] width 54 height 14
click at [769, 321] on div "What we are gonna find out [DATE] is how it's a bit more demanding than that , …" at bounding box center [707, 332] width 921 height 118
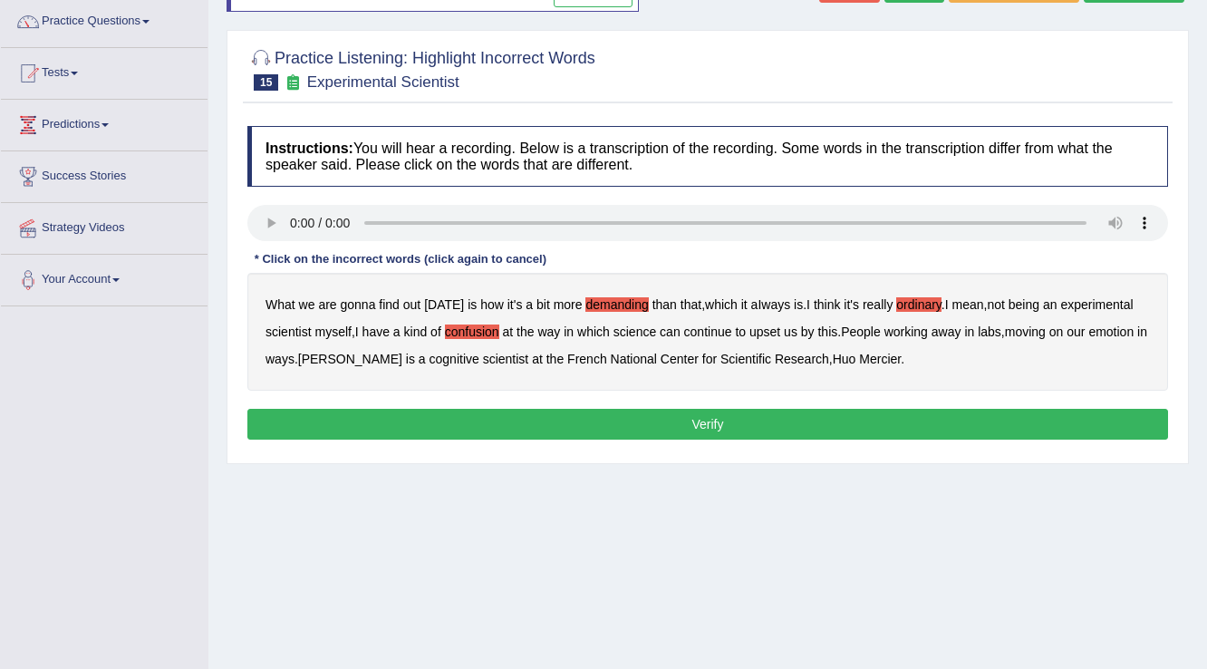
click at [771, 324] on b "upset" at bounding box center [764, 331] width 31 height 14
click at [1134, 330] on b "emotion" at bounding box center [1110, 331] width 45 height 14
click at [620, 428] on button "Verify" at bounding box center [707, 424] width 921 height 31
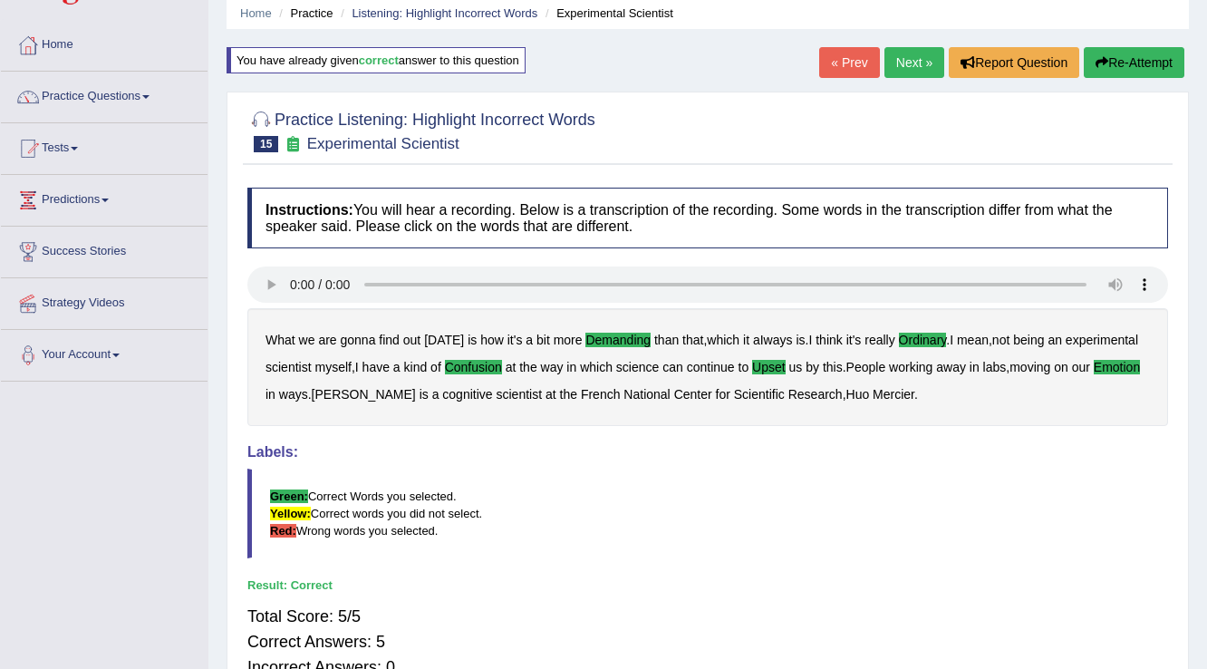
scroll to position [0, 0]
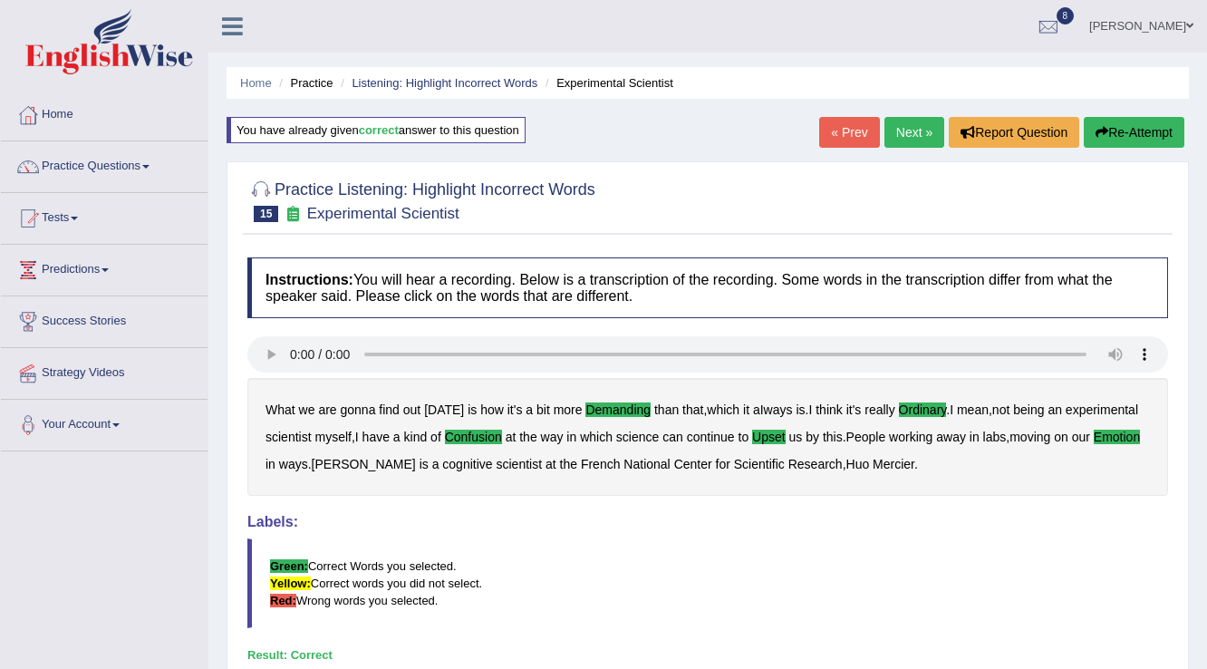
click at [932, 109] on div "Home Practice Listening: Highlight Incorrect Words Experimental Scientist You h…" at bounding box center [707, 453] width 999 height 906
click at [914, 126] on link "Next »" at bounding box center [914, 132] width 60 height 31
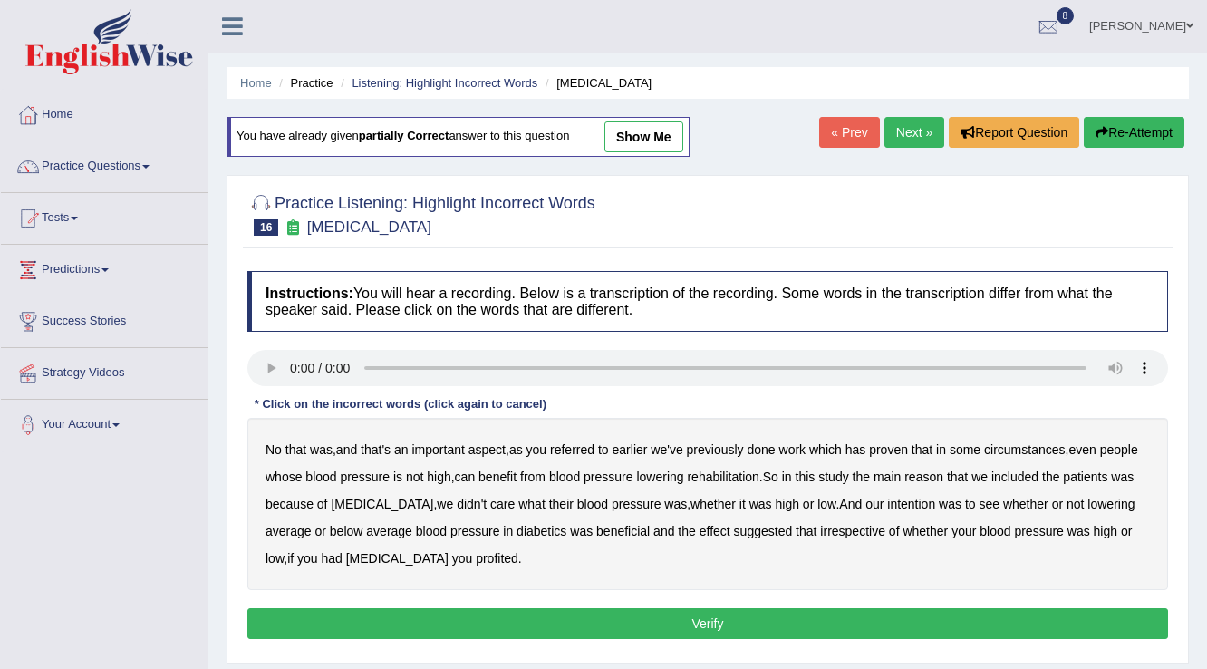
scroll to position [145, 0]
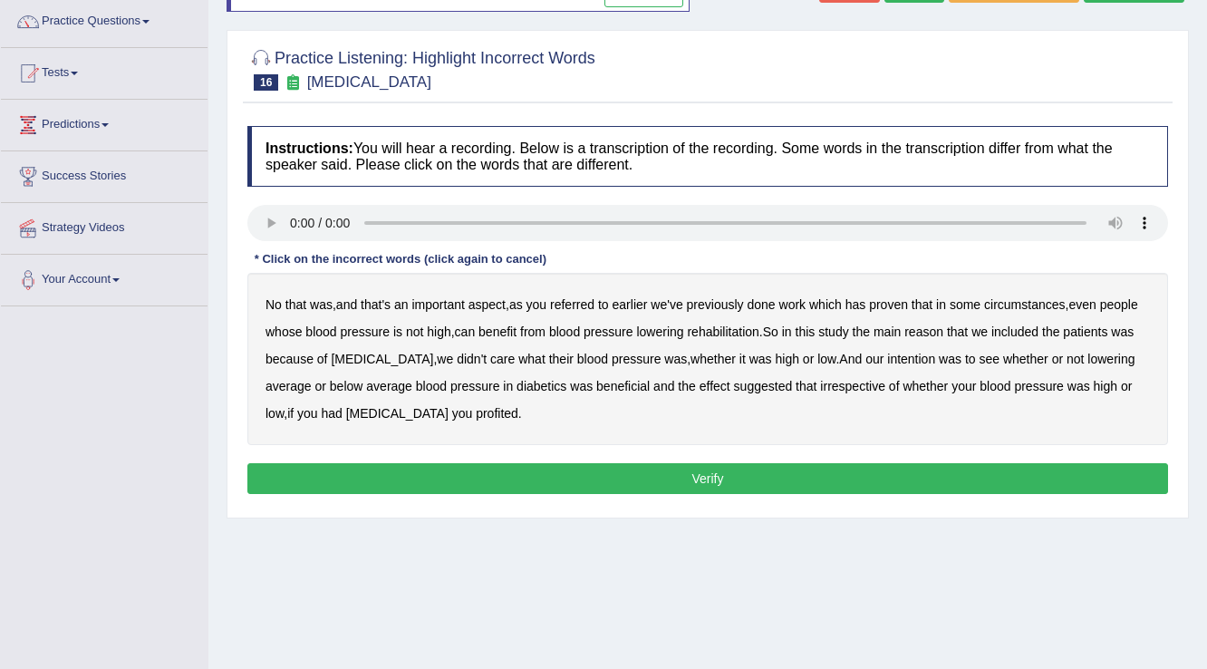
click at [581, 304] on b "referred" at bounding box center [572, 304] width 44 height 14
click at [1019, 306] on b "circumstances" at bounding box center [1024, 304] width 81 height 14
click at [758, 326] on b "rehabilitation" at bounding box center [723, 331] width 72 height 14
click at [935, 352] on b "intention" at bounding box center [911, 359] width 48 height 14
click at [730, 382] on b "effect" at bounding box center [715, 386] width 31 height 14
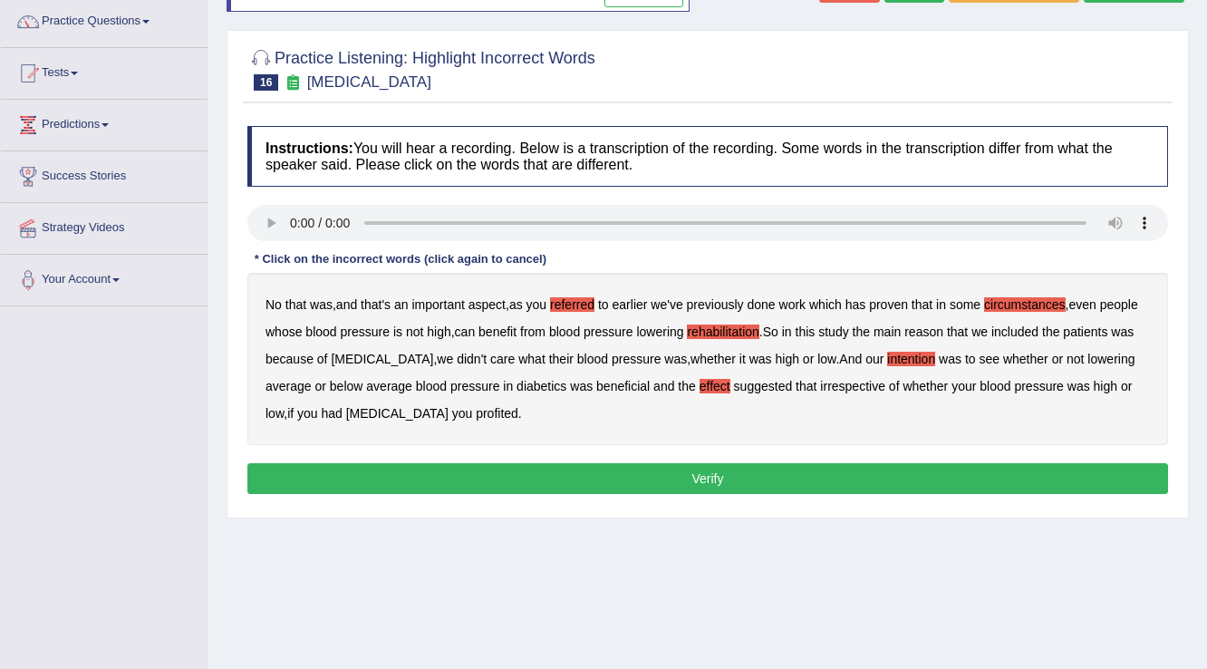
click at [555, 472] on button "Verify" at bounding box center [707, 478] width 921 height 31
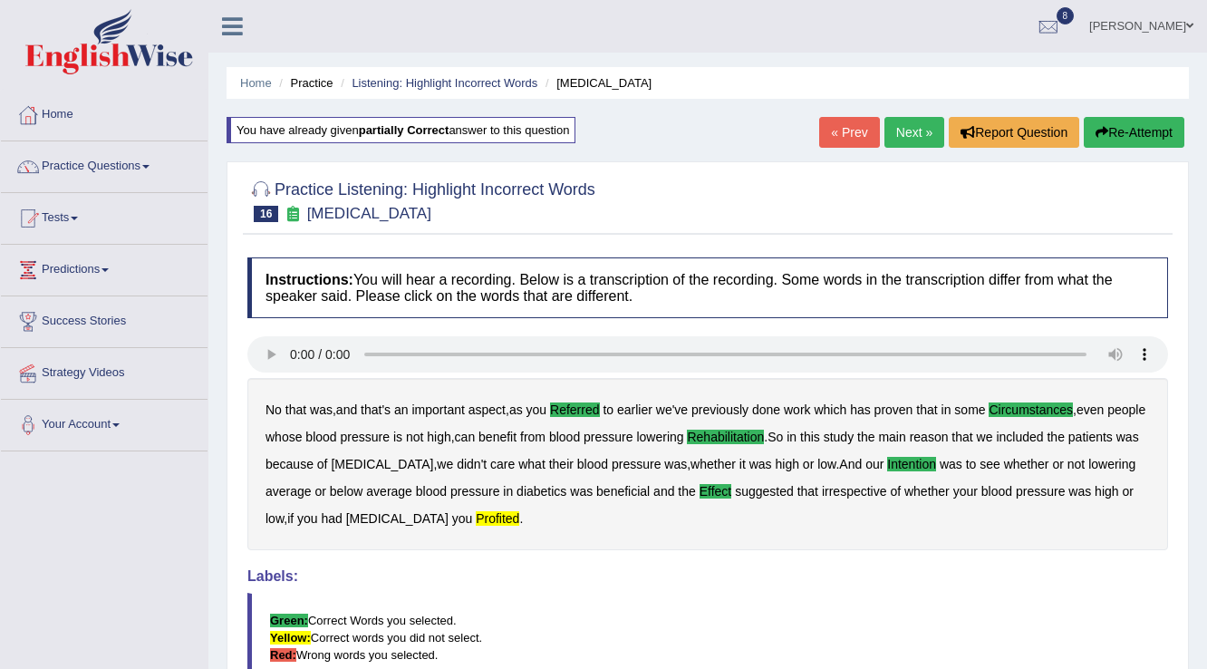
scroll to position [0, 0]
click at [913, 130] on link "Next »" at bounding box center [914, 132] width 60 height 31
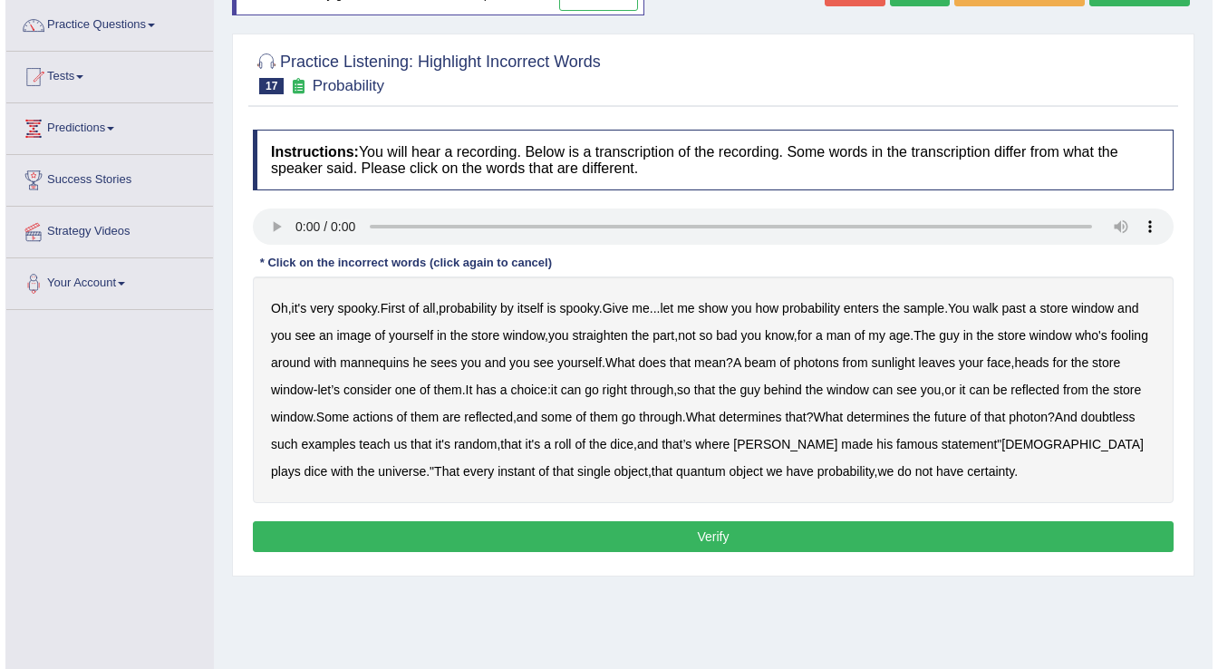
scroll to position [145, 0]
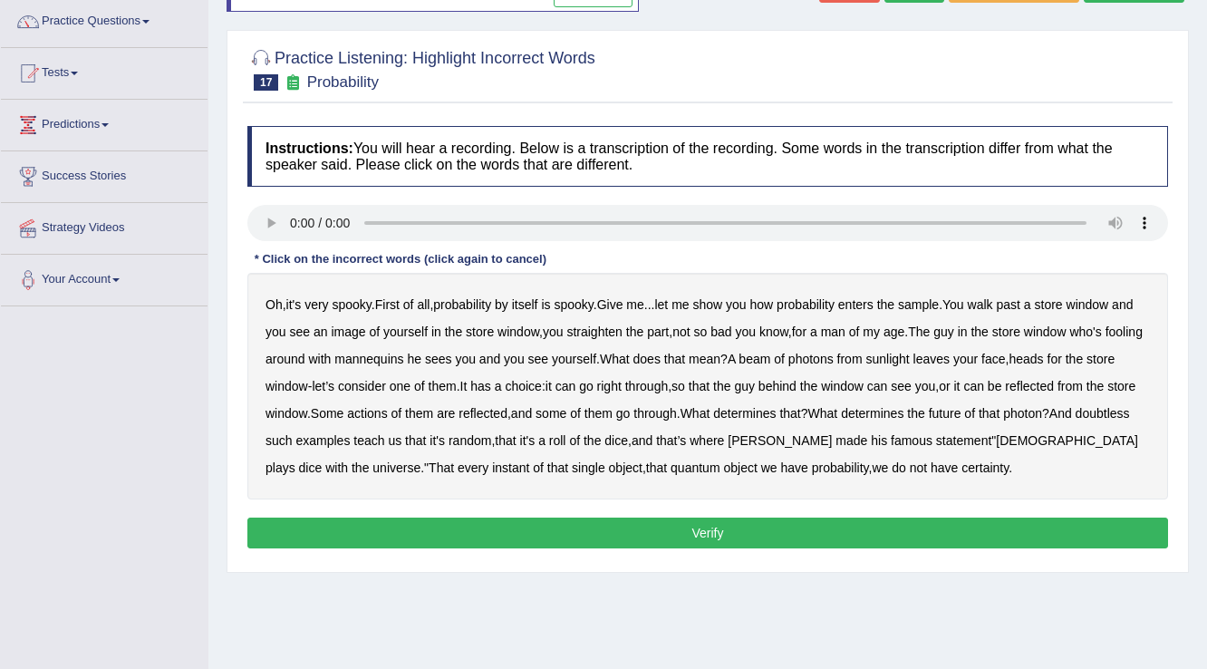
click at [939, 304] on b "sample" at bounding box center [918, 304] width 41 height 14
click at [785, 355] on b "of" at bounding box center [779, 359] width 11 height 14
click at [818, 357] on div "Oh , it's very spooky . First of all , probability by itself is spooky . Give m…" at bounding box center [707, 386] width 921 height 227
click at [785, 356] on b "of" at bounding box center [779, 359] width 11 height 14
click at [770, 361] on b "beam" at bounding box center [755, 359] width 32 height 14
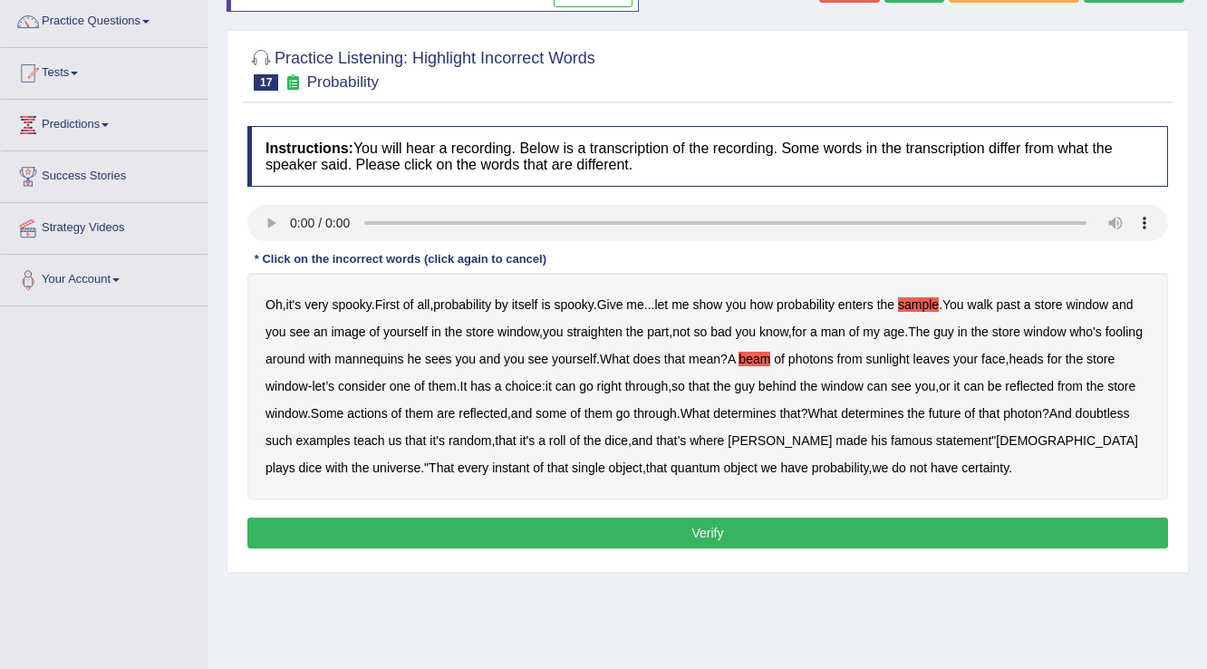
click at [387, 411] on b "actions" at bounding box center [367, 413] width 40 height 14
click at [1076, 420] on b "doubtless" at bounding box center [1103, 413] width 54 height 14
click at [566, 436] on b "roll" at bounding box center [557, 440] width 17 height 14
click at [583, 523] on button "Verify" at bounding box center [707, 532] width 921 height 31
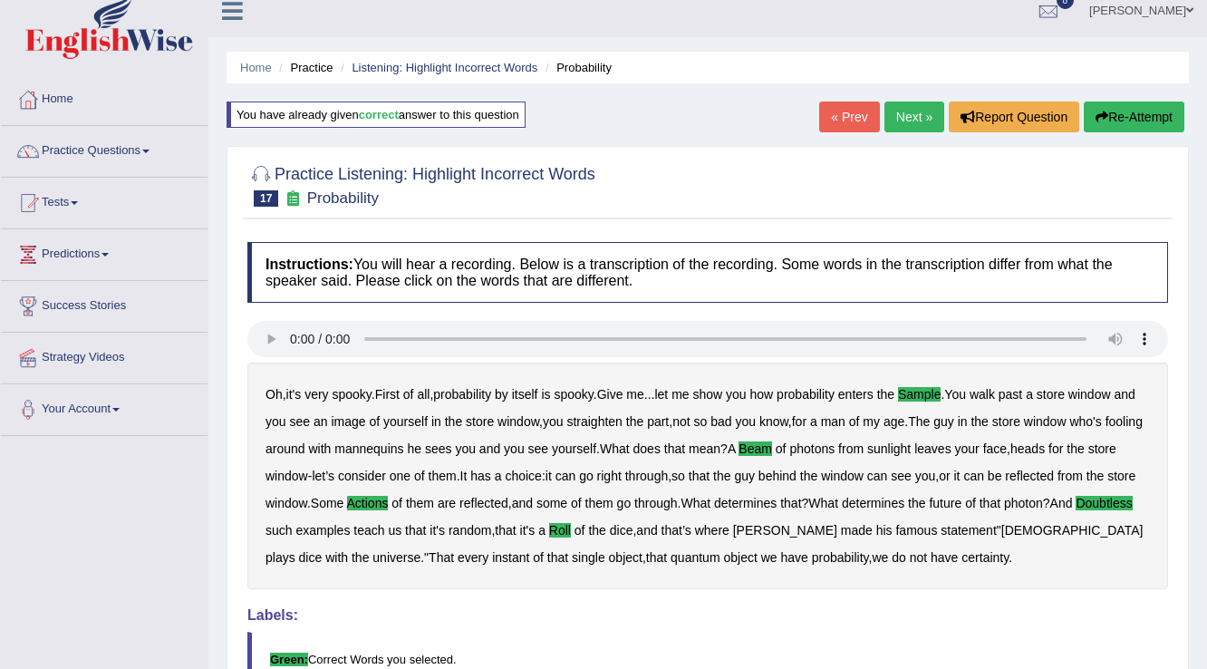
scroll to position [0, 0]
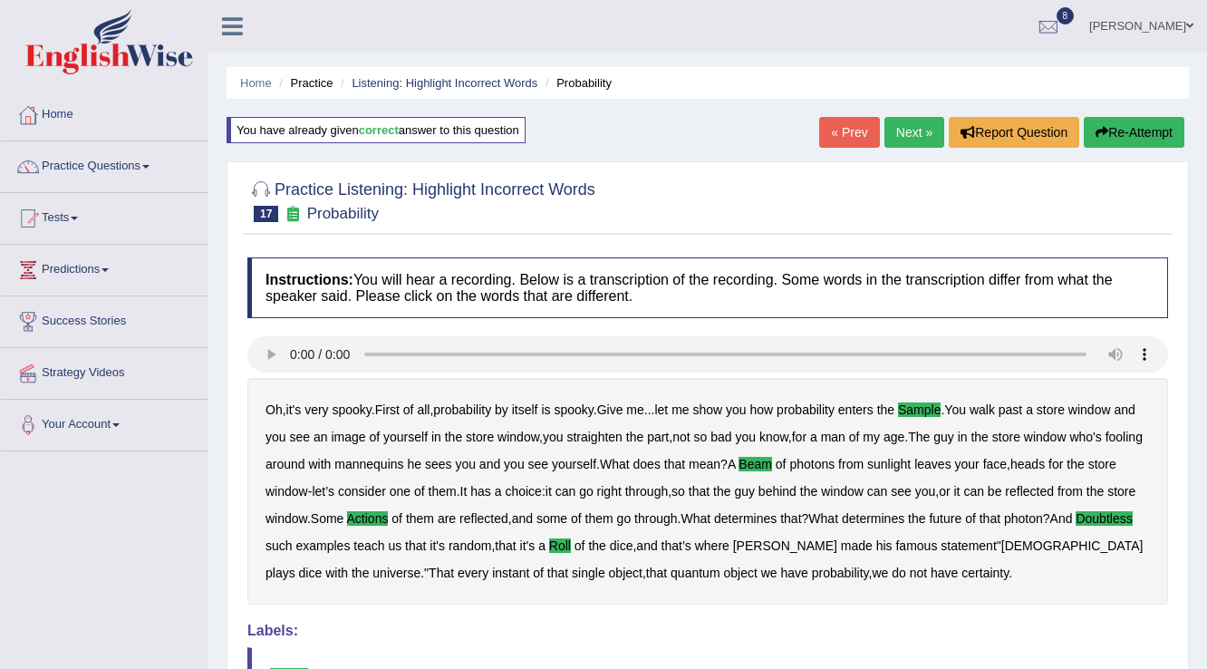
click at [906, 134] on link "Next »" at bounding box center [914, 132] width 60 height 31
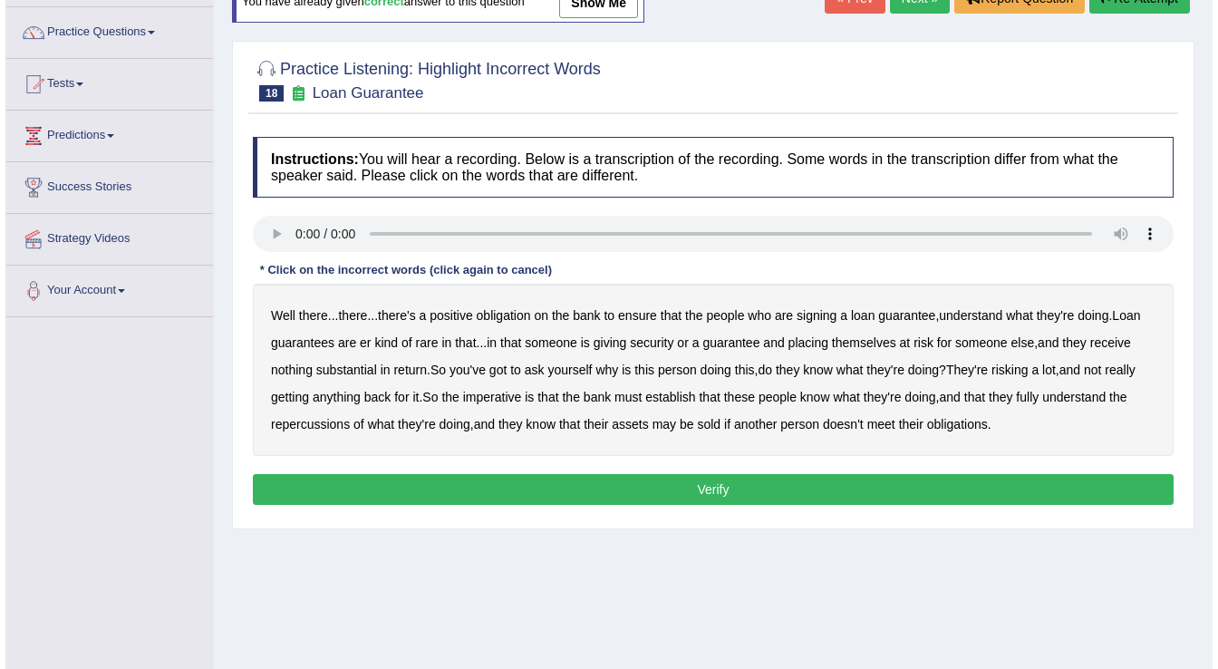
scroll to position [145, 0]
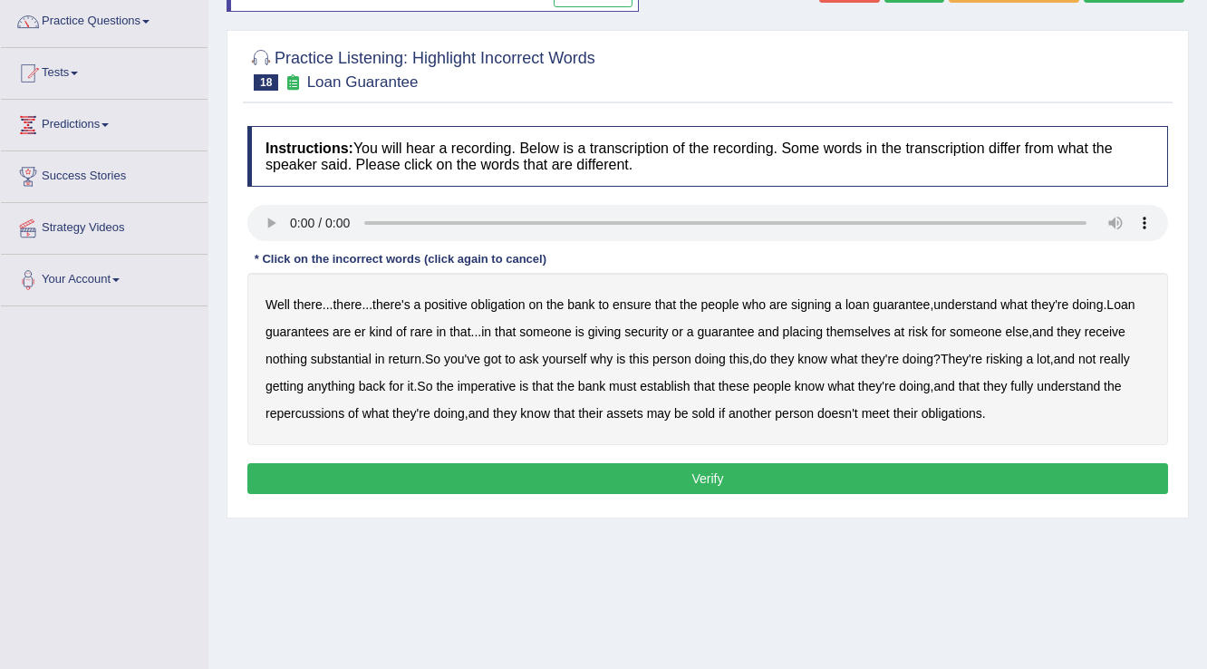
click at [971, 298] on b "understand" at bounding box center [964, 304] width 63 height 14
click at [417, 327] on b "rare" at bounding box center [422, 331] width 23 height 14
click at [348, 347] on div "Well there ... there ... there's a positive obligation on the bank to ensure th…" at bounding box center [707, 359] width 921 height 172
click at [341, 354] on b "substantial" at bounding box center [341, 359] width 61 height 14
click at [664, 381] on b "establish" at bounding box center [665, 386] width 50 height 14
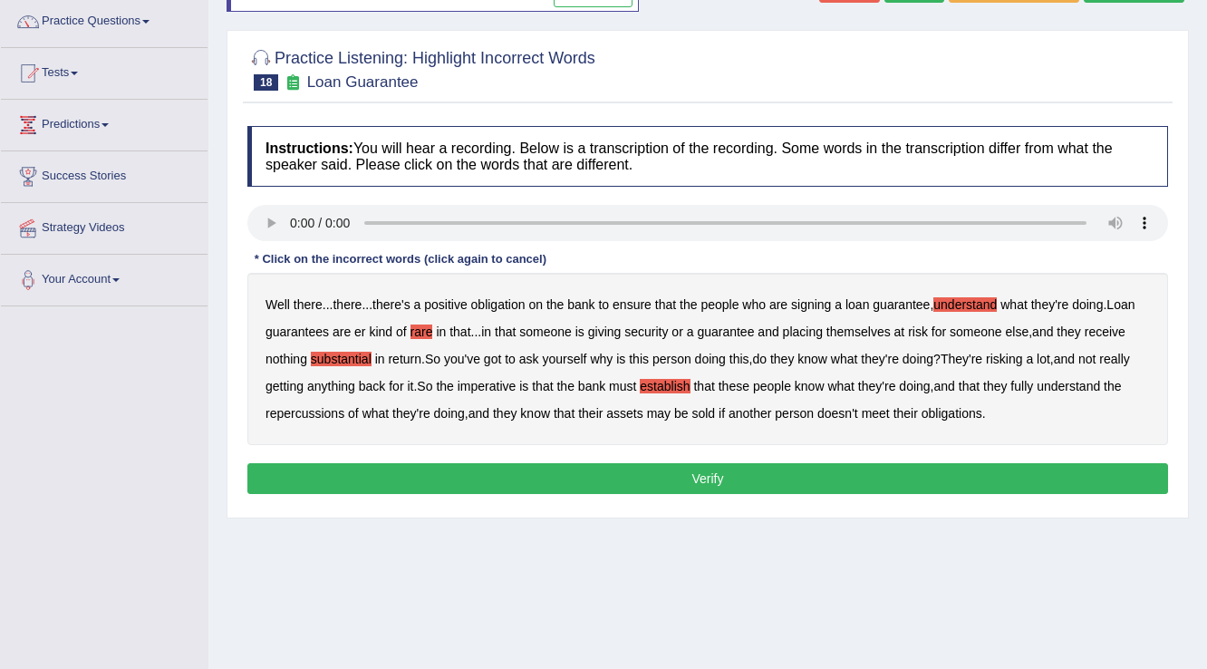
click at [326, 407] on b "repercussions" at bounding box center [305, 413] width 79 height 14
click at [633, 410] on b "assets" at bounding box center [624, 413] width 36 height 14
click at [726, 478] on button "Verify" at bounding box center [707, 478] width 921 height 31
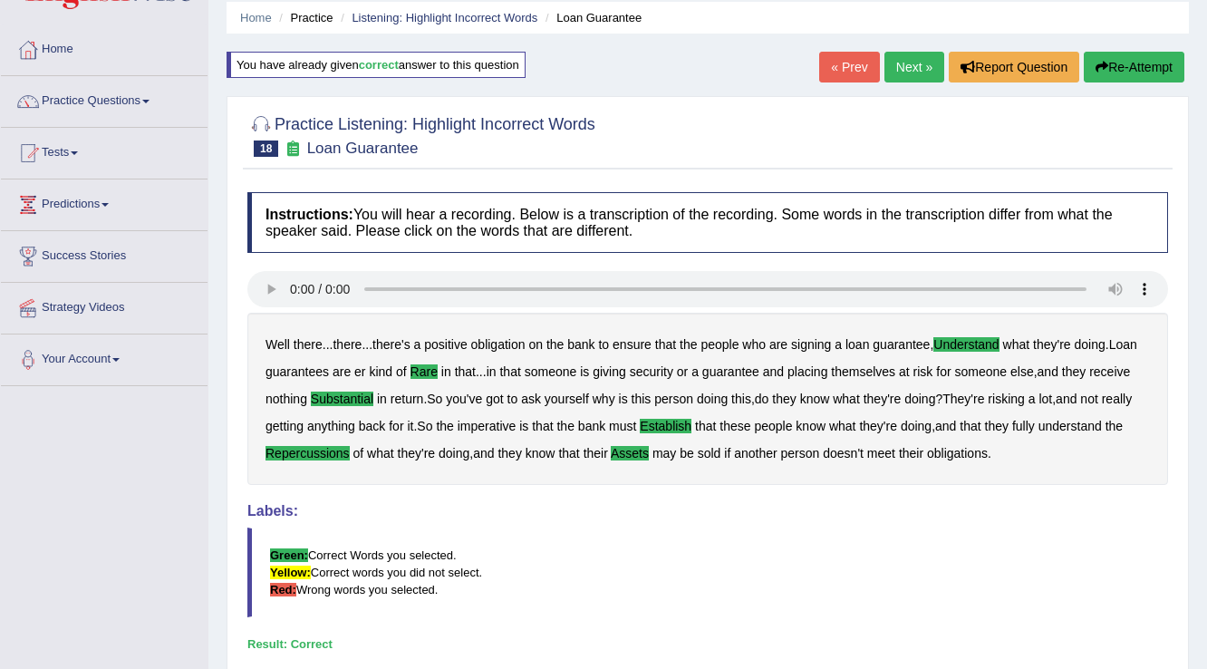
scroll to position [0, 0]
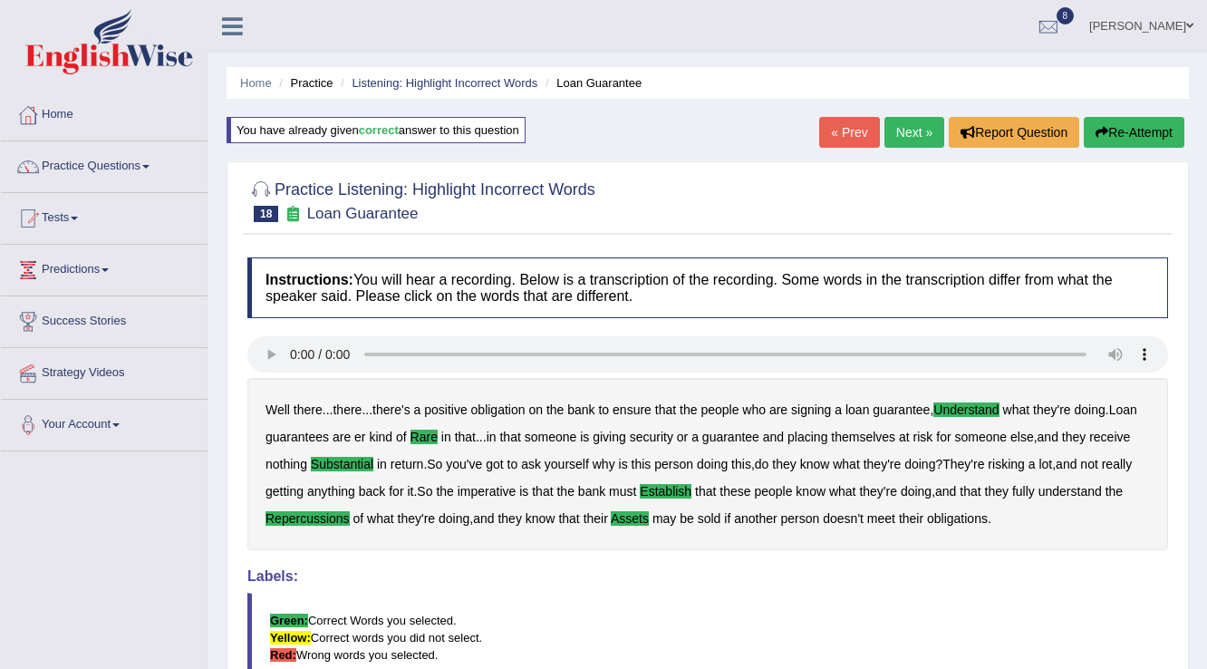
click at [896, 141] on link "Next »" at bounding box center [914, 132] width 60 height 31
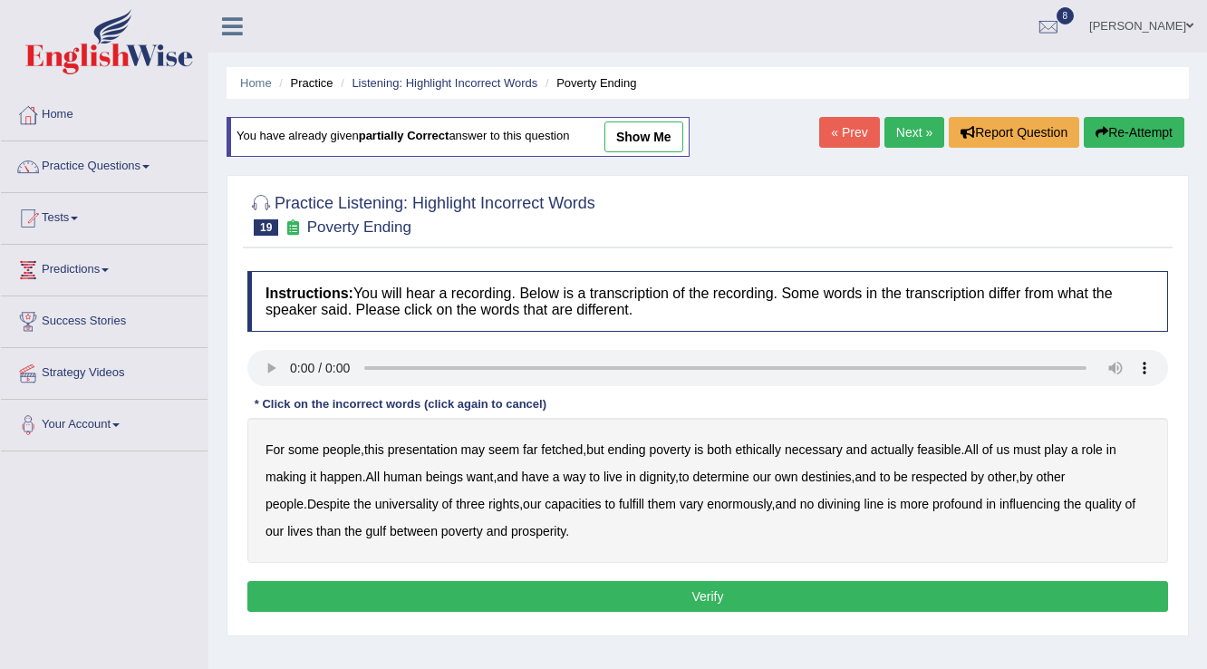
click at [410, 442] on b "presentation" at bounding box center [423, 449] width 70 height 14
click at [779, 448] on b "ethically" at bounding box center [758, 449] width 46 height 14
click at [586, 479] on b "way" at bounding box center [575, 476] width 23 height 14
click at [456, 504] on b "three" at bounding box center [470, 504] width 29 height 14
click at [817, 500] on b "divining" at bounding box center [838, 504] width 43 height 14
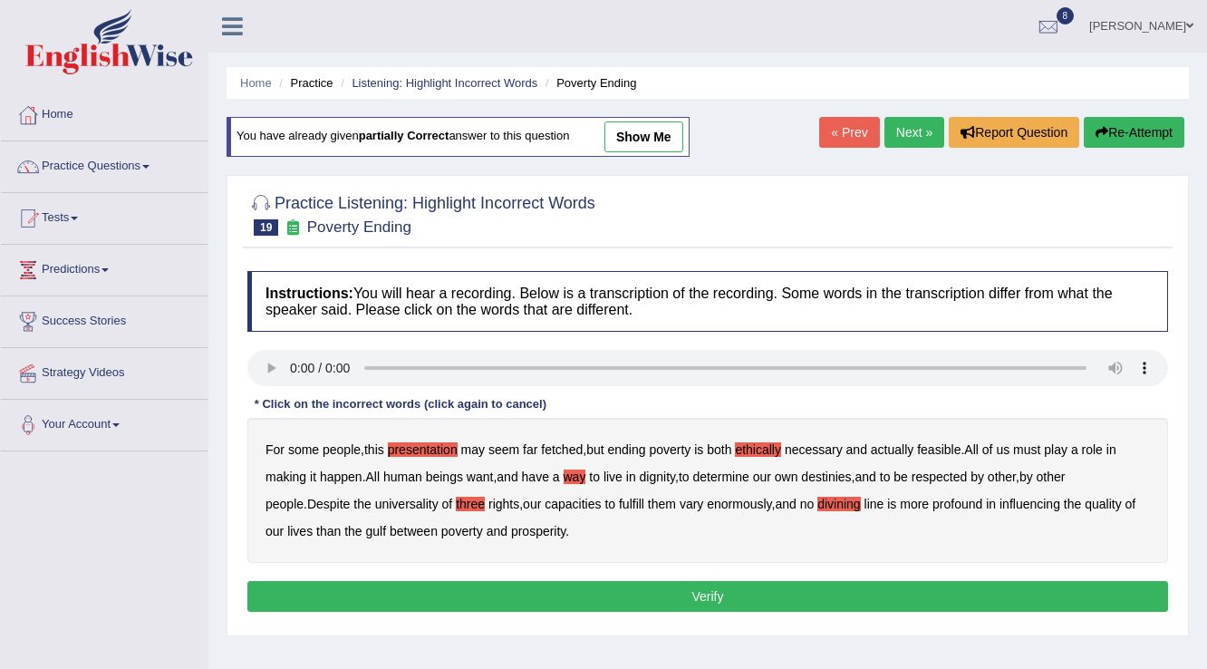
click at [656, 598] on button "Verify" at bounding box center [707, 596] width 921 height 31
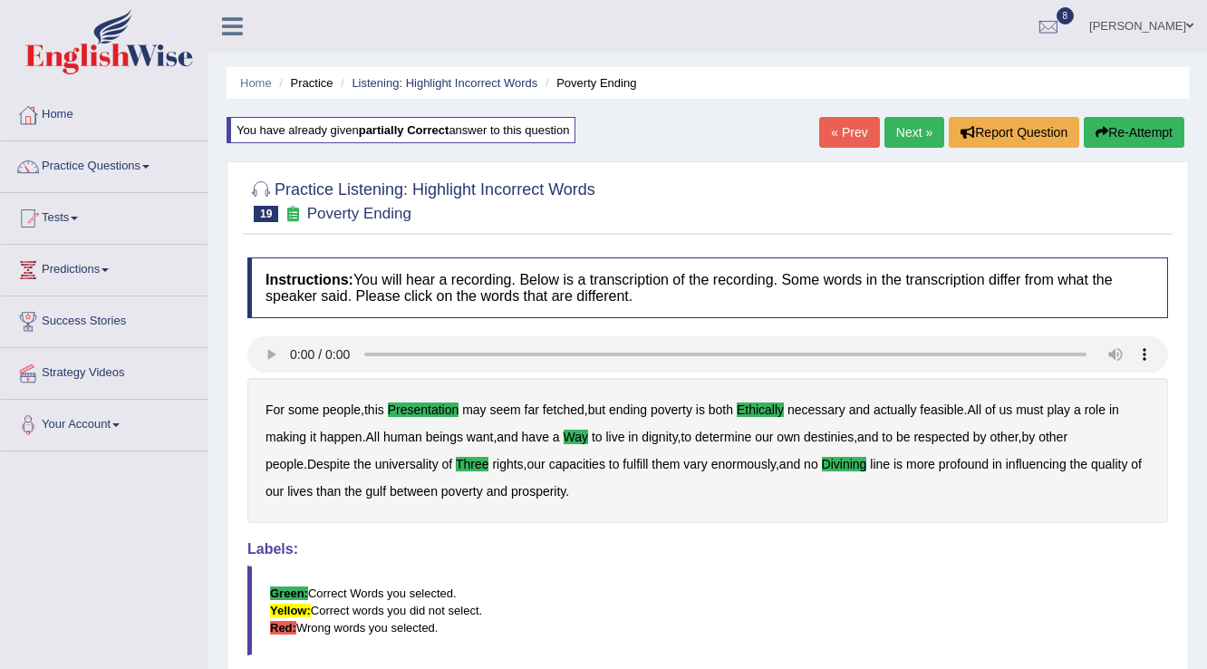
click at [899, 143] on link "Next »" at bounding box center [914, 132] width 60 height 31
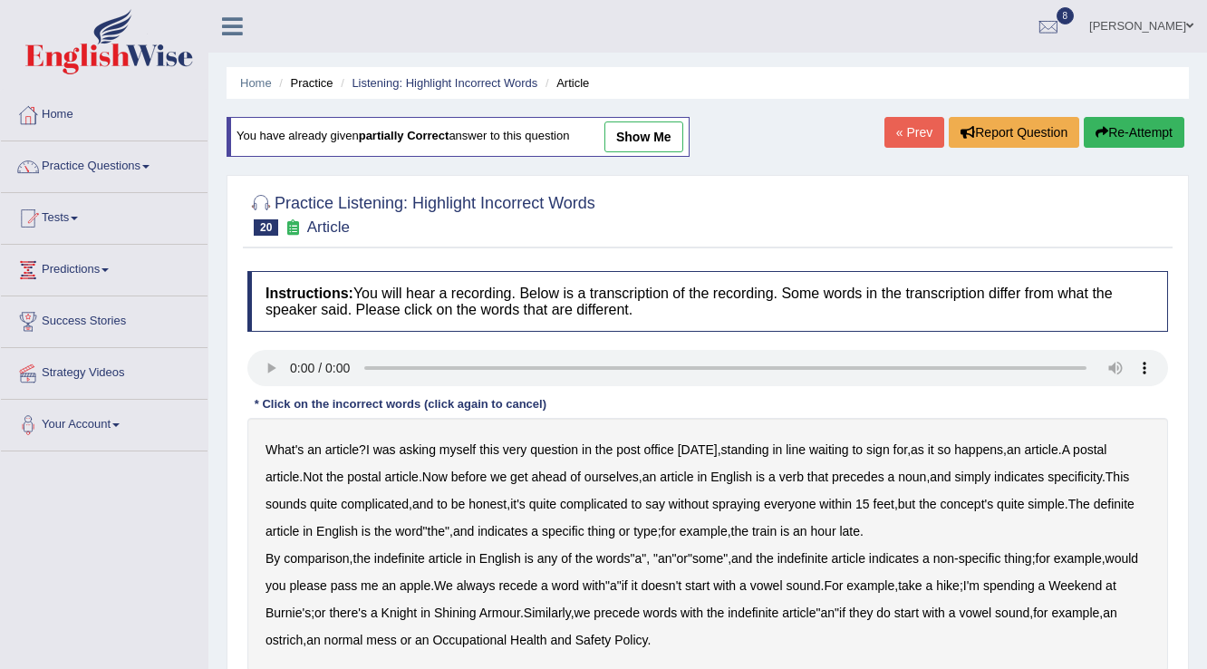
scroll to position [145, 0]
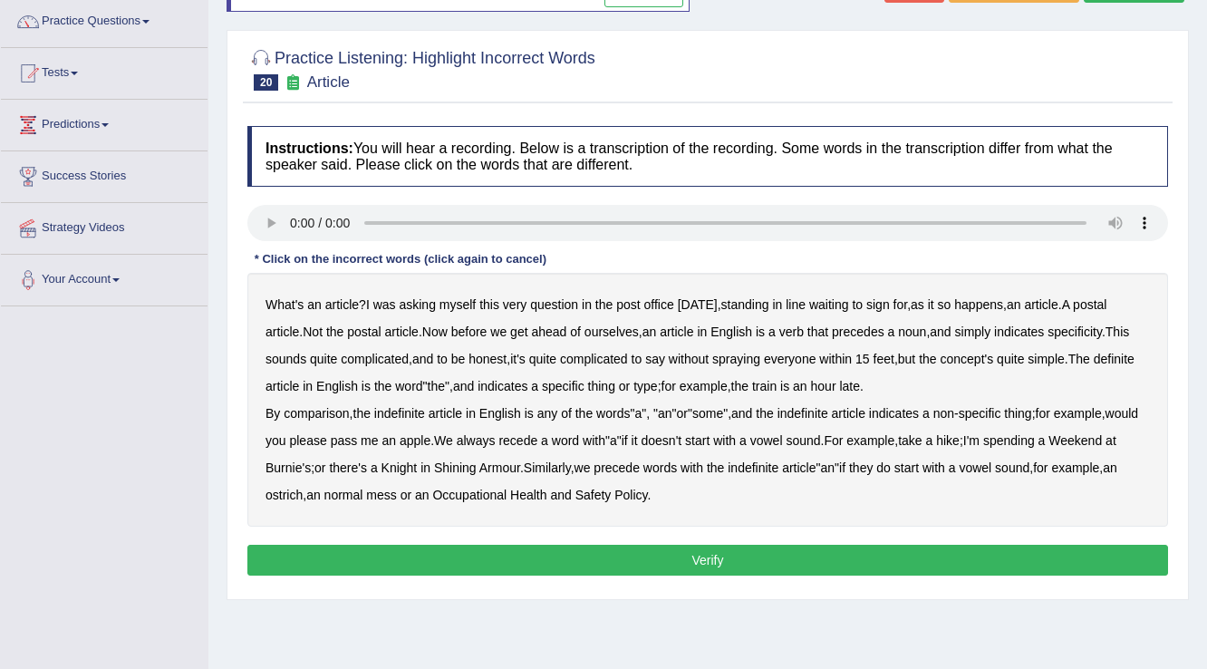
click at [800, 331] on b "verb" at bounding box center [791, 331] width 24 height 14
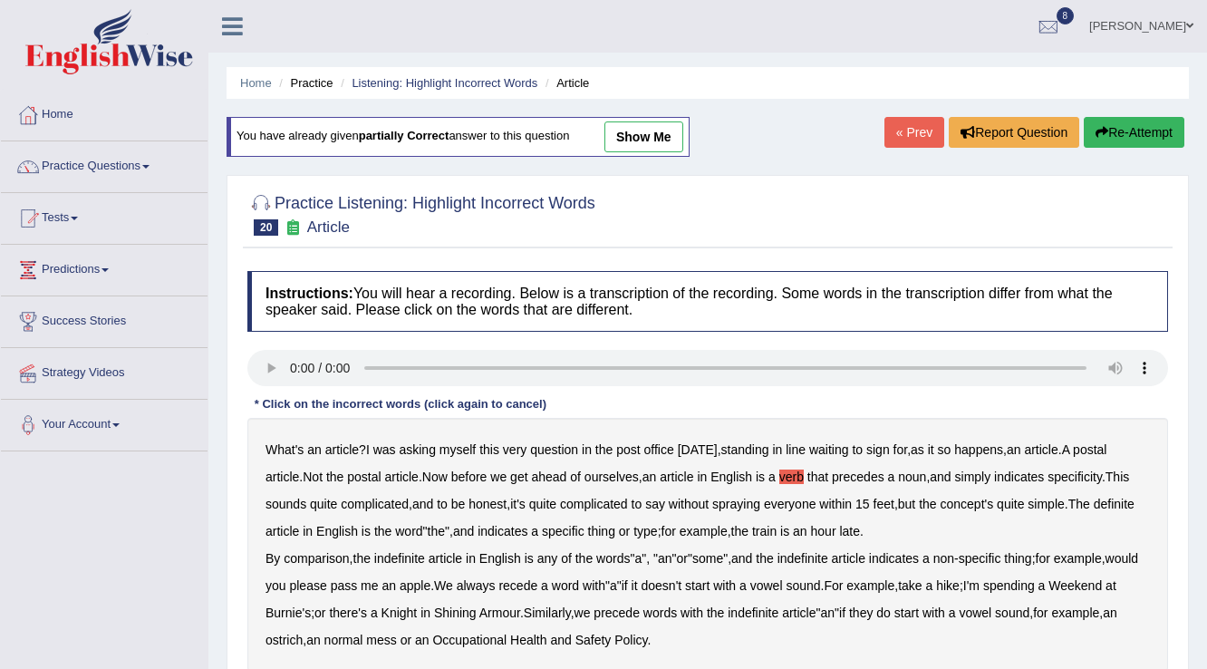
scroll to position [0, 0]
click at [1136, 19] on link "Suraj Shrestha" at bounding box center [1141, 23] width 131 height 47
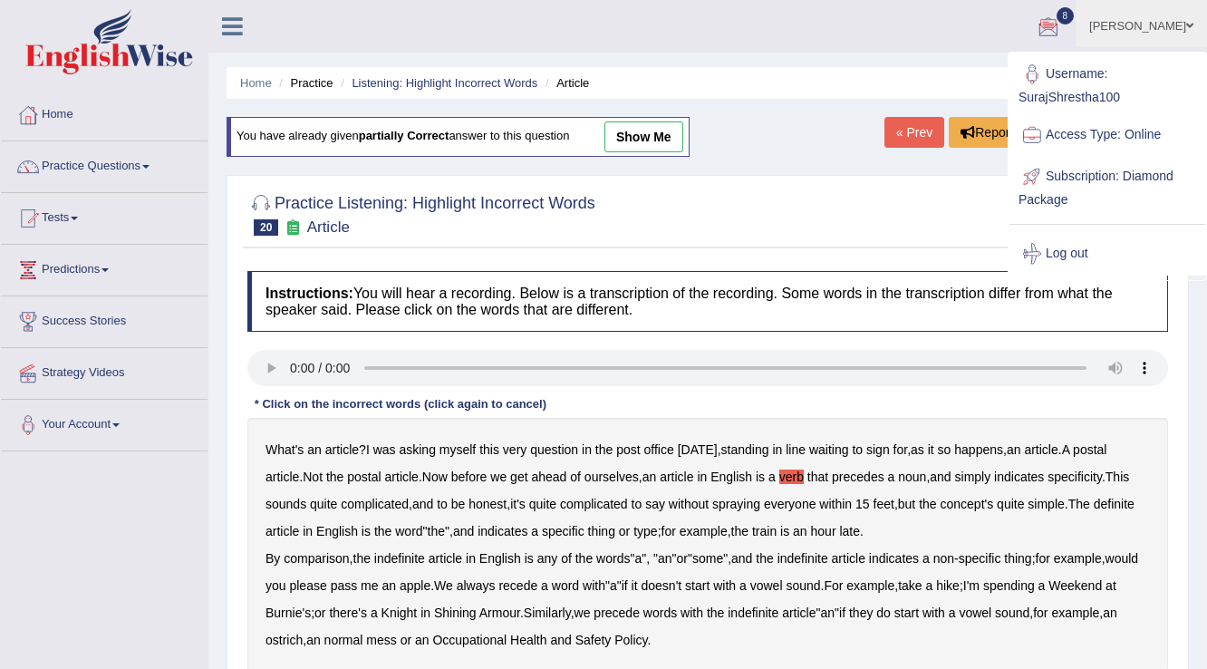
click at [1079, 249] on link "Log out" at bounding box center [1108, 254] width 196 height 42
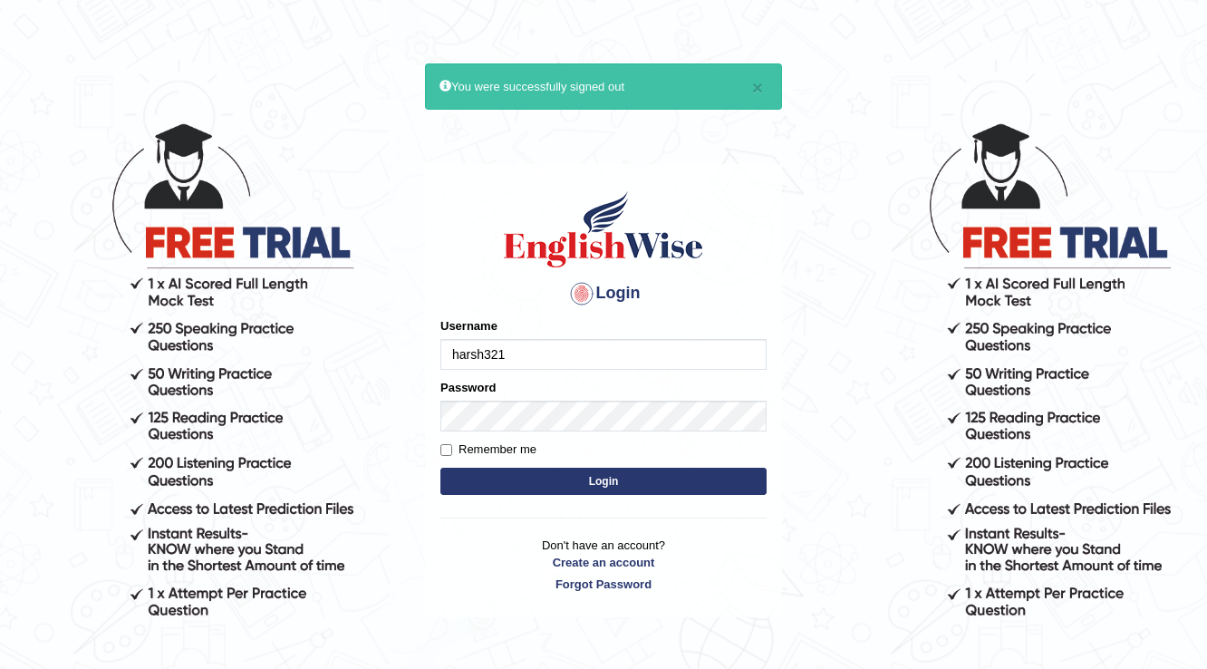
type input "harsh321"
click at [613, 477] on button "Login" at bounding box center [603, 481] width 326 height 27
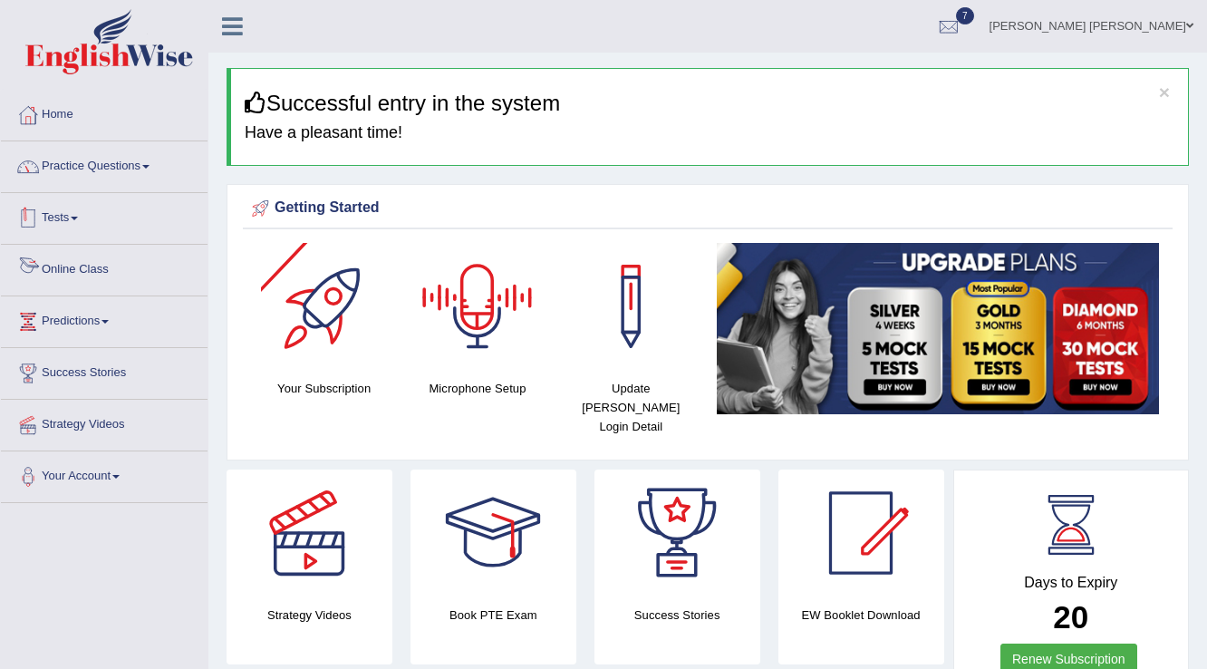
click at [130, 173] on link "Practice Questions" at bounding box center [104, 163] width 207 height 45
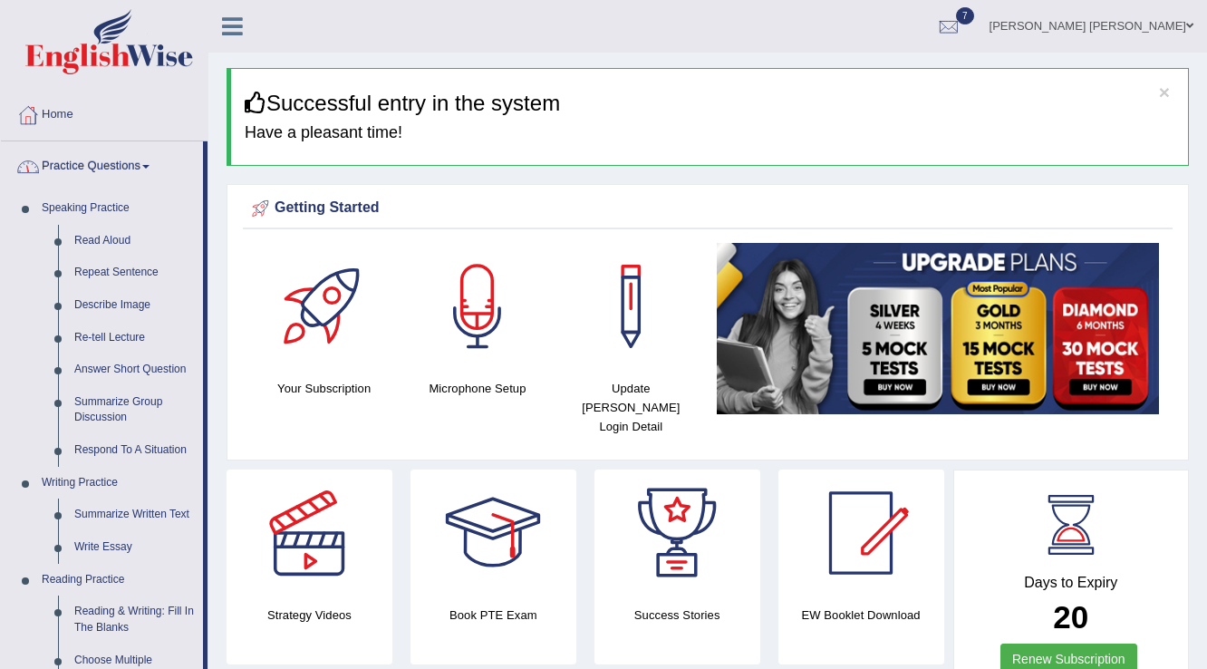
click at [129, 176] on link "Practice Questions" at bounding box center [102, 163] width 202 height 45
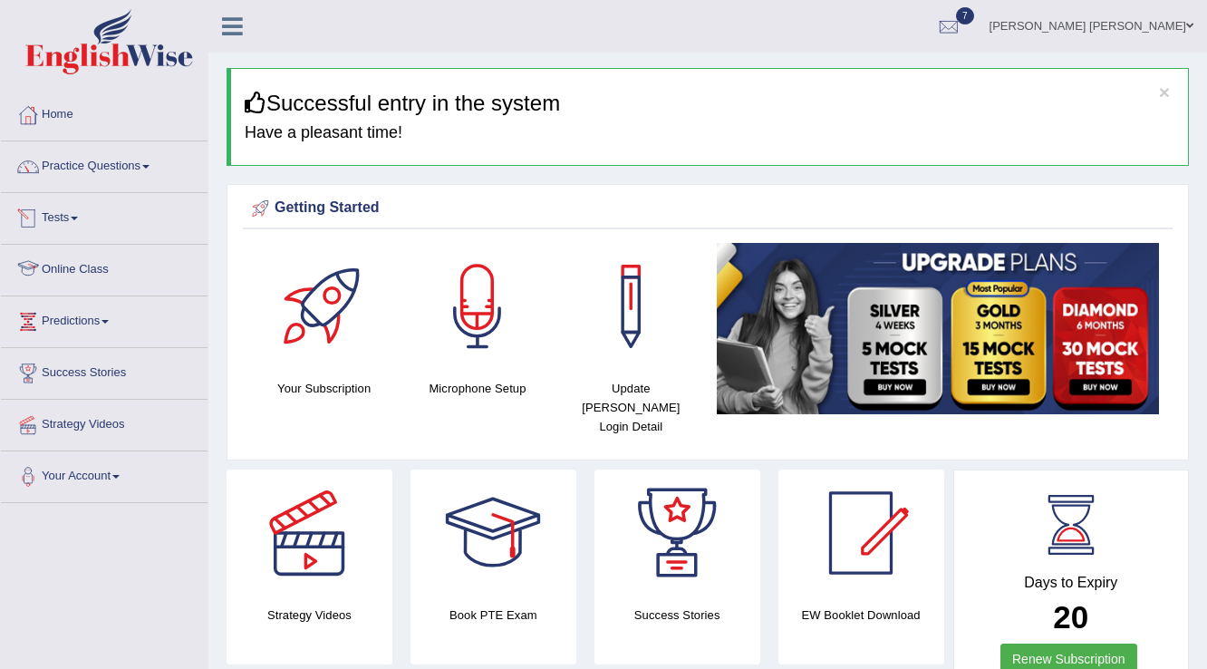
drag, startPoint x: 65, startPoint y: 214, endPoint x: 75, endPoint y: 214, distance: 10.0
click at [67, 214] on link "Tests" at bounding box center [104, 215] width 207 height 45
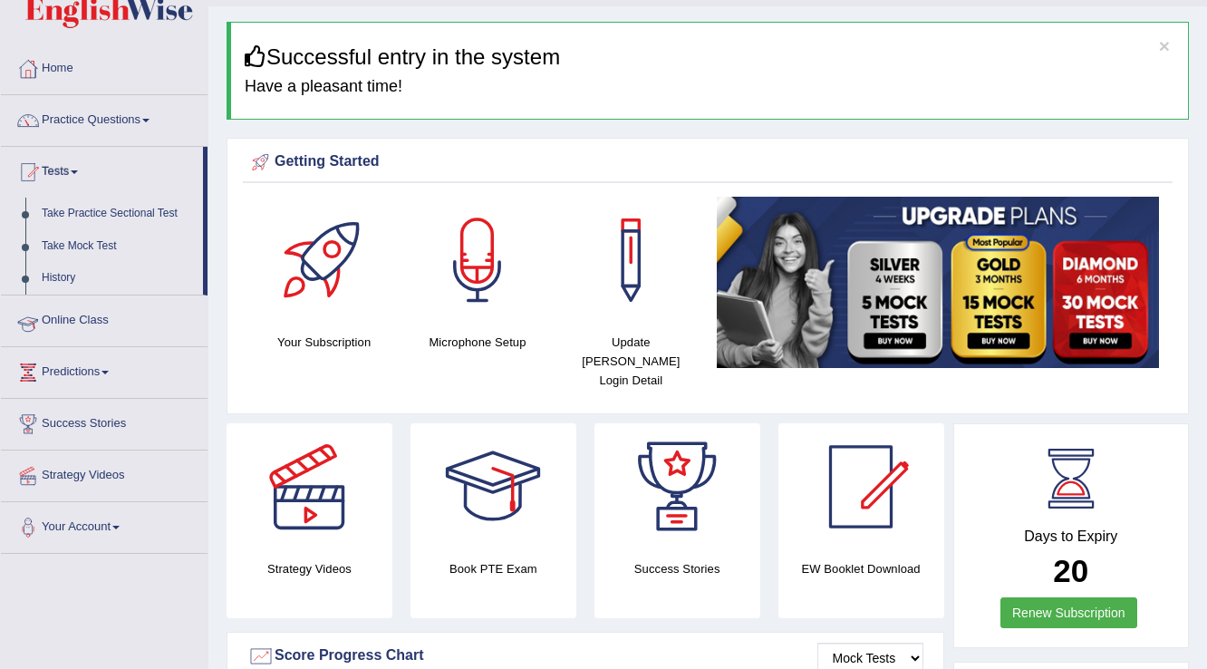
scroll to position [72, 0]
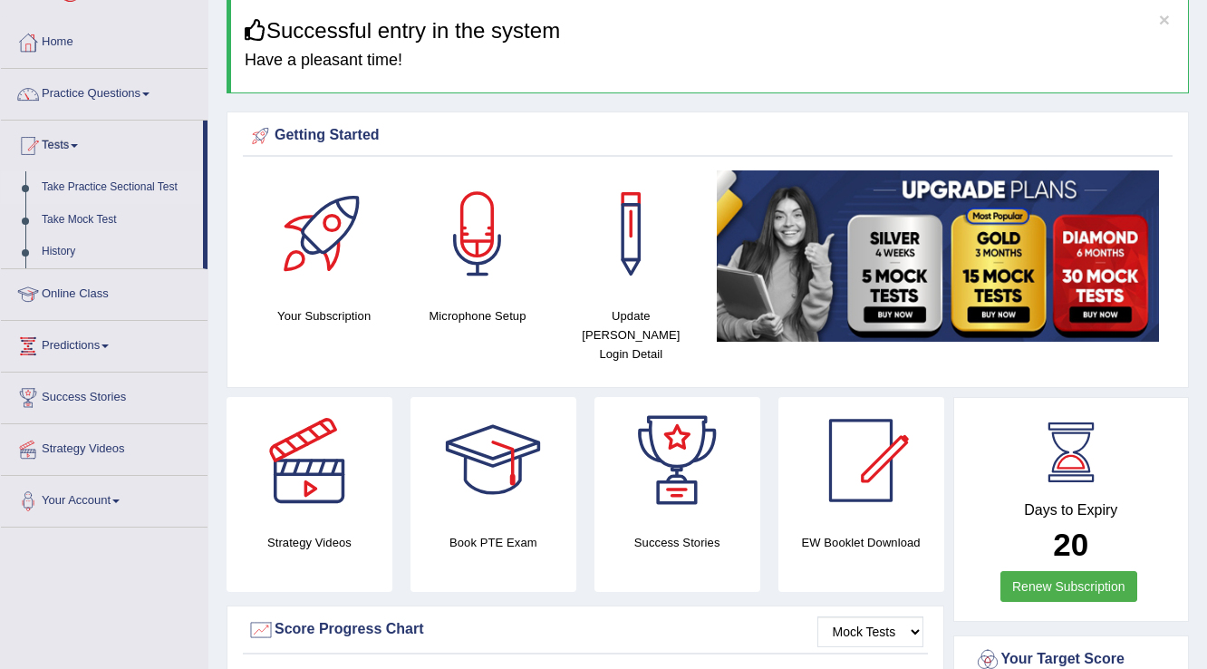
click at [124, 187] on link "Take Practice Sectional Test" at bounding box center [118, 187] width 169 height 33
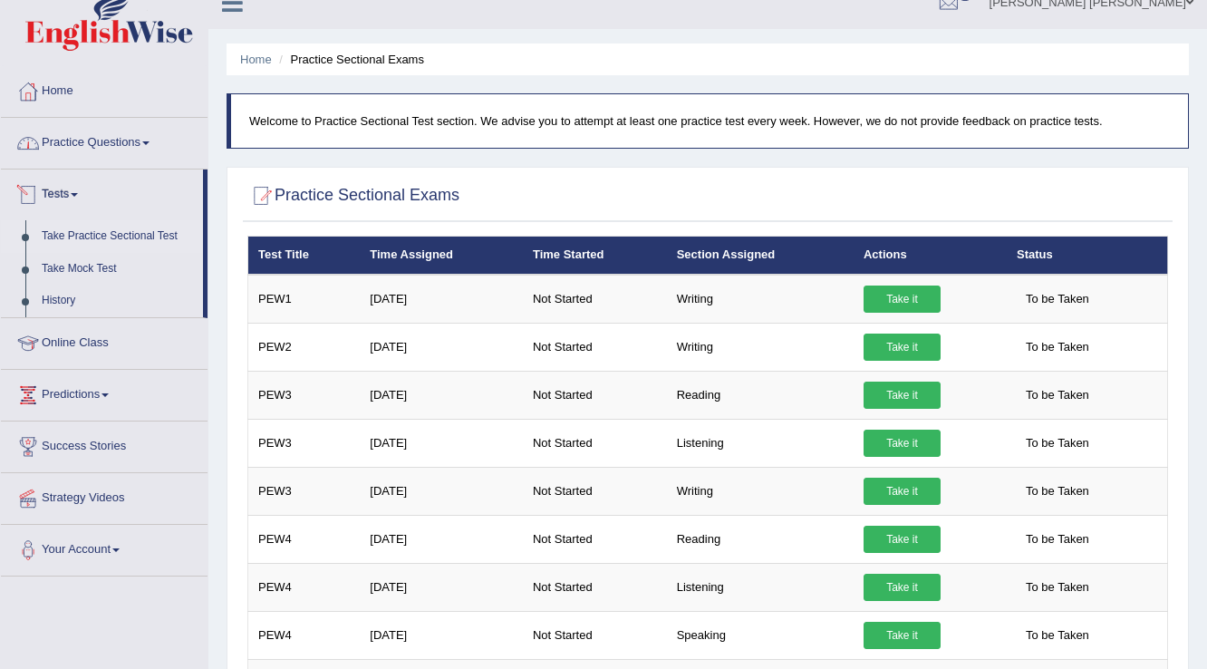
click at [123, 141] on link "Practice Questions" at bounding box center [104, 140] width 207 height 45
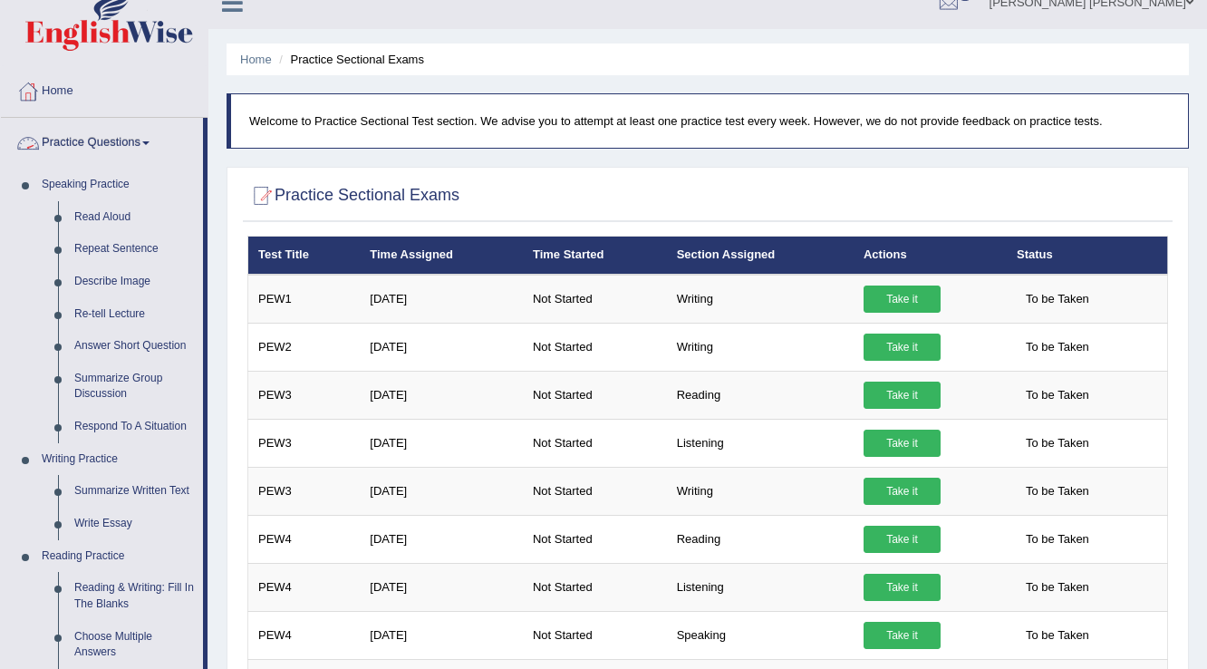
click at [123, 140] on link "Practice Questions" at bounding box center [102, 140] width 202 height 45
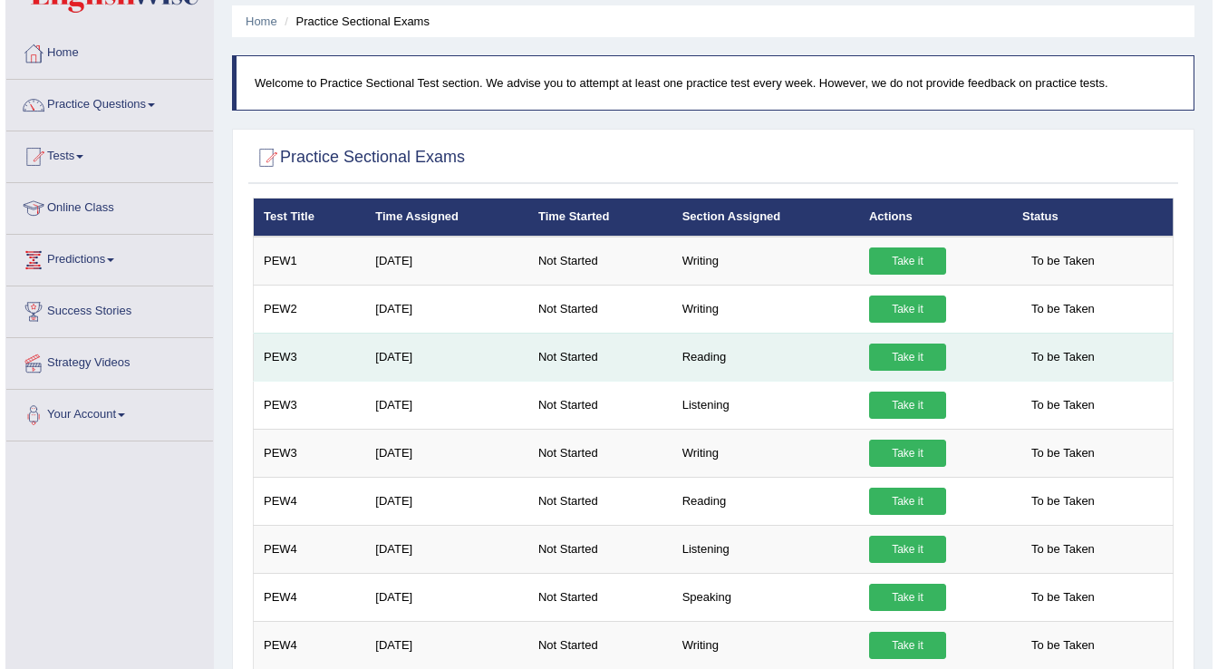
scroll to position [96, 0]
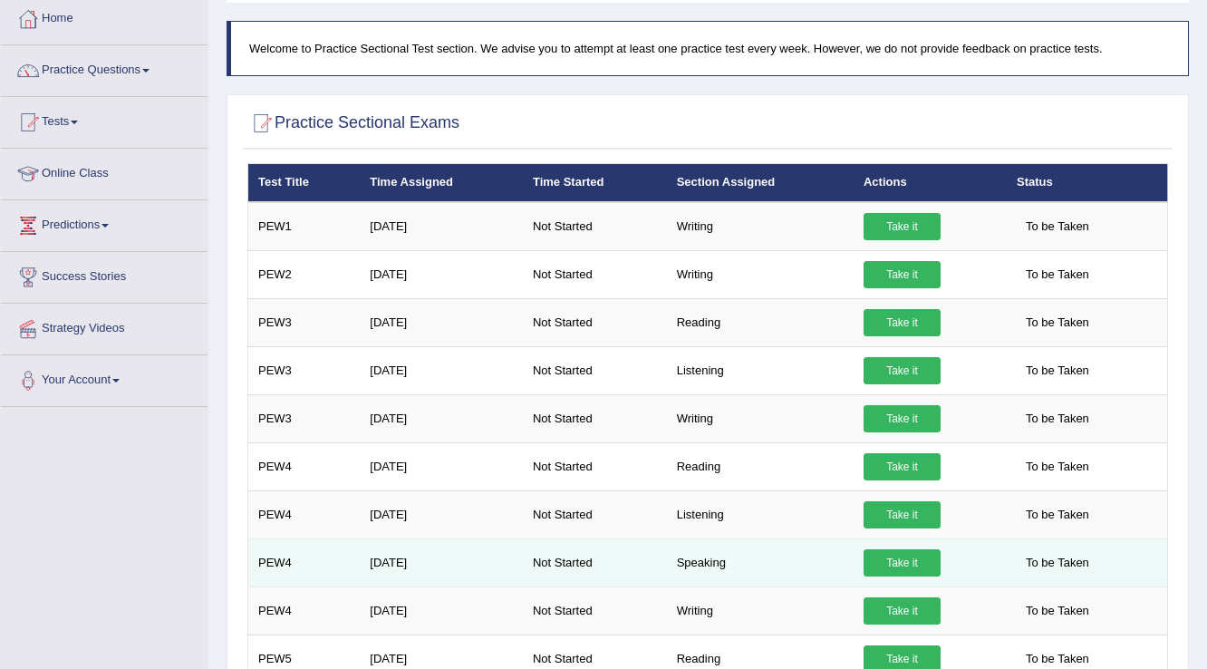
click at [899, 565] on link "Take it" at bounding box center [902, 562] width 77 height 27
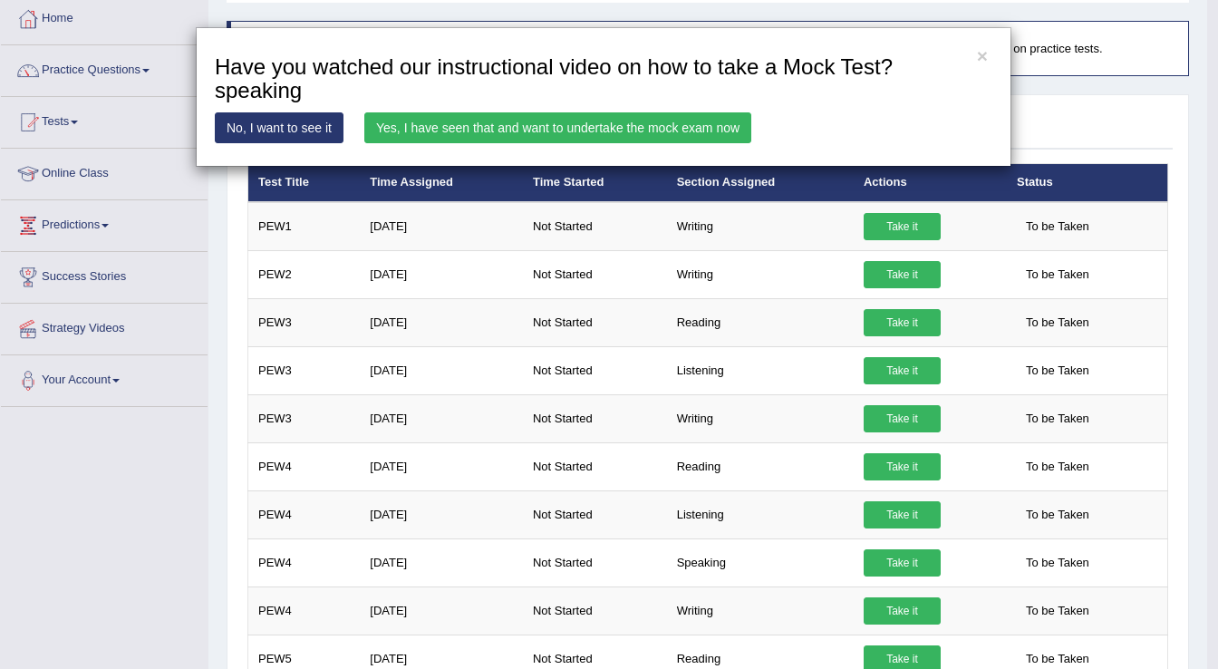
drag, startPoint x: 696, startPoint y: 130, endPoint x: 685, endPoint y: 138, distance: 13.1
click at [696, 130] on link "Yes, I have seen that and want to undertake the mock exam now" at bounding box center [557, 127] width 387 height 31
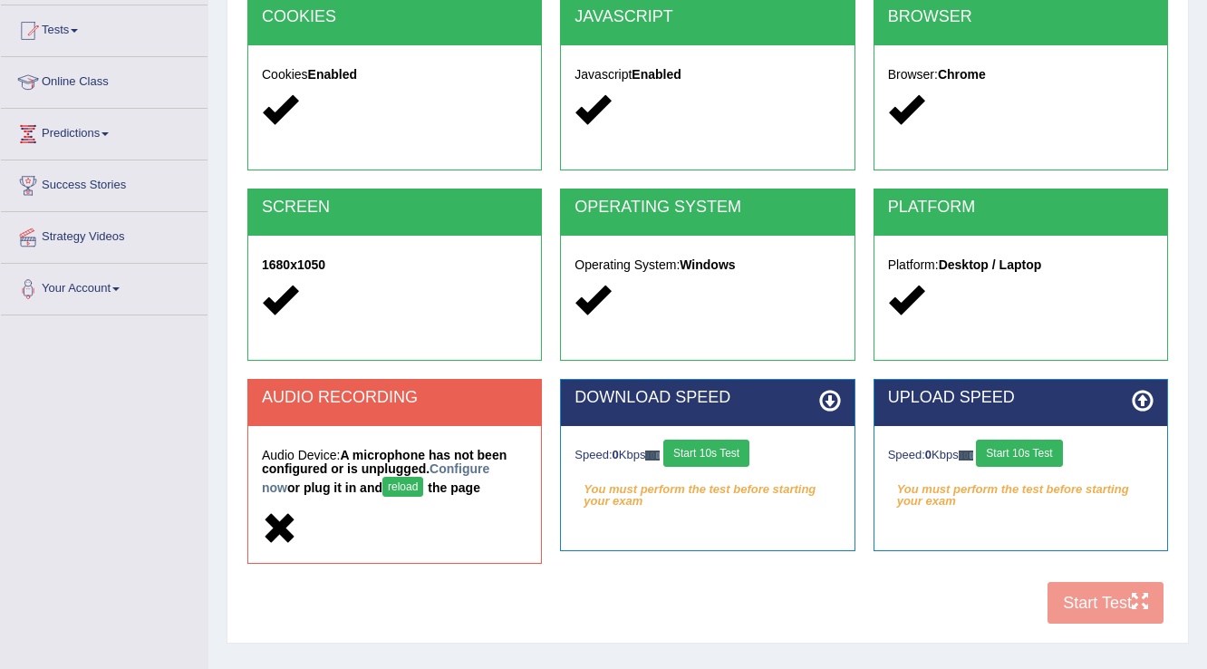
scroll to position [283, 0]
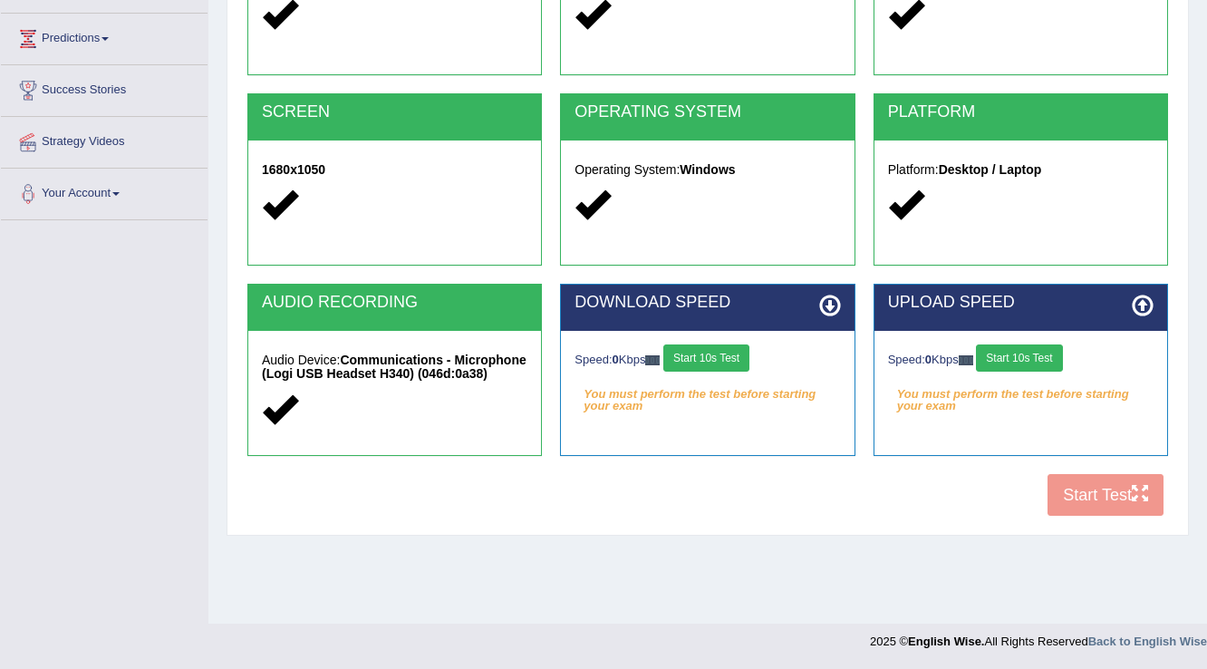
click at [710, 353] on button "Start 10s Test" at bounding box center [706, 357] width 86 height 27
click at [1024, 362] on button "Start 10s Test" at bounding box center [1019, 357] width 86 height 27
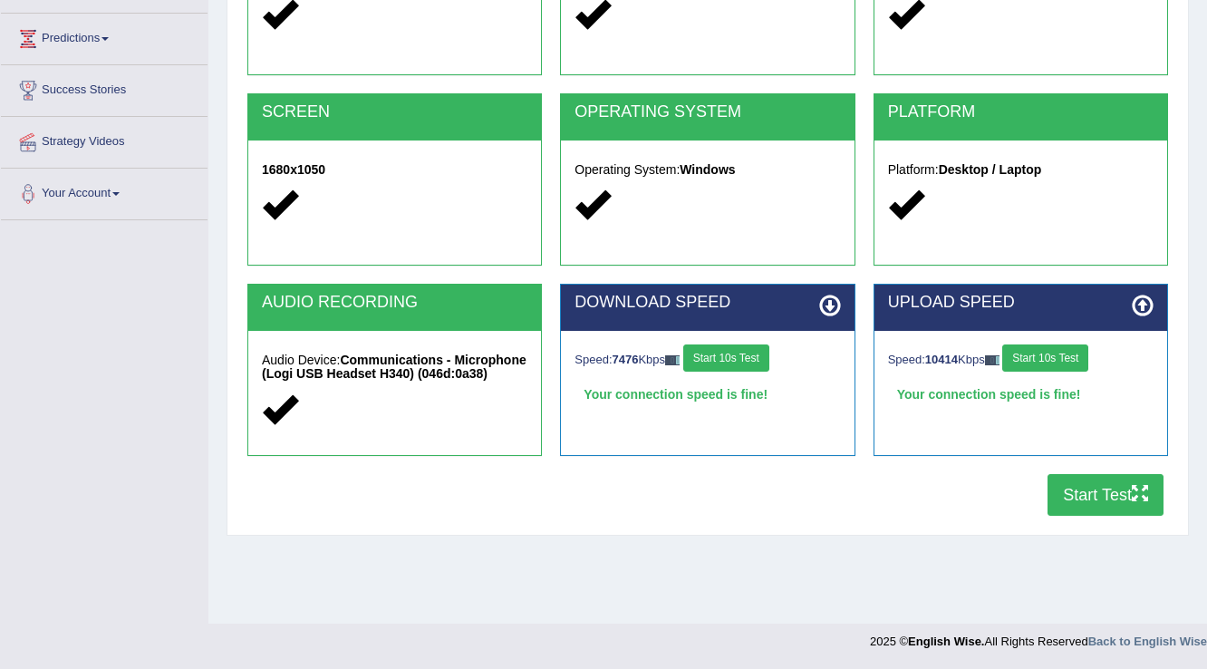
click at [1118, 484] on button "Start Test" at bounding box center [1106, 495] width 116 height 42
